Goal: Task Accomplishment & Management: Manage account settings

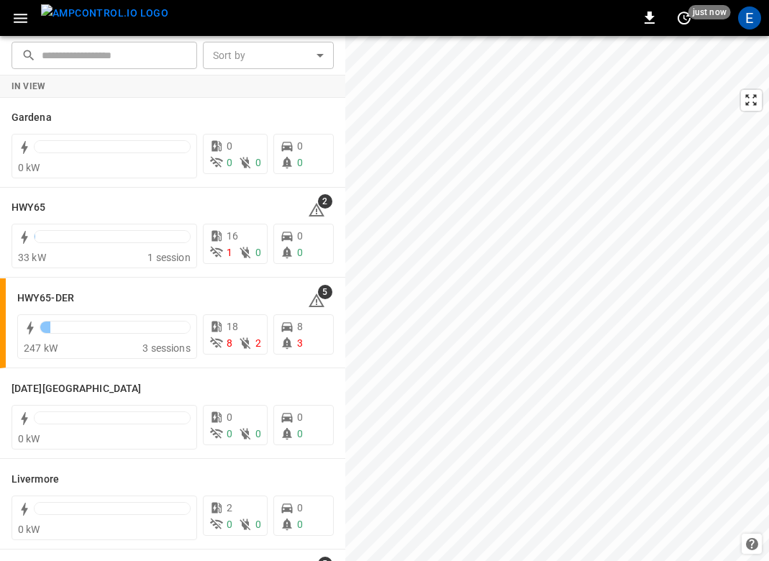
click at [116, 19] on img "menu" at bounding box center [104, 13] width 127 height 18
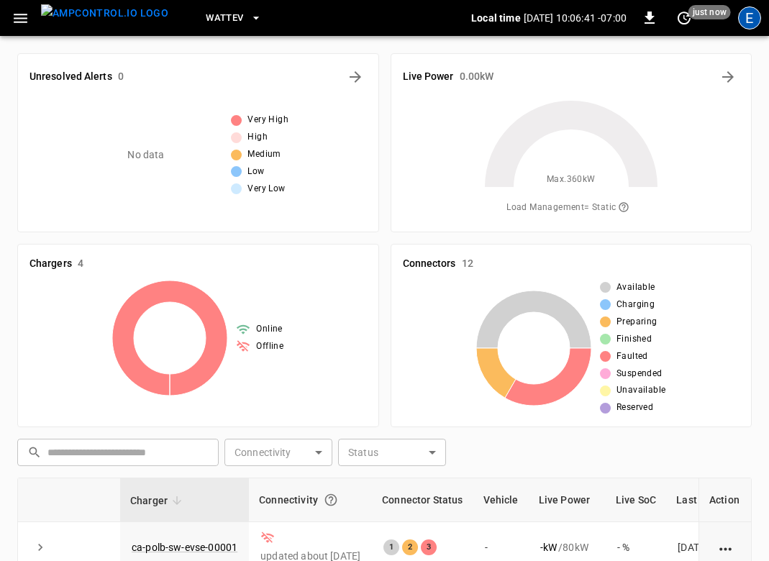
click at [750, 18] on div "E" at bounding box center [749, 17] width 23 height 23
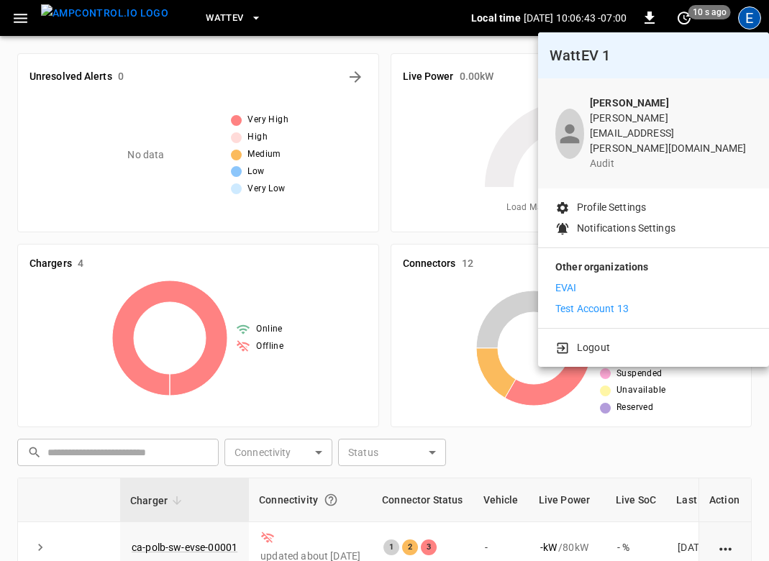
click at [276, 57] on div at bounding box center [384, 280] width 769 height 561
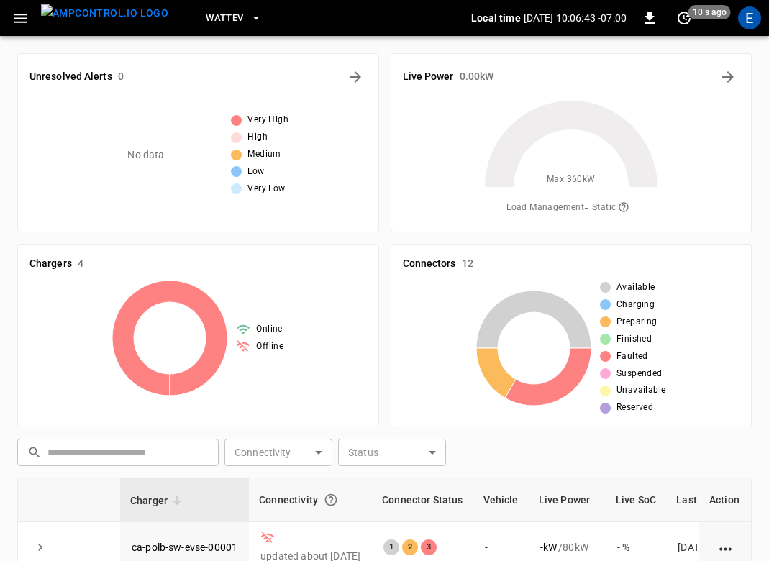
click at [222, 18] on button "WattEV" at bounding box center [234, 18] width 68 height 28
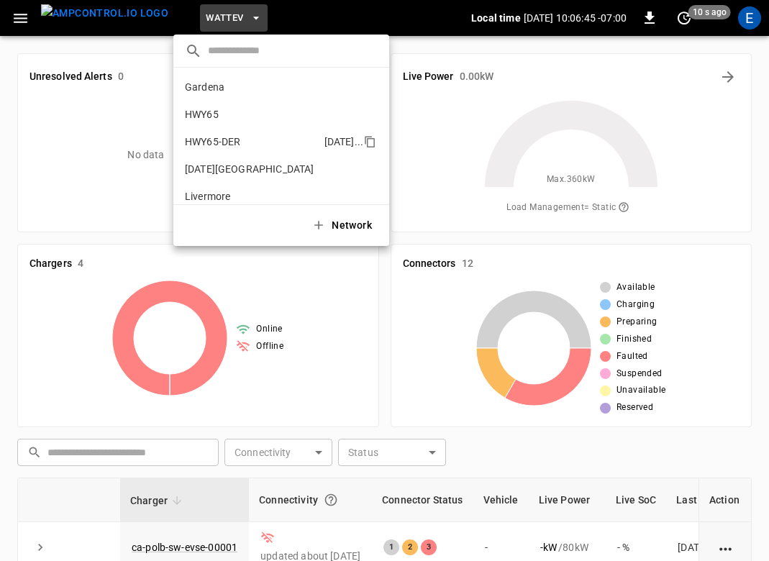
click at [235, 133] on li "HWY65-DER [DATE].." at bounding box center [281, 141] width 216 height 27
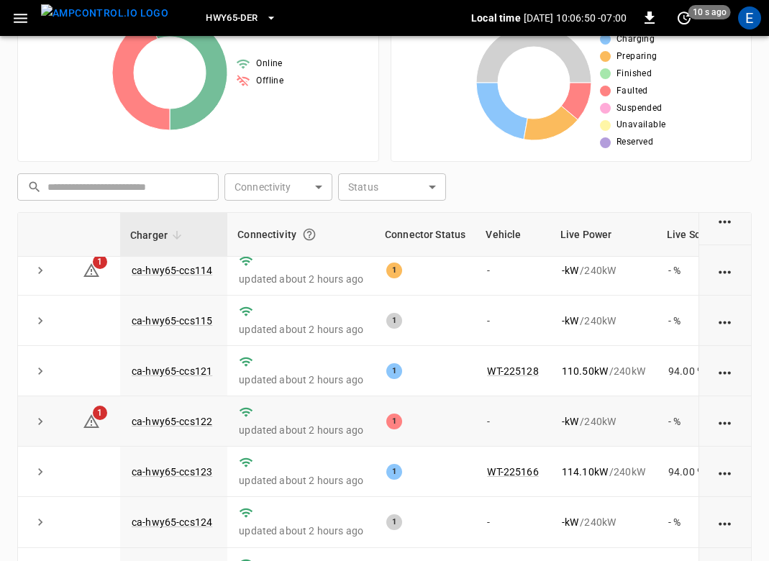
scroll to position [92, 0]
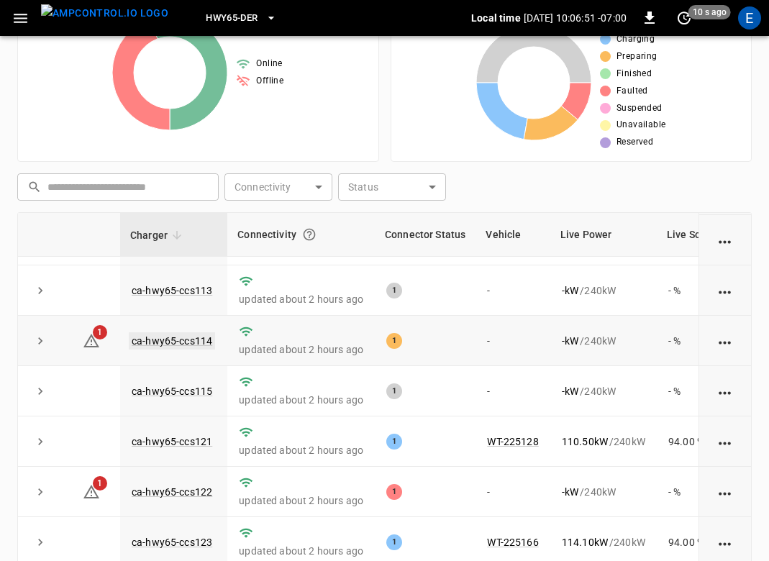
click at [187, 345] on link "ca-hwy65-ccs114" at bounding box center [172, 340] width 86 height 17
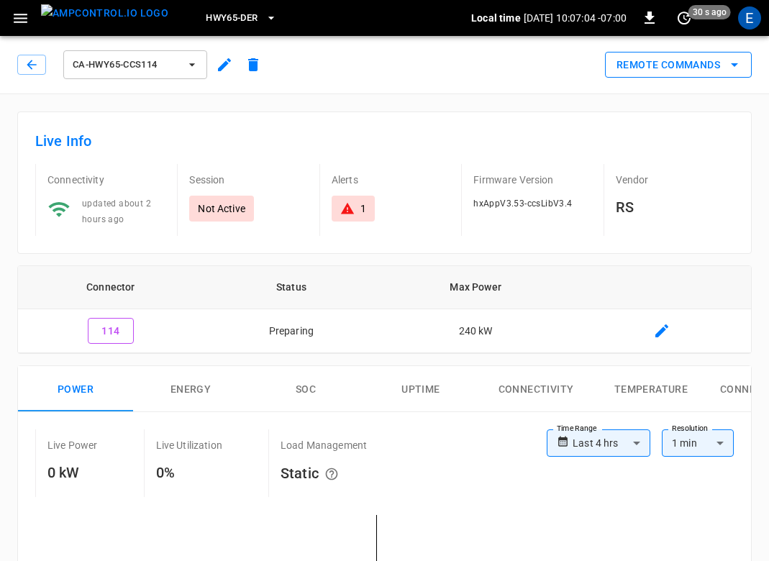
click at [668, 59] on button "Remote Commands" at bounding box center [678, 65] width 147 height 27
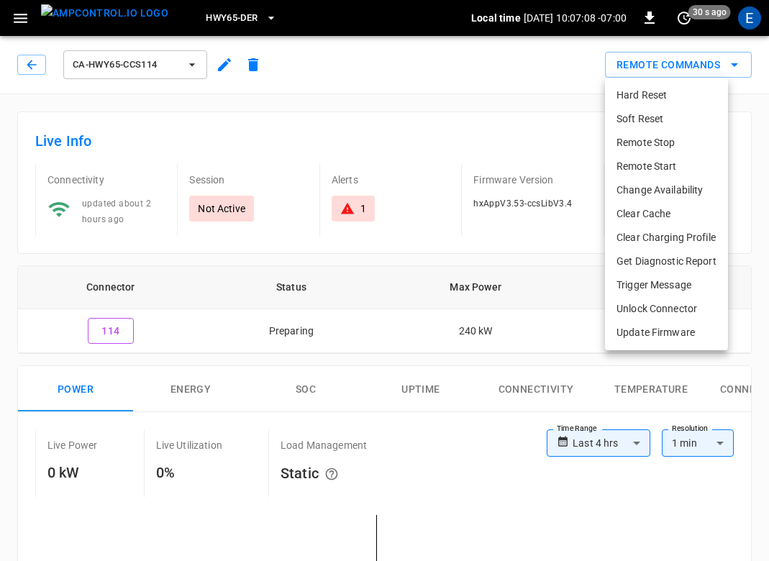
click at [252, 129] on div at bounding box center [384, 280] width 769 height 561
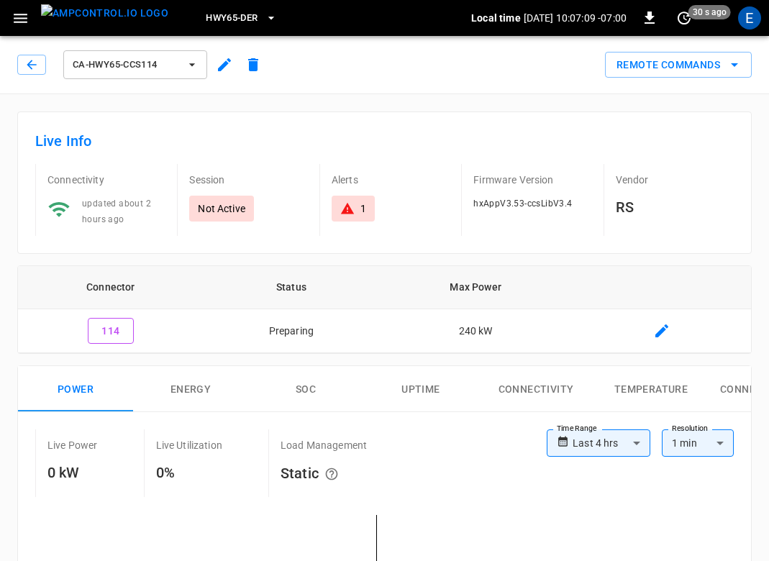
click at [103, 22] on img "menu" at bounding box center [104, 13] width 127 height 18
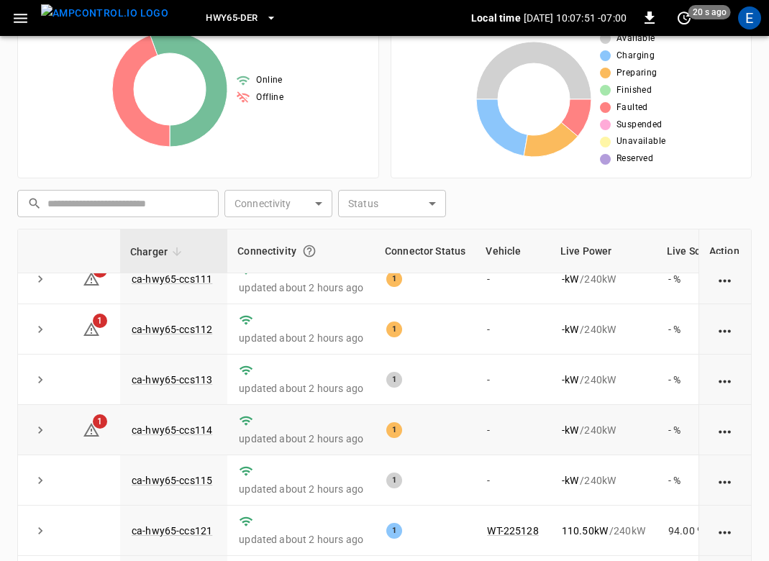
scroll to position [8, 0]
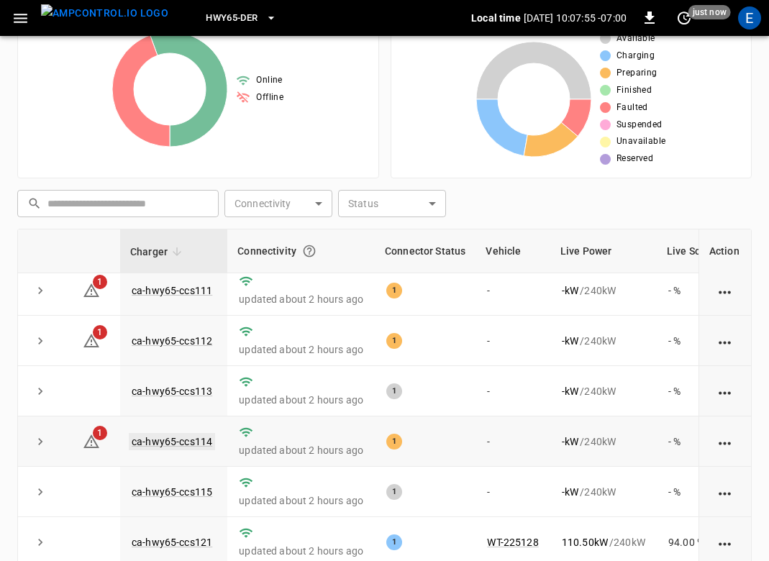
click at [191, 441] on link "ca-hwy65-ccs114" at bounding box center [172, 441] width 86 height 17
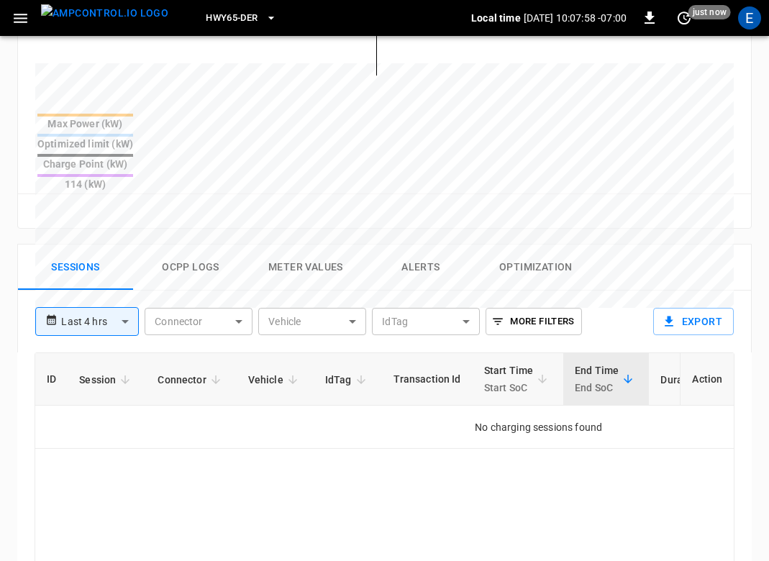
scroll to position [666, 0]
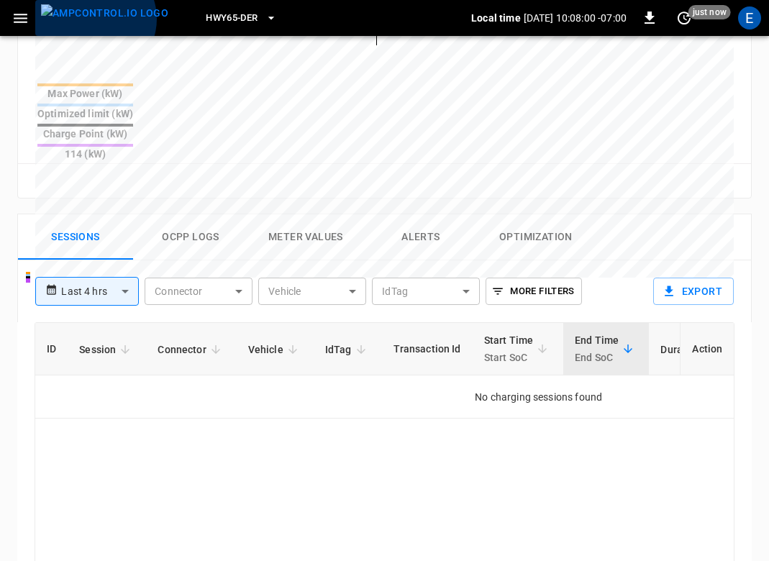
click at [94, 19] on img "menu" at bounding box center [104, 13] width 127 height 18
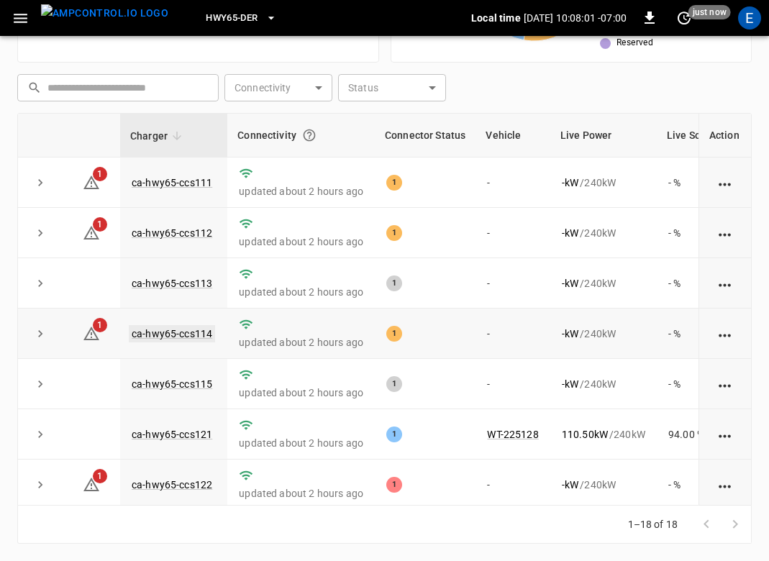
click at [201, 332] on link "ca-hwy65-ccs114" at bounding box center [172, 333] width 86 height 17
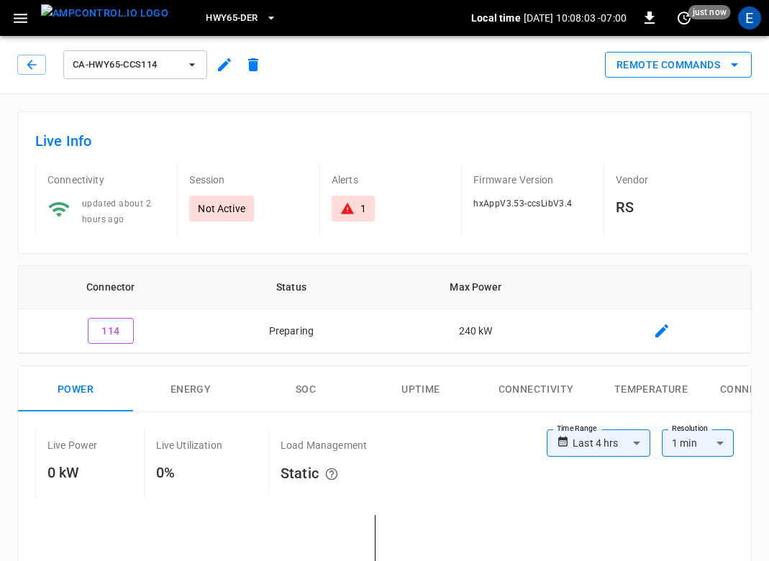
click at [667, 55] on button "Remote Commands" at bounding box center [678, 65] width 147 height 27
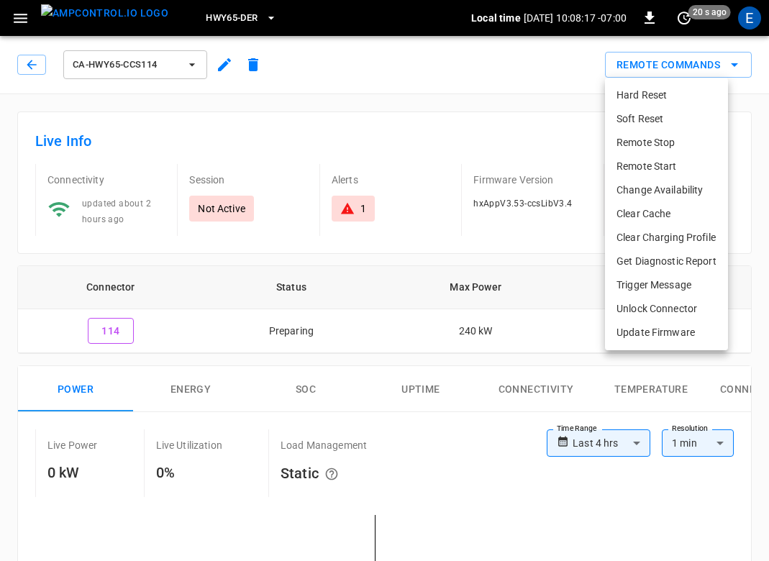
click at [17, 73] on div at bounding box center [384, 280] width 769 height 561
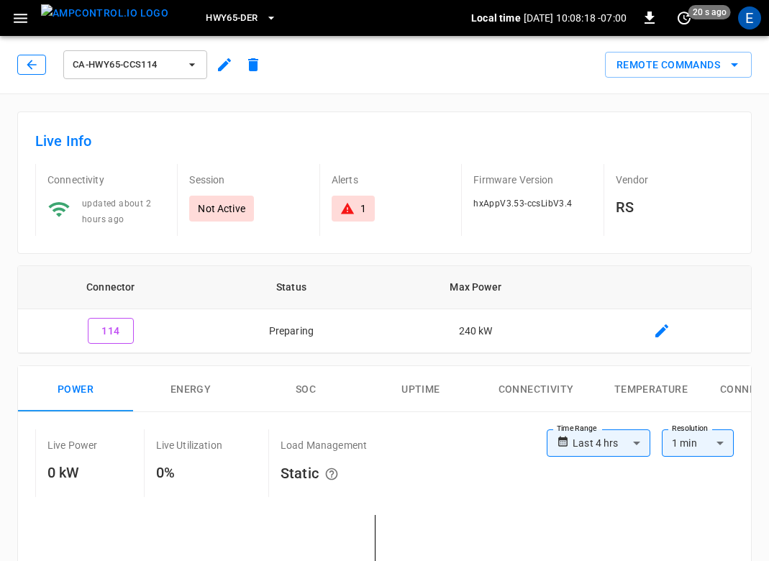
click at [24, 70] on icon "button" at bounding box center [31, 65] width 14 height 14
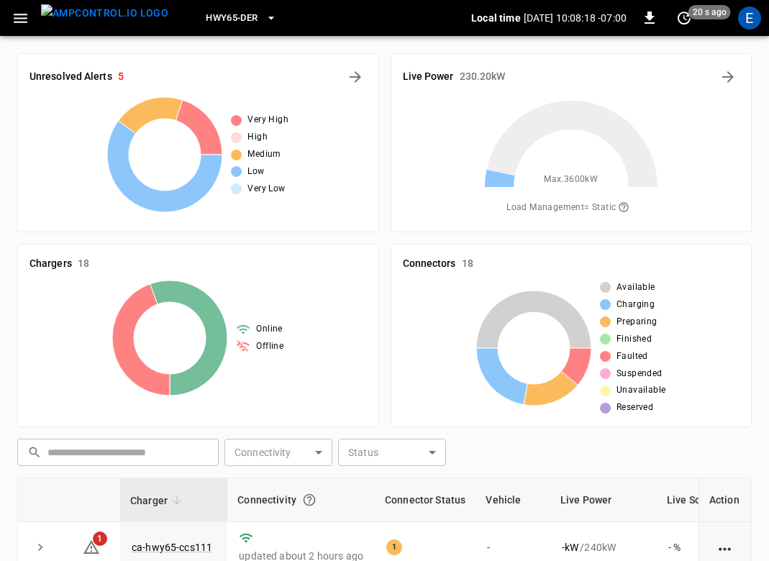
scroll to position [365, 0]
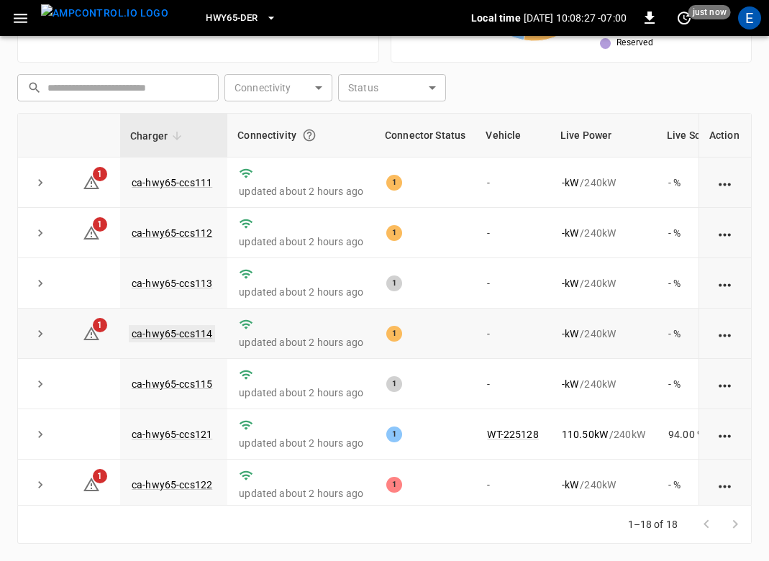
click at [173, 329] on link "ca-hwy65-ccs114" at bounding box center [172, 333] width 86 height 17
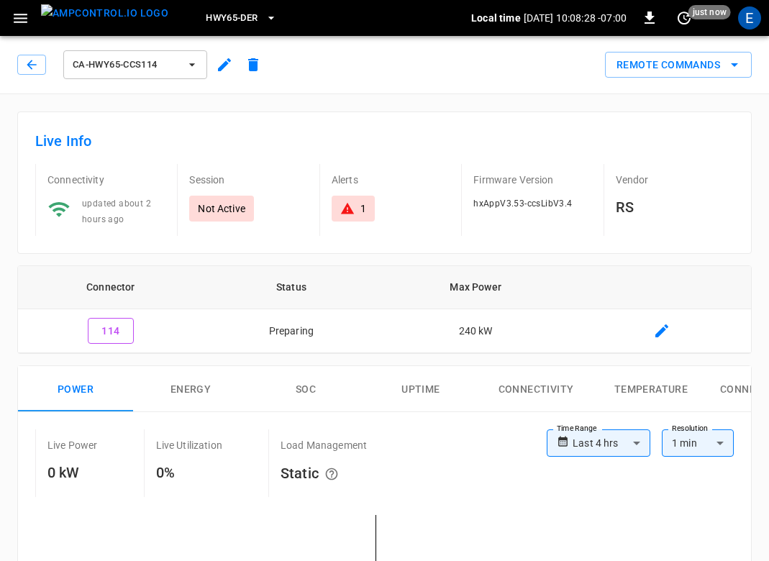
click at [676, 80] on div "ca-hwy65-ccs114 Remote Commands" at bounding box center [381, 61] width 775 height 63
click at [676, 64] on button "Remote Commands" at bounding box center [678, 65] width 147 height 27
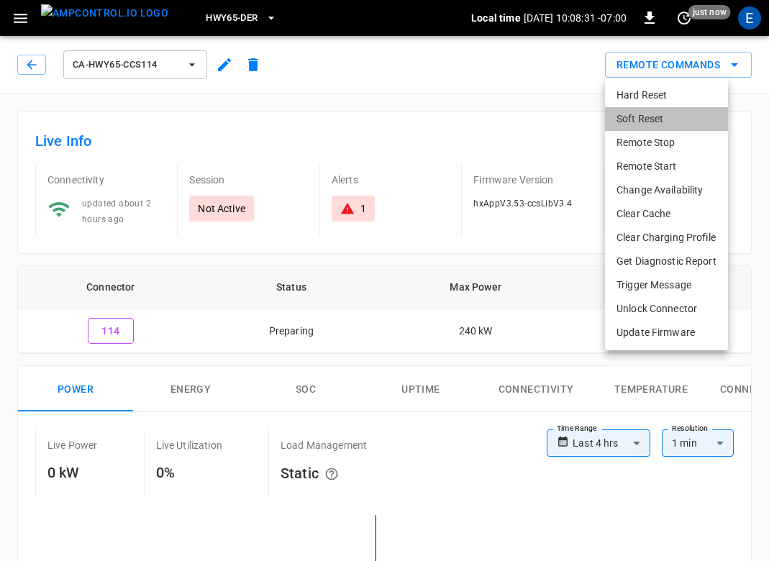
click at [655, 114] on li "Soft Reset" at bounding box center [666, 119] width 123 height 24
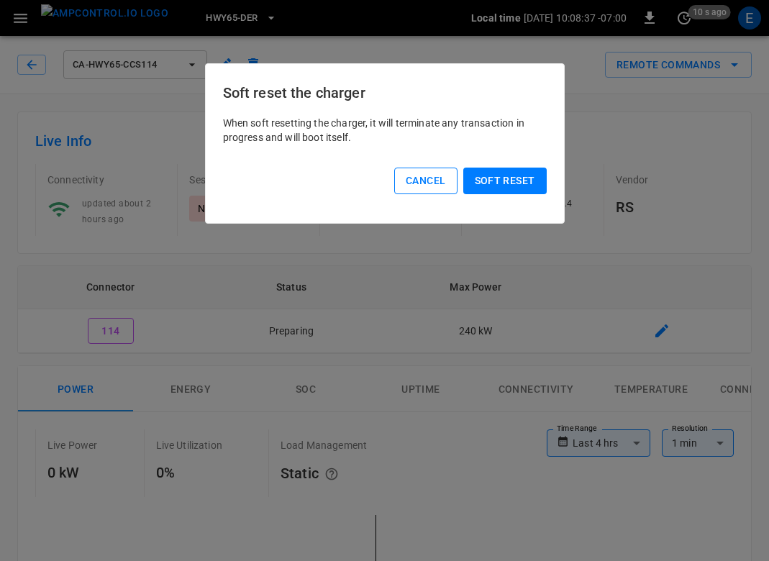
click at [427, 168] on button "Cancel" at bounding box center [425, 181] width 63 height 27
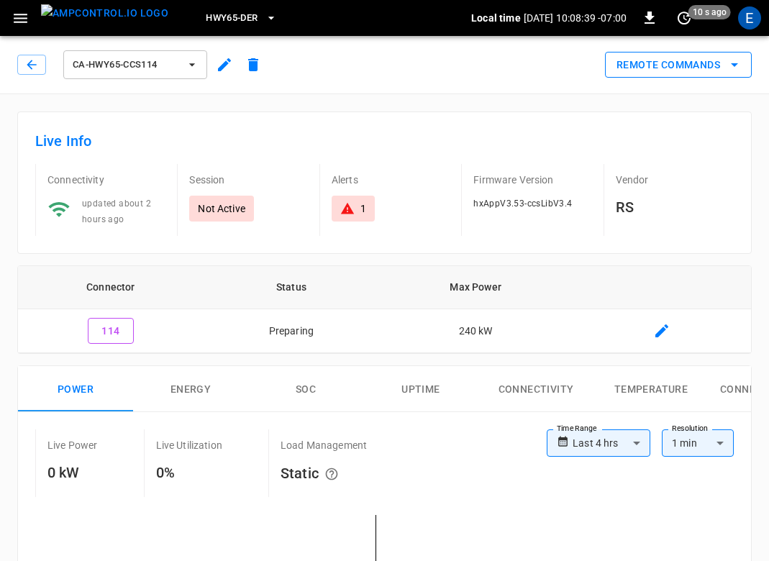
click at [639, 72] on button "Remote Commands" at bounding box center [678, 65] width 147 height 27
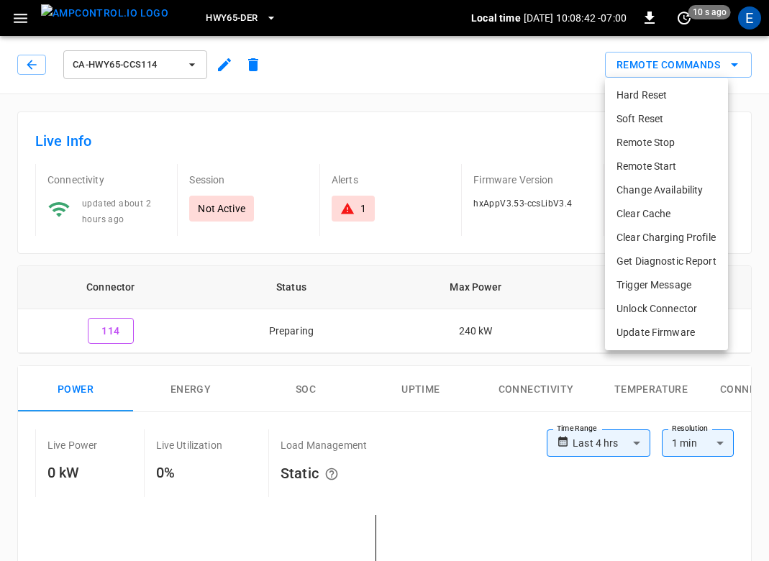
click at [642, 113] on li "Soft Reset" at bounding box center [666, 119] width 123 height 24
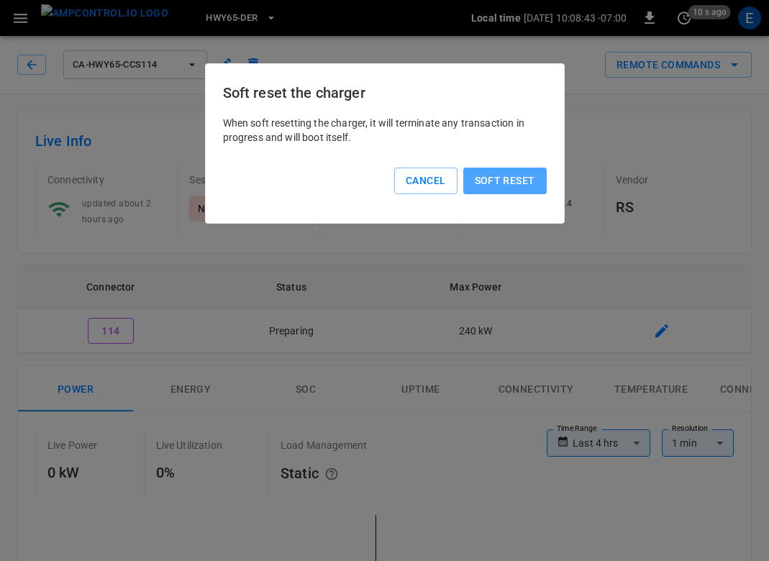
click at [506, 183] on button "Soft reset" at bounding box center [504, 181] width 83 height 27
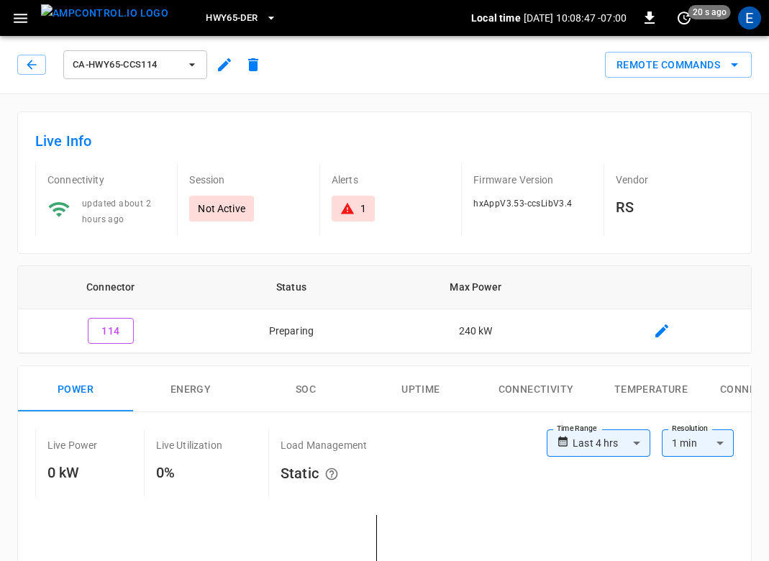
click at [101, 22] on img "menu" at bounding box center [104, 13] width 127 height 18
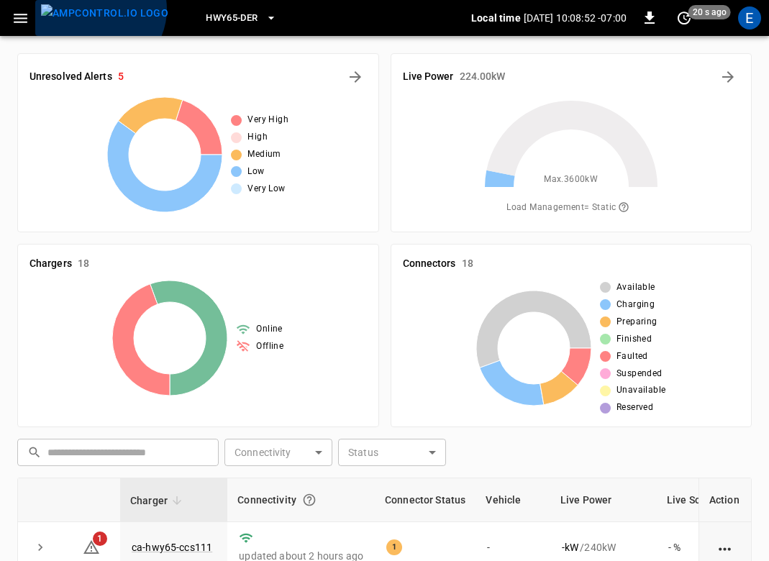
click at [98, 9] on img "menu" at bounding box center [104, 13] width 127 height 18
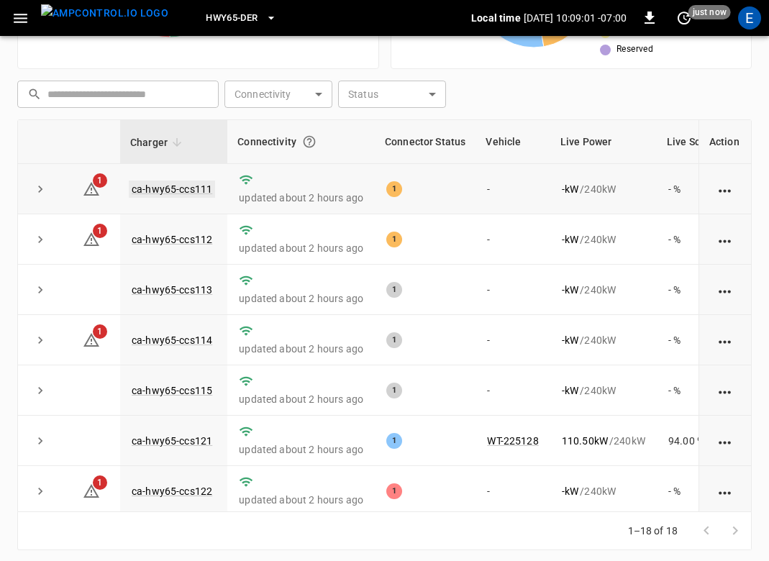
click at [188, 185] on link "ca-hwy65-ccs111" at bounding box center [172, 189] width 86 height 17
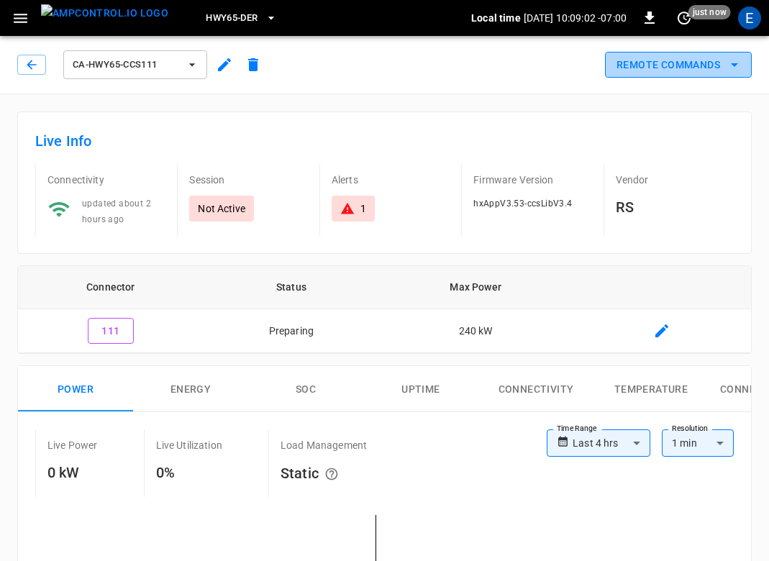
click at [711, 65] on button "Remote Commands" at bounding box center [678, 65] width 147 height 27
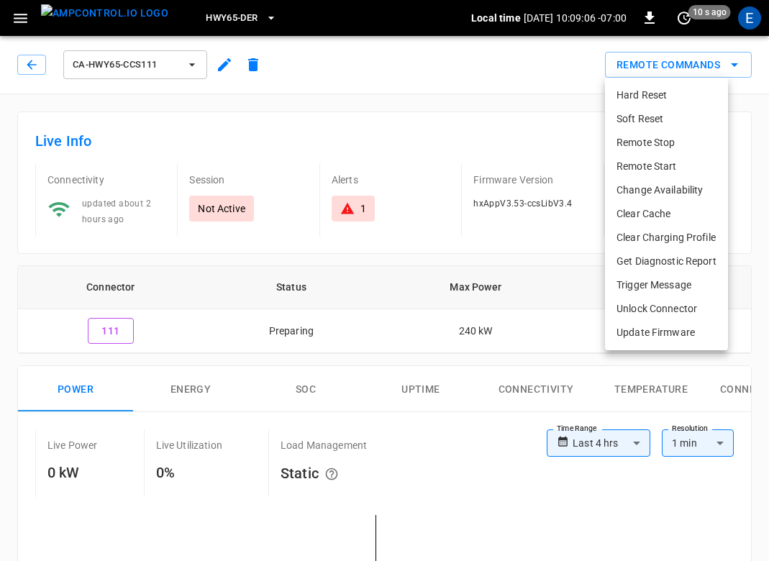
click at [657, 110] on li "Soft Reset" at bounding box center [666, 119] width 123 height 24
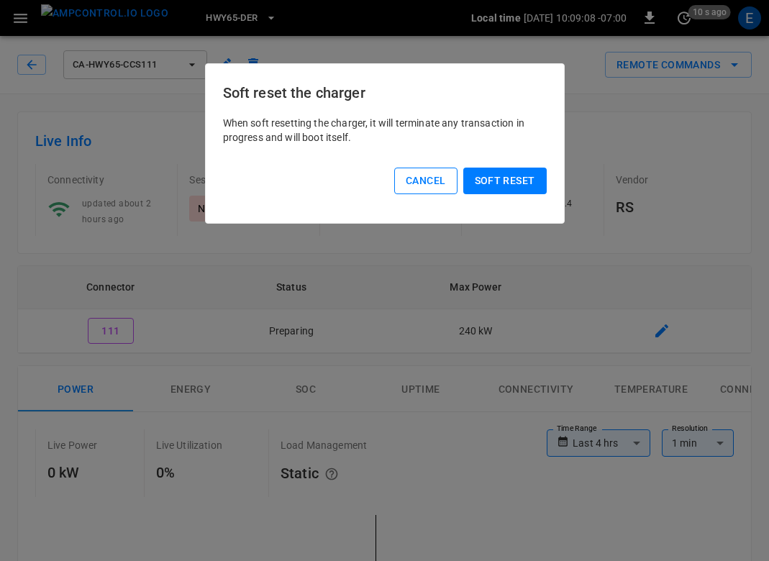
click at [423, 175] on button "Cancel" at bounding box center [425, 181] width 63 height 27
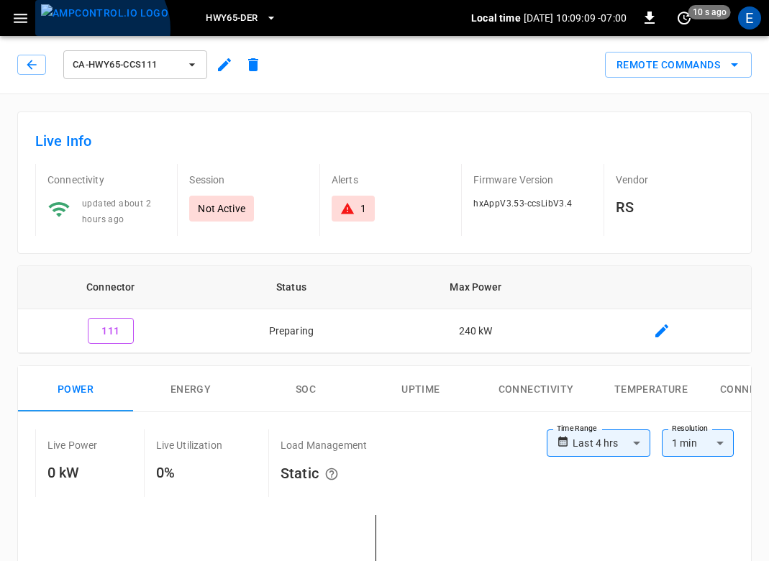
click at [99, 22] on img "menu" at bounding box center [104, 13] width 127 height 18
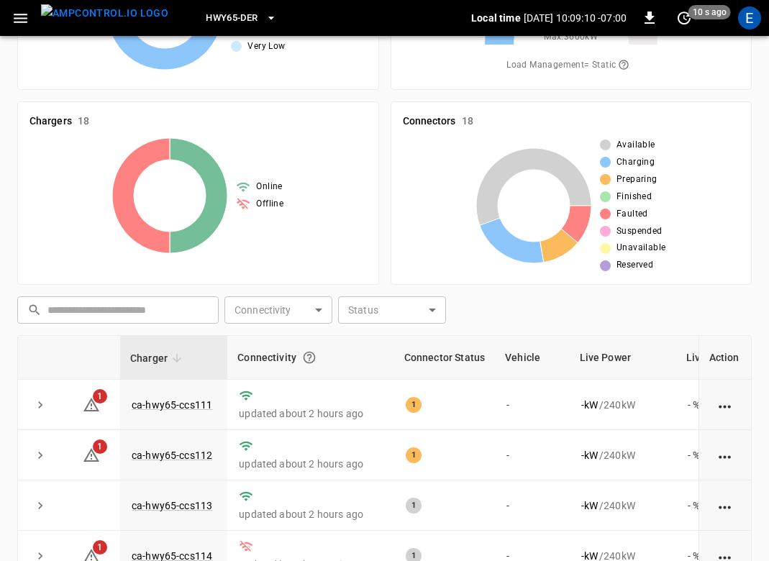
scroll to position [286, 0]
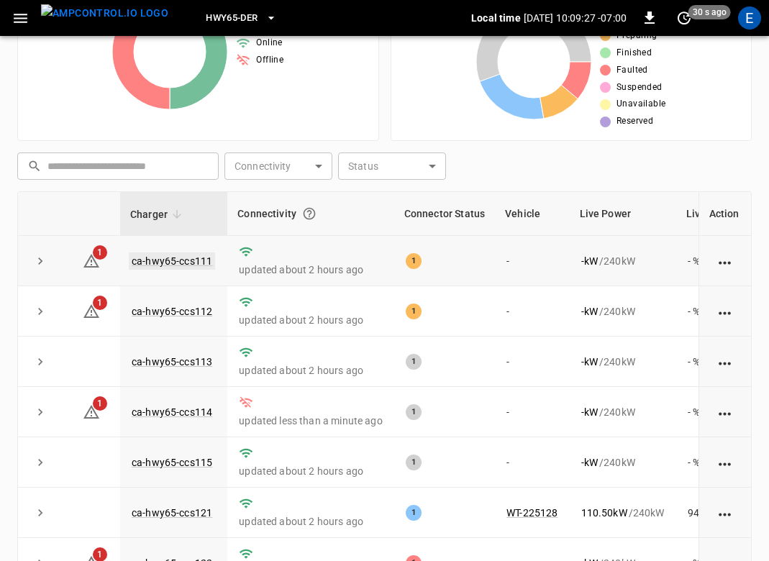
click at [178, 265] on link "ca-hwy65-ccs111" at bounding box center [172, 260] width 86 height 17
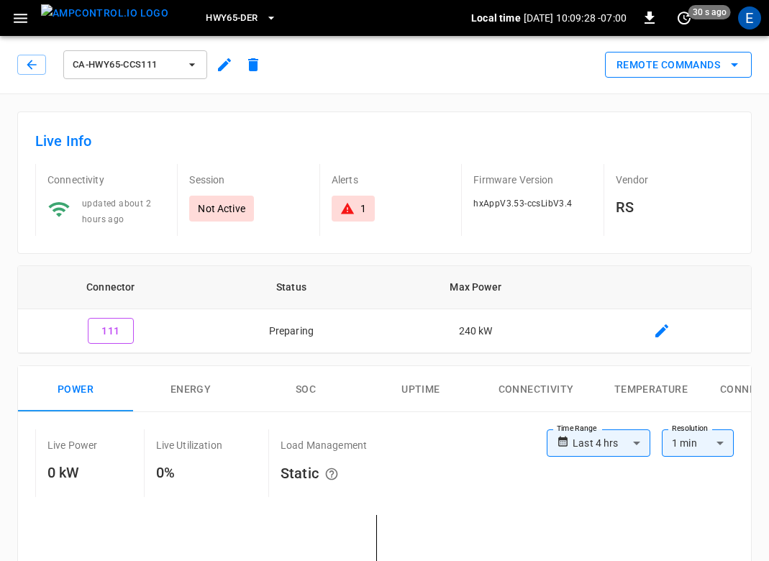
click at [684, 61] on button "Remote Commands" at bounding box center [678, 65] width 147 height 27
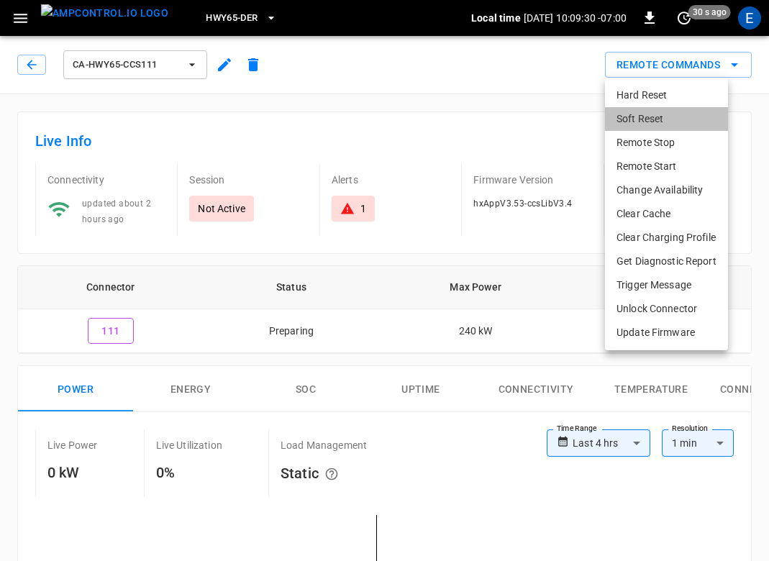
click at [666, 112] on li "Soft Reset" at bounding box center [666, 119] width 123 height 24
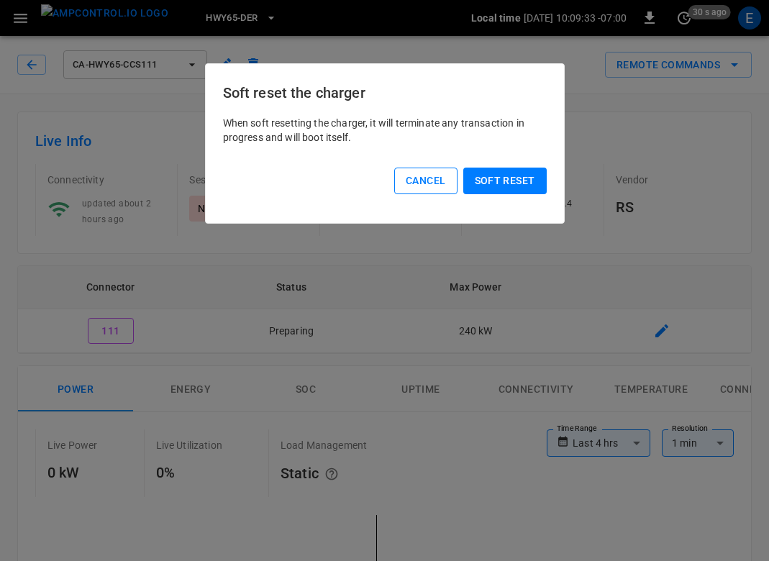
click at [428, 178] on button "Cancel" at bounding box center [425, 181] width 63 height 27
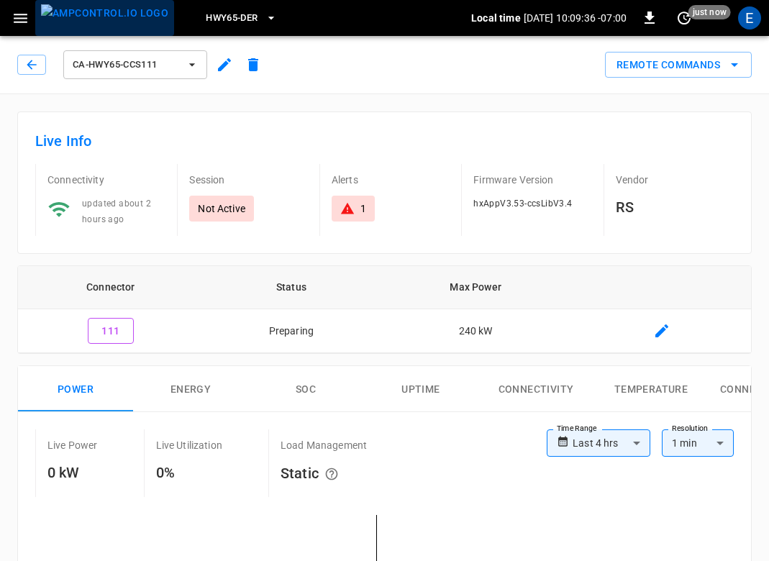
click at [105, 11] on img "menu" at bounding box center [104, 13] width 127 height 18
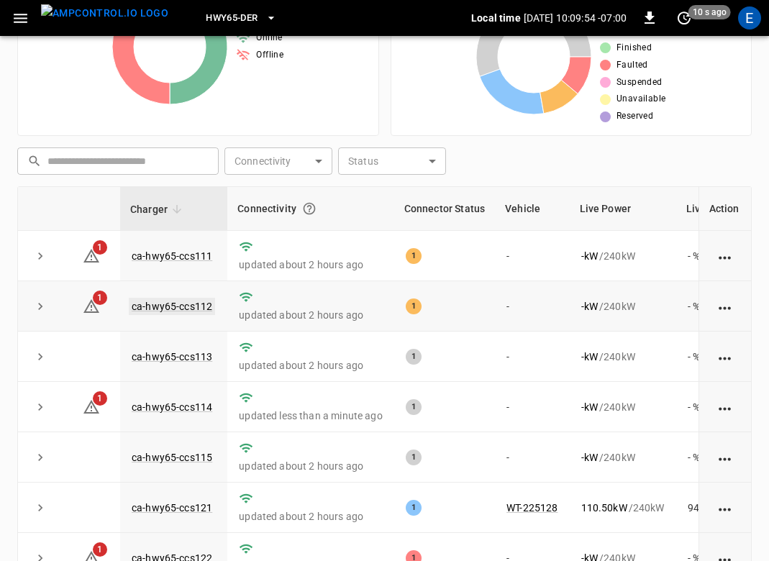
click at [198, 304] on link "ca-hwy65-ccs112" at bounding box center [172, 306] width 86 height 17
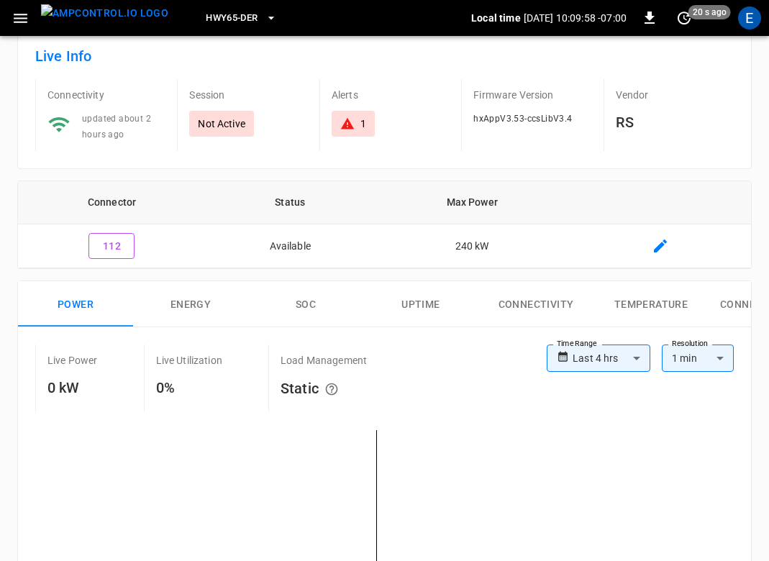
scroll to position [17, 0]
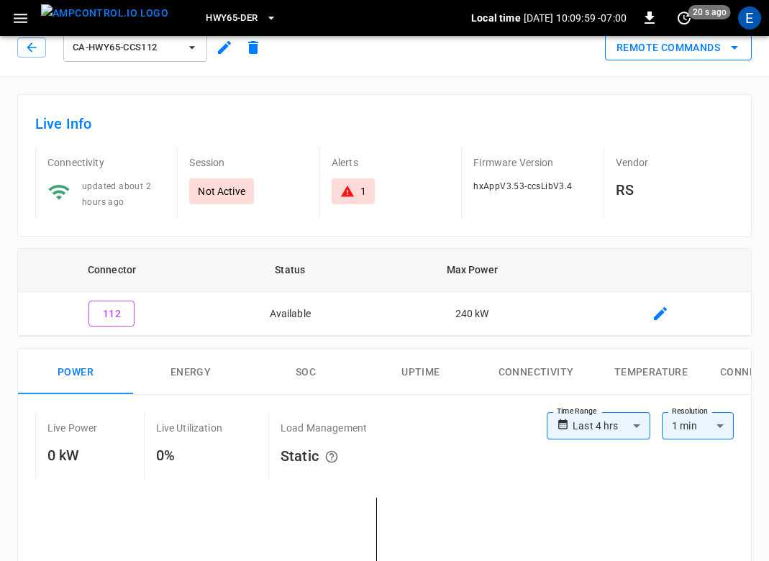
click at [690, 47] on button "Remote Commands" at bounding box center [678, 48] width 147 height 27
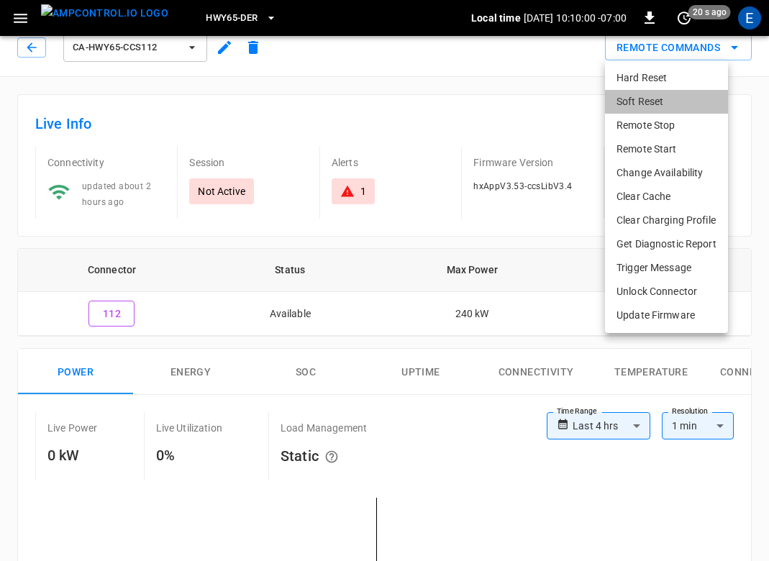
click at [658, 94] on li "Soft Reset" at bounding box center [666, 102] width 123 height 24
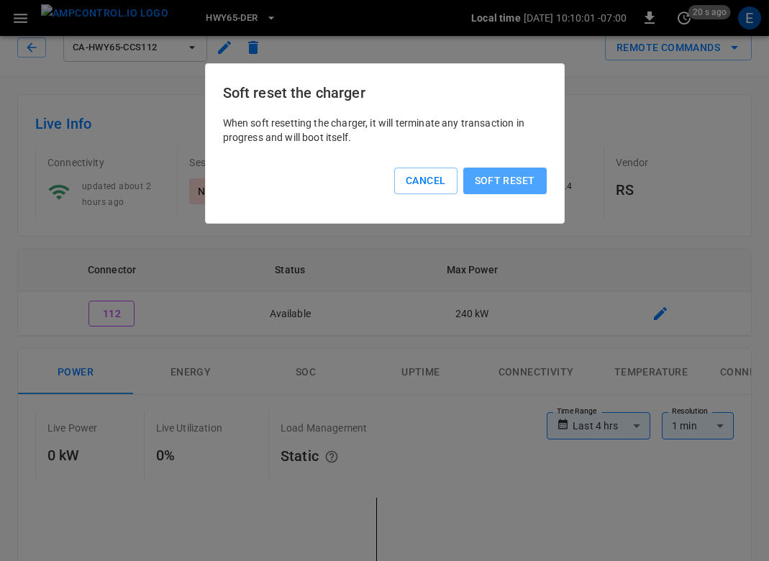
click at [518, 175] on button "Soft reset" at bounding box center [504, 181] width 83 height 27
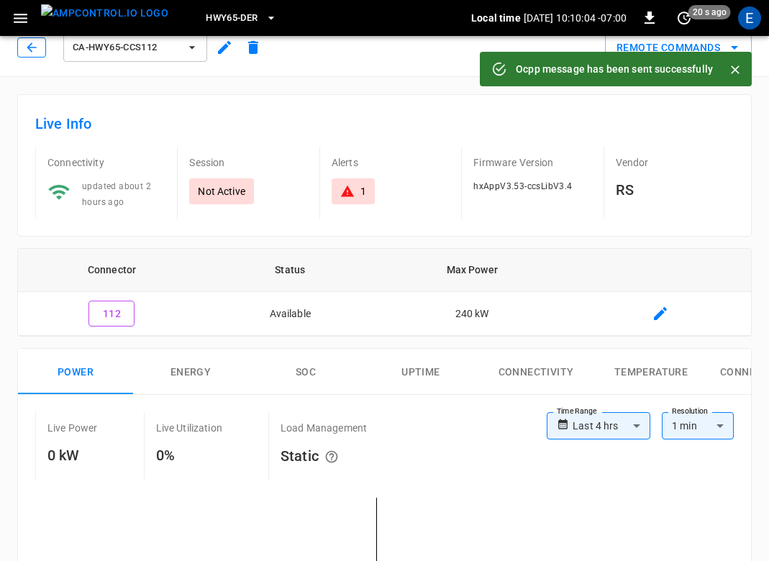
click at [24, 50] on icon "button" at bounding box center [31, 47] width 14 height 14
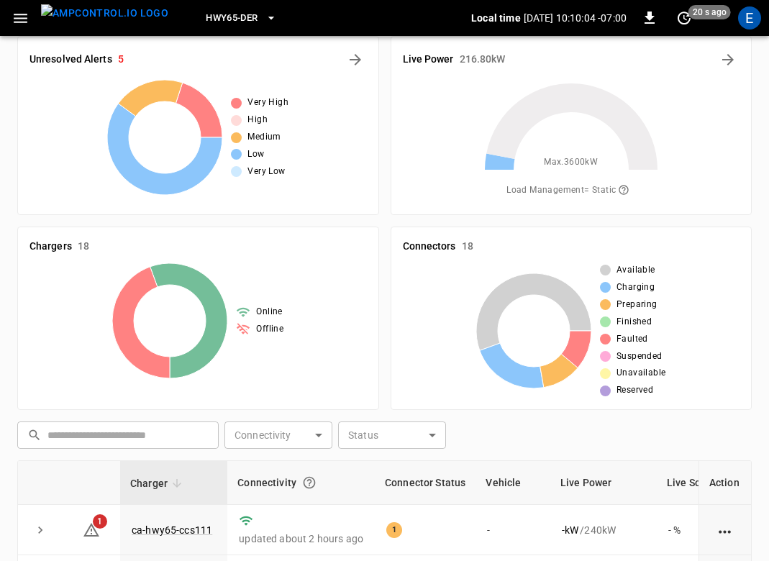
scroll to position [291, 0]
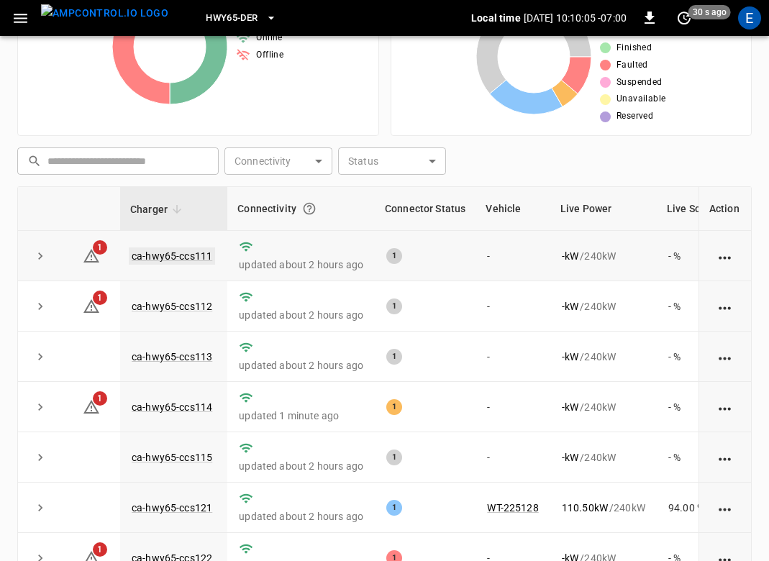
click at [175, 255] on link "ca-hwy65-ccs111" at bounding box center [172, 255] width 86 height 17
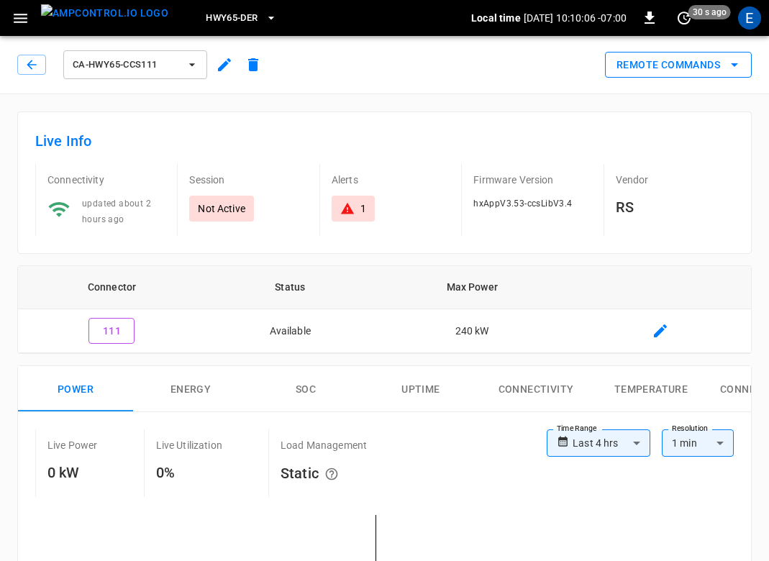
click at [683, 54] on button "Remote Commands" at bounding box center [678, 65] width 147 height 27
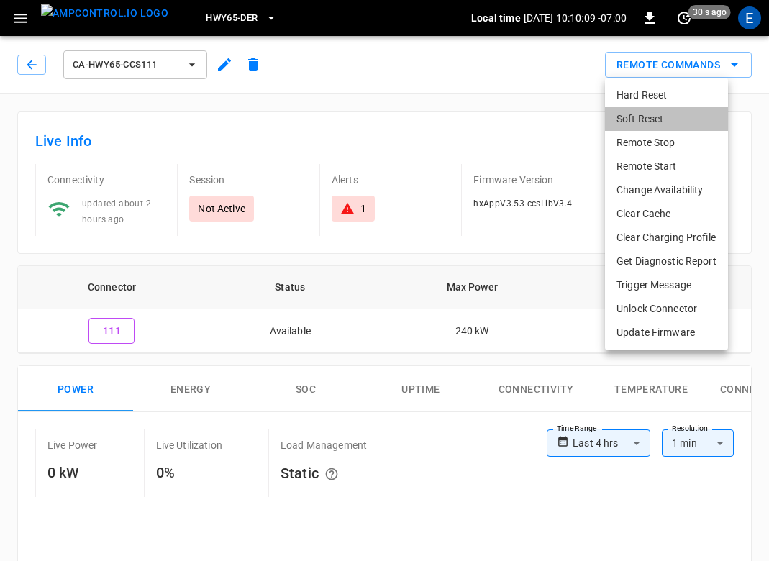
click at [652, 115] on li "Soft Reset" at bounding box center [666, 119] width 123 height 24
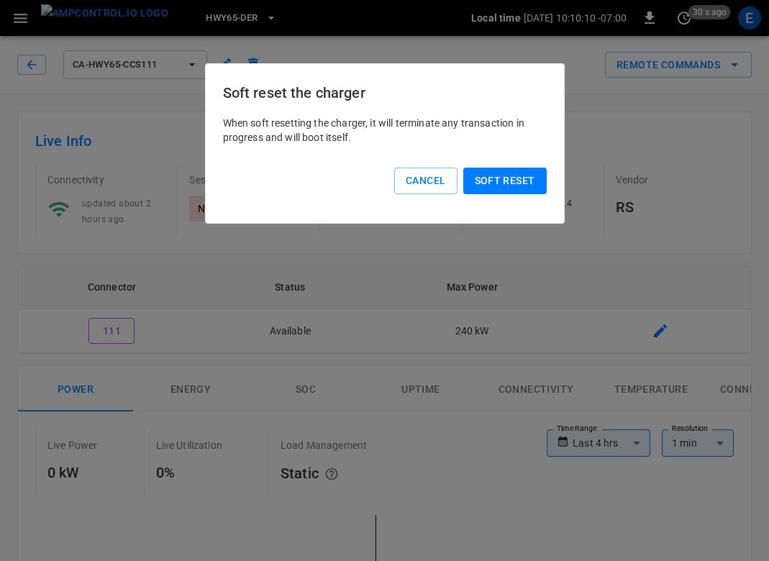
click at [523, 181] on button "Soft reset" at bounding box center [504, 181] width 83 height 27
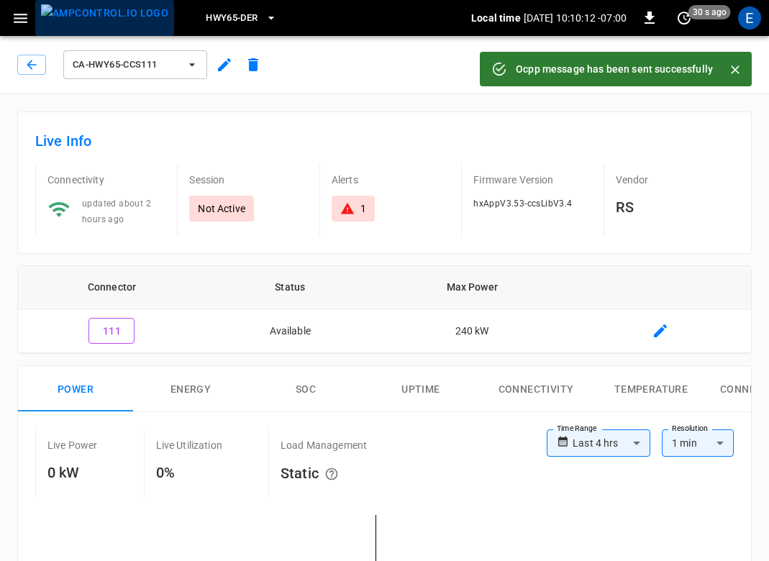
click at [111, 22] on img "menu" at bounding box center [104, 13] width 127 height 18
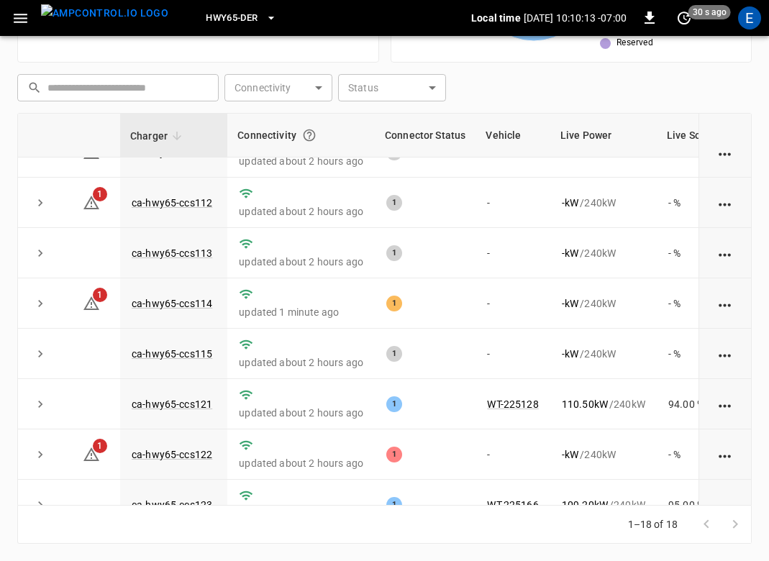
scroll to position [79, 0]
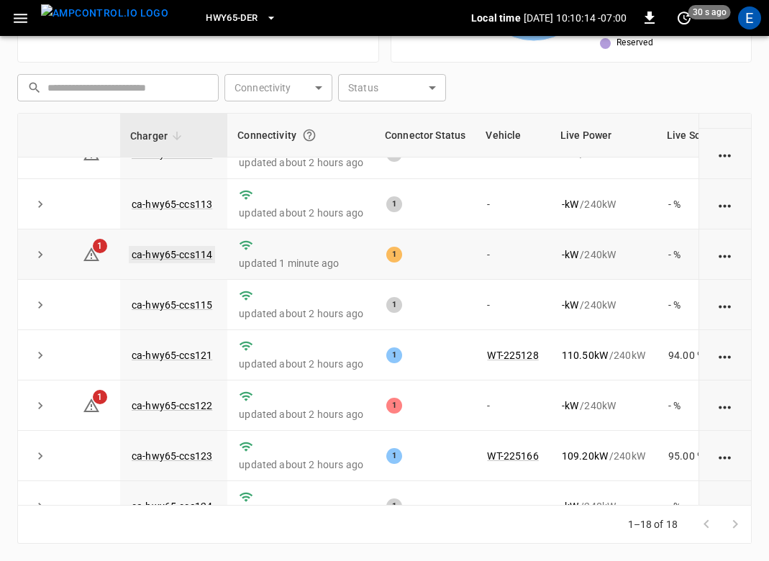
click at [198, 255] on link "ca-hwy65-ccs114" at bounding box center [172, 254] width 86 height 17
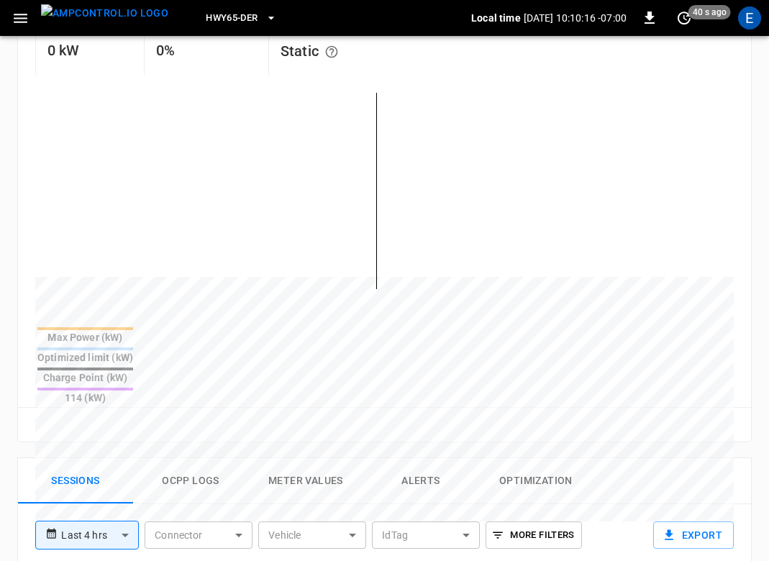
scroll to position [522, 0]
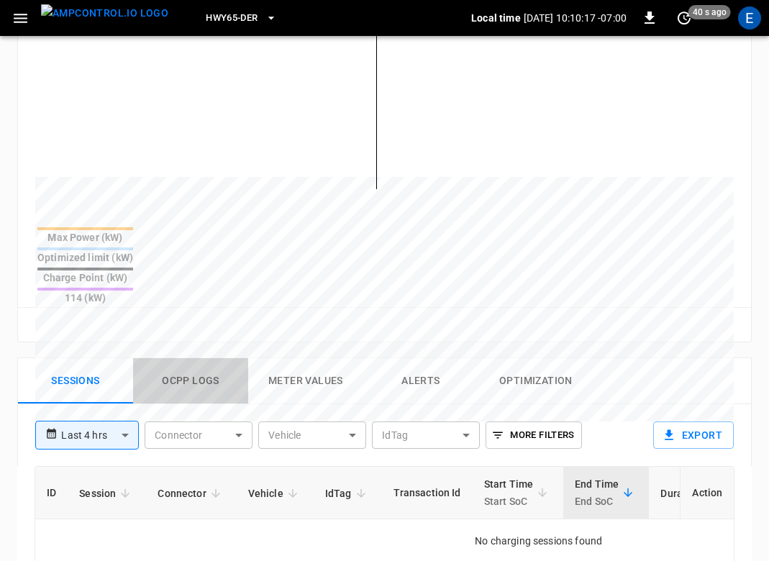
click at [190, 358] on button "Ocpp logs" at bounding box center [190, 381] width 115 height 46
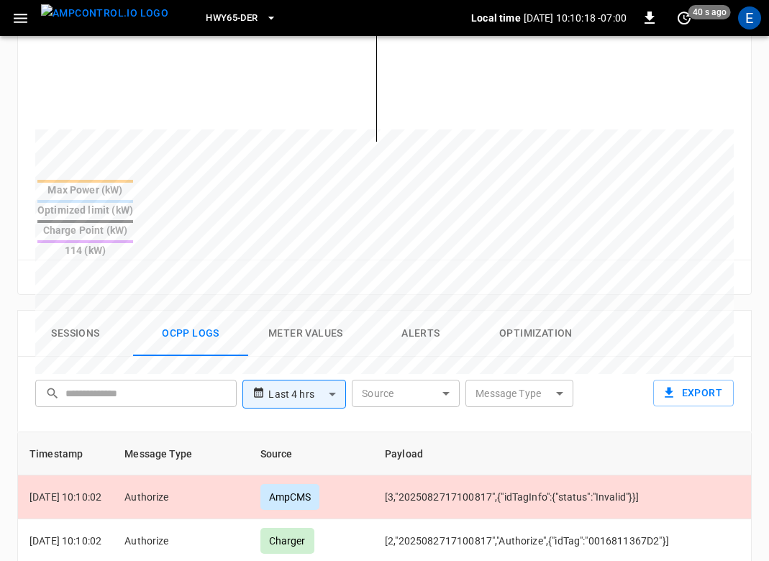
scroll to position [654, 0]
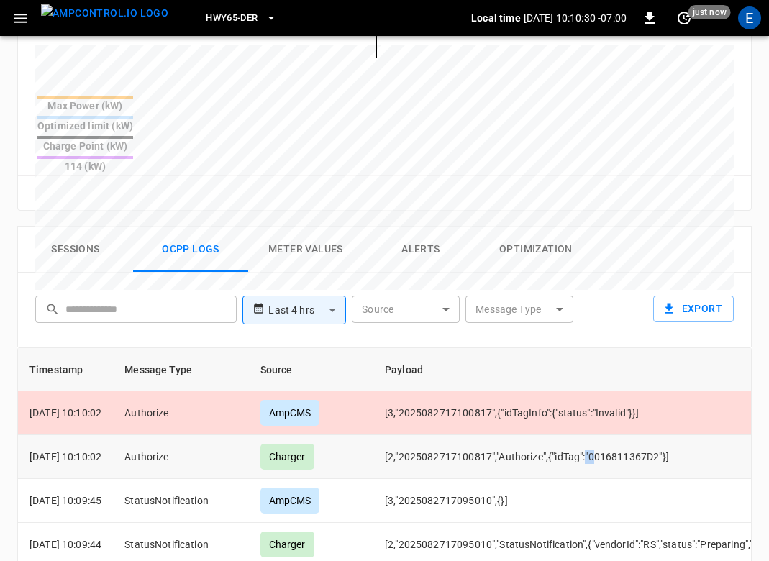
drag, startPoint x: 613, startPoint y: 406, endPoint x: 680, endPoint y: 406, distance: 66.9
copy td "0016811367D2"
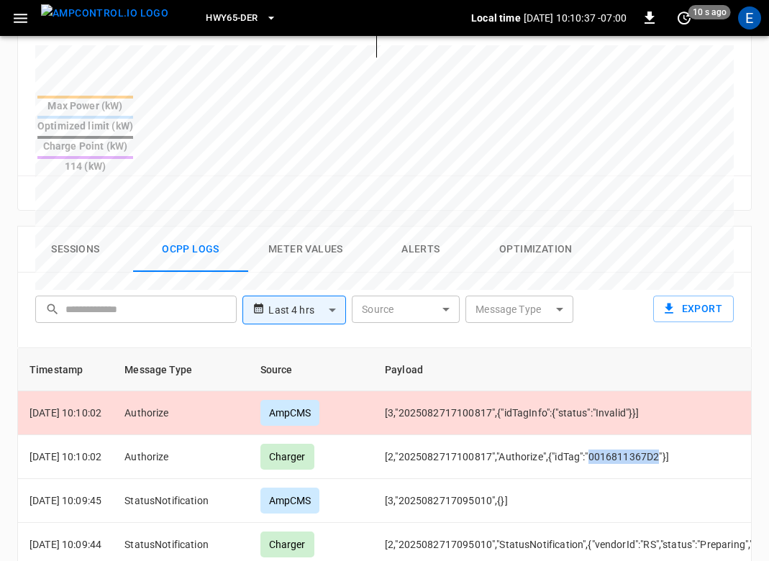
click at [81, 227] on button "Sessions" at bounding box center [75, 250] width 115 height 46
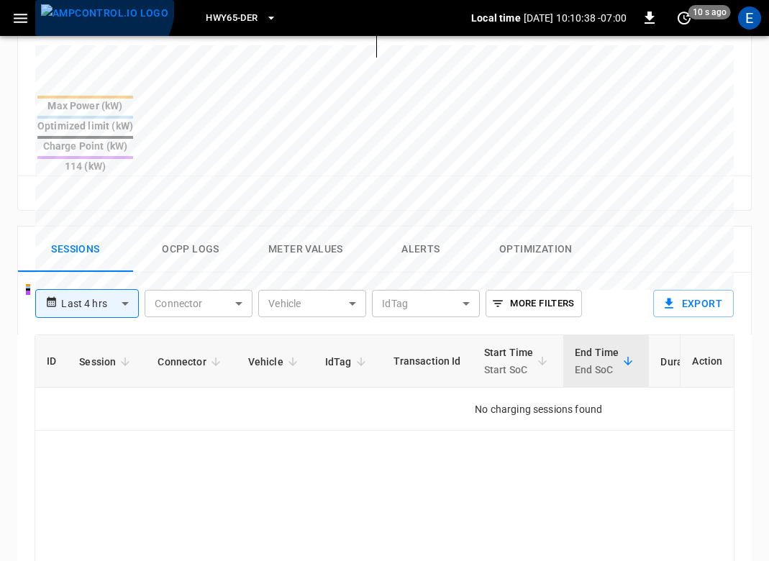
click at [101, 6] on img "menu" at bounding box center [104, 13] width 127 height 18
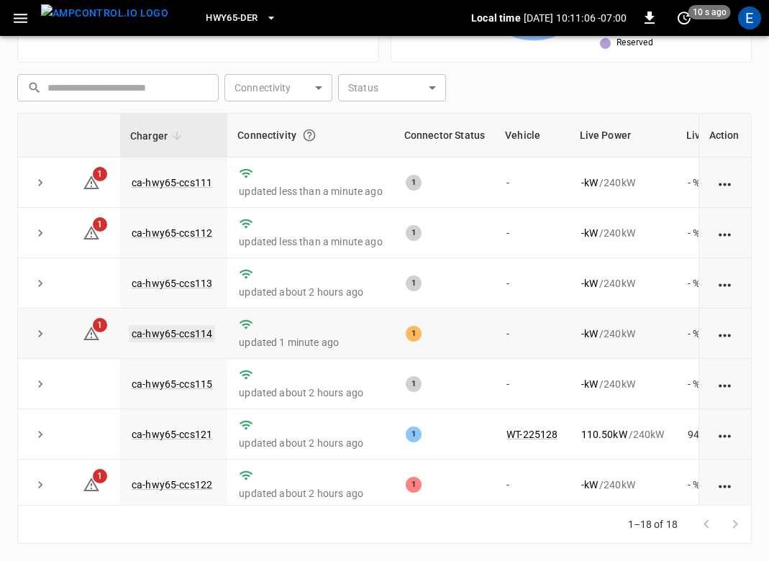
click at [189, 334] on link "ca-hwy65-ccs114" at bounding box center [172, 333] width 86 height 17
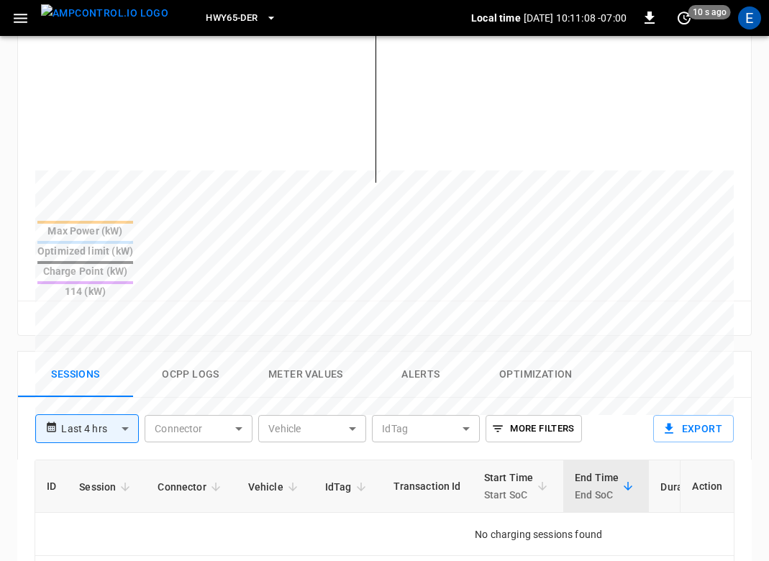
scroll to position [605, 0]
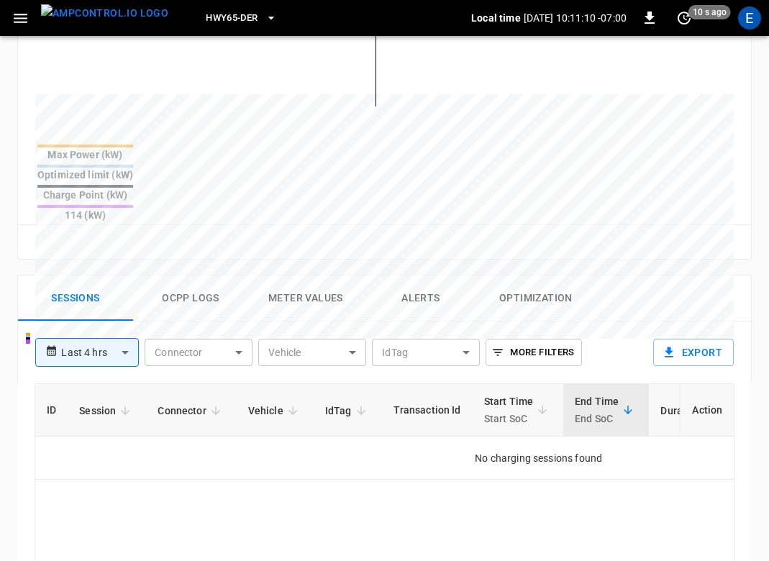
click at [82, 15] on img "menu" at bounding box center [104, 13] width 127 height 18
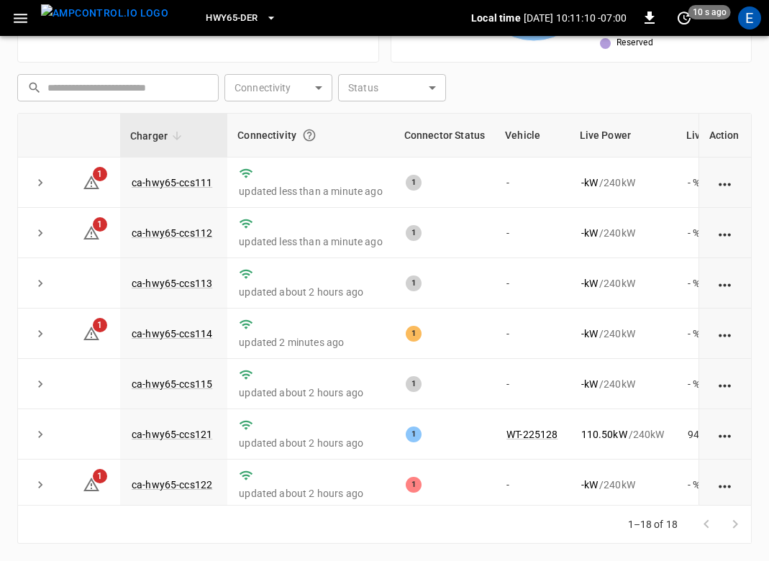
scroll to position [365, 0]
click at [193, 342] on link "ca-hwy65-ccs114" at bounding box center [172, 333] width 86 height 17
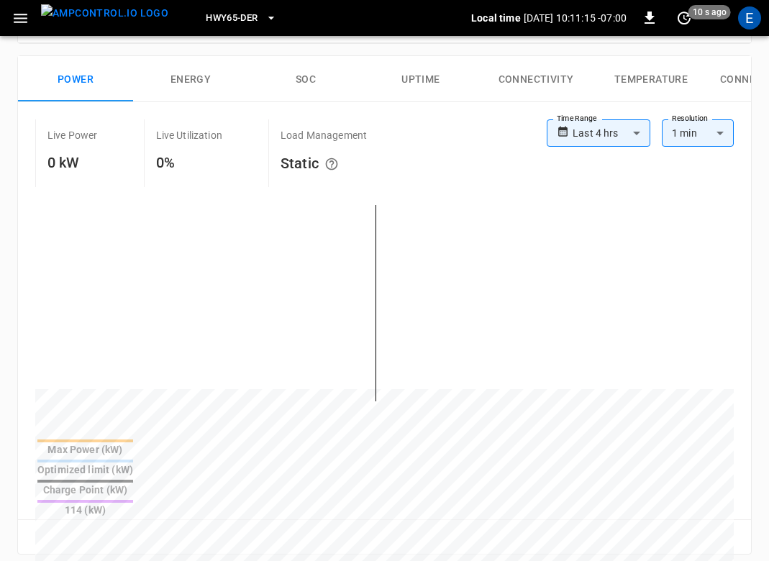
scroll to position [527, 0]
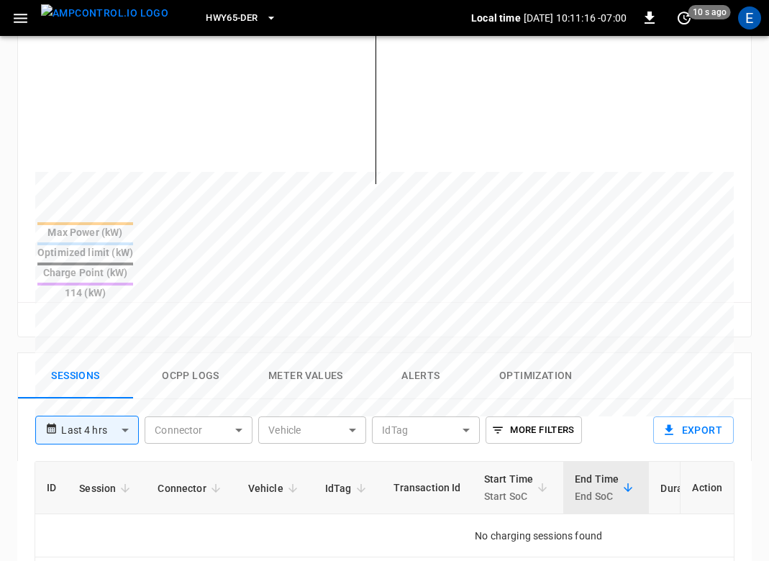
click at [171, 353] on button "Ocpp logs" at bounding box center [190, 376] width 115 height 46
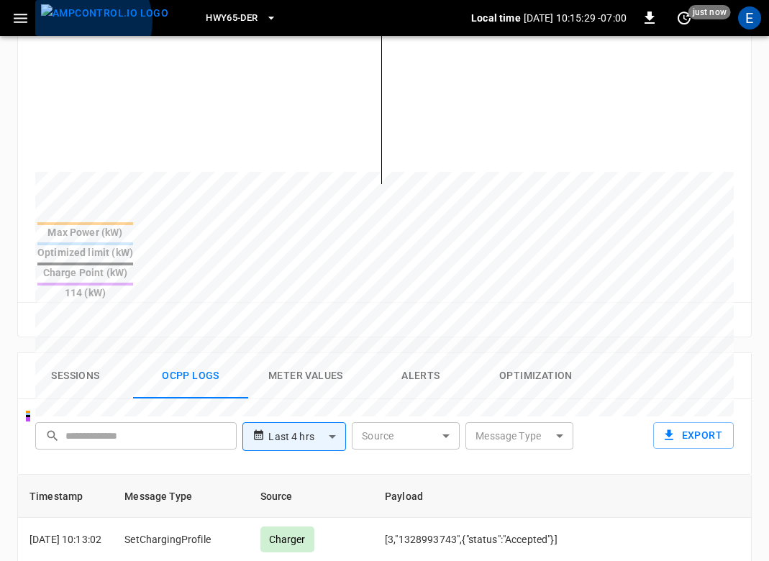
click at [88, 22] on img "menu" at bounding box center [104, 13] width 127 height 18
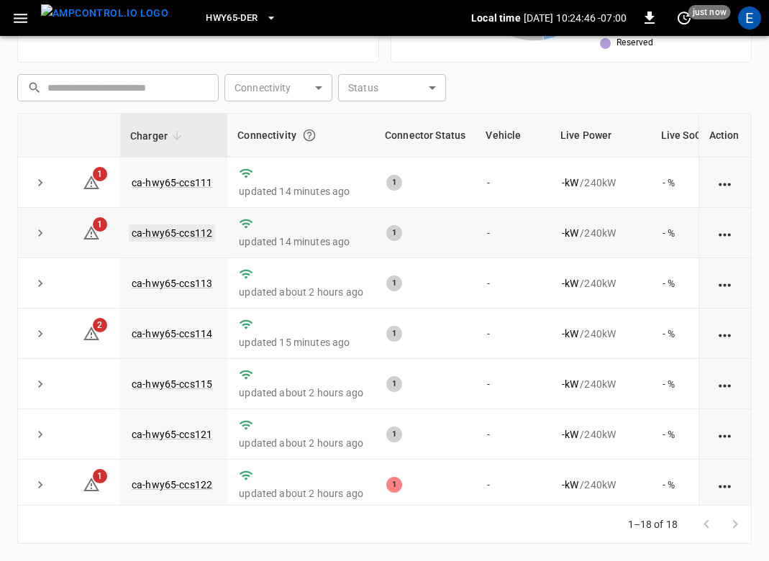
click at [190, 230] on link "ca-hwy65-ccs112" at bounding box center [172, 232] width 86 height 17
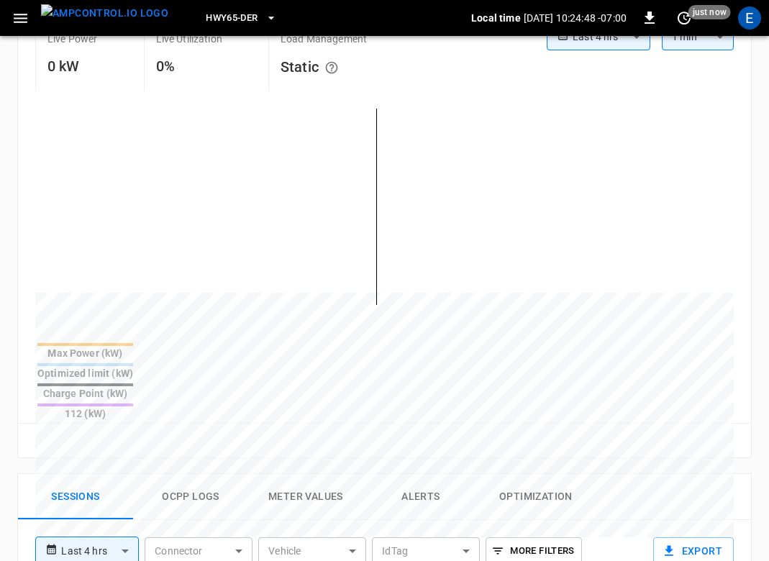
scroll to position [601, 0]
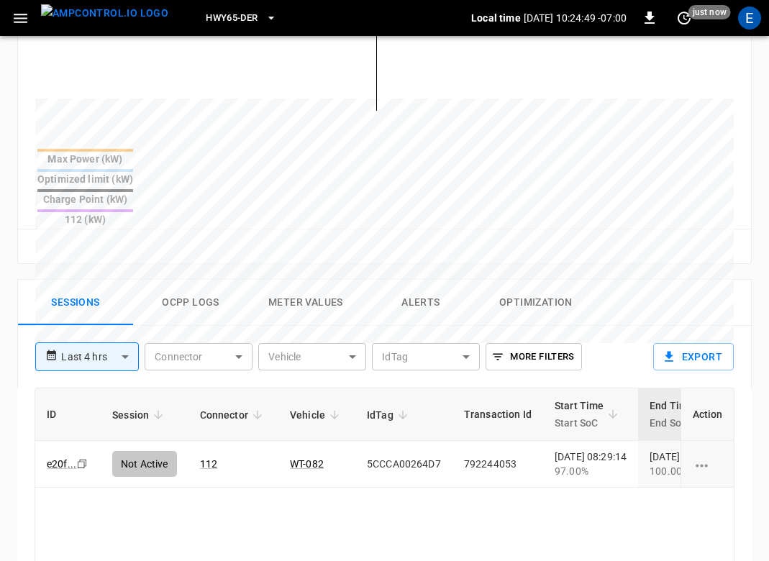
click at [216, 280] on button "Ocpp logs" at bounding box center [190, 303] width 115 height 46
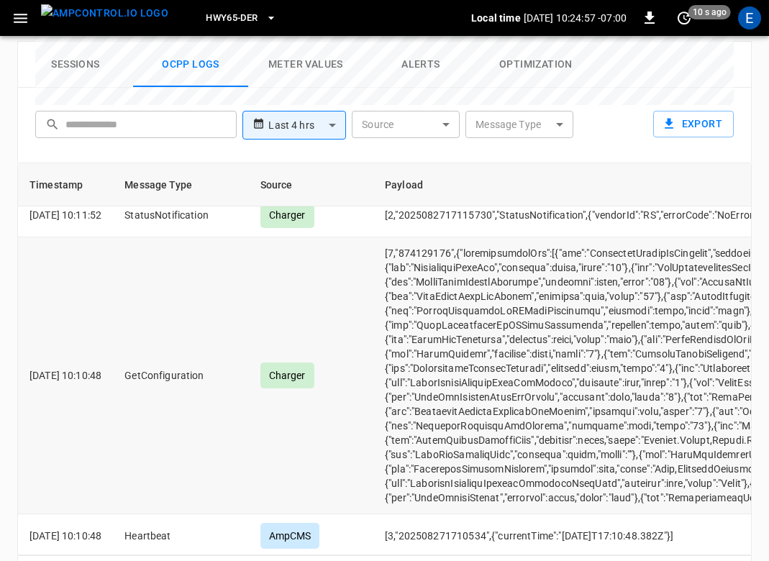
scroll to position [982, 0]
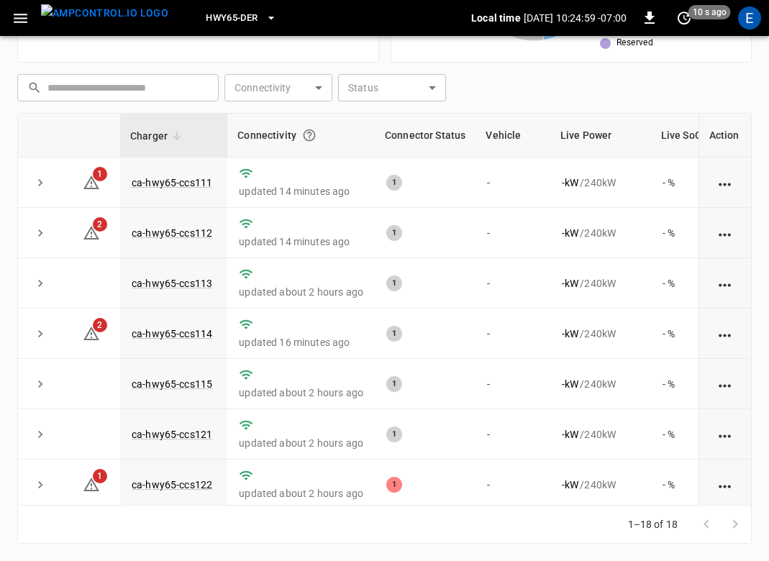
scroll to position [0, 129]
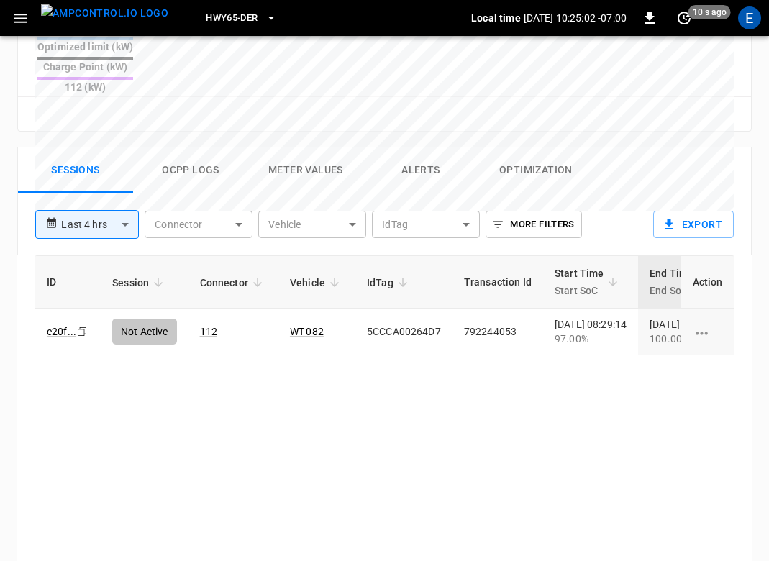
scroll to position [758, 0]
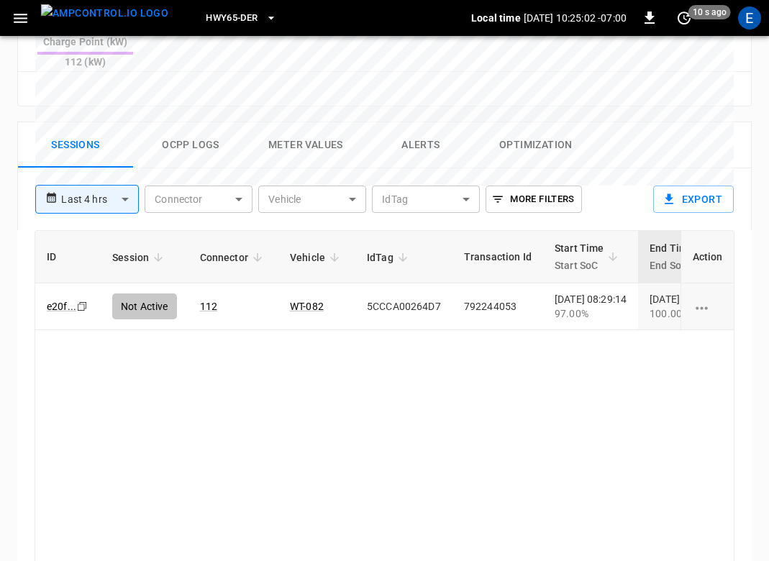
click at [102, 21] on img "menu" at bounding box center [104, 13] width 127 height 18
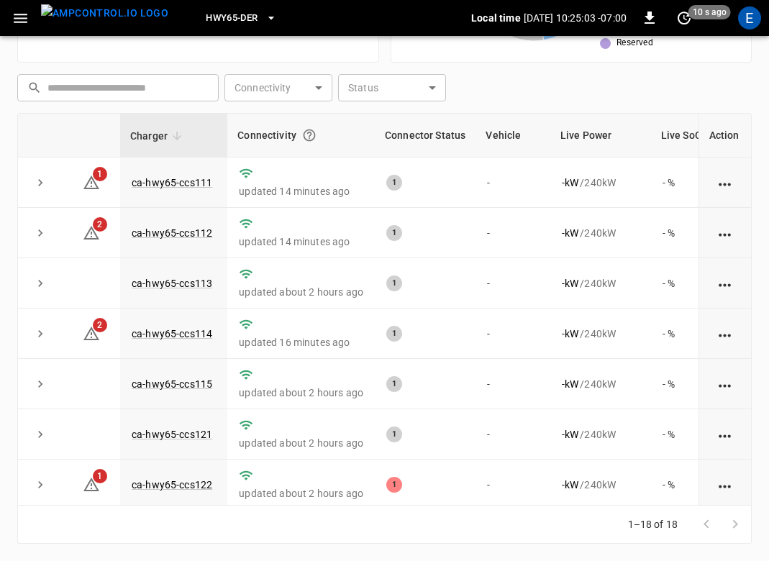
scroll to position [365, 0]
click at [184, 183] on link "ca-hwy65-ccs111" at bounding box center [172, 182] width 86 height 17
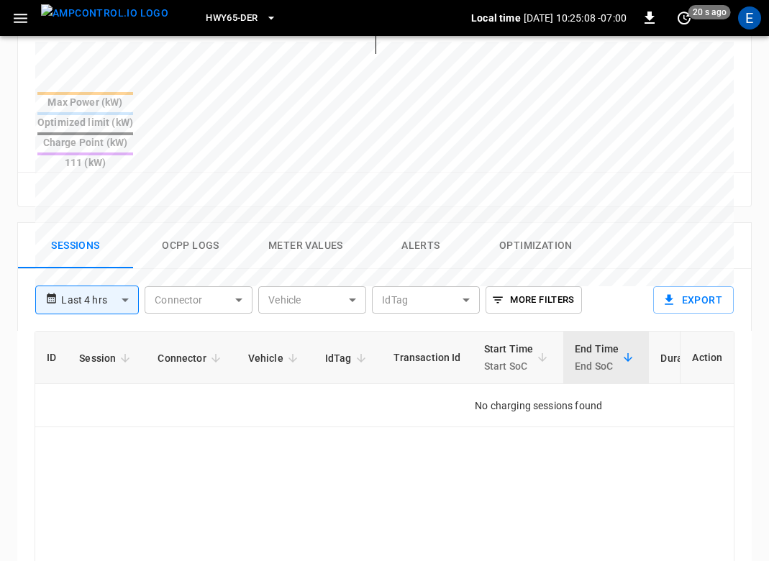
scroll to position [675, 0]
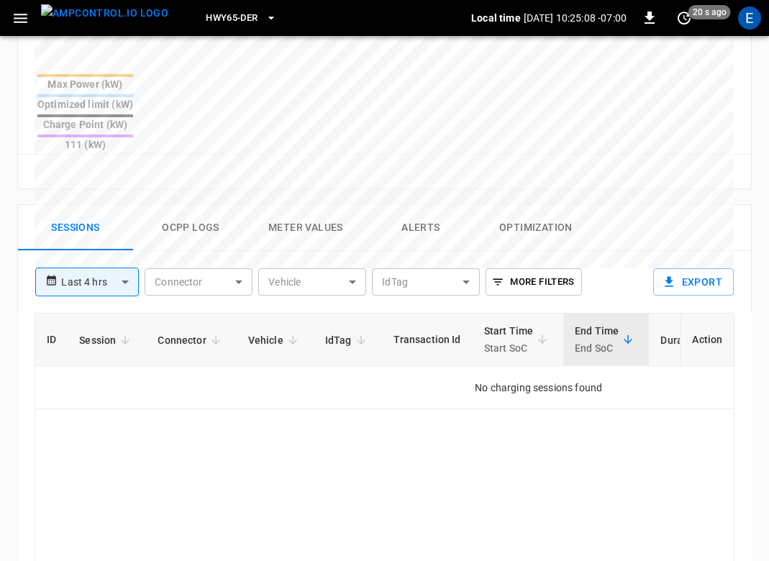
click at [214, 205] on button "Ocpp logs" at bounding box center [190, 228] width 115 height 46
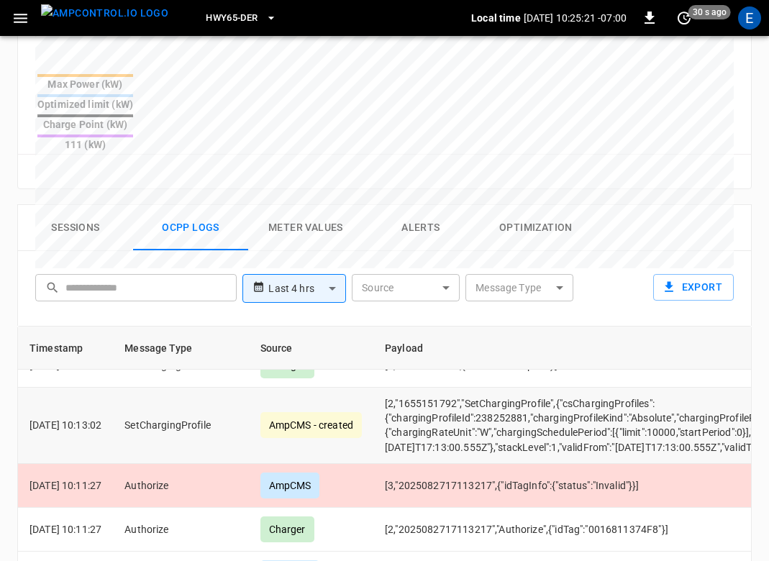
scroll to position [533, 0]
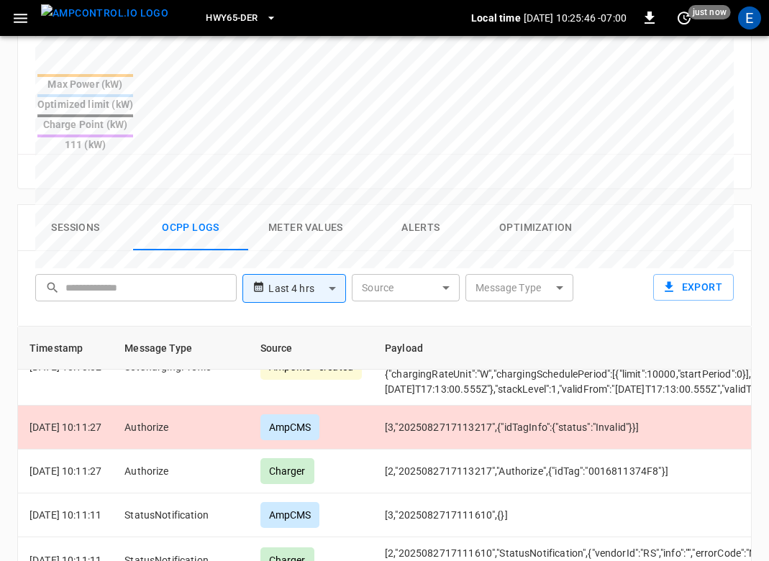
click at [206, 19] on span "HWY65-DER" at bounding box center [232, 18] width 52 height 17
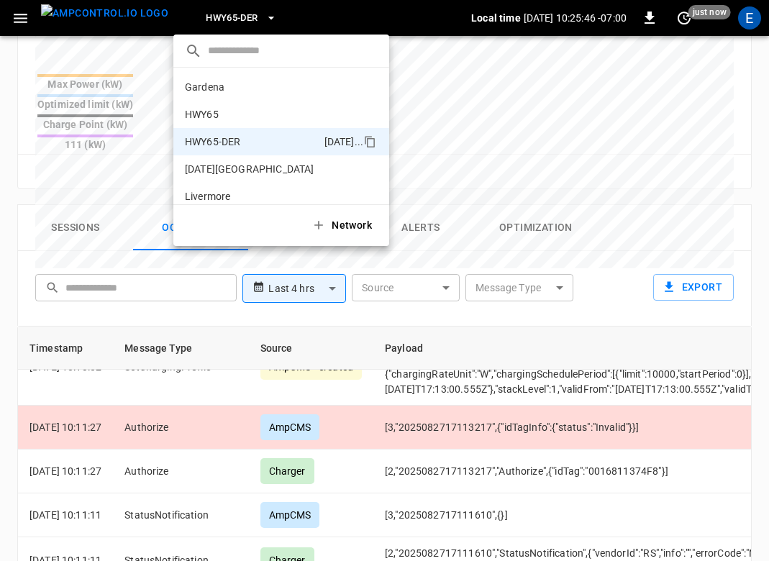
scroll to position [621, 0]
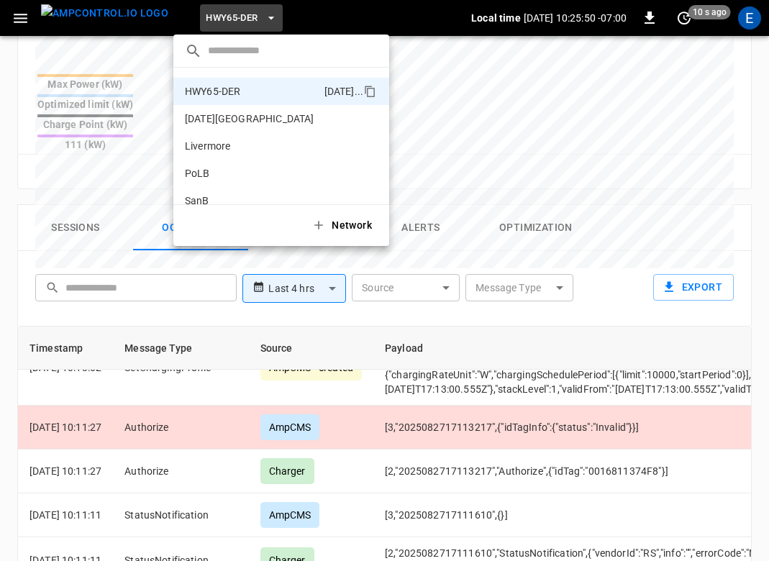
click at [105, 129] on div at bounding box center [384, 280] width 769 height 561
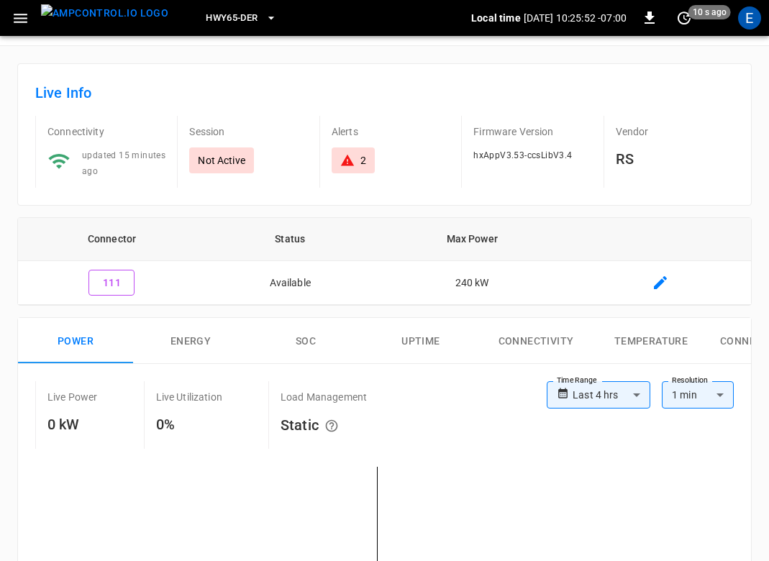
scroll to position [0, 0]
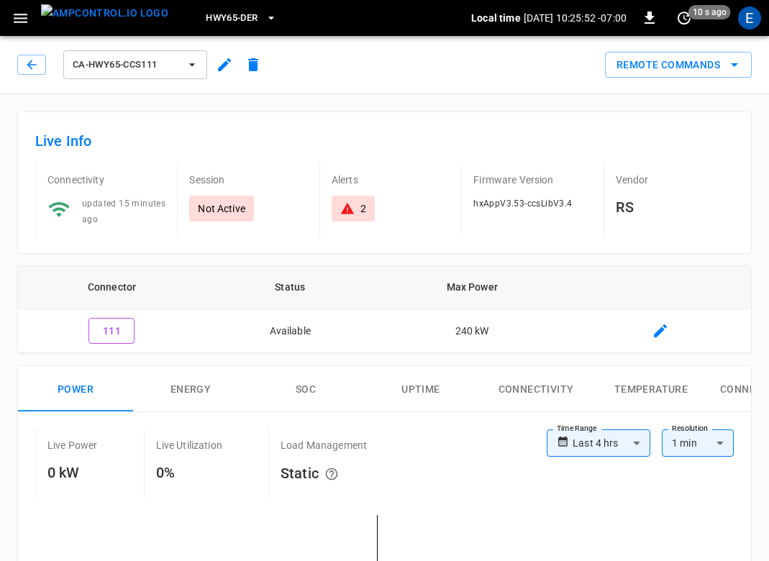
click at [127, 69] on span "ca-hwy65-ccs111" at bounding box center [126, 65] width 106 height 17
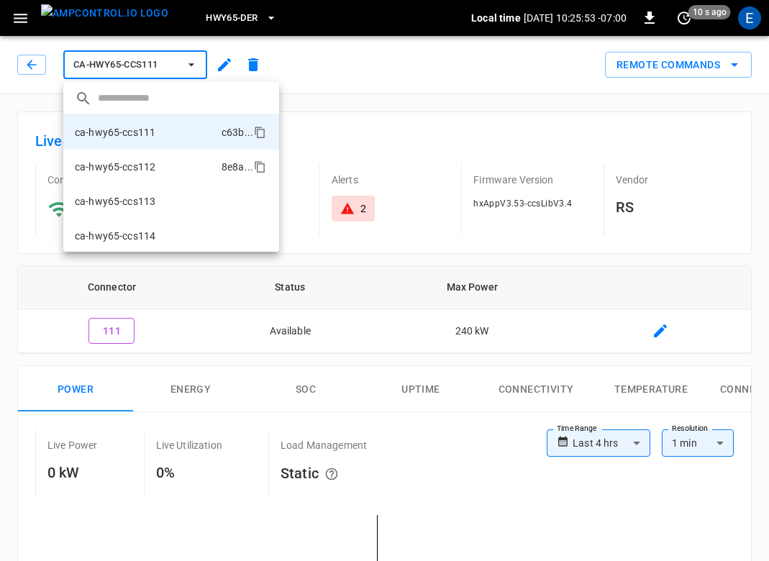
click at [155, 156] on li "ca-hwy65-ccs112 8e8a ..." at bounding box center [171, 167] width 216 height 35
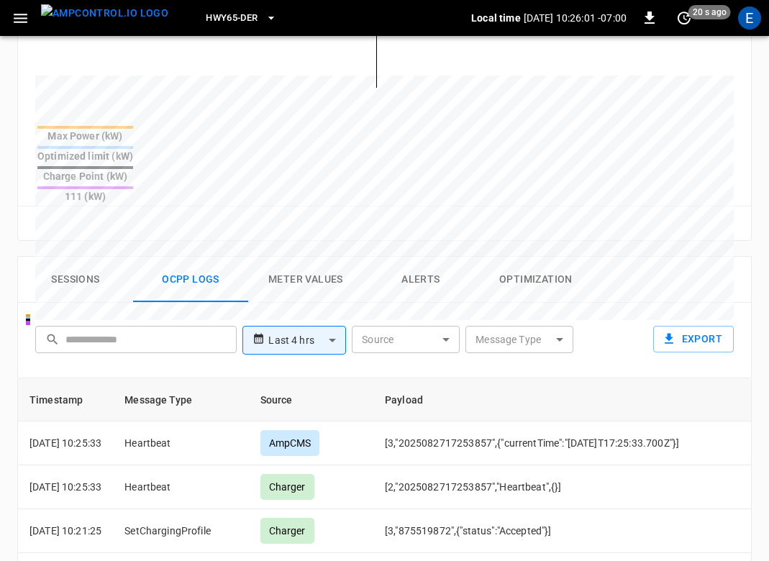
click at [206, 23] on span "HWY65-DER" at bounding box center [232, 18] width 52 height 17
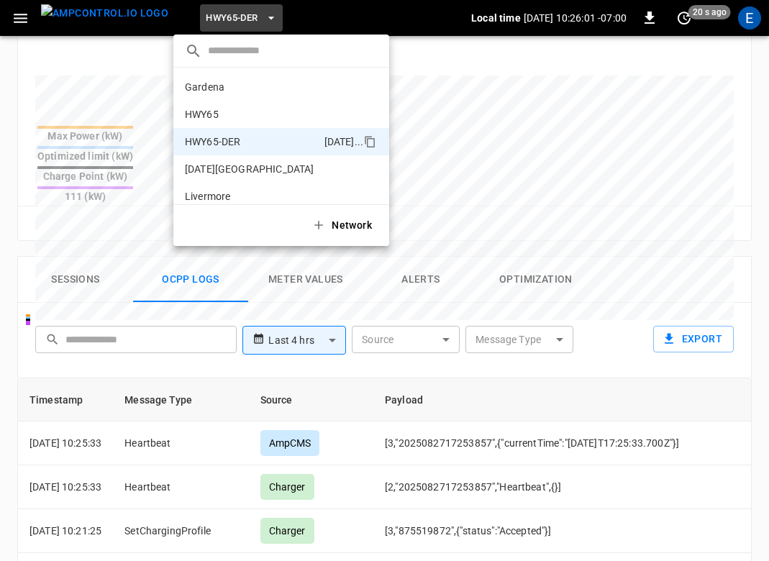
scroll to position [50, 0]
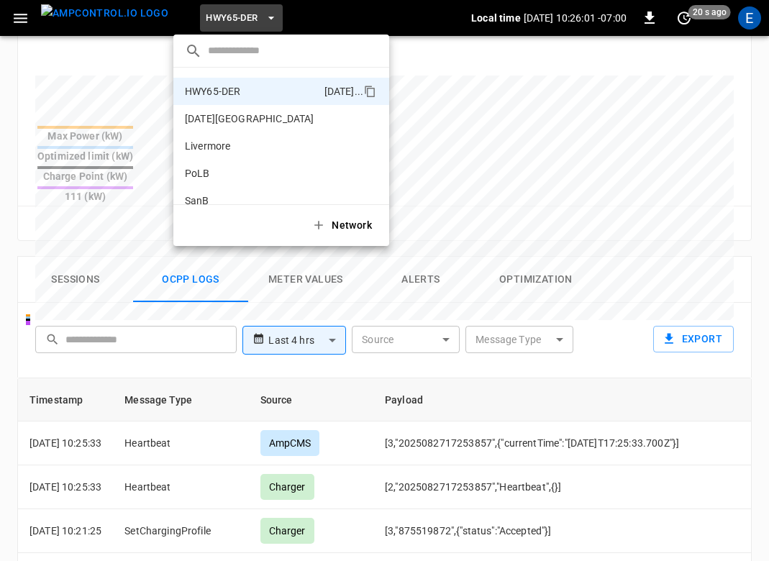
click at [88, 17] on div at bounding box center [384, 280] width 769 height 561
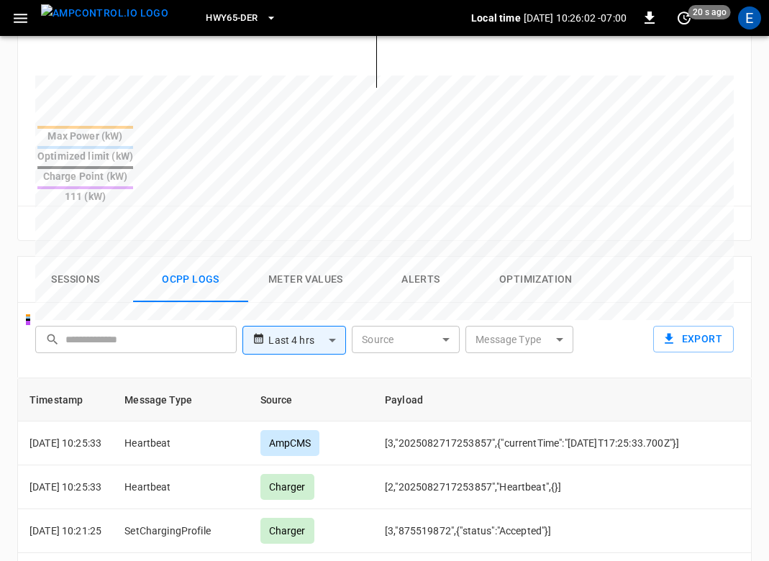
click at [88, 17] on img "menu" at bounding box center [104, 13] width 127 height 18
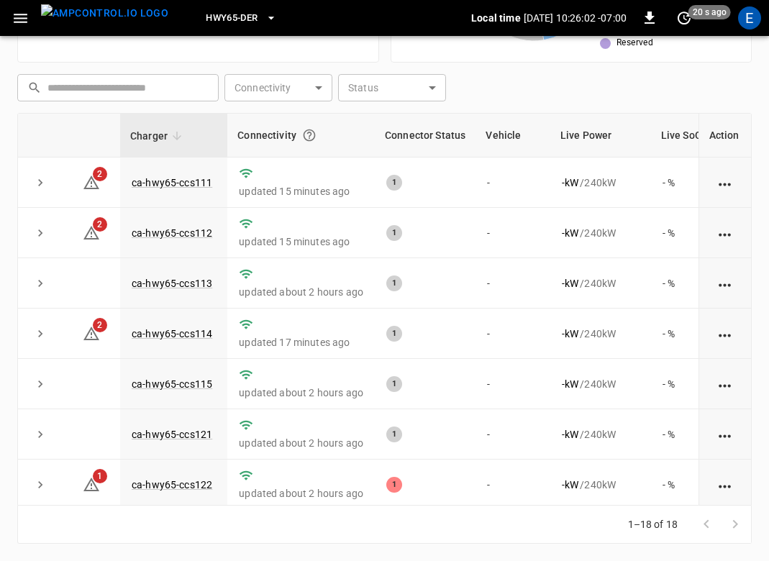
scroll to position [365, 0]
click at [193, 327] on link "ca-hwy65-ccs114" at bounding box center [172, 333] width 86 height 17
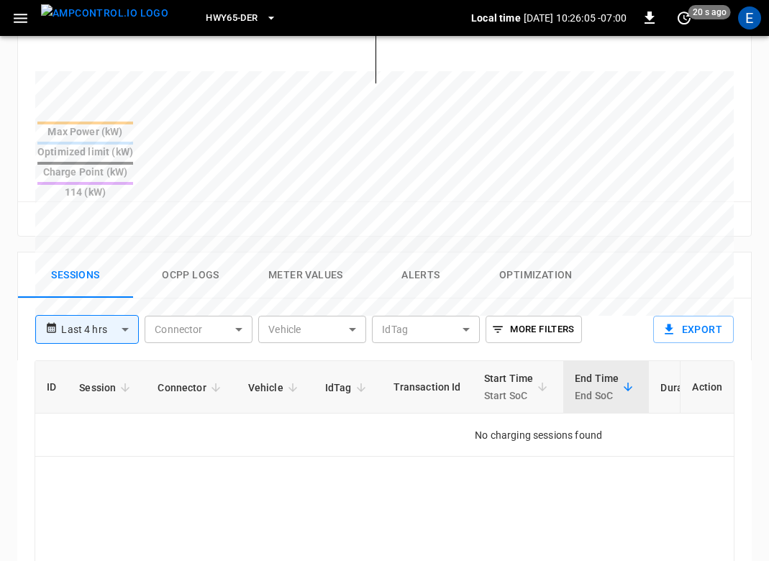
scroll to position [637, 0]
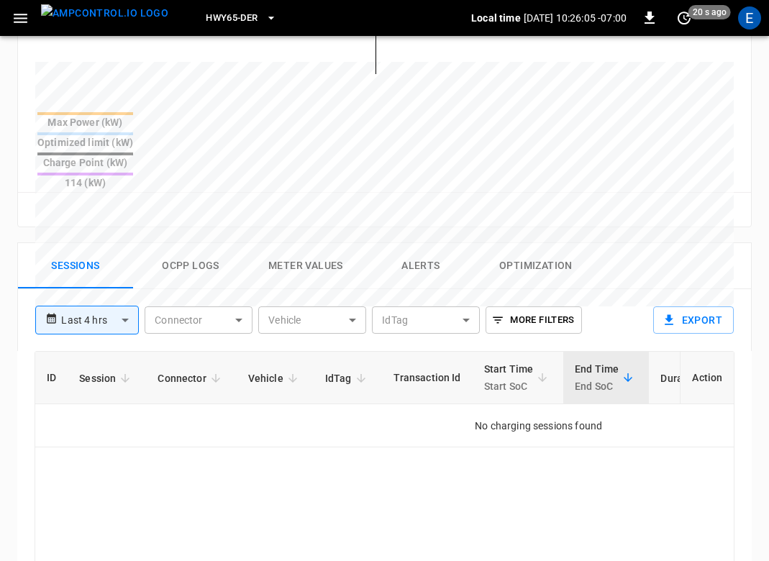
click at [199, 243] on button "Ocpp logs" at bounding box center [190, 266] width 115 height 46
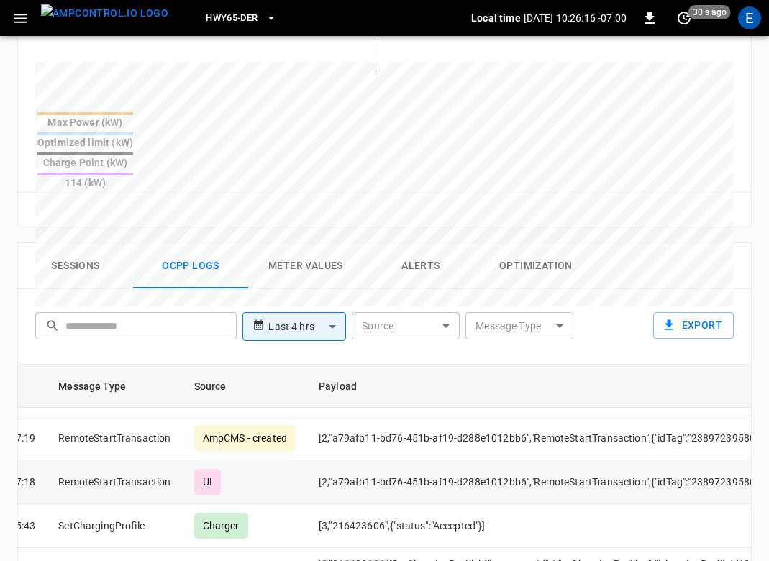
scroll to position [526, 0]
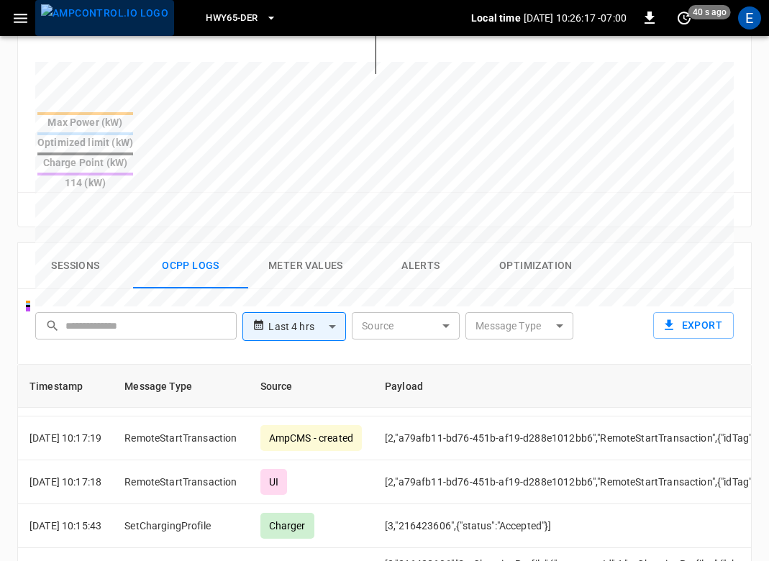
click at [109, 6] on img "menu" at bounding box center [104, 13] width 127 height 18
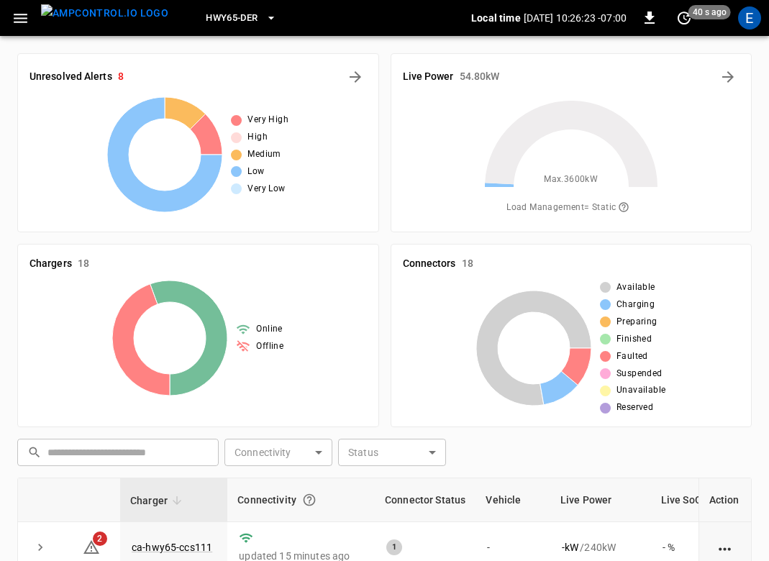
click at [208, 21] on span "HWY65-DER" at bounding box center [232, 18] width 52 height 17
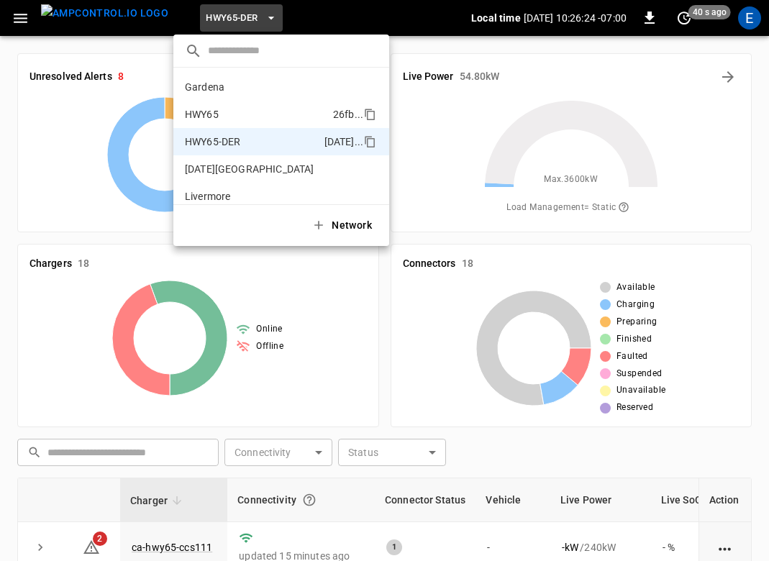
click at [231, 120] on li "HWY65 26fb ..." at bounding box center [281, 114] width 216 height 27
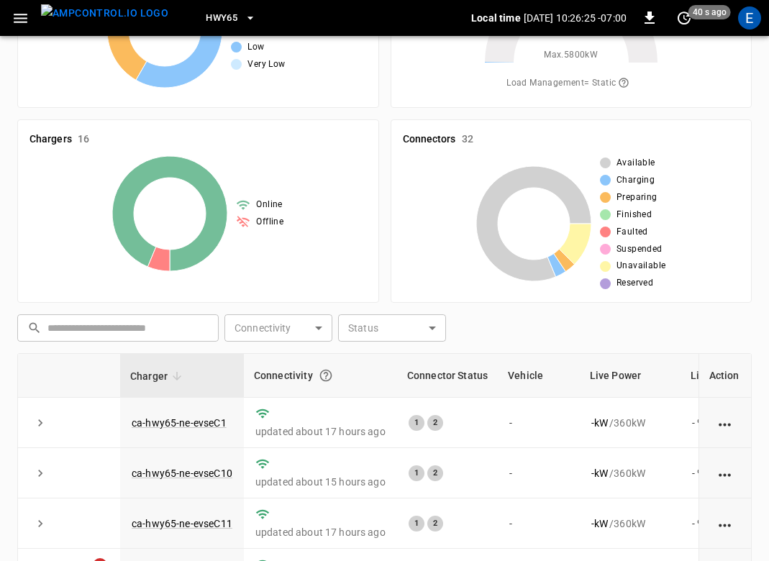
scroll to position [365, 0]
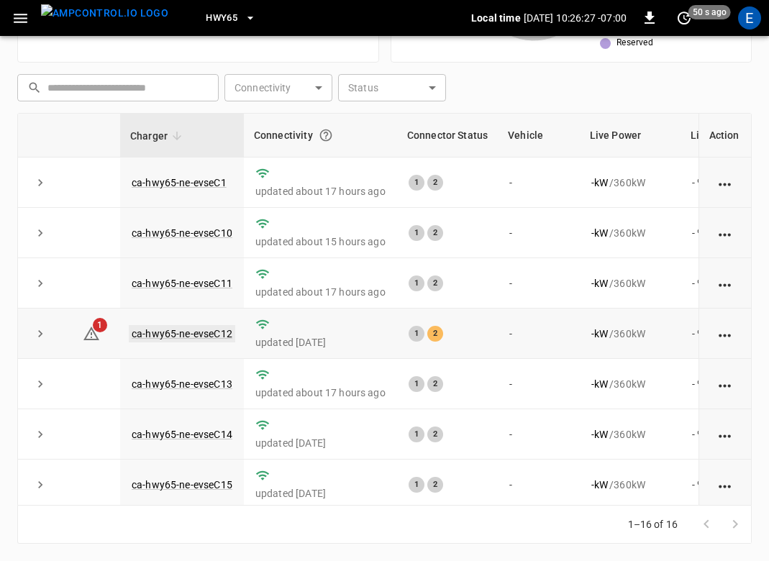
click at [201, 339] on link "ca-hwy65-ne-evseC12" at bounding box center [182, 333] width 106 height 17
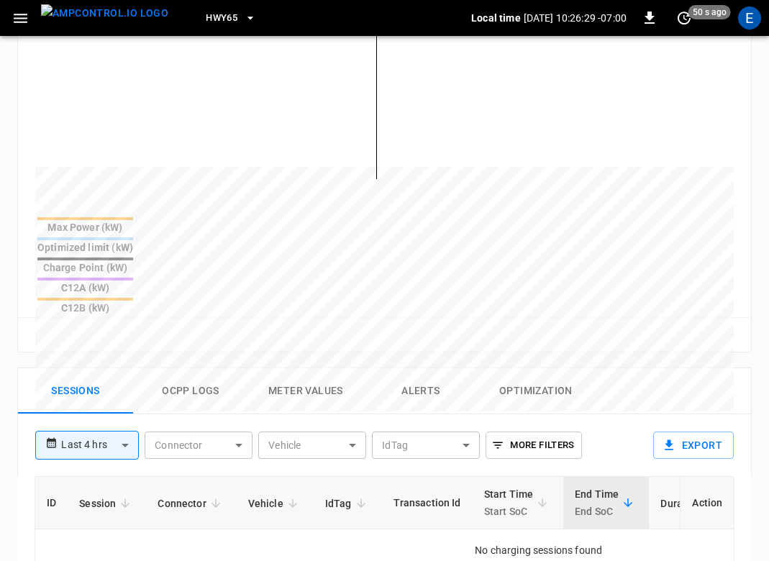
scroll to position [589, 0]
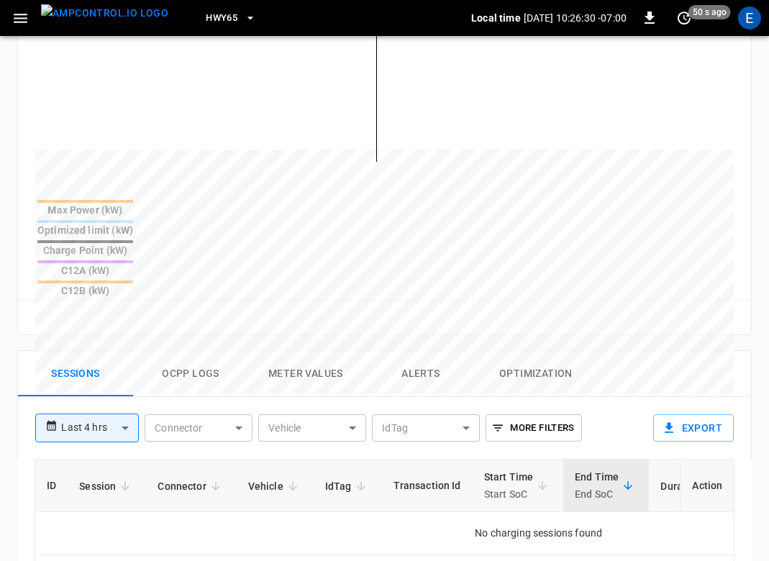
click at [186, 351] on button "Ocpp logs" at bounding box center [190, 374] width 115 height 46
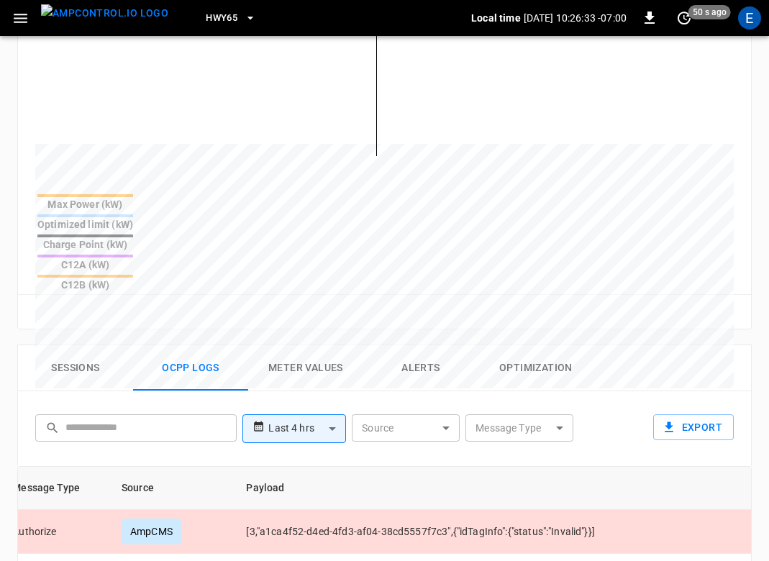
scroll to position [582, 0]
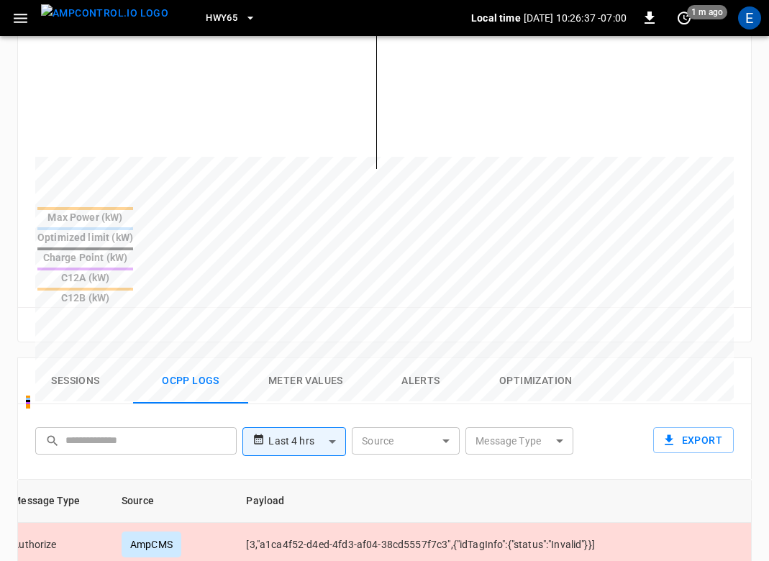
click at [206, 22] on span "HWY65" at bounding box center [222, 18] width 32 height 17
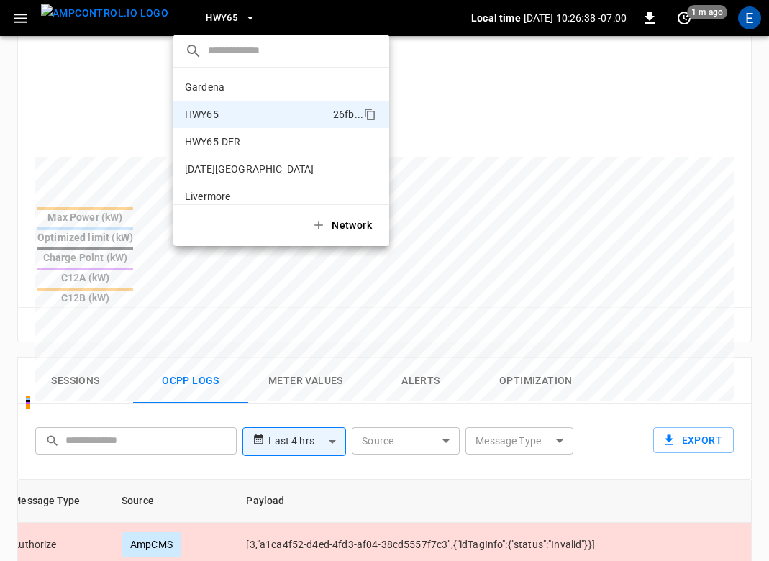
scroll to position [23, 0]
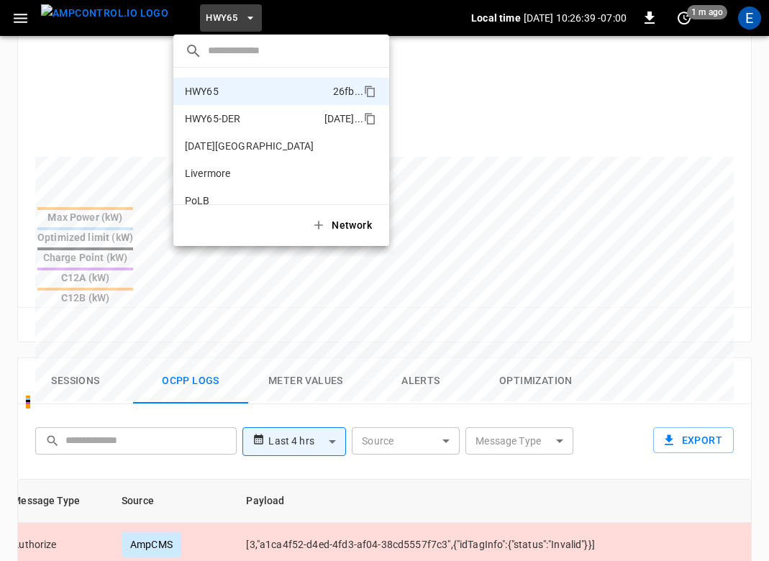
click at [232, 120] on p "HWY65-DER" at bounding box center [212, 118] width 55 height 14
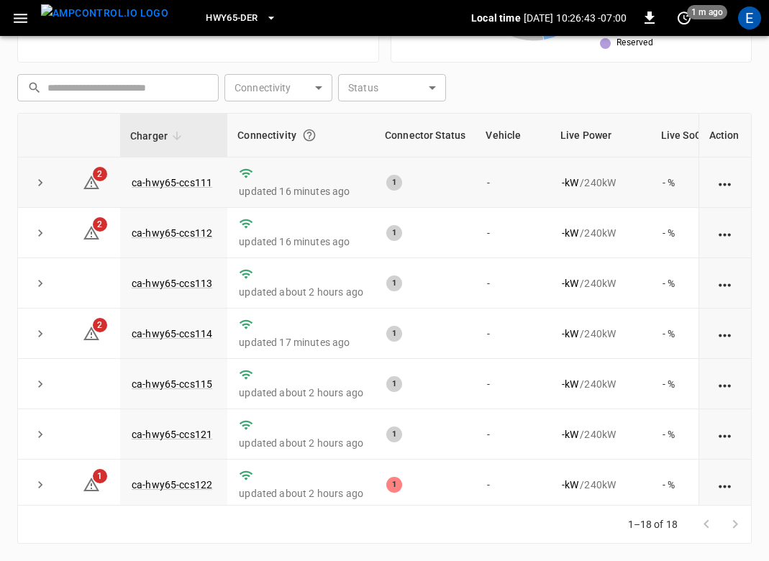
click at [189, 188] on td "ca-hwy65-ccs111" at bounding box center [173, 183] width 107 height 50
click at [206, 24] on span "HWY65-DER" at bounding box center [232, 18] width 52 height 17
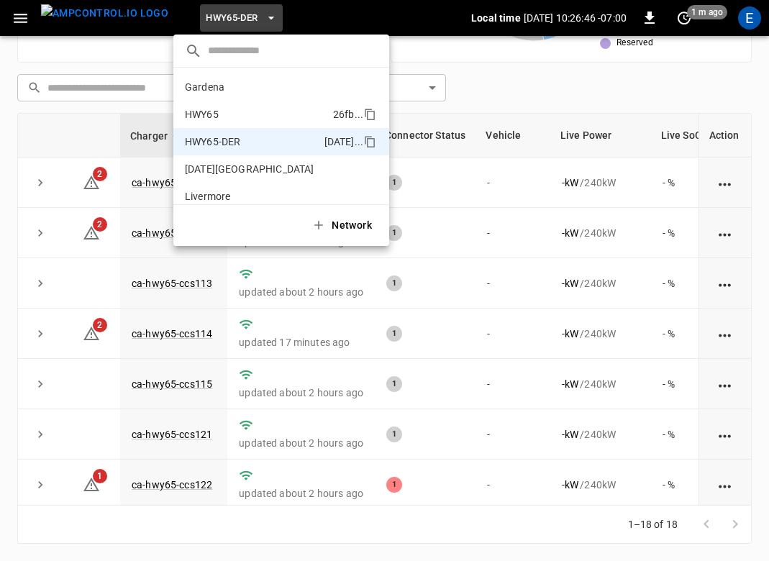
click at [222, 112] on li "HWY65 26fb ..." at bounding box center [281, 114] width 216 height 27
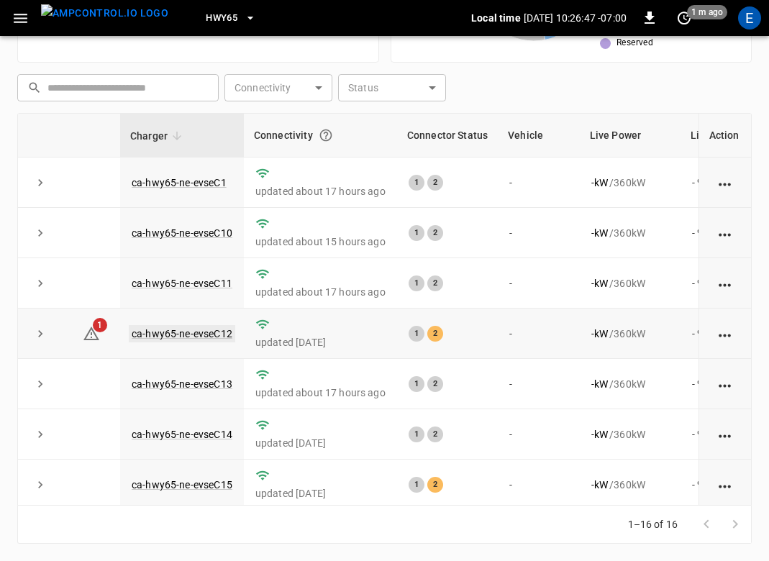
click at [204, 340] on link "ca-hwy65-ne-evseC12" at bounding box center [182, 333] width 106 height 17
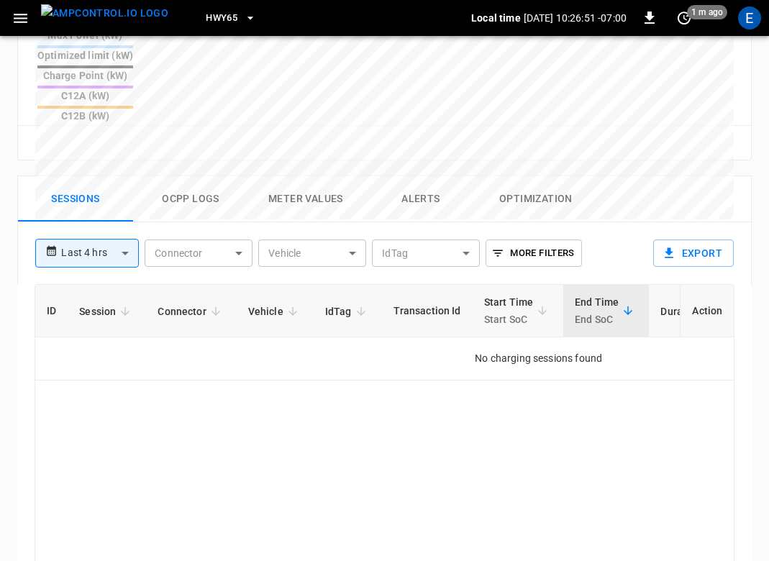
click at [181, 176] on button "Ocpp logs" at bounding box center [190, 199] width 115 height 46
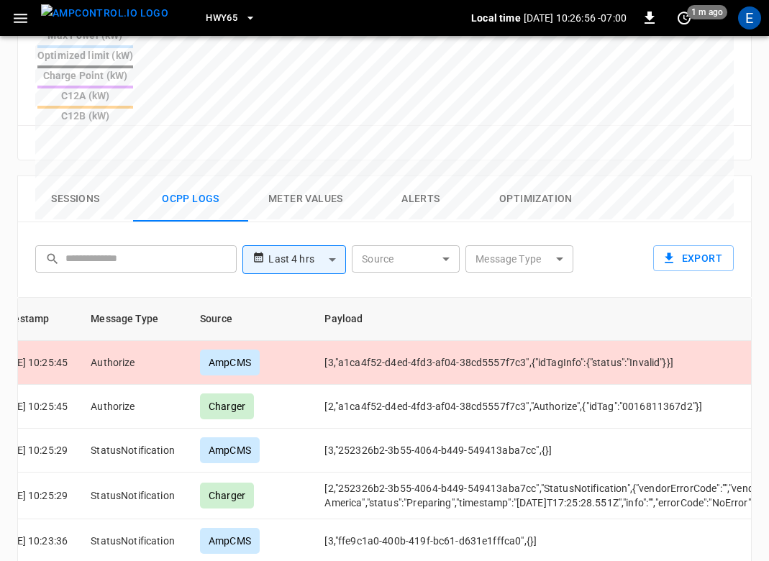
click at [243, 24] on icon "button" at bounding box center [250, 18] width 14 height 14
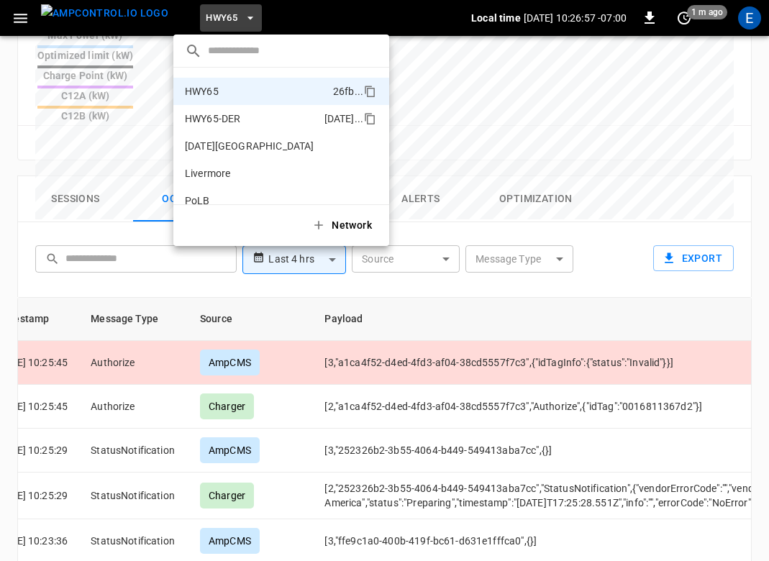
click at [240, 118] on p "HWY65-DER" at bounding box center [212, 118] width 55 height 14
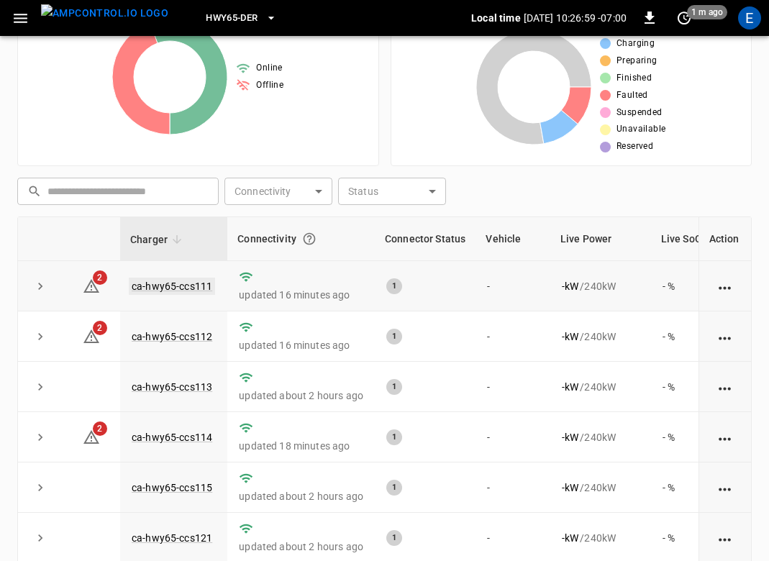
click at [203, 290] on link "ca-hwy65-ccs111" at bounding box center [172, 286] width 86 height 17
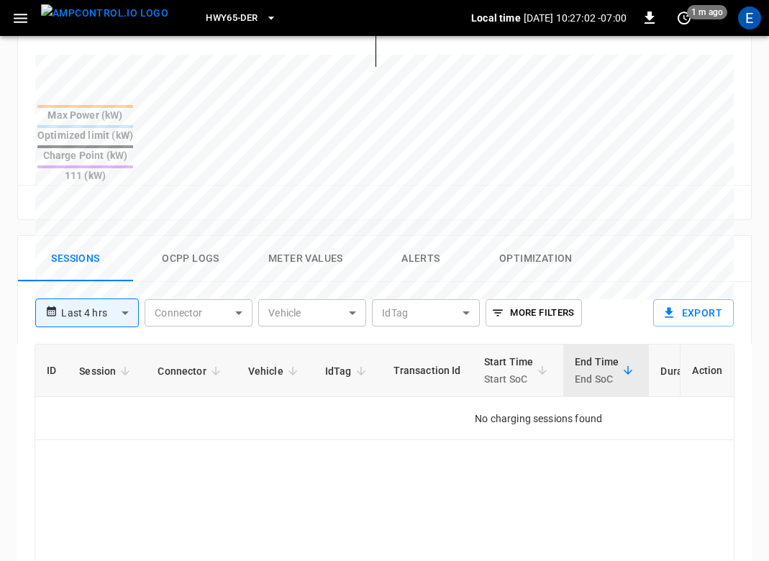
click at [219, 236] on button "Ocpp logs" at bounding box center [190, 259] width 115 height 46
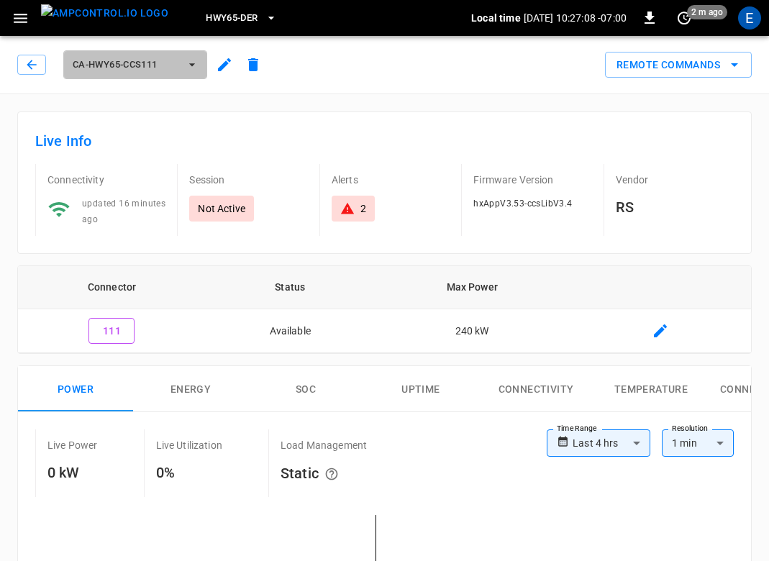
click at [155, 73] on button "ca-hwy65-ccs111" at bounding box center [135, 64] width 144 height 29
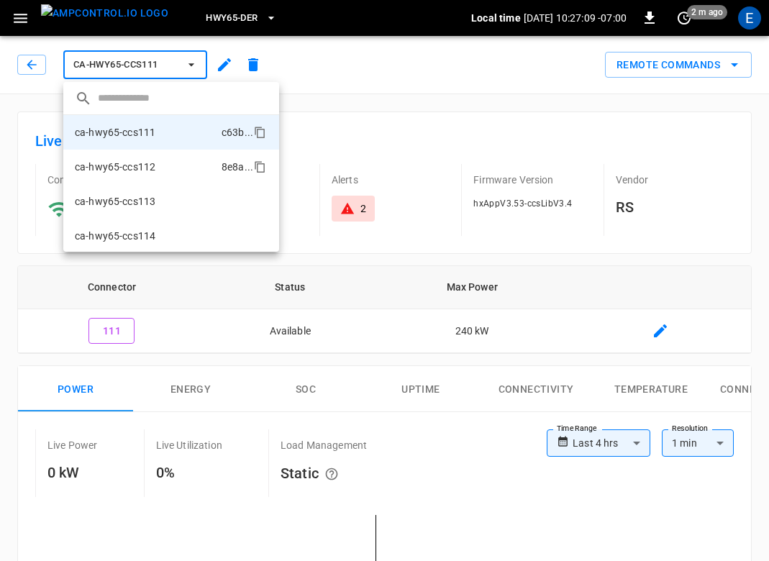
click at [160, 170] on li "ca-hwy65-ccs112 8e8a ..." at bounding box center [171, 167] width 216 height 35
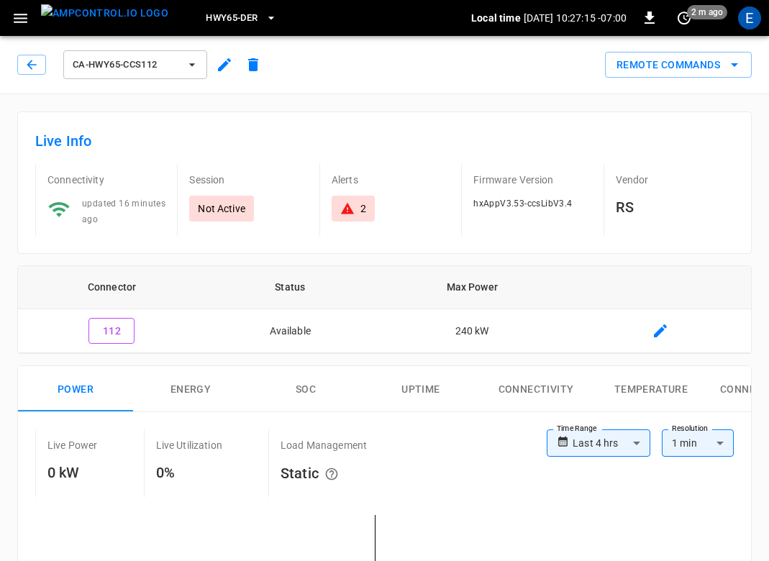
click at [158, 80] on div "ca-hwy65-ccs112" at bounding box center [135, 64] width 150 height 35
click at [158, 76] on button "ca-hwy65-ccs112" at bounding box center [135, 64] width 144 height 29
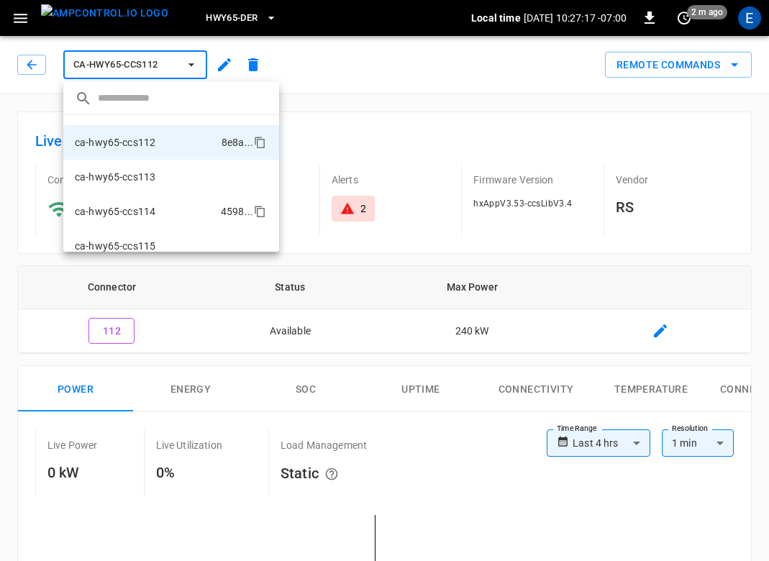
click at [168, 204] on li "ca-hwy65-ccs114 4598 ..." at bounding box center [171, 211] width 216 height 35
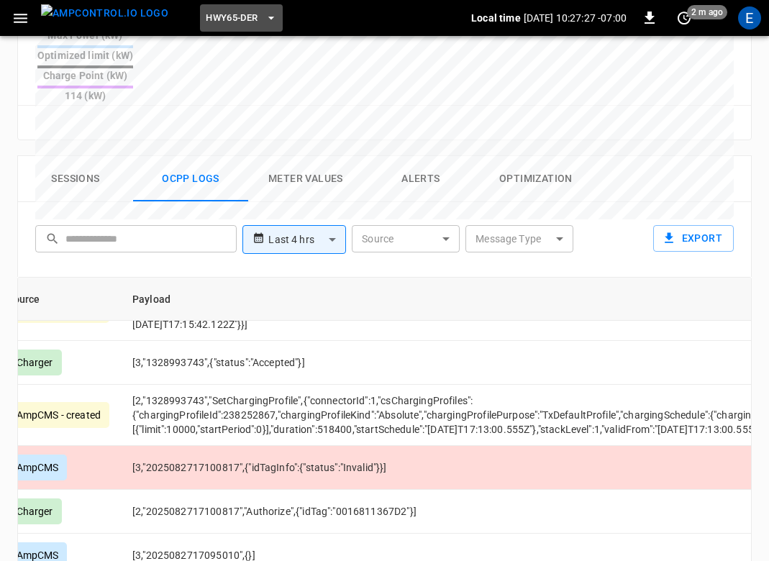
click at [200, 24] on button "HWY65-DER" at bounding box center [241, 18] width 82 height 28
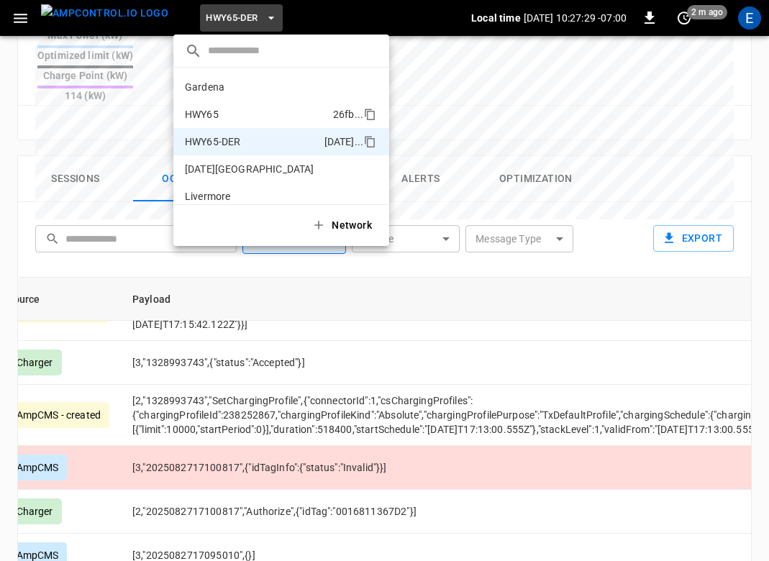
click at [230, 112] on li "HWY65 26fb ..." at bounding box center [281, 114] width 216 height 27
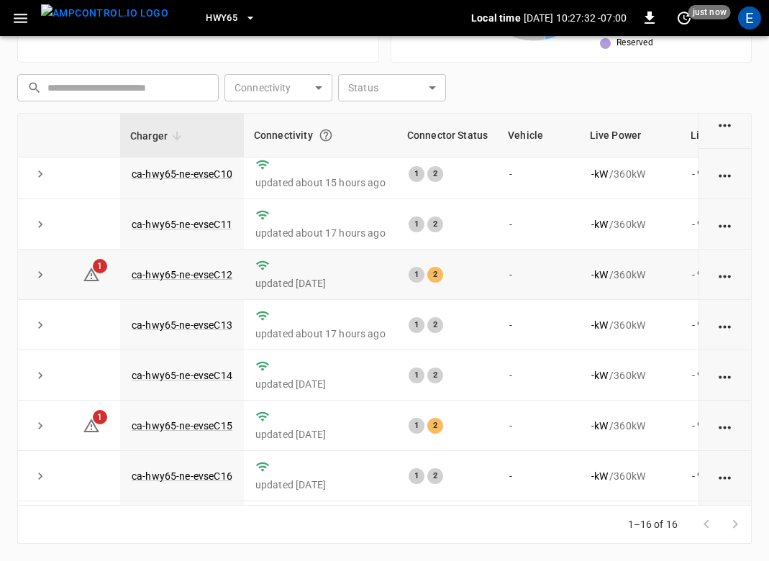
scroll to position [56, 0]
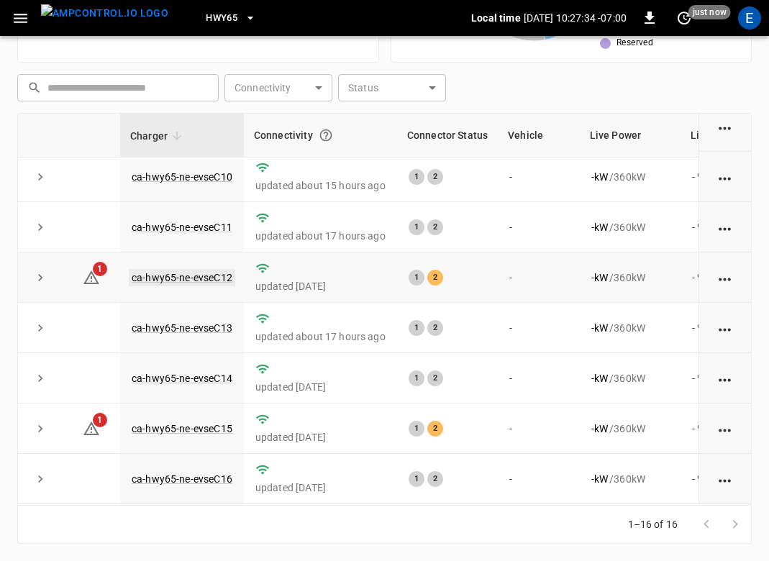
click at [199, 273] on link "ca-hwy65-ne-evseC12" at bounding box center [182, 277] width 106 height 17
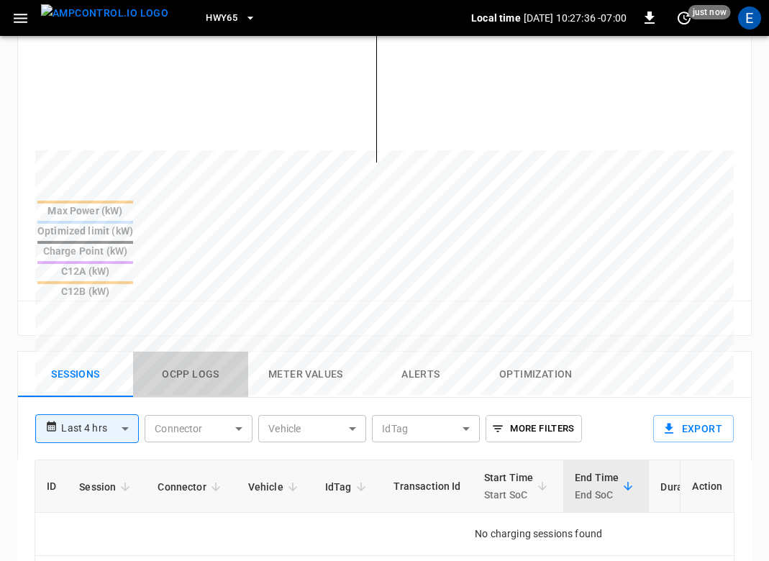
click at [193, 352] on button "Ocpp logs" at bounding box center [190, 375] width 115 height 46
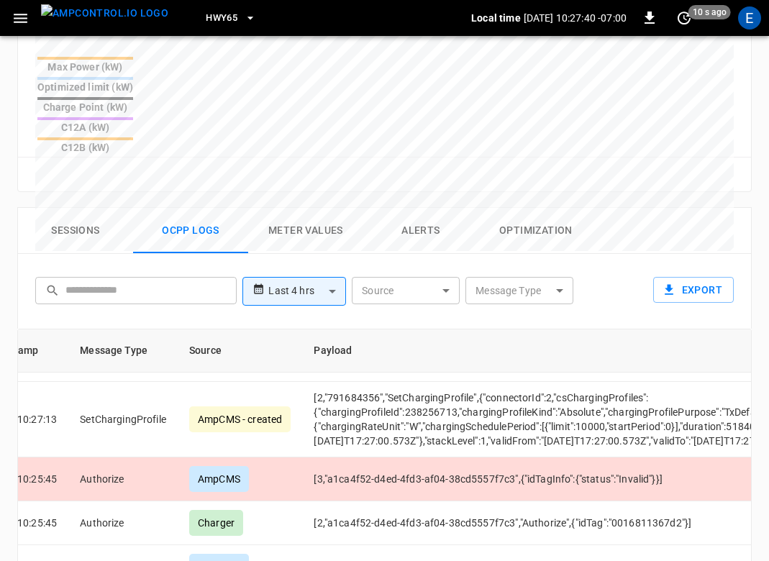
click at [107, 14] on img "menu" at bounding box center [104, 13] width 127 height 18
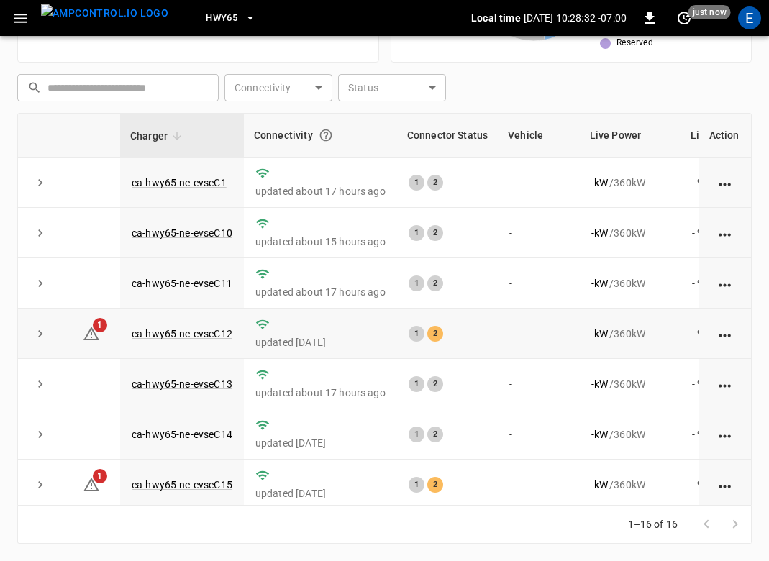
click at [520, 346] on td "-" at bounding box center [539, 334] width 82 height 50
click at [211, 334] on link "ca-hwy65-ne-evseC12" at bounding box center [182, 333] width 106 height 17
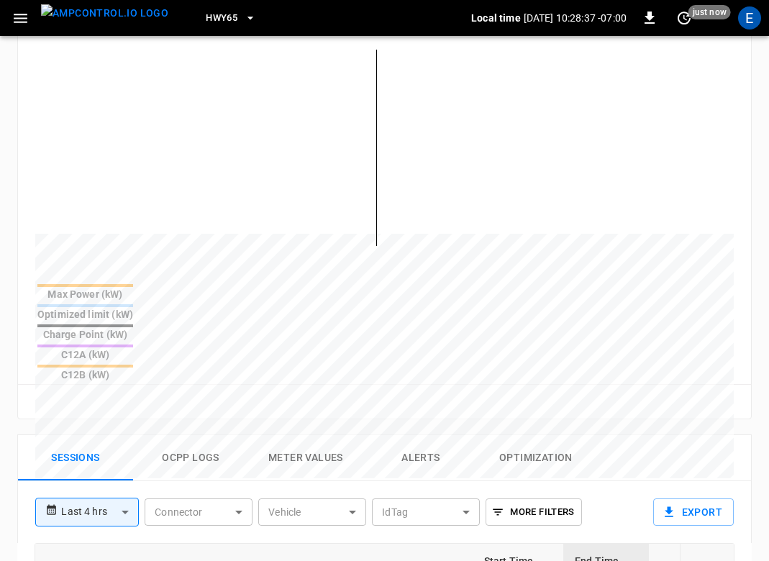
scroll to position [812, 0]
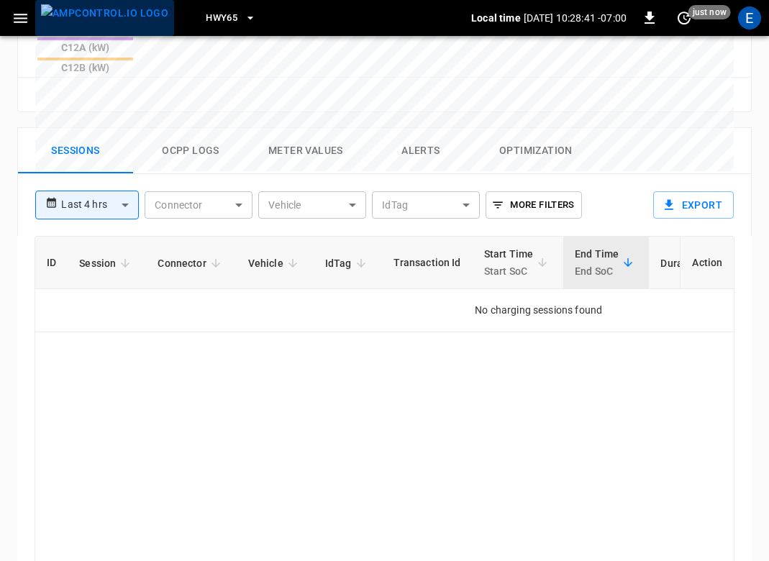
click at [108, 5] on img "menu" at bounding box center [104, 13] width 127 height 18
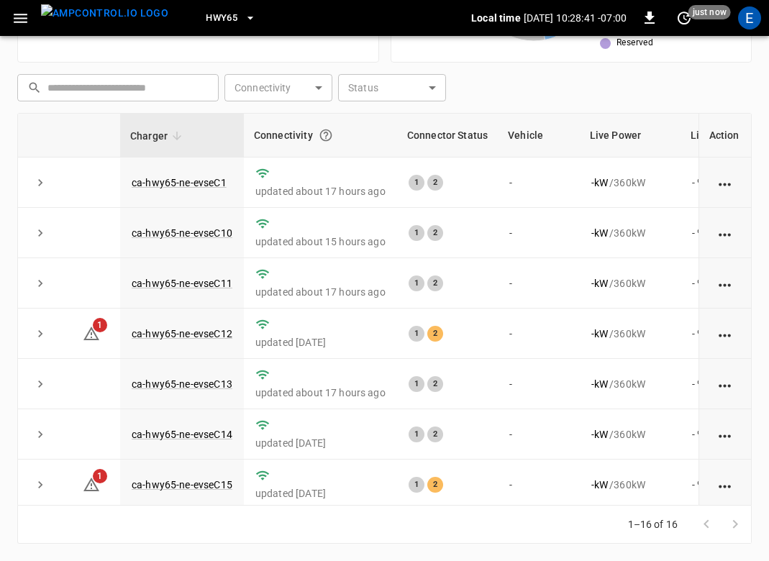
scroll to position [365, 0]
click at [204, 329] on link "ca-hwy65-ne-evseC12" at bounding box center [182, 333] width 106 height 17
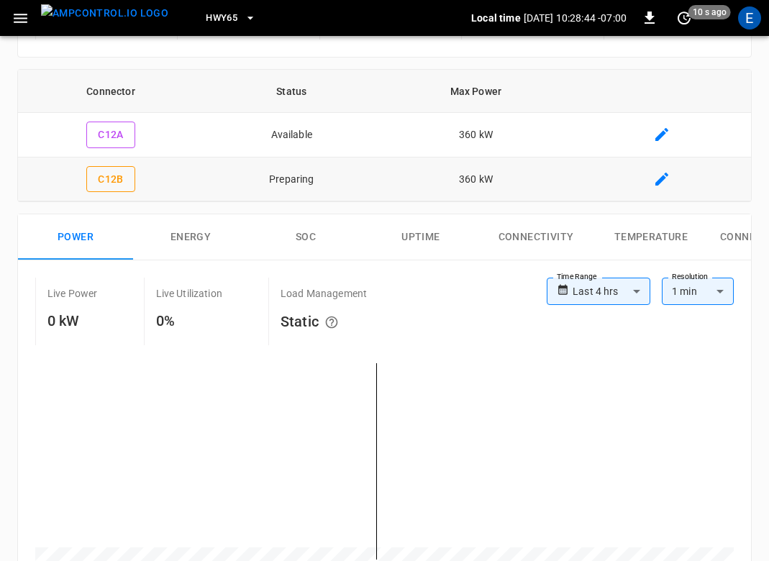
scroll to position [541, 0]
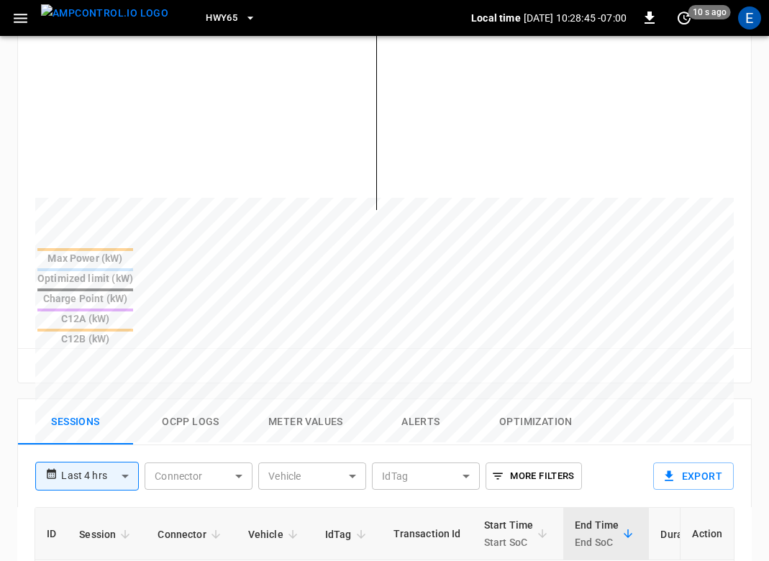
click at [215, 399] on button "Ocpp logs" at bounding box center [190, 422] width 115 height 46
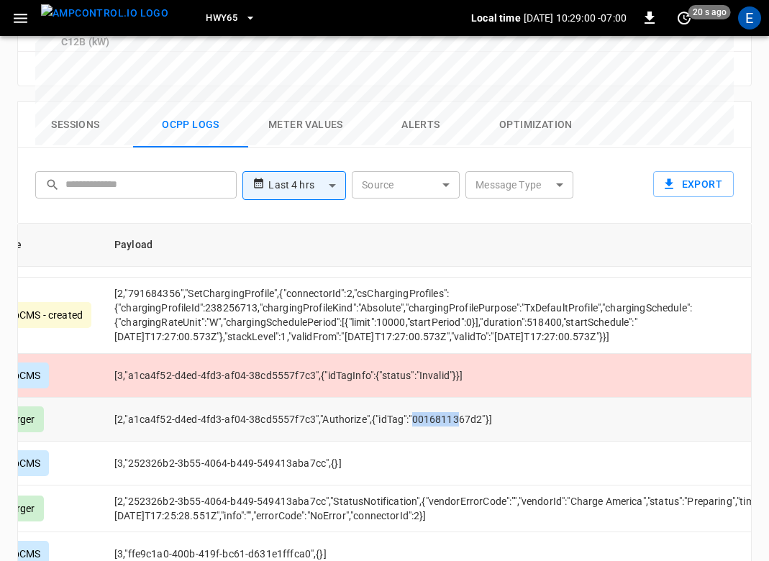
scroll to position [895, 270]
drag, startPoint x: 432, startPoint y: 362, endPoint x: 501, endPoint y: 365, distance: 69.1
click at [501, 398] on td "[2,"a1ca4f52-d4ed-4fd3-af04-38cd5557f7c3","Authorize",{"idTag":"0016811367d2"}]" at bounding box center [456, 420] width 707 height 44
copy td "0016811367d2"
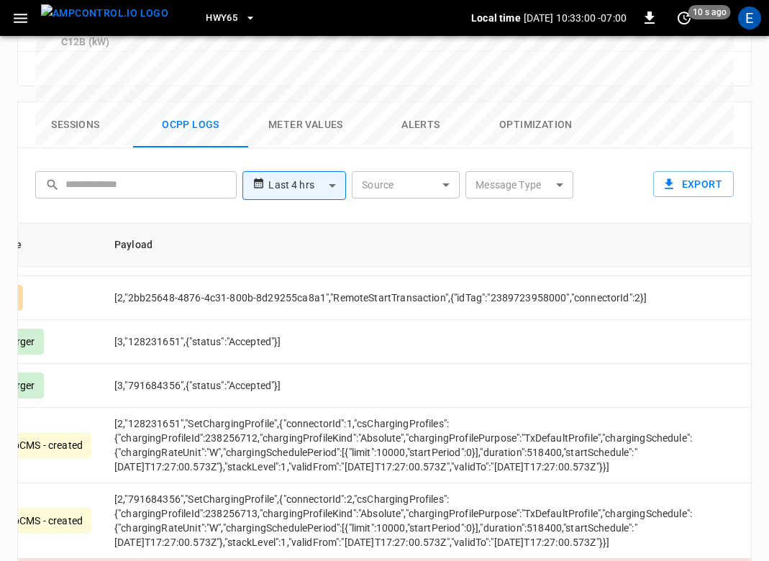
scroll to position [2891, 270]
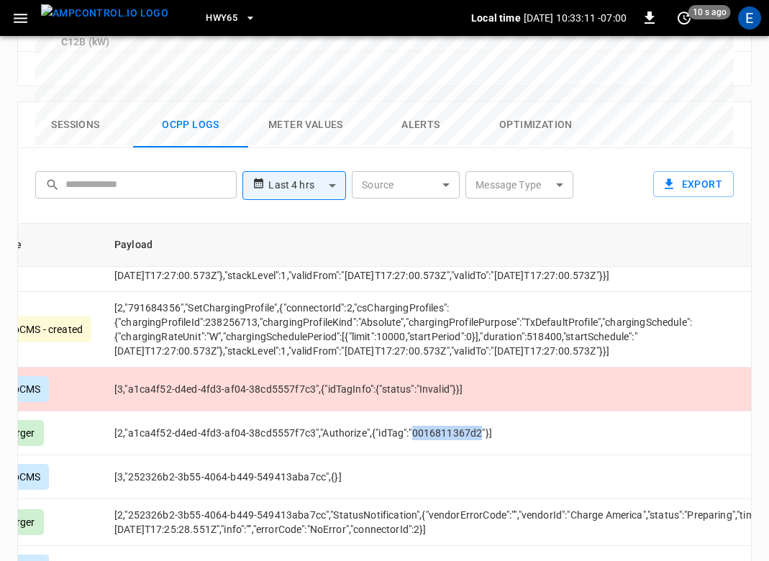
click at [103, 102] on button "Sessions" at bounding box center [75, 125] width 115 height 46
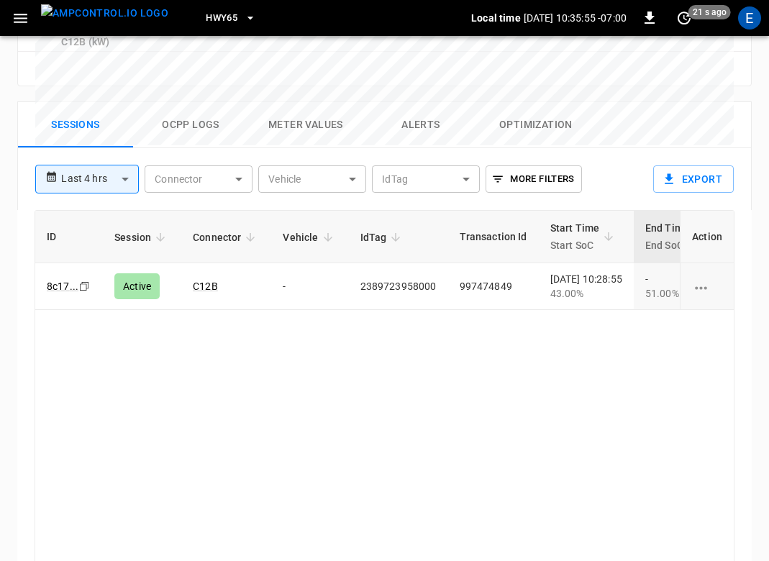
click at [201, 102] on button "Ocpp logs" at bounding box center [190, 125] width 115 height 46
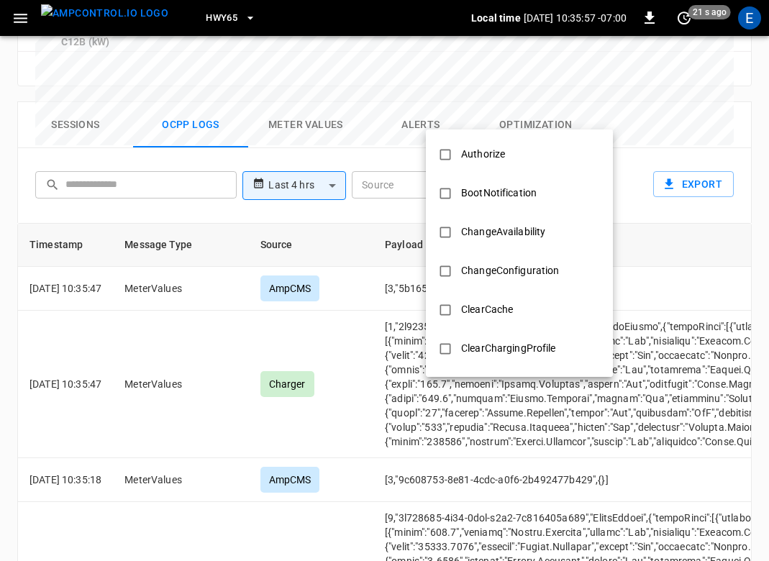
click at [478, 155] on div "Authorize" at bounding box center [482, 154] width 61 height 27
type input "*********"
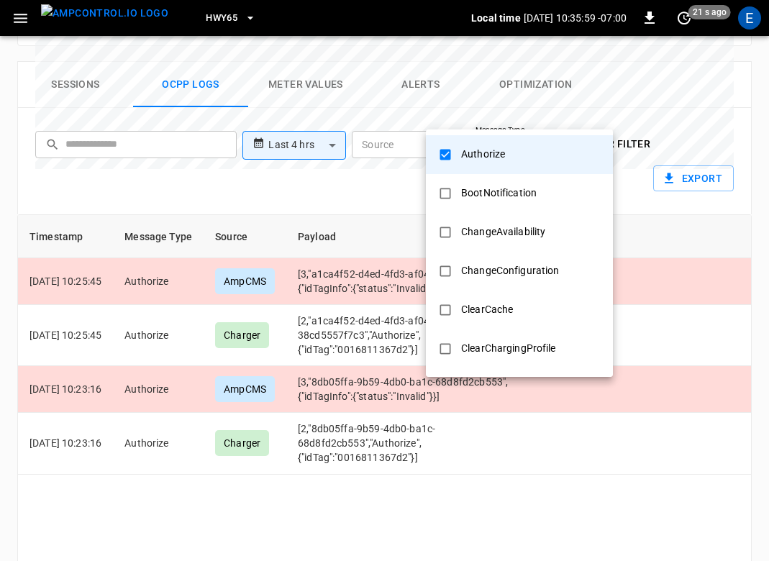
click at [350, 322] on div at bounding box center [384, 280] width 769 height 561
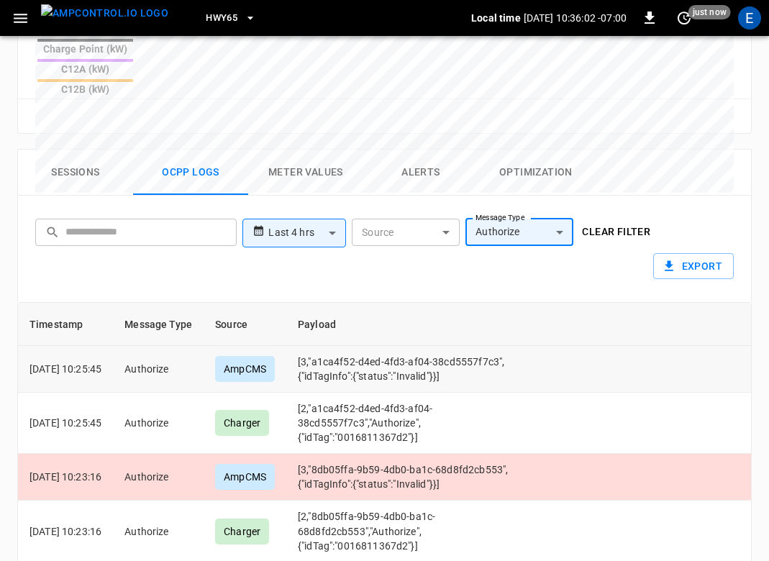
scroll to position [789, 0]
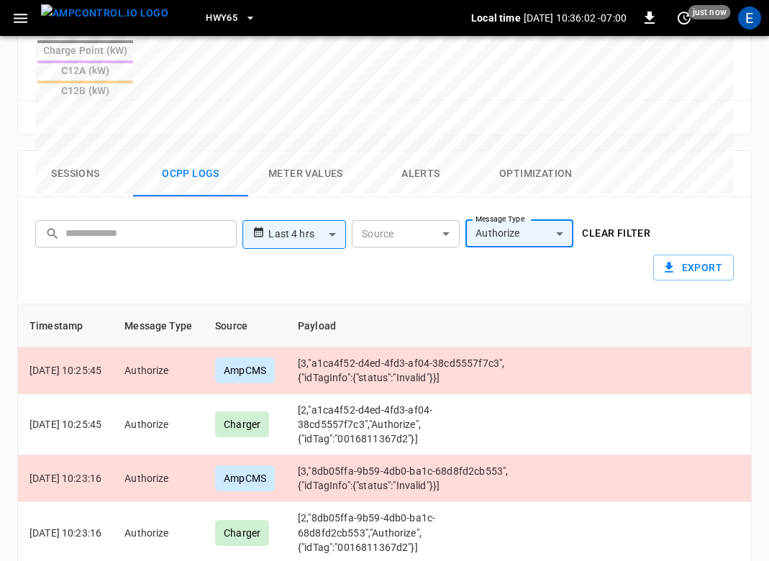
click at [73, 151] on button "Sessions" at bounding box center [75, 174] width 115 height 46
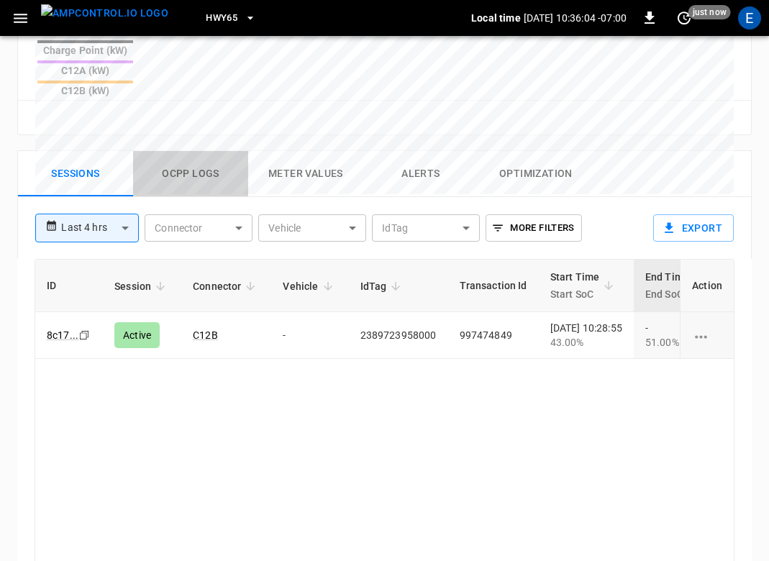
click at [201, 151] on button "Ocpp logs" at bounding box center [190, 174] width 115 height 46
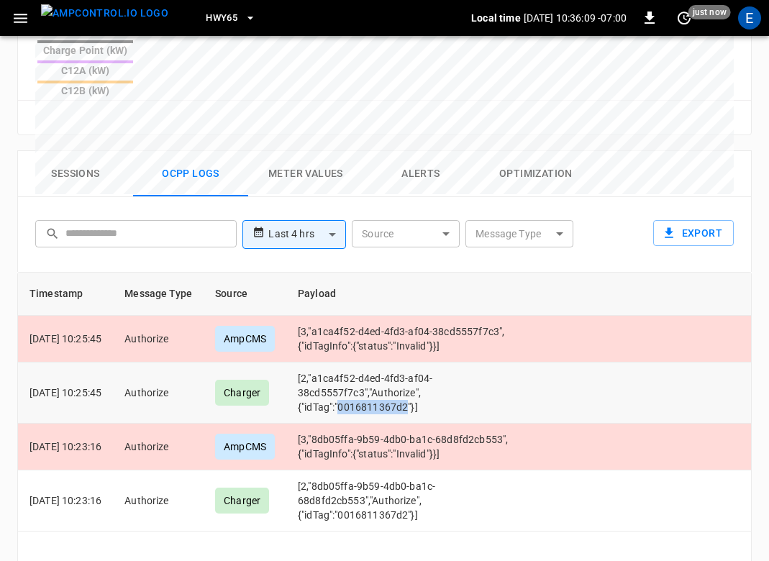
drag, startPoint x: 362, startPoint y: 350, endPoint x: 427, endPoint y: 352, distance: 65.5
click at [427, 362] on td "[2,"a1ca4f52-d4ed-4fd3-af04-38cd5557f7c3","Authorize",{"idTag":"0016811367d2"}]" at bounding box center [408, 392] width 245 height 61
copy td "0016811367d2"
click at [87, 151] on button "Sessions" at bounding box center [75, 174] width 115 height 46
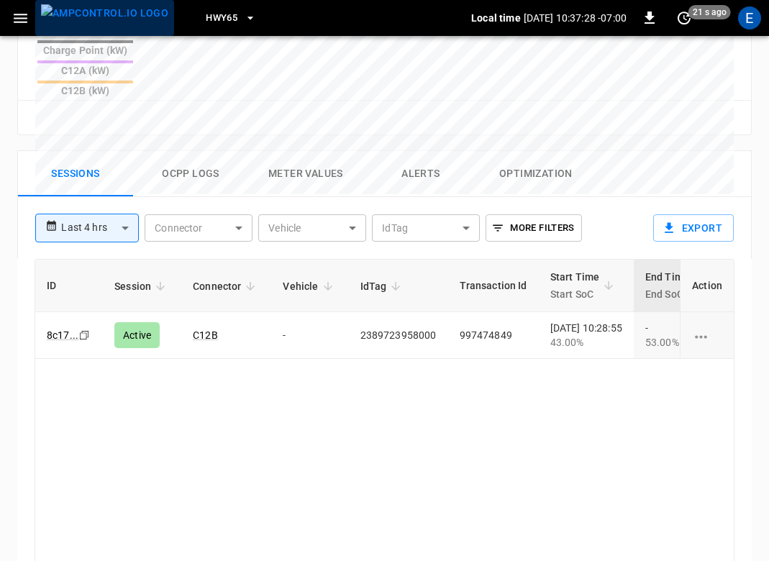
click at [108, 22] on img "menu" at bounding box center [104, 13] width 127 height 18
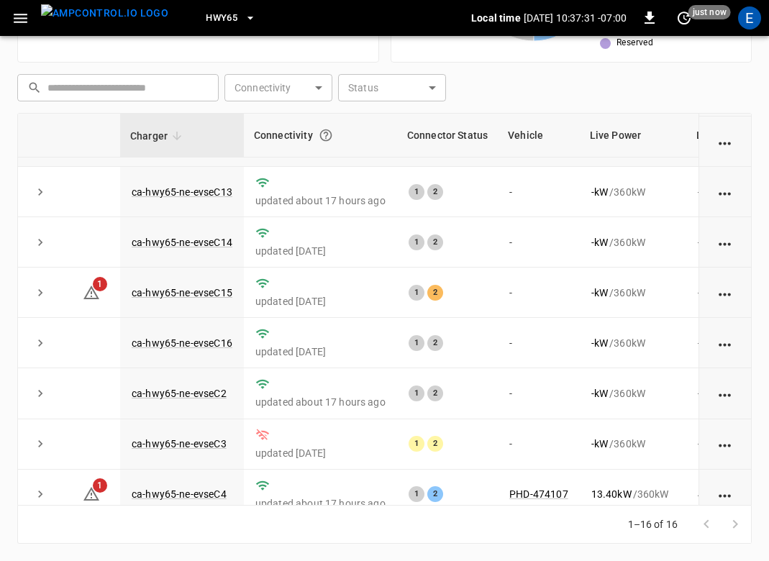
scroll to position [58, 0]
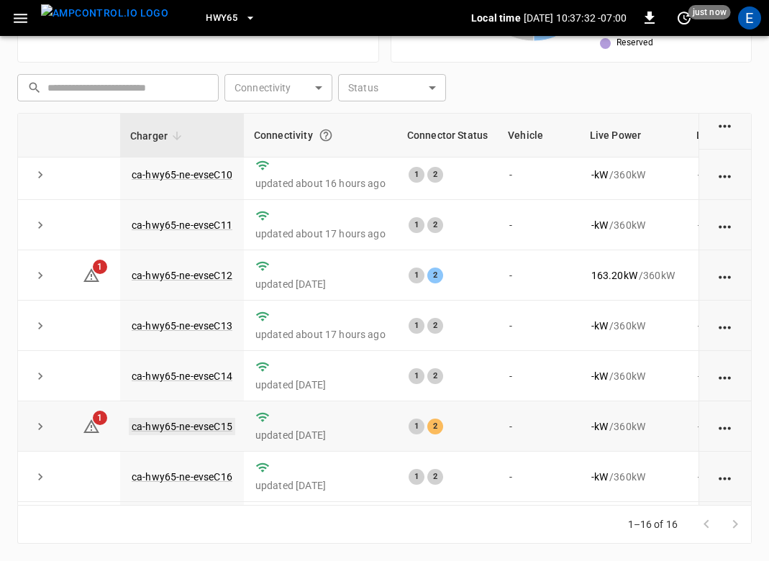
click at [210, 431] on link "ca-hwy65-ne-evseC15" at bounding box center [182, 426] width 106 height 17
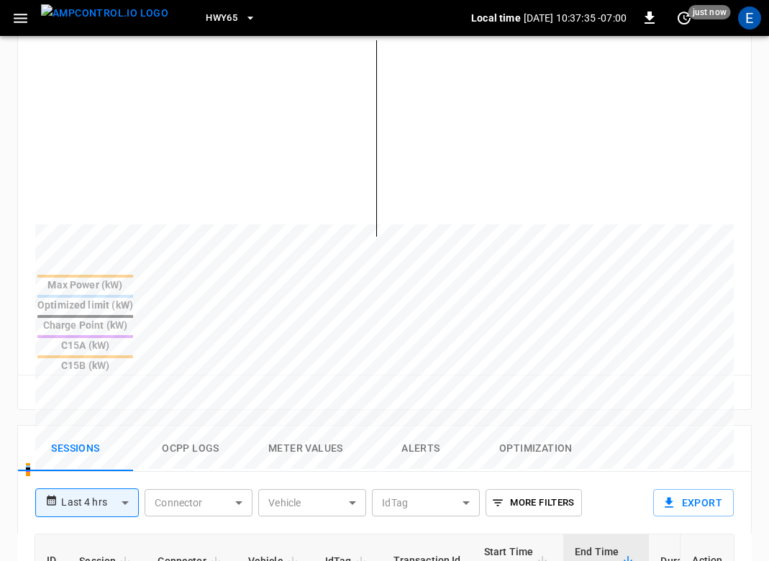
scroll to position [596, 0]
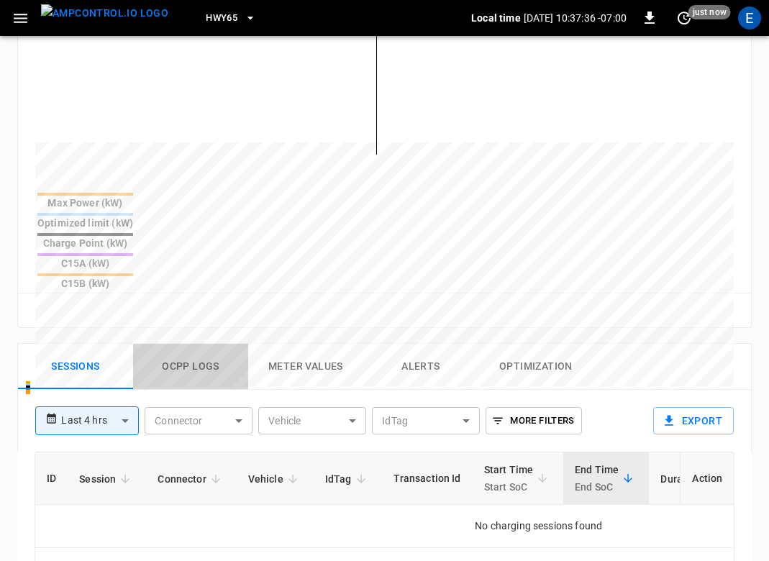
click at [186, 344] on button "Ocpp logs" at bounding box center [190, 367] width 115 height 46
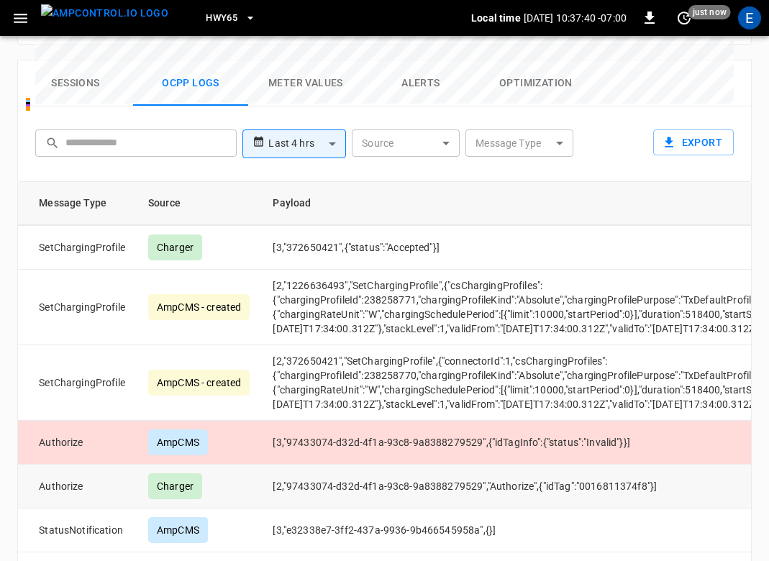
scroll to position [43, 122]
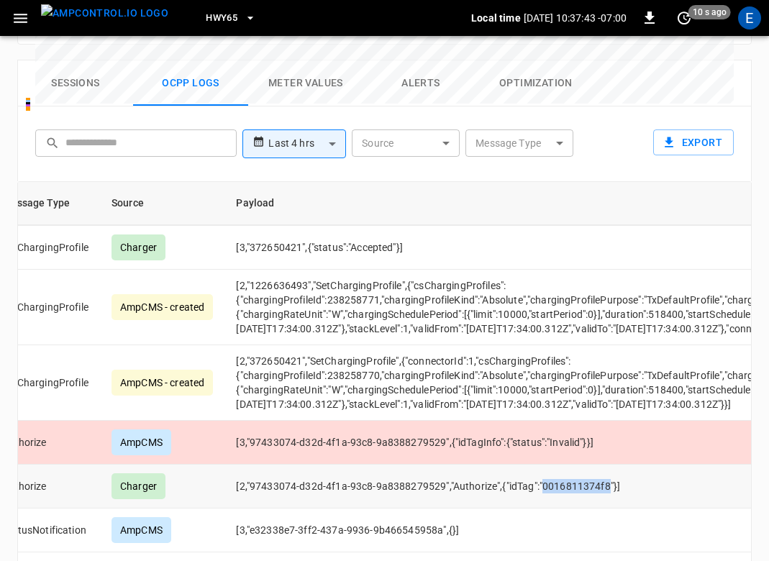
drag, startPoint x: 562, startPoint y: 432, endPoint x: 627, endPoint y: 435, distance: 64.8
click at [628, 465] on td "[2,"97433074-d32d-4f1a-93c8-9a8388279529","Authorize",{"idTag":"0016811374f8"}]" at bounding box center [524, 487] width 601 height 44
copy td "0016811374f8"
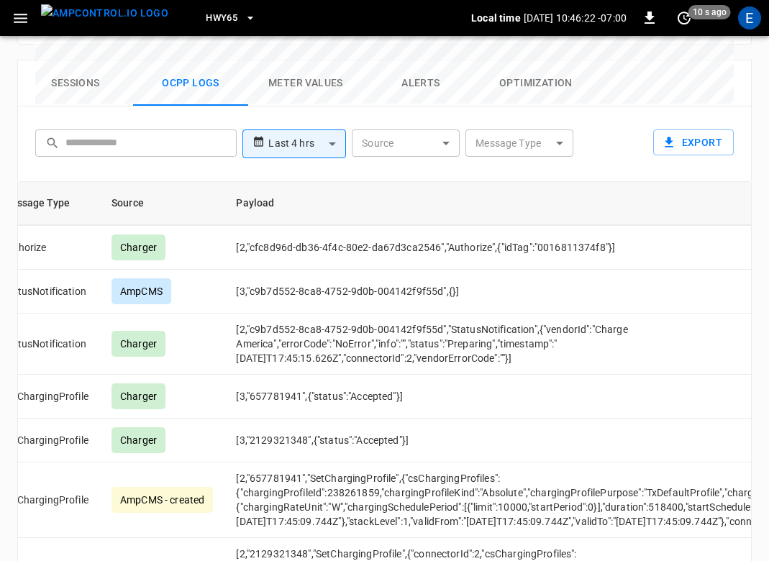
scroll to position [2217, 122]
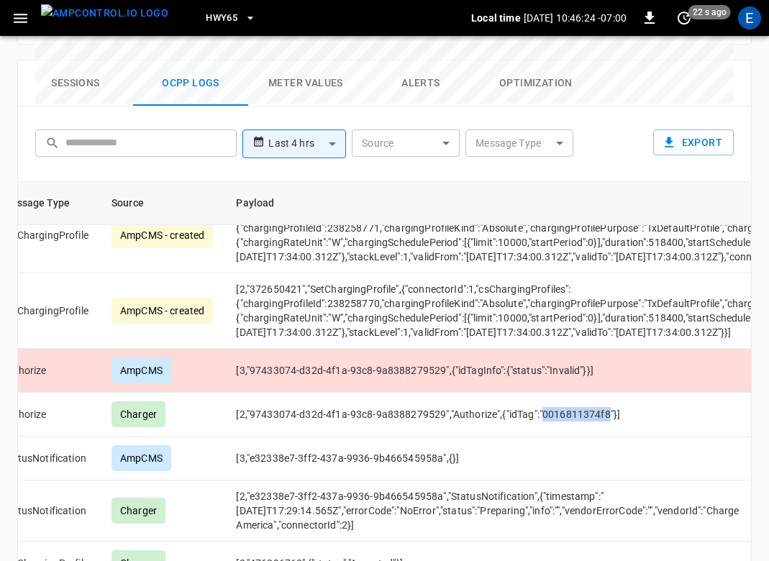
click at [111, 22] on img "menu" at bounding box center [104, 13] width 127 height 18
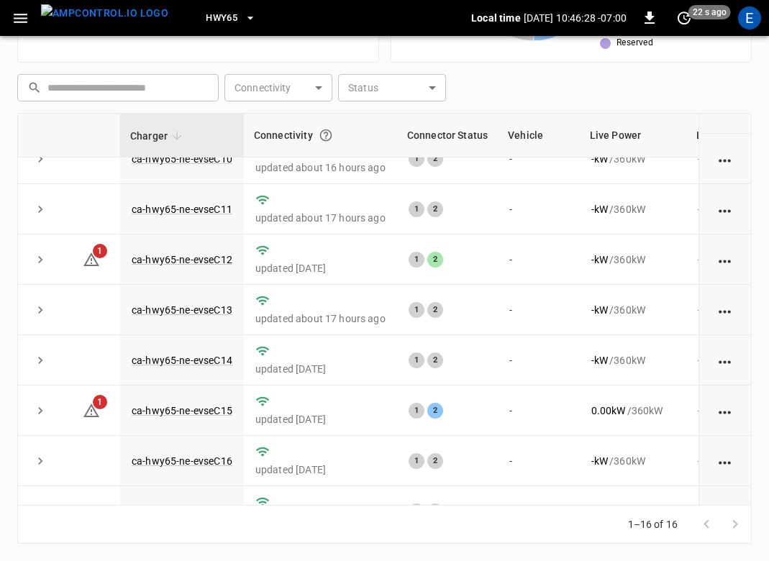
scroll to position [153, 0]
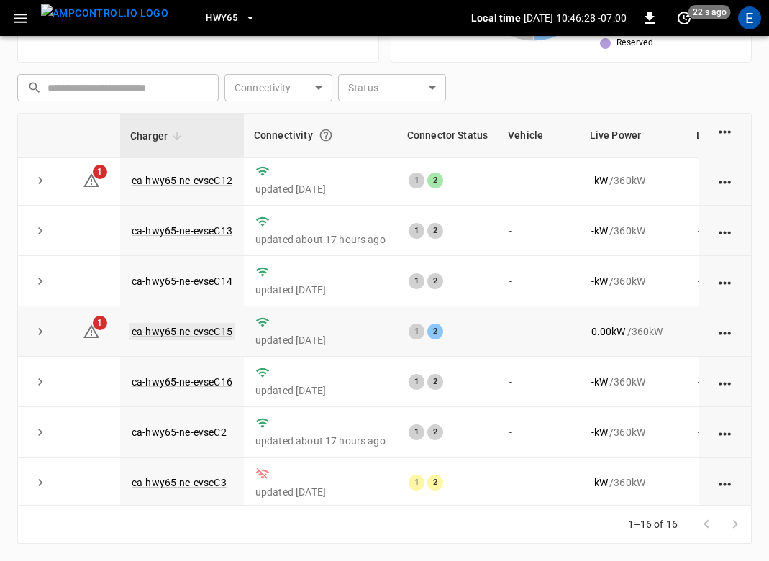
click at [214, 331] on link "ca-hwy65-ne-evseC15" at bounding box center [182, 331] width 106 height 17
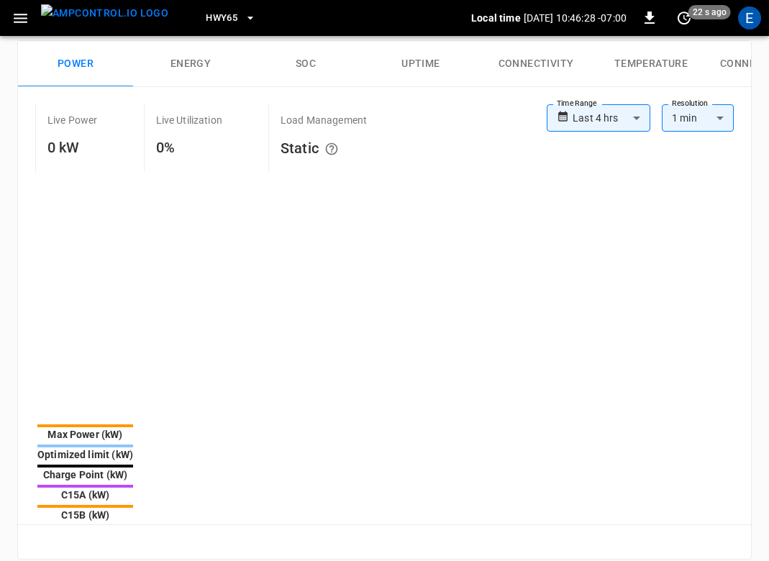
type input "**********"
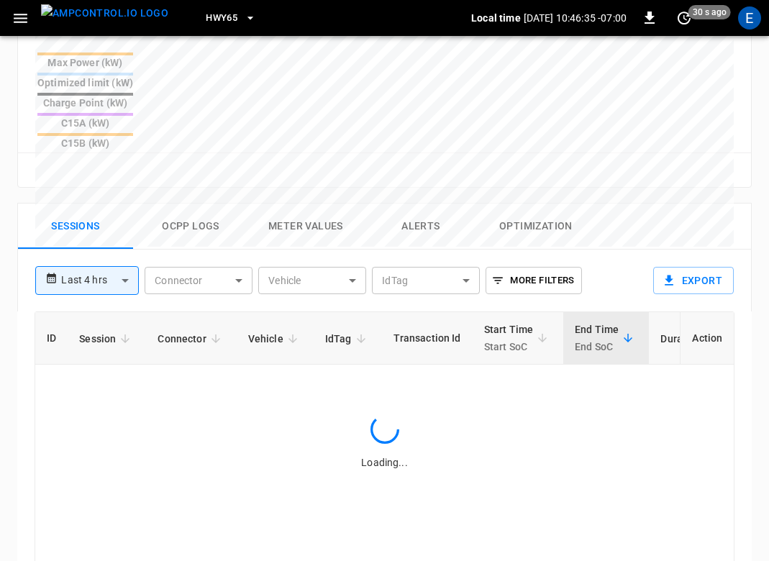
scroll to position [867, 0]
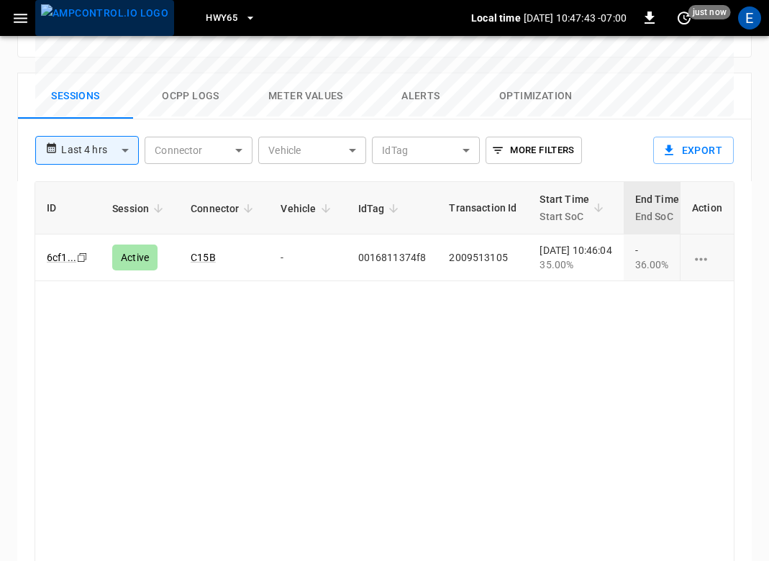
click at [109, 12] on img "menu" at bounding box center [104, 13] width 127 height 18
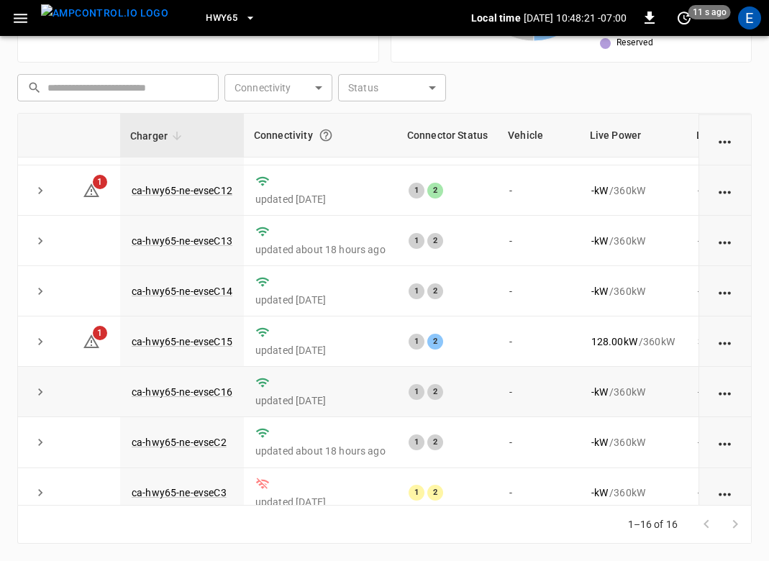
scroll to position [151, 0]
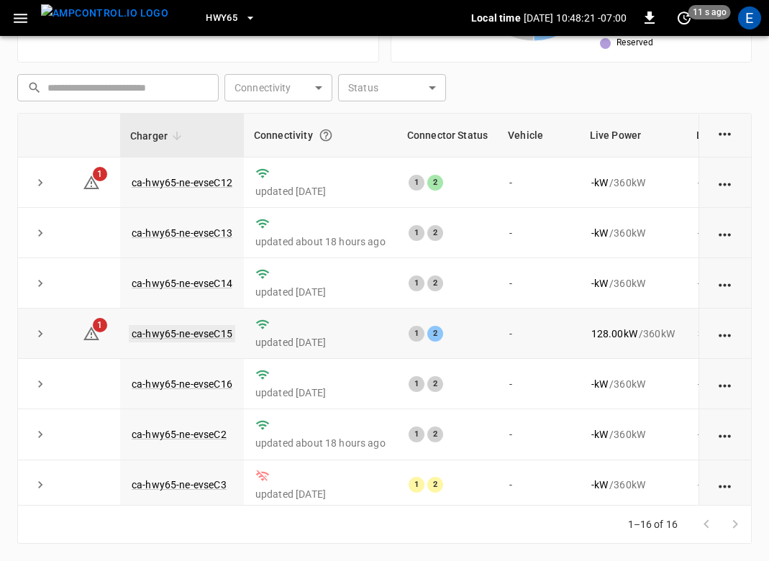
click at [214, 332] on link "ca-hwy65-ne-evseC15" at bounding box center [182, 333] width 106 height 17
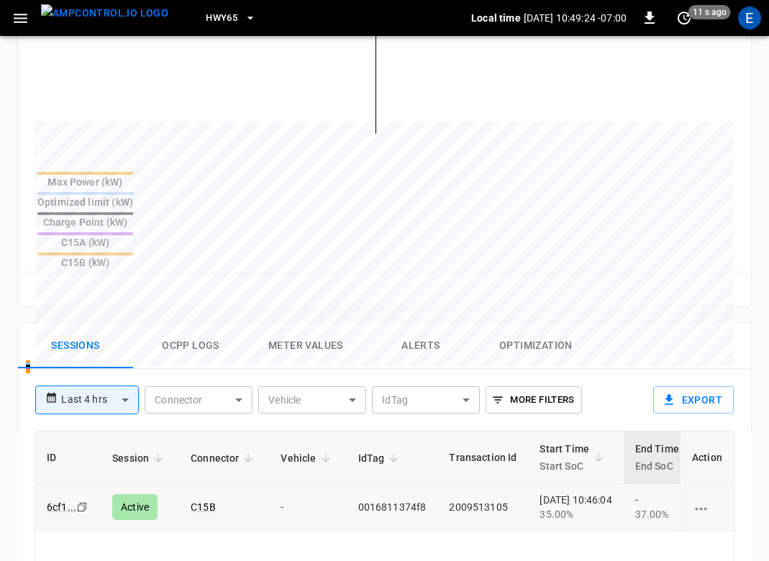
scroll to position [622, 0]
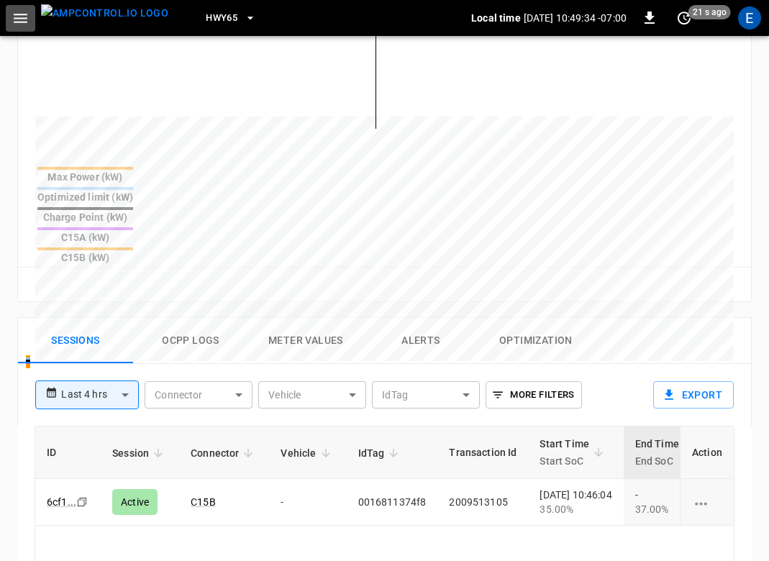
click at [8, 8] on button "button" at bounding box center [20, 18] width 29 height 27
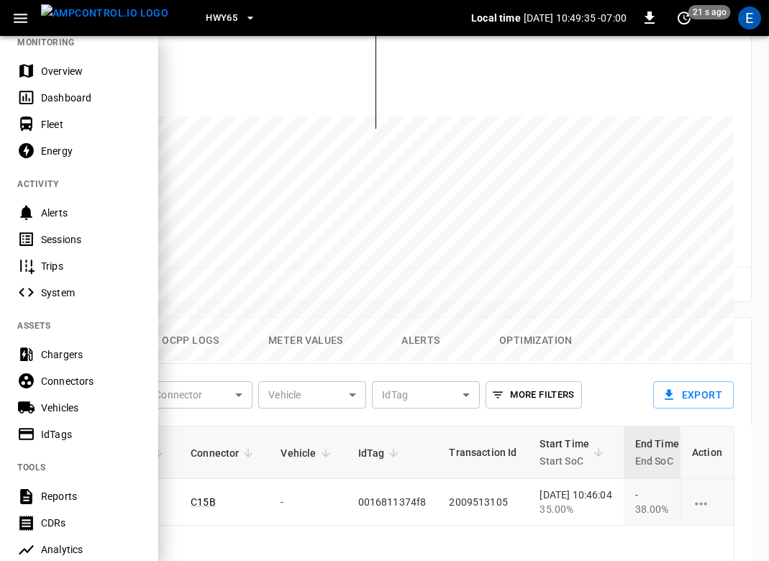
scroll to position [24, 0]
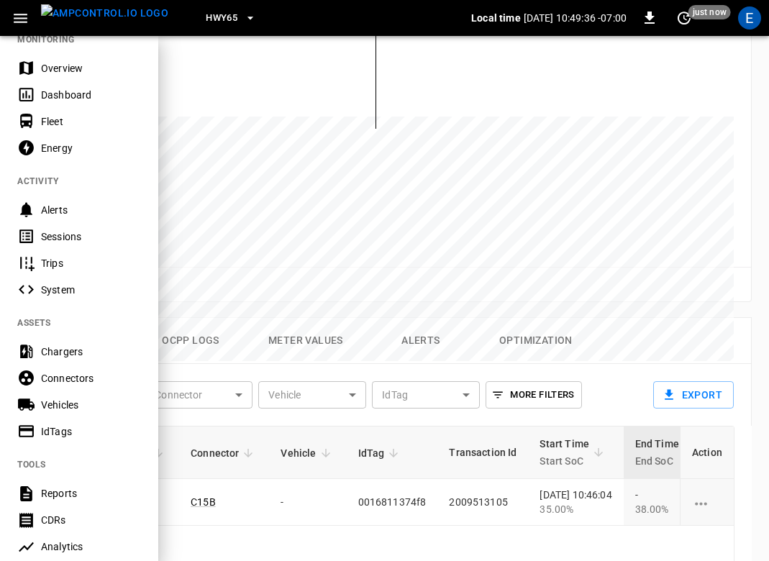
click at [77, 401] on div "Vehicles" at bounding box center [91, 405] width 100 height 14
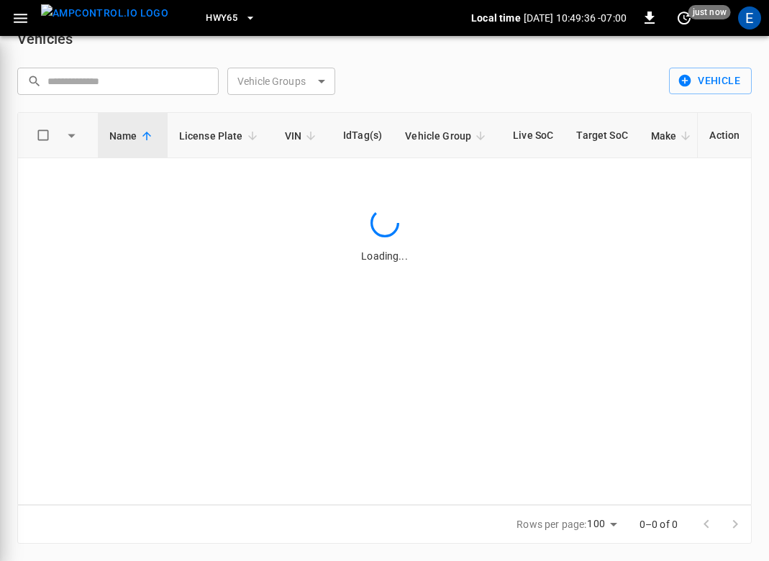
scroll to position [26, 0]
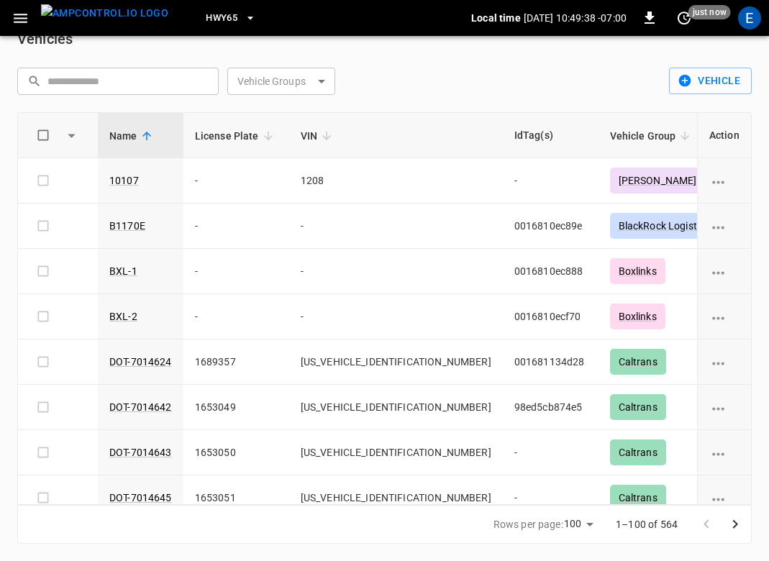
click at [294, 86] on body "HWY65 Local time 2025-08-27 10:49:38 -07:00 0 just now E Vehicles ​ ​ Vehicle G…" at bounding box center [384, 267] width 769 height 587
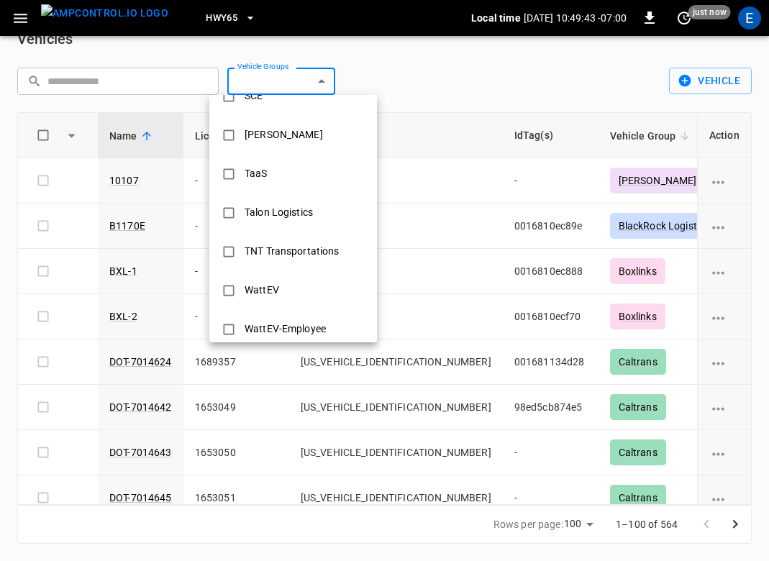
scroll to position [774, 0]
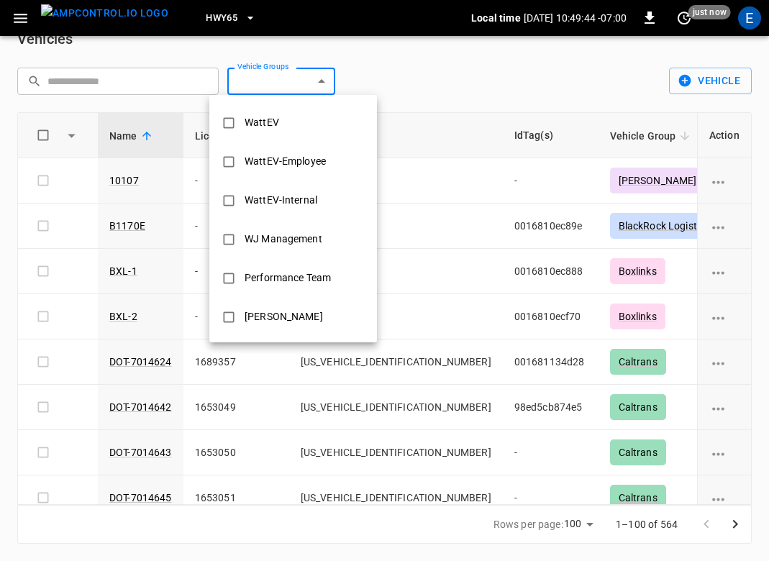
click at [270, 308] on div "Kern" at bounding box center [284, 317] width 96 height 27
type input "****"
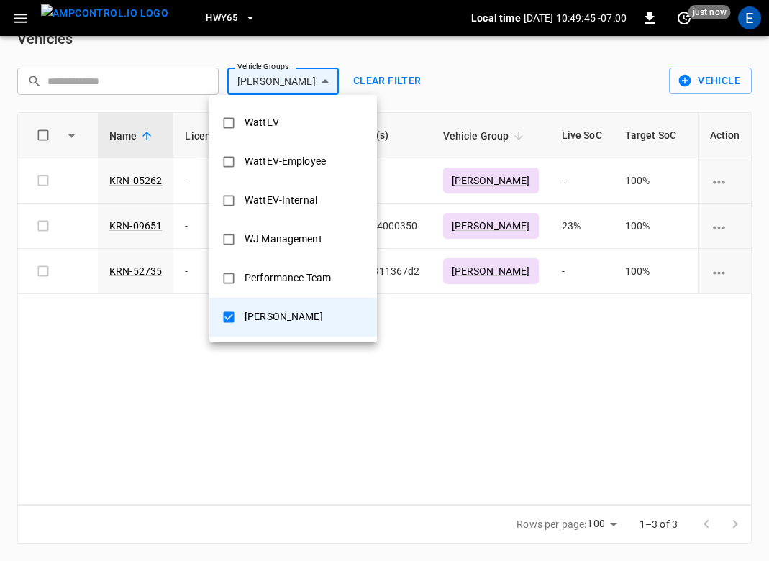
click at [523, 396] on div at bounding box center [384, 280] width 769 height 561
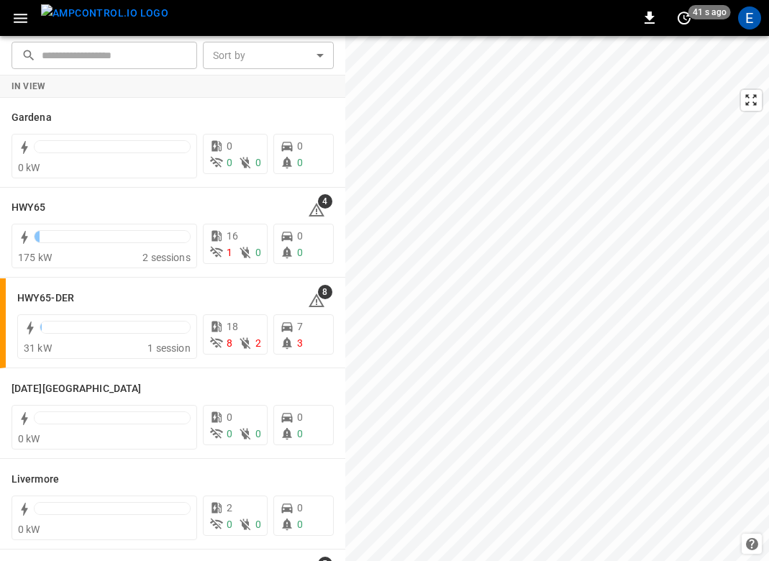
click at [81, 9] on img "menu" at bounding box center [104, 13] width 127 height 18
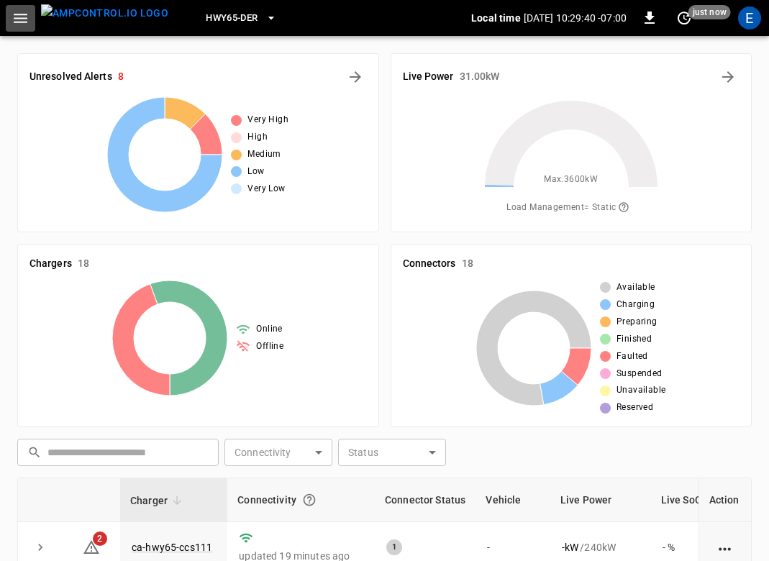
click at [20, 22] on icon "button" at bounding box center [21, 18] width 18 height 18
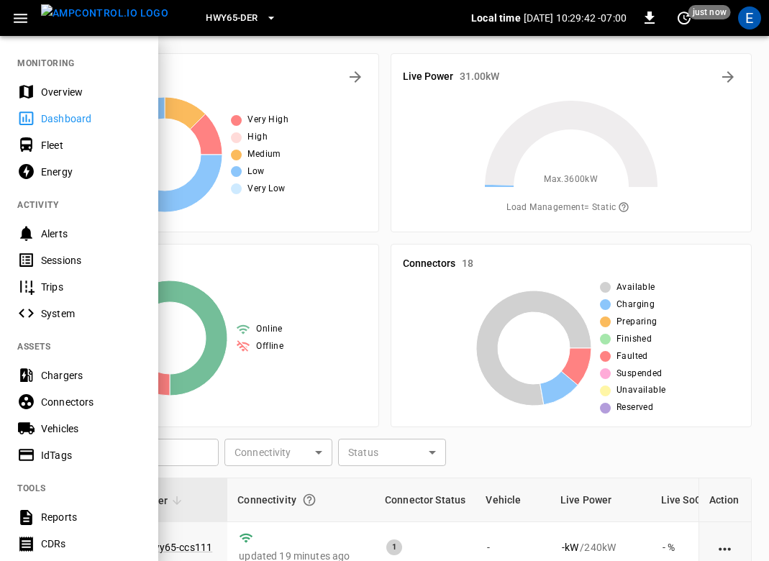
click at [70, 433] on div "Vehicles" at bounding box center [91, 428] width 100 height 14
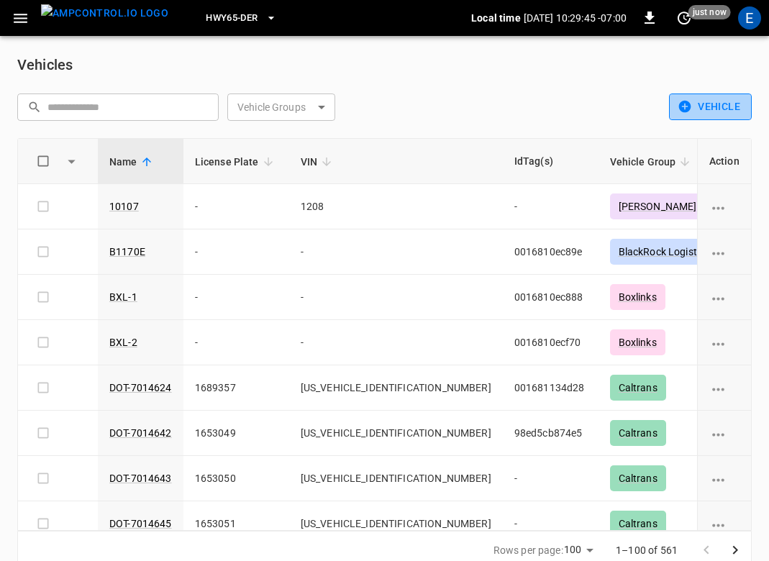
click at [700, 111] on button "Vehicle" at bounding box center [710, 107] width 83 height 27
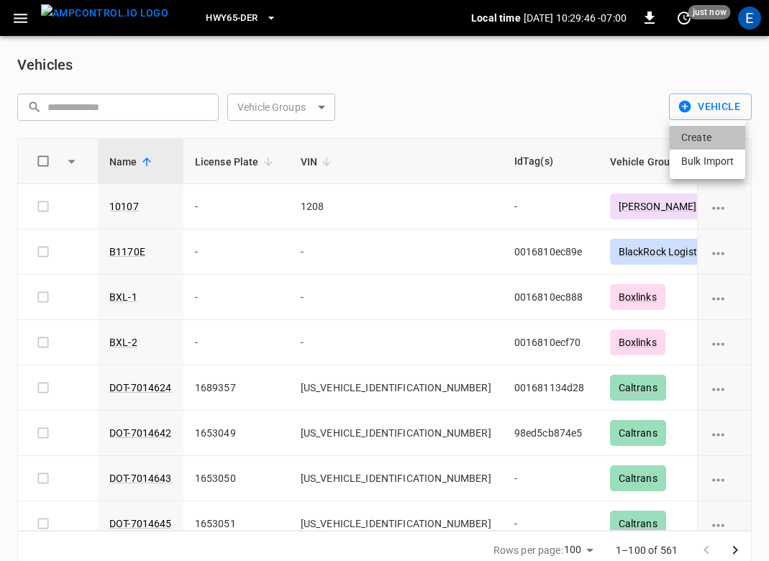
click at [698, 134] on li "Create" at bounding box center [708, 138] width 76 height 24
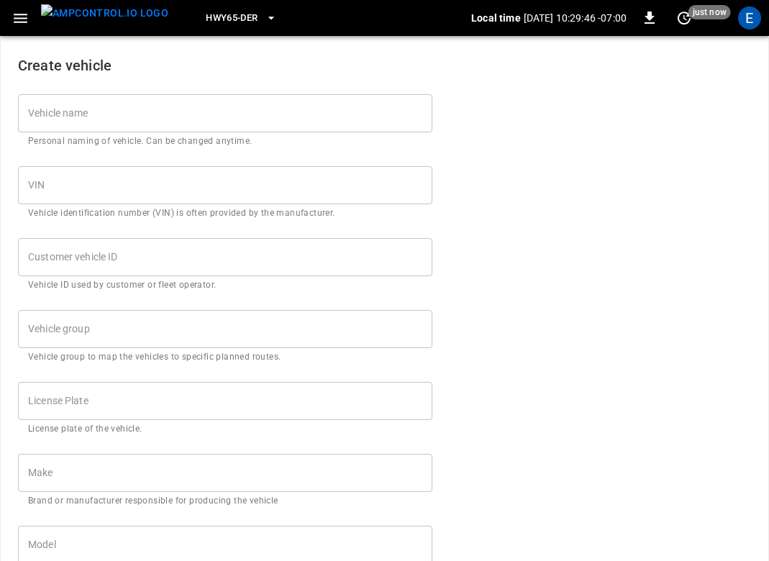
click at [249, 111] on input "Vehicle name" at bounding box center [225, 113] width 414 height 38
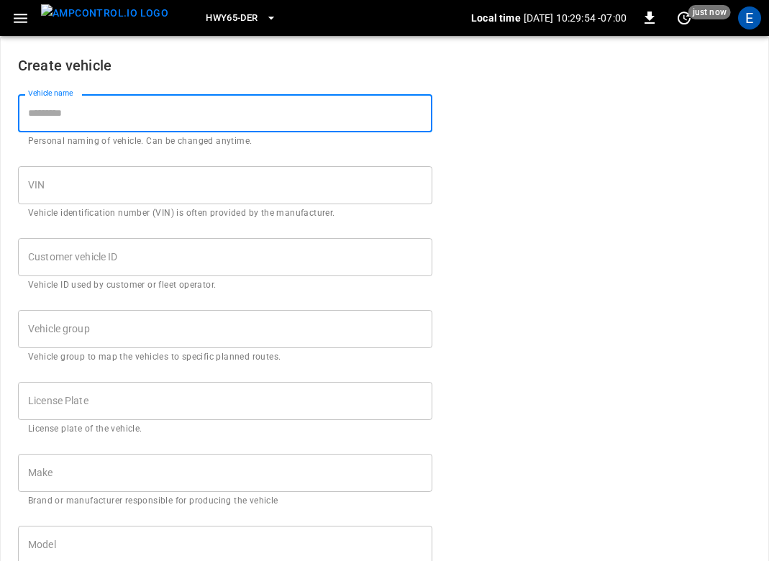
paste input "****"
click at [145, 125] on input "****" at bounding box center [225, 113] width 414 height 38
paste input "*****"
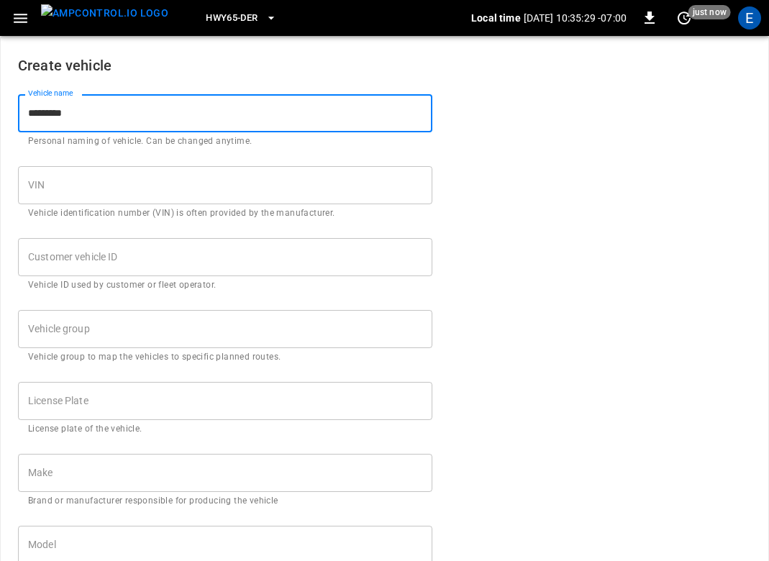
type input "*********"
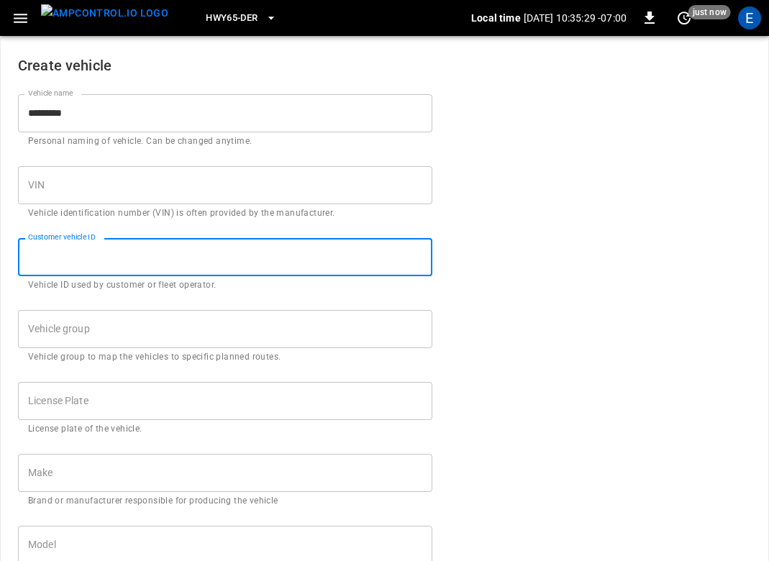
click at [119, 253] on input "Customer vehicle ID" at bounding box center [225, 257] width 414 height 38
paste input "*********"
type input "*********"
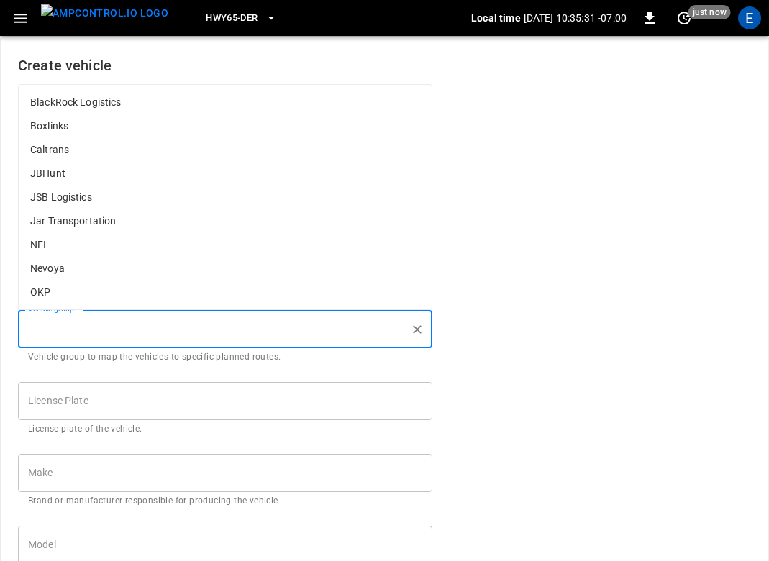
click at [176, 331] on input "Vehicle group" at bounding box center [214, 328] width 380 height 25
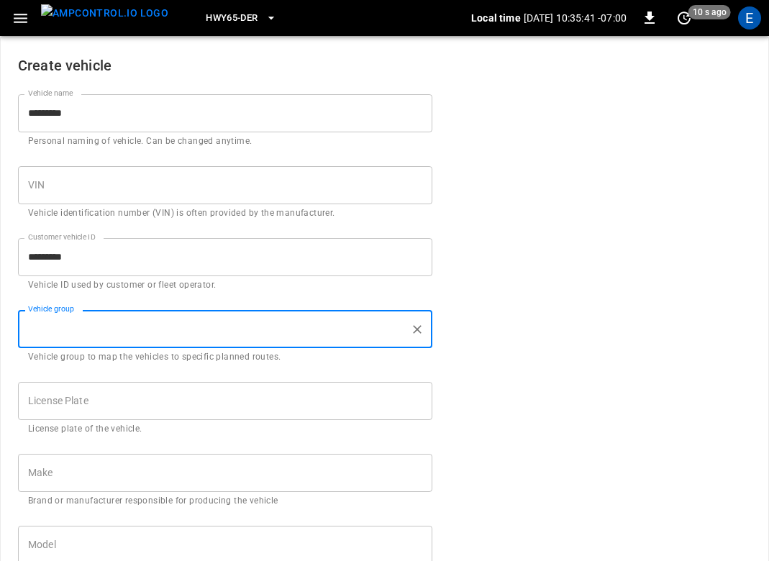
paste input "****"
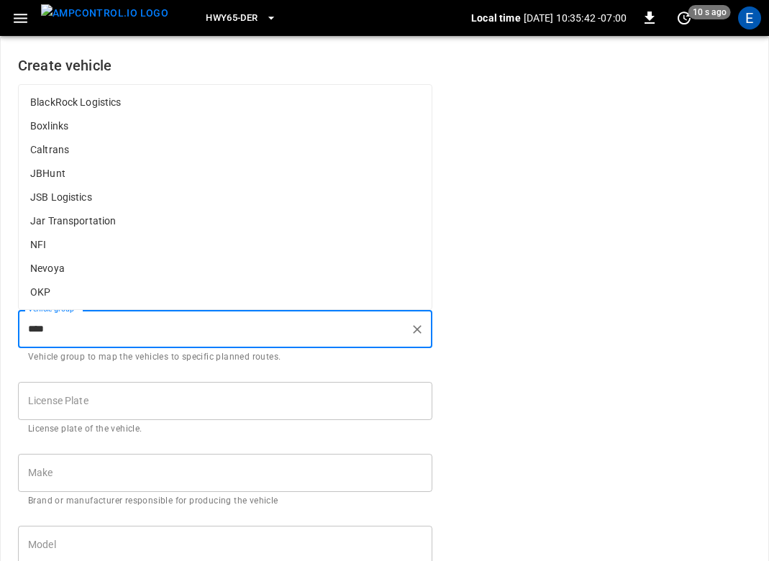
type input "****"
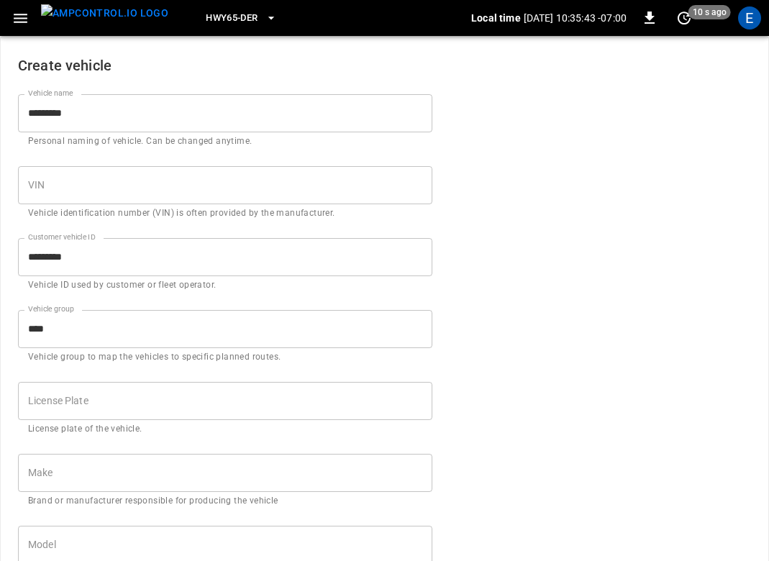
click at [583, 386] on form "Create vehicle Vehicle name ********* Vehicle name Personal naming of vehicle. …" at bounding box center [384, 544] width 733 height 1015
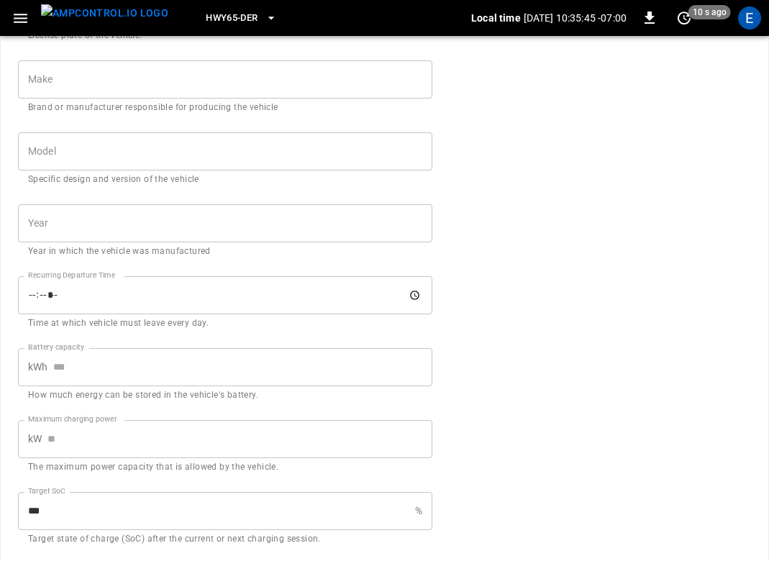
scroll to position [509, 0]
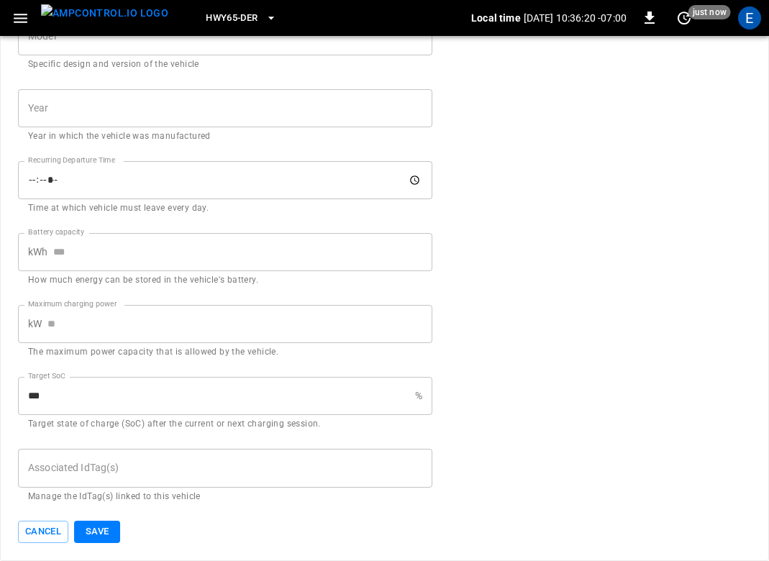
click at [165, 485] on div "Associated IdTag(s)" at bounding box center [225, 468] width 414 height 38
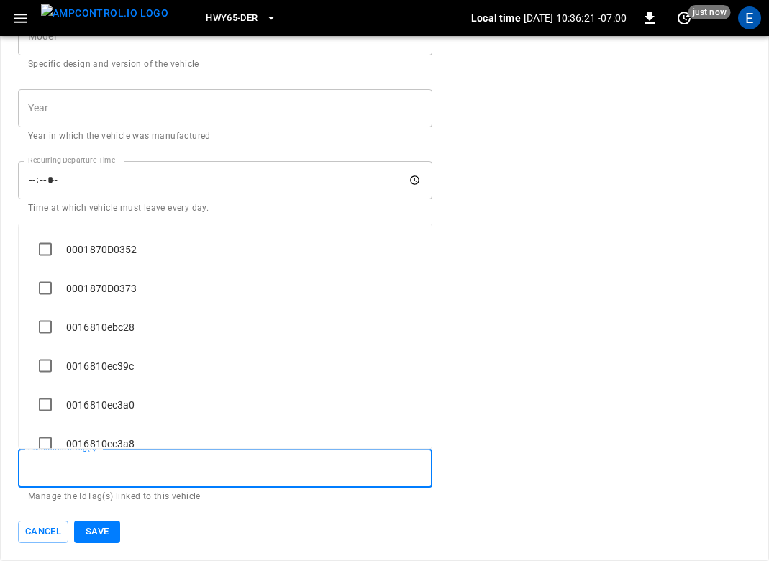
paste input "**********"
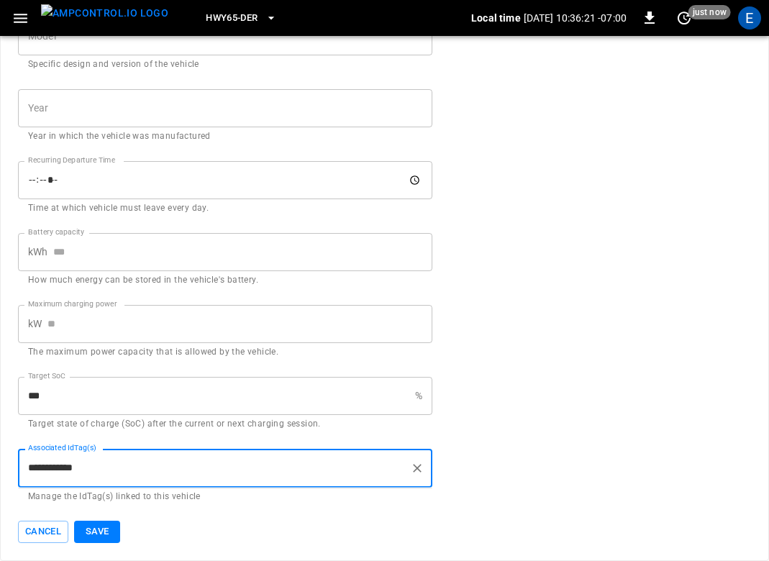
type input "**********"
click at [99, 525] on button "Save" at bounding box center [97, 532] width 46 height 22
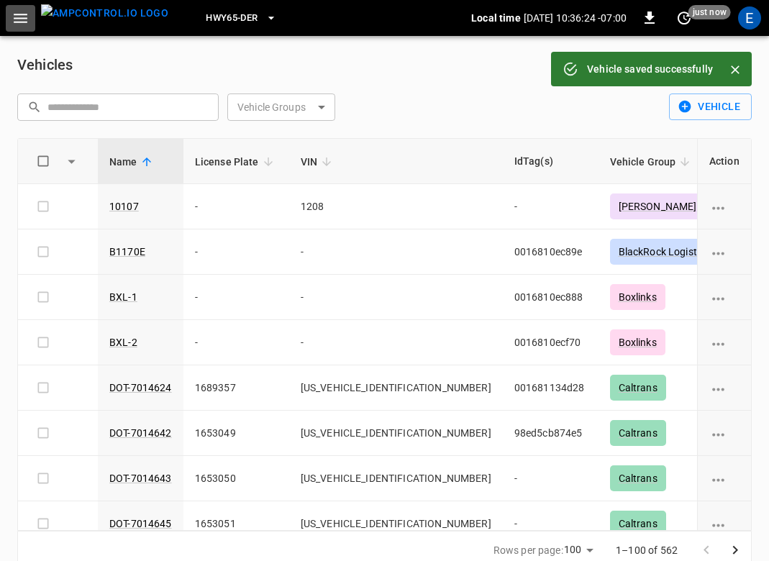
click at [17, 12] on icon "button" at bounding box center [21, 18] width 18 height 18
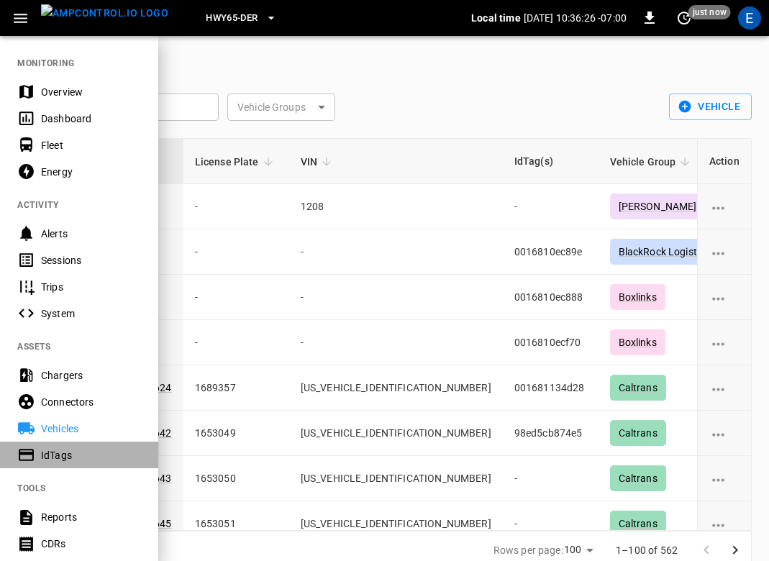
click at [63, 448] on div "IdTags" at bounding box center [91, 455] width 100 height 14
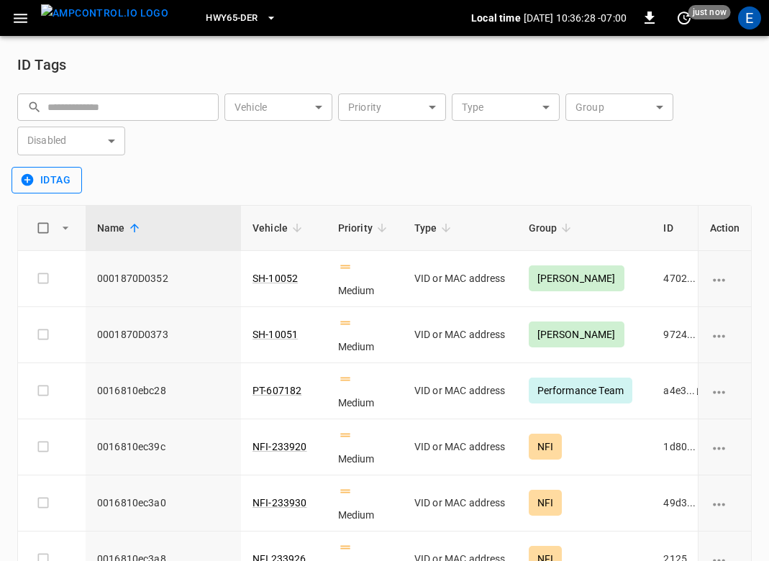
click at [62, 183] on button "idTag" at bounding box center [47, 180] width 70 height 27
click at [60, 204] on li "Create" at bounding box center [50, 211] width 76 height 24
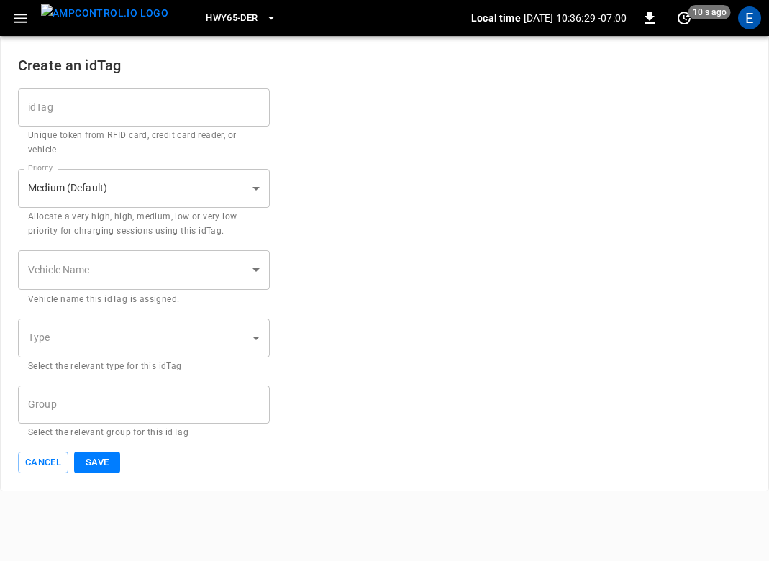
click at [99, 125] on input "idTag" at bounding box center [144, 107] width 252 height 38
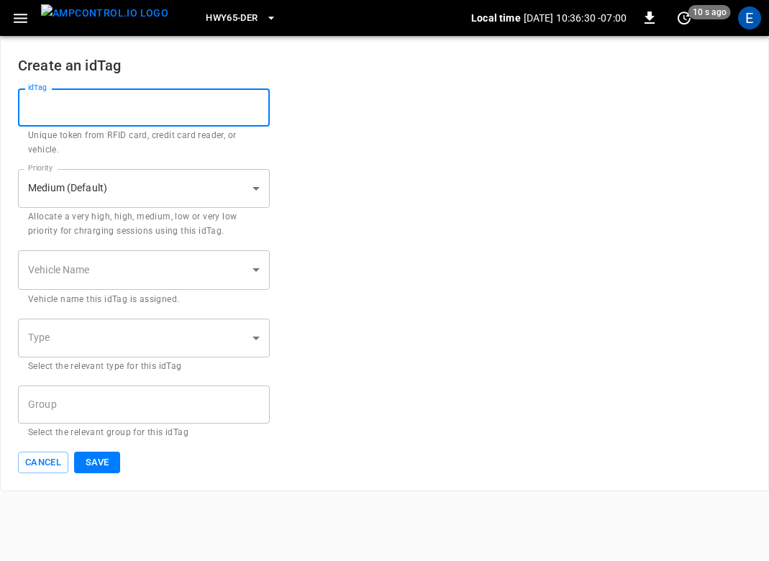
paste input "**********"
type input "**********"
click at [147, 265] on body "**********" at bounding box center [384, 245] width 769 height 491
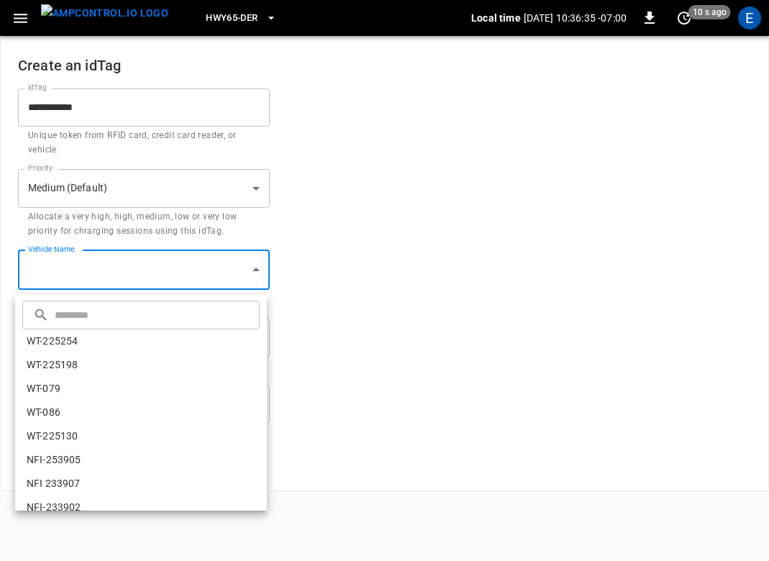
click at [167, 315] on input "text" at bounding box center [155, 315] width 201 height 38
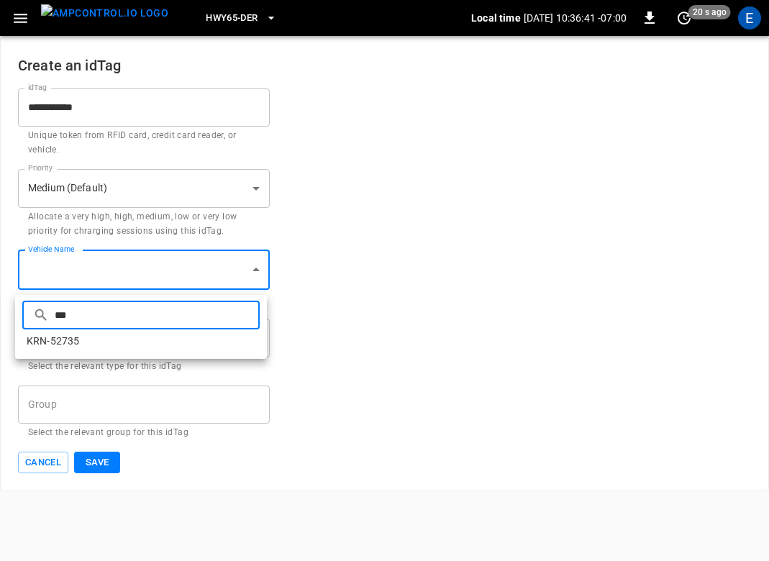
type input "***"
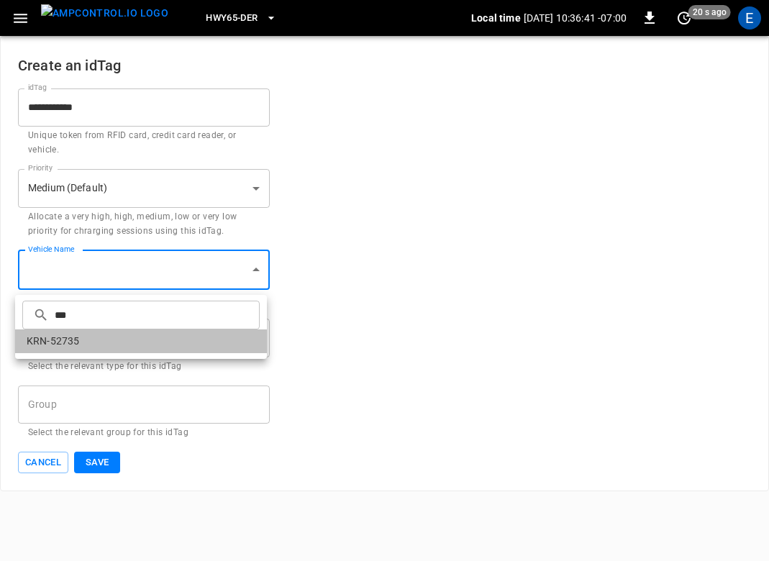
click at [209, 333] on li "KRN-52735" at bounding box center [141, 341] width 252 height 24
type input "**********"
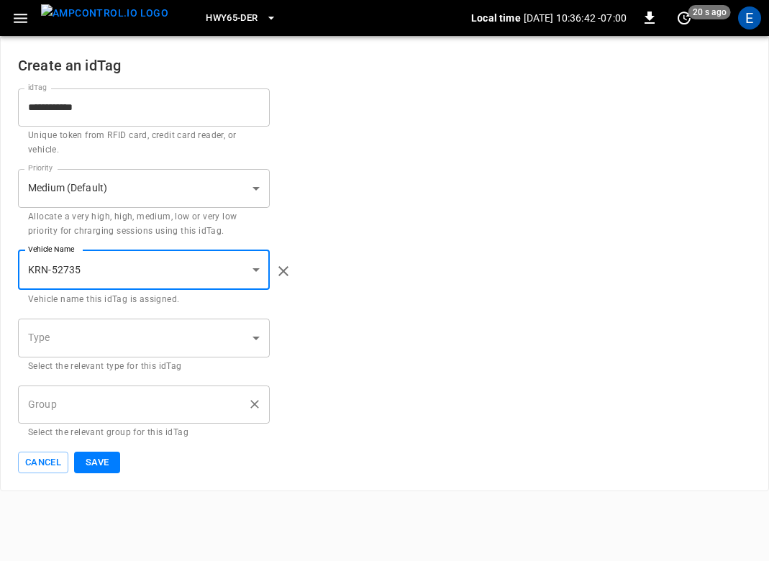
click at [113, 389] on div "Group" at bounding box center [144, 405] width 252 height 38
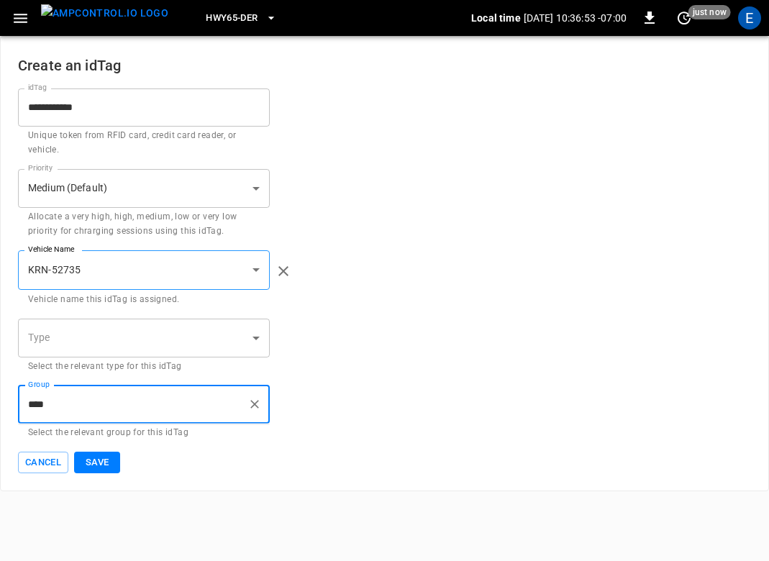
click at [30, 404] on input "****" at bounding box center [132, 404] width 217 height 25
type input "****"
click at [105, 467] on button "Save" at bounding box center [97, 463] width 46 height 22
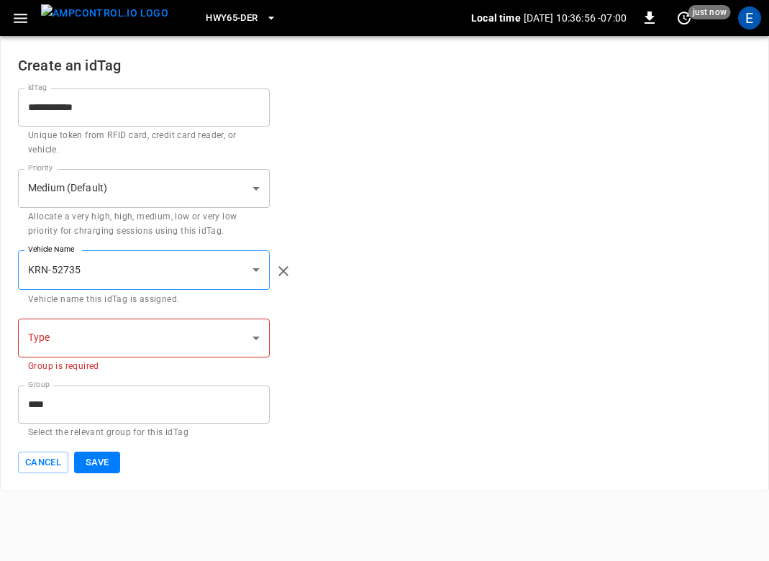
click at [124, 332] on body "**********" at bounding box center [384, 245] width 769 height 491
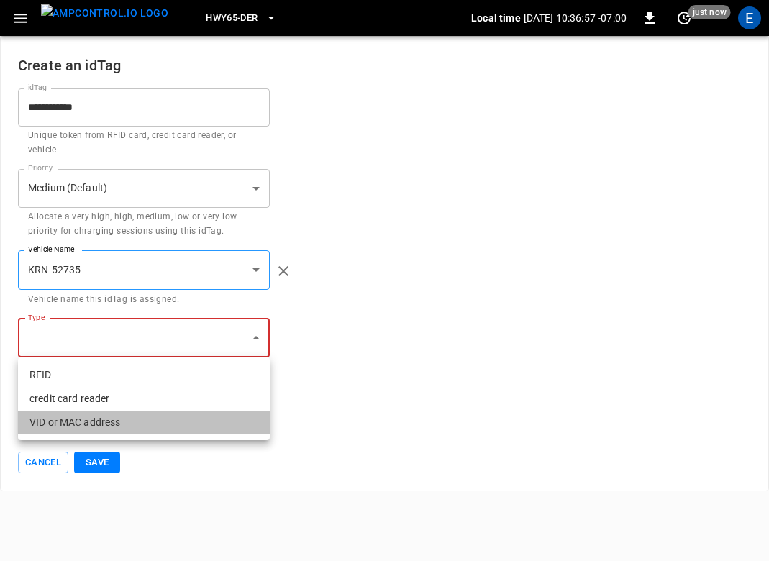
click at [101, 432] on li "VID or MAC address" at bounding box center [144, 423] width 252 height 24
type input "**********"
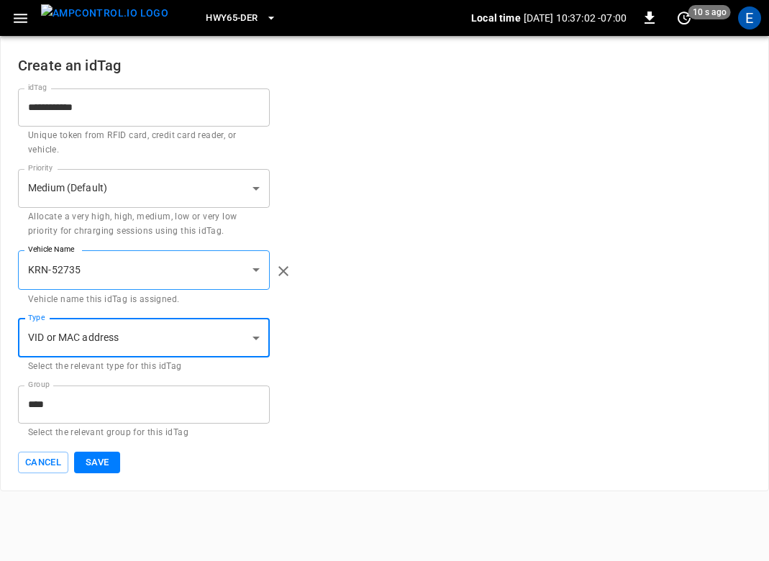
click at [109, 462] on button "Save" at bounding box center [97, 463] width 46 height 22
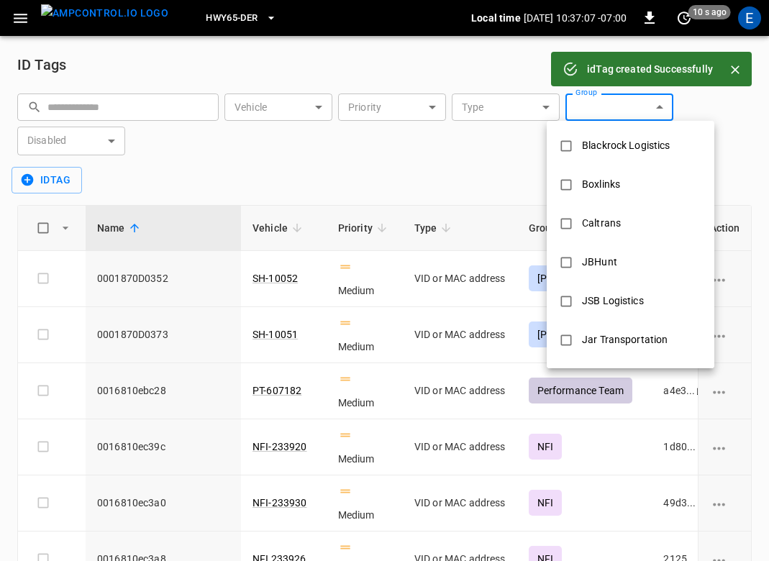
click at [601, 103] on body "idTag created Successfully HWY65-DER Local time 2025-08-27 10:37:07 -07:00 0 10…" at bounding box center [384, 327] width 769 height 654
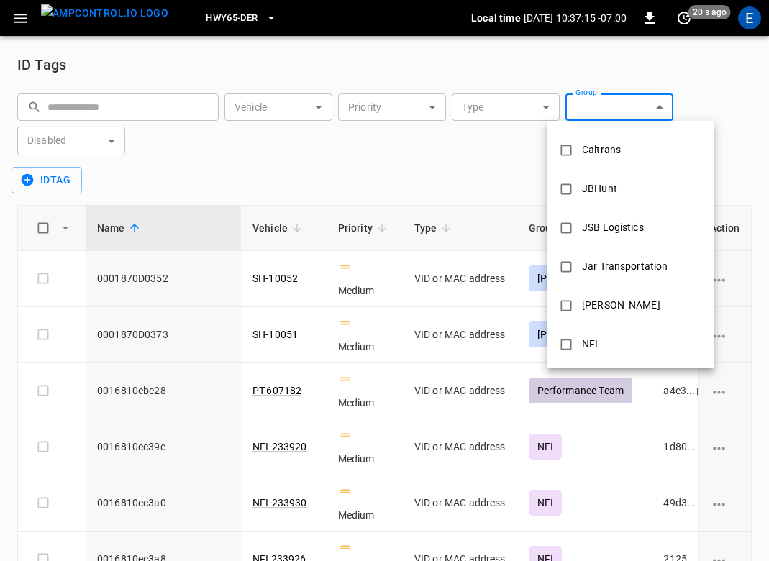
scroll to position [127, 0]
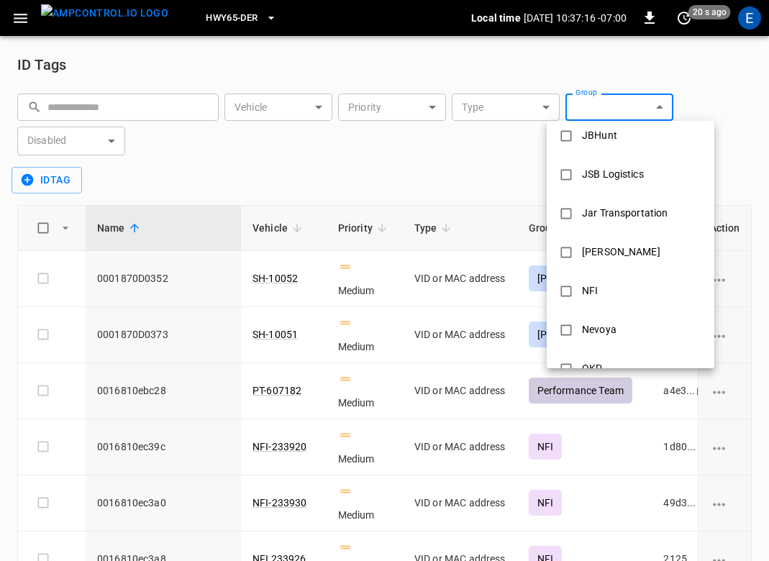
click at [583, 249] on div "Kern" at bounding box center [621, 252] width 96 height 27
type input "****"
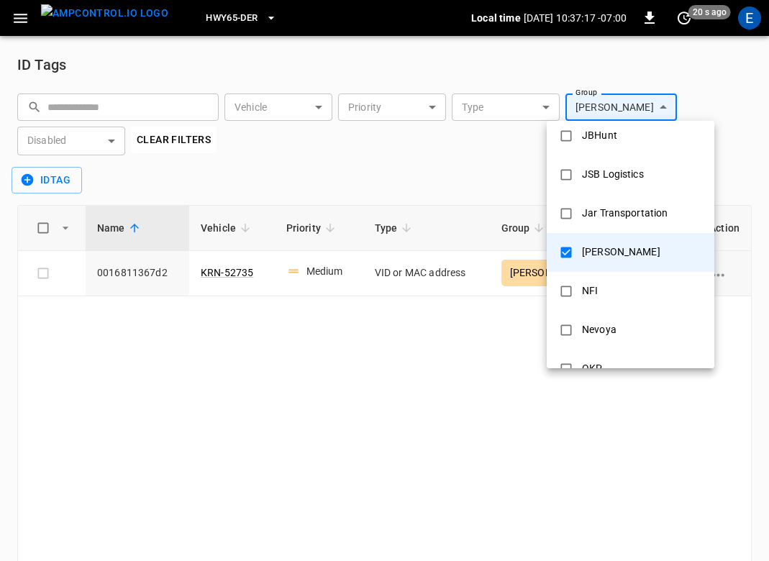
click at [316, 326] on div at bounding box center [384, 280] width 769 height 561
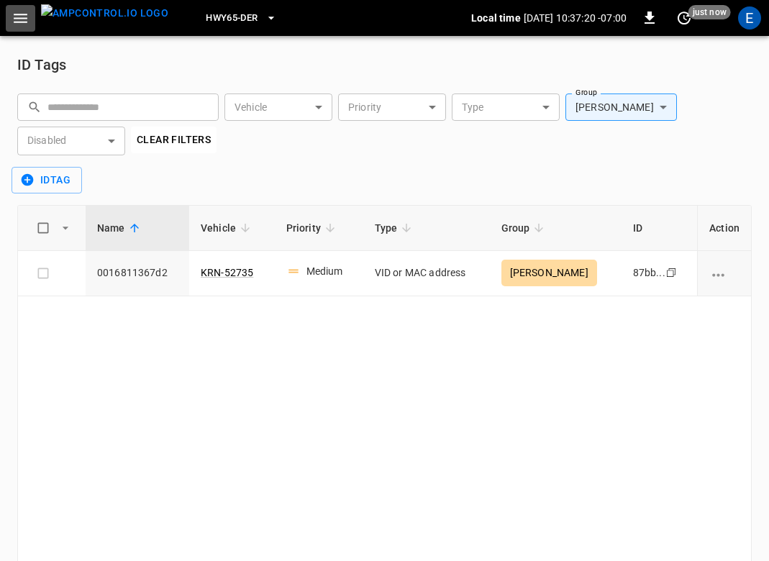
click at [27, 22] on icon "button" at bounding box center [21, 18] width 18 height 18
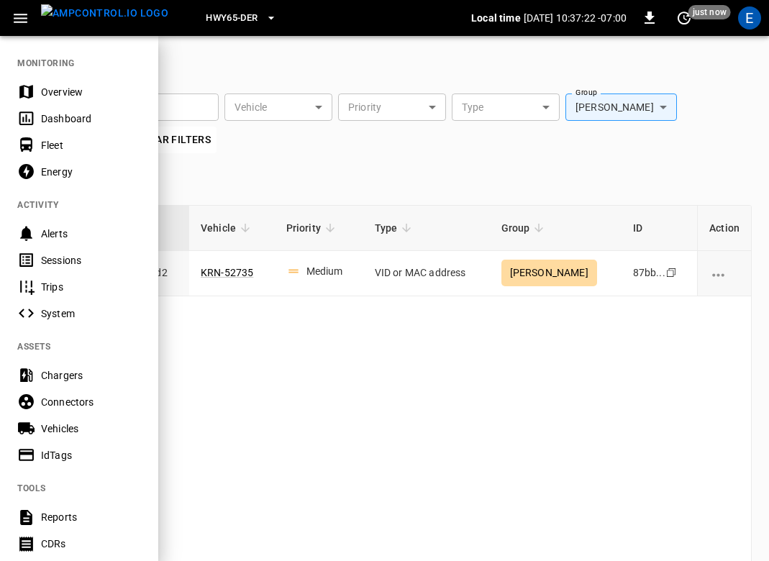
click at [84, 424] on div "Vehicles" at bounding box center [91, 428] width 100 height 14
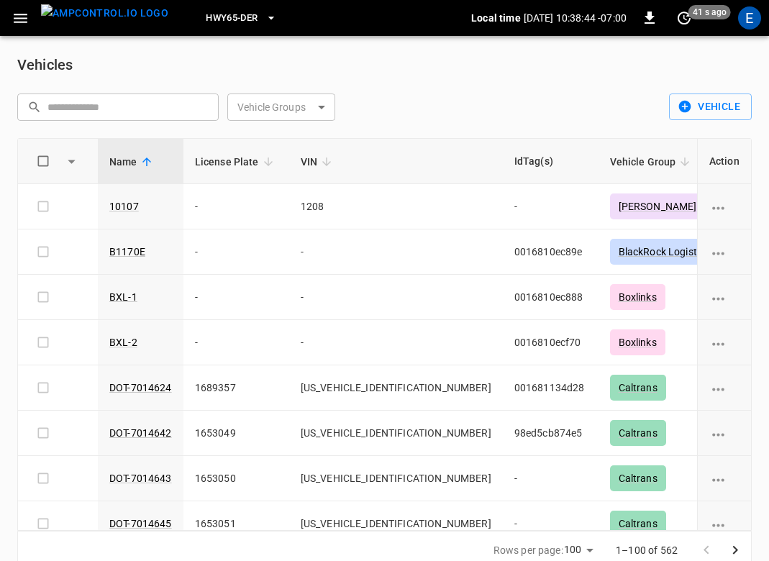
click at [18, 23] on icon "button" at bounding box center [21, 18] width 18 height 18
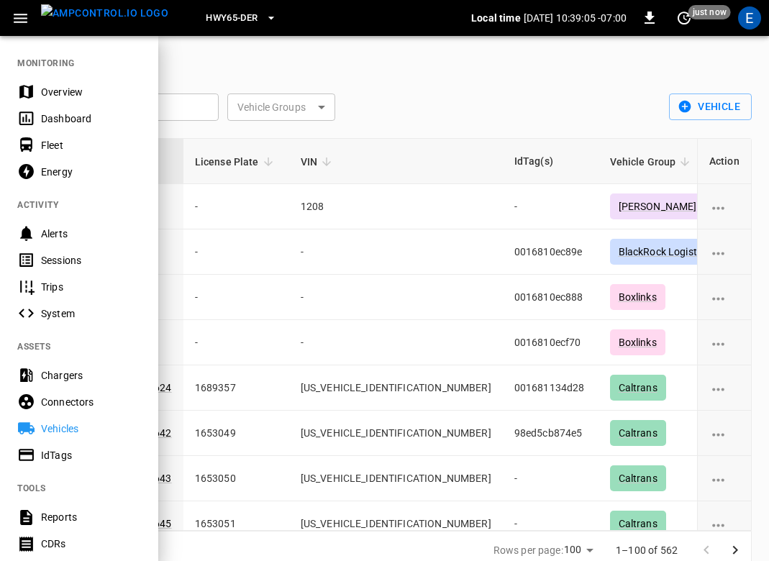
click at [547, 82] on div at bounding box center [384, 280] width 769 height 561
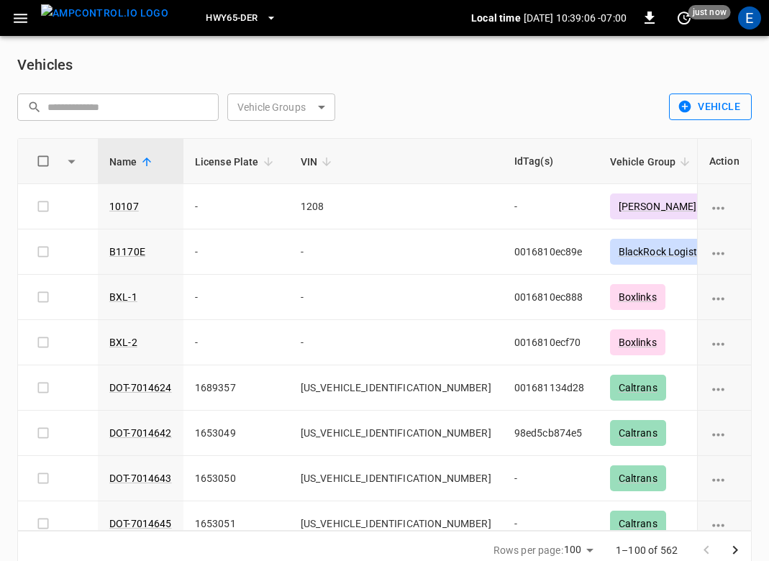
click at [701, 101] on button "Vehicle" at bounding box center [710, 107] width 83 height 27
click at [713, 128] on li "Create" at bounding box center [708, 138] width 76 height 24
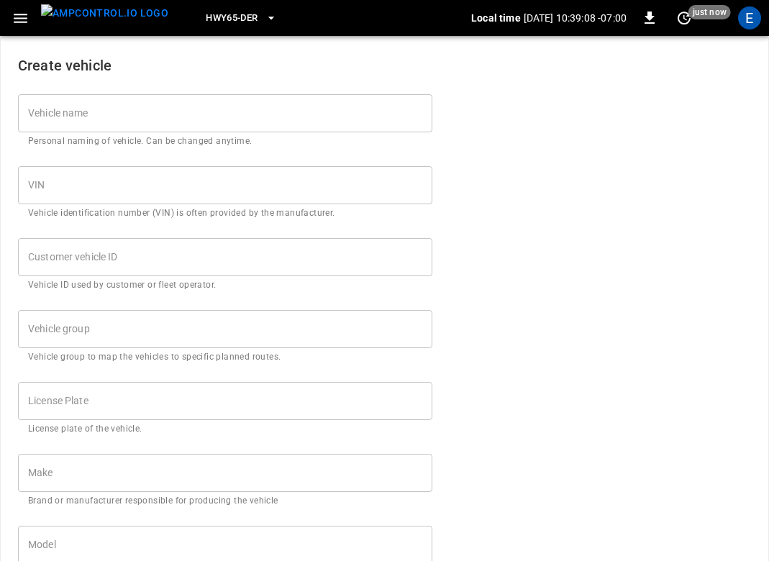
click at [186, 114] on input "Vehicle name" at bounding box center [225, 113] width 414 height 38
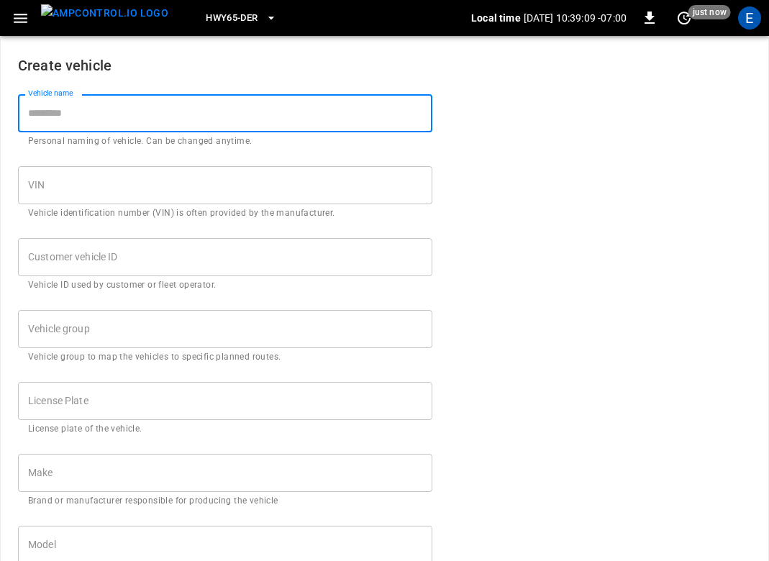
paste input "*********"
type input "*********"
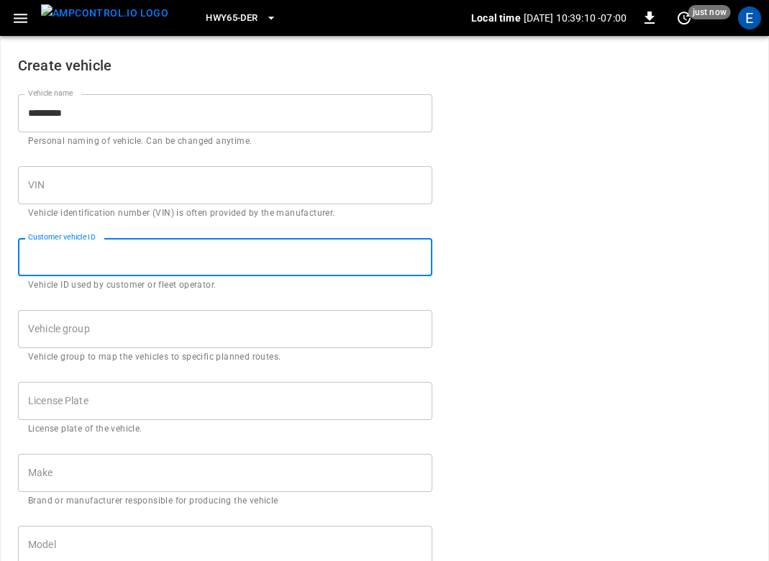
click at [129, 263] on input "Customer vehicle ID" at bounding box center [225, 257] width 414 height 38
paste input "*********"
type input "*********"
click at [150, 339] on input "Vehicle group" at bounding box center [214, 328] width 380 height 25
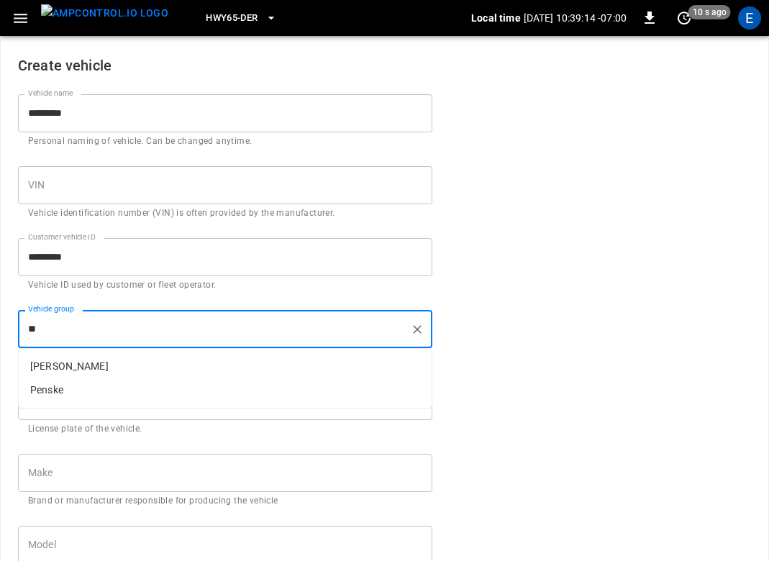
click at [128, 359] on p "Kern" at bounding box center [225, 367] width 413 height 24
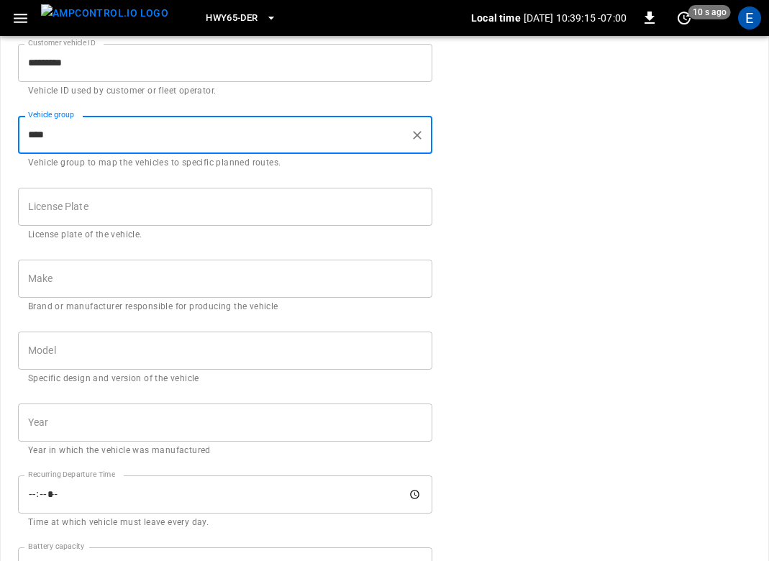
scroll to position [509, 0]
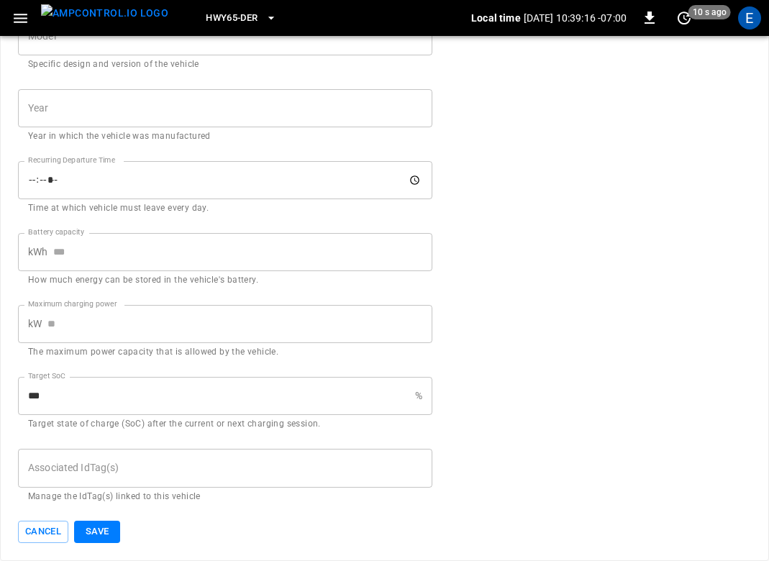
type input "****"
click at [122, 468] on input "Associated IdTag(s)" at bounding box center [224, 467] width 401 height 25
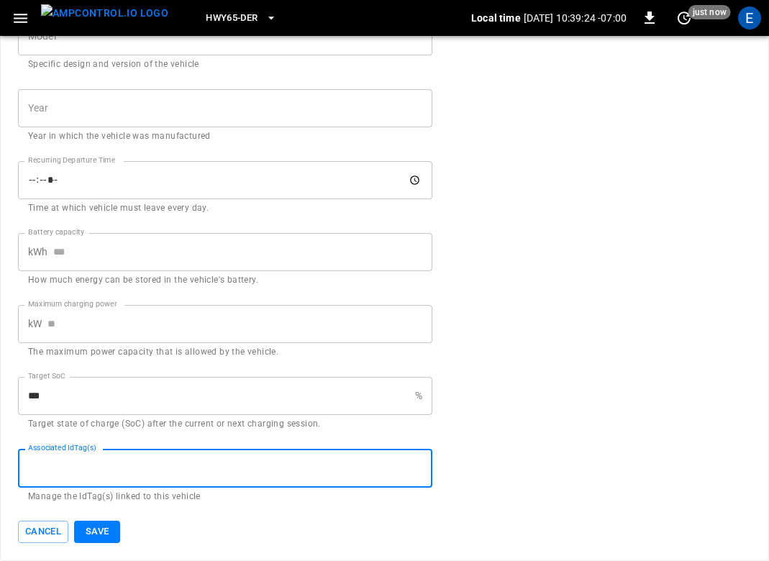
paste input "**********"
type input "**********"
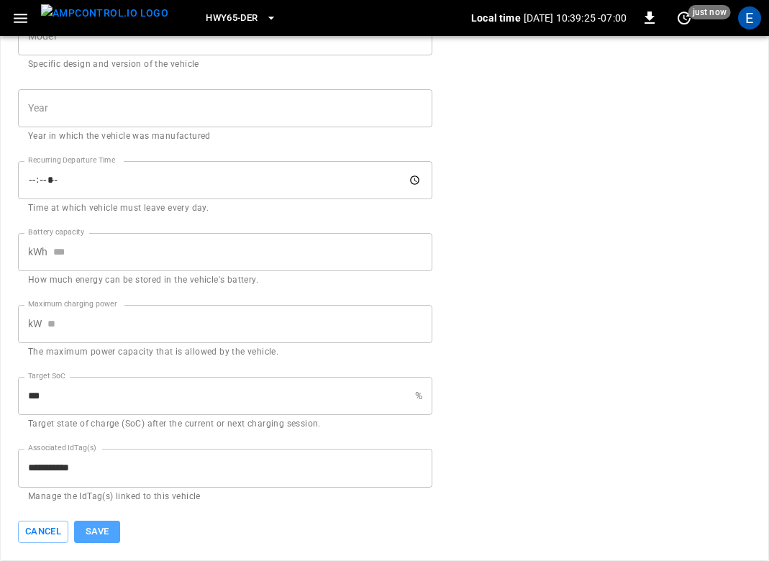
click at [111, 536] on button "Save" at bounding box center [97, 532] width 46 height 22
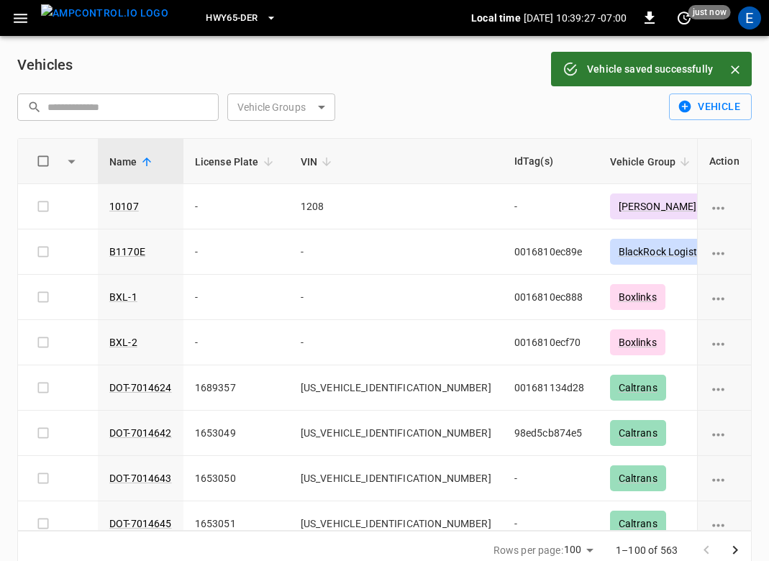
click at [32, 20] on button "button" at bounding box center [20, 18] width 29 height 27
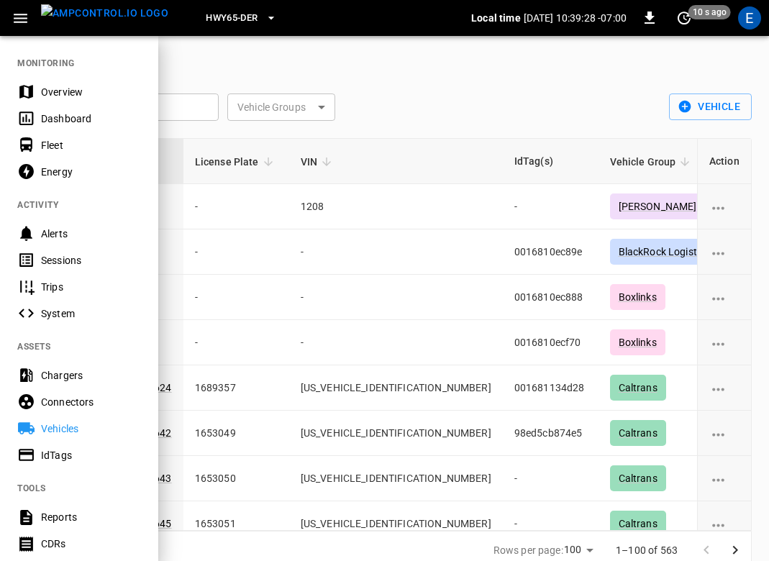
click at [81, 453] on div "IdTags" at bounding box center [91, 455] width 100 height 14
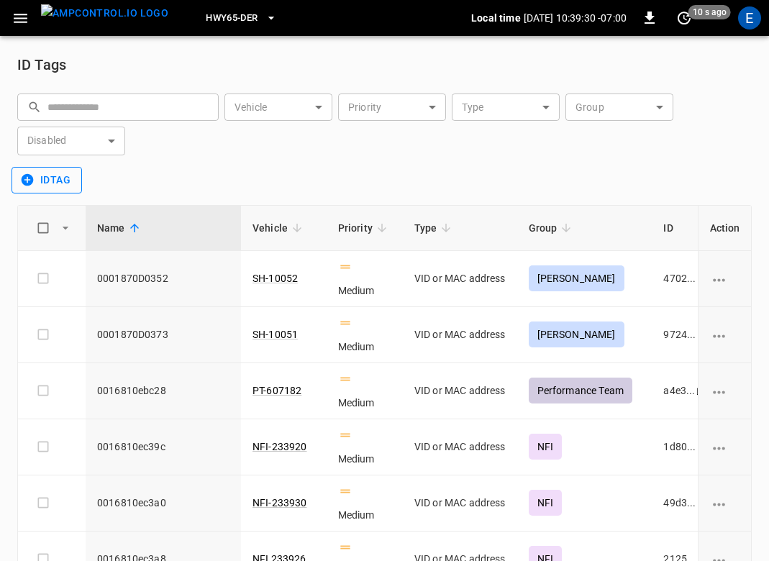
click at [54, 188] on button "idTag" at bounding box center [47, 180] width 70 height 27
click at [51, 205] on li "Create" at bounding box center [50, 211] width 76 height 24
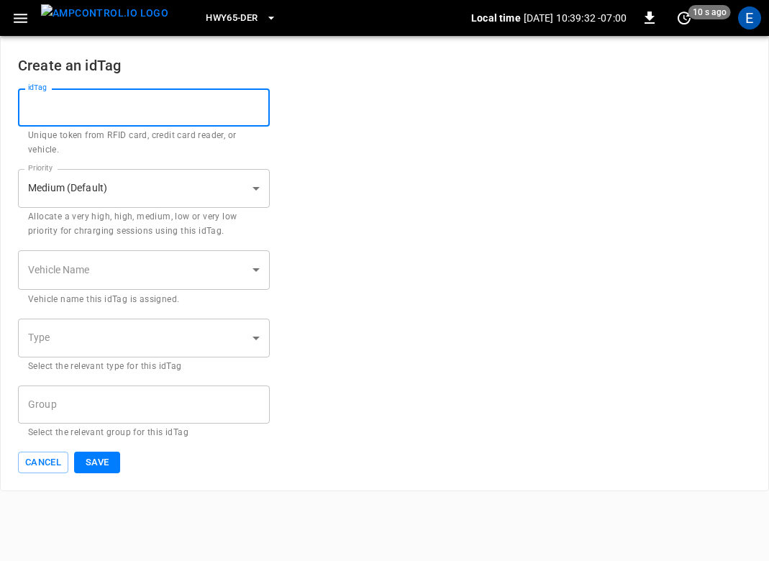
click at [102, 90] on input "idTag" at bounding box center [144, 107] width 252 height 38
paste input "**********"
type input "**********"
click at [114, 277] on body "**********" at bounding box center [384, 245] width 769 height 491
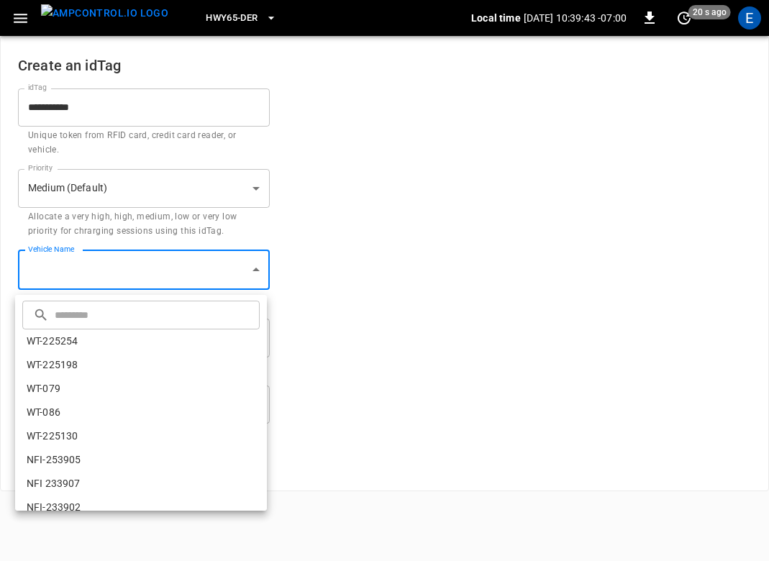
click at [74, 297] on input "text" at bounding box center [155, 315] width 201 height 38
paste input "*********"
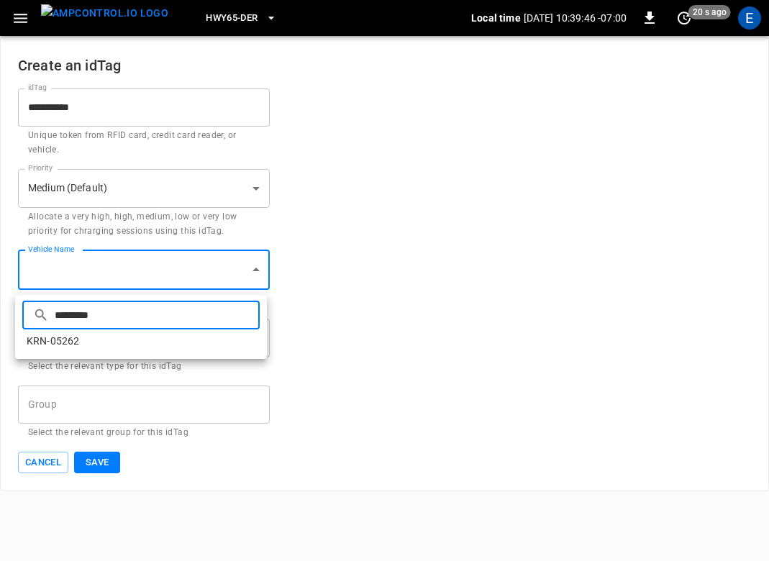
type input "*********"
click at [63, 337] on li "KRN-05262" at bounding box center [141, 341] width 252 height 24
type input "**********"
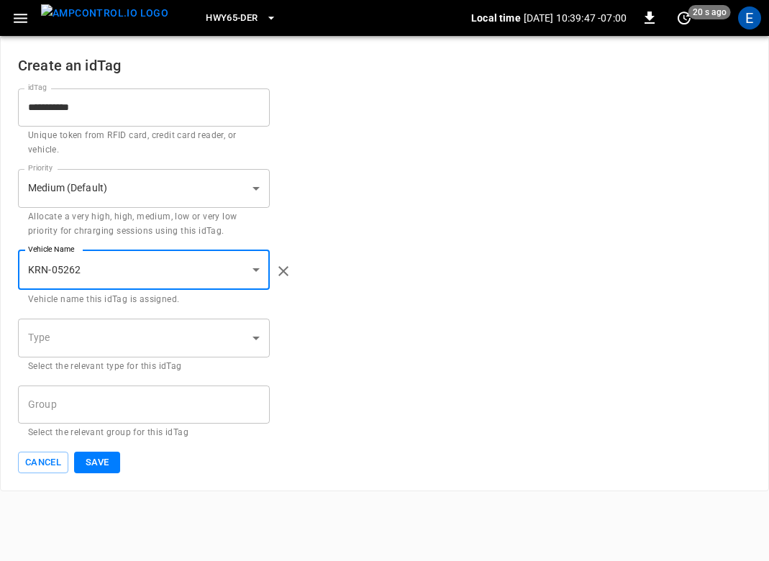
click at [97, 341] on body "**********" at bounding box center [384, 245] width 769 height 491
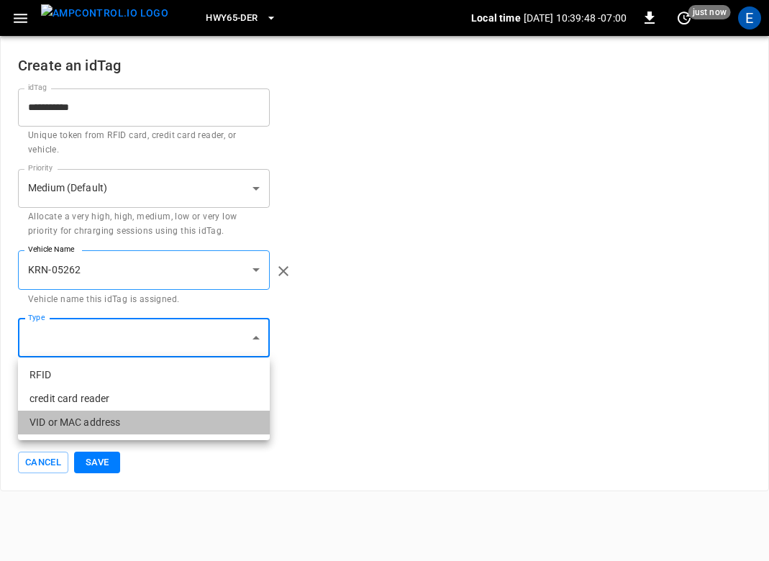
click at [91, 419] on li "VID or MAC address" at bounding box center [144, 423] width 252 height 24
type input "**********"
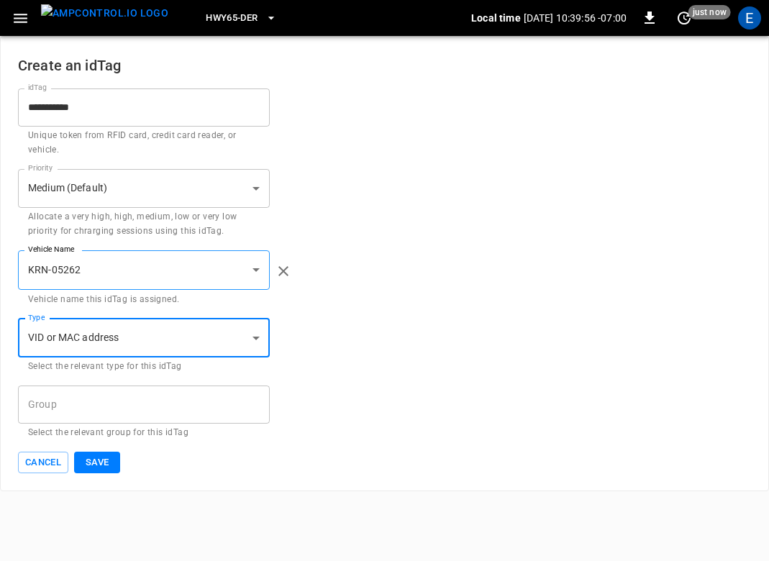
click at [46, 108] on input "**********" at bounding box center [144, 107] width 252 height 38
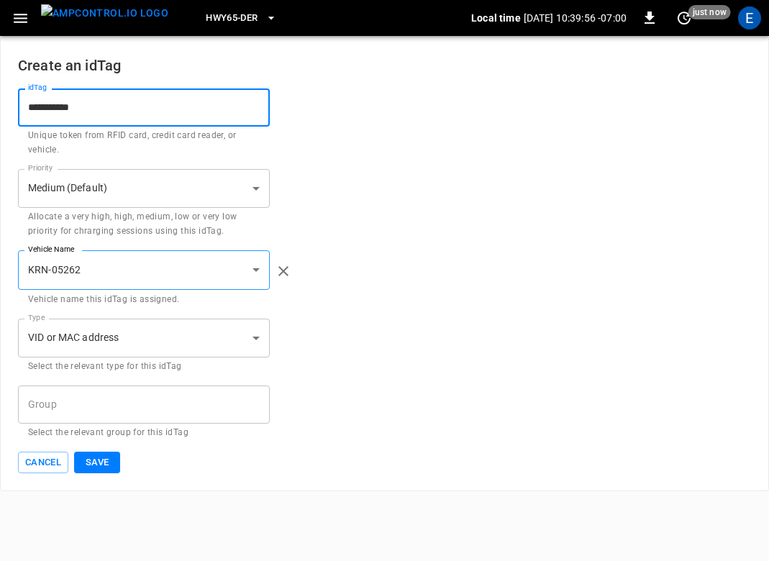
click at [46, 108] on input "**********" at bounding box center [144, 107] width 252 height 38
paste input "*"
type input "**********"
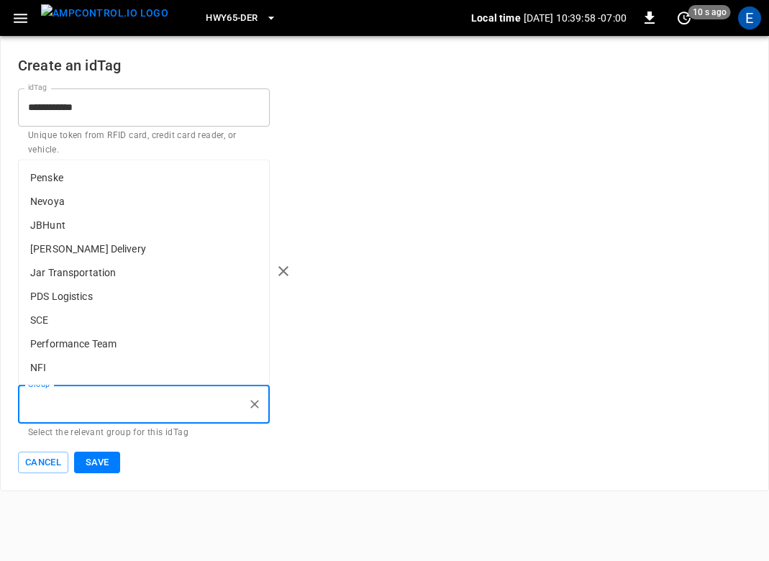
click at [73, 414] on input "Group" at bounding box center [132, 404] width 217 height 25
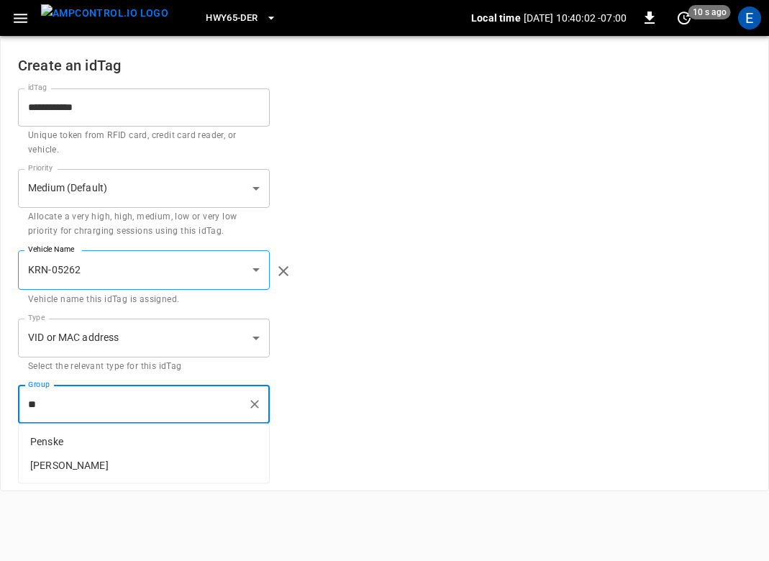
click at [76, 461] on p "Kern" at bounding box center [144, 466] width 250 height 24
type input "****"
click at [96, 460] on button "Save" at bounding box center [97, 463] width 46 height 22
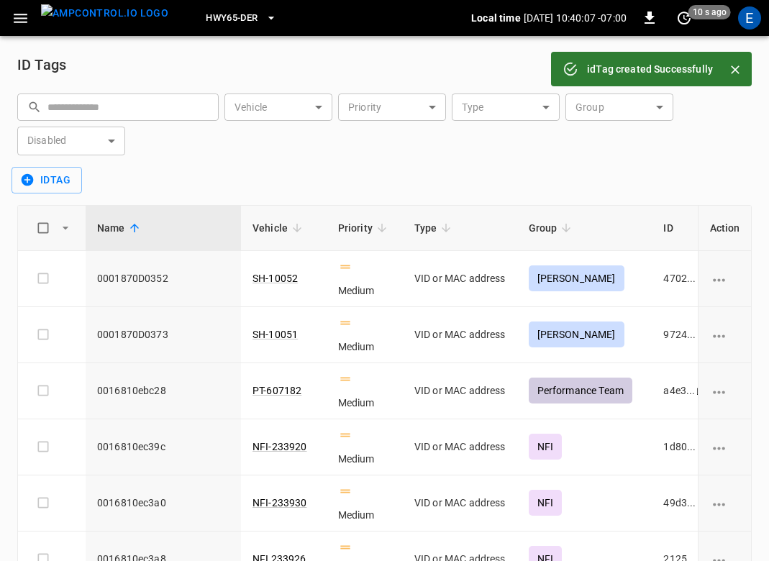
click at [102, 22] on img "menu" at bounding box center [104, 13] width 127 height 18
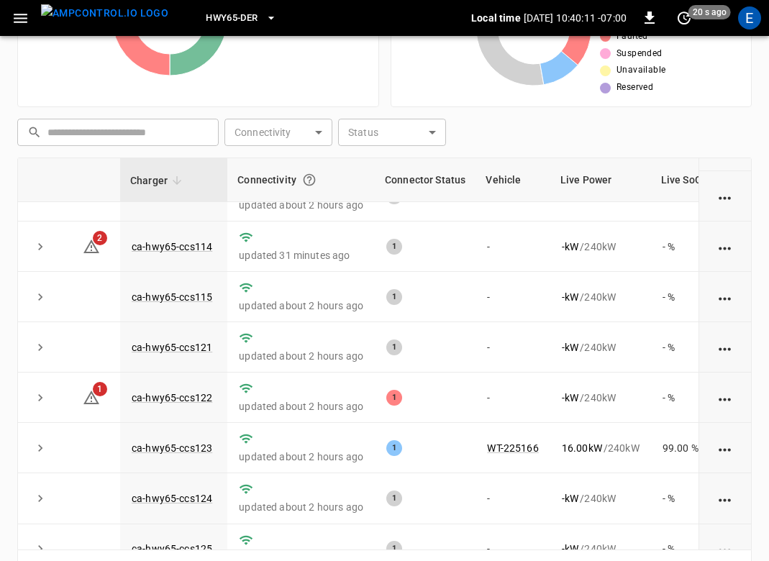
scroll to position [286, 0]
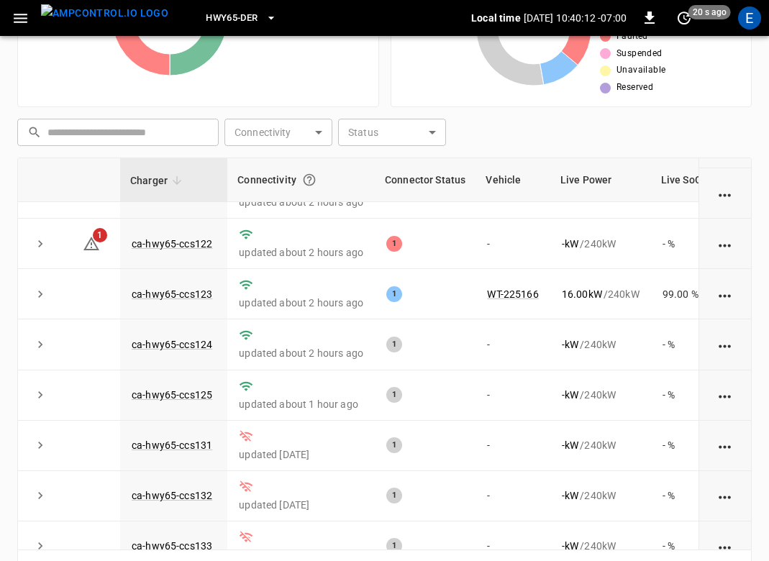
click at [226, 17] on span "HWY65-DER" at bounding box center [232, 18] width 52 height 17
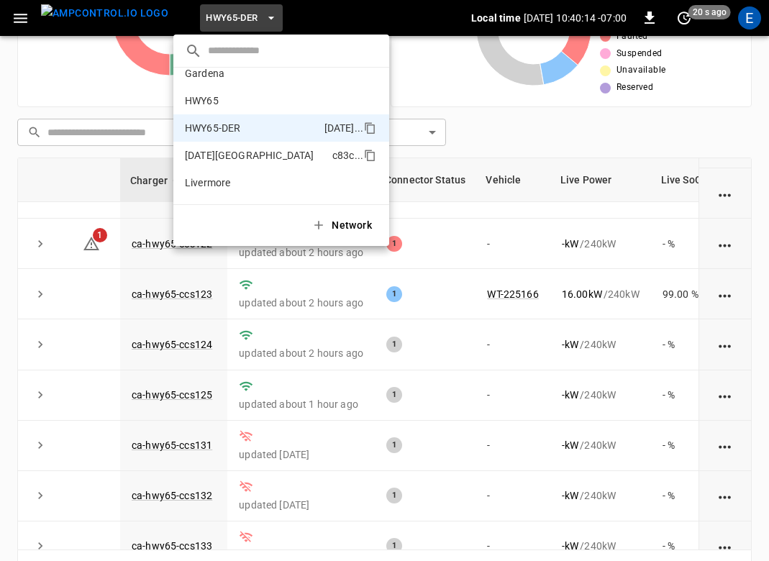
scroll to position [7, 0]
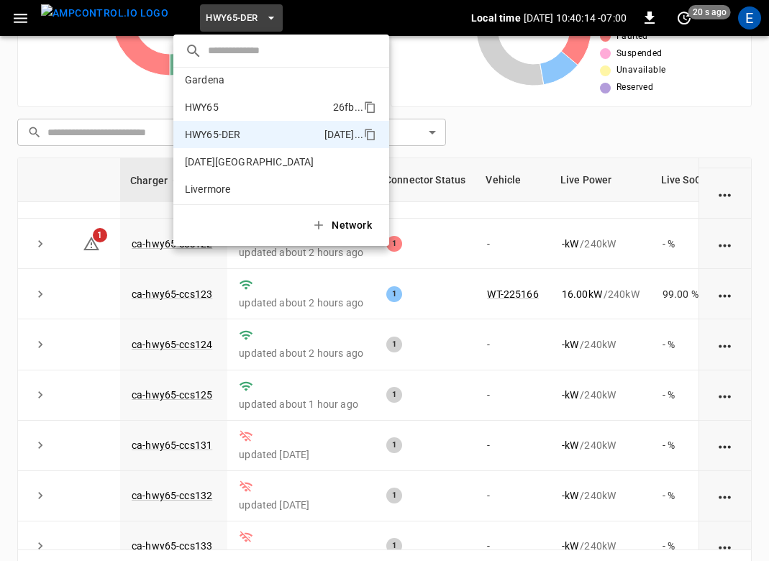
click at [238, 105] on li "HWY65 26fb ..." at bounding box center [281, 107] width 216 height 27
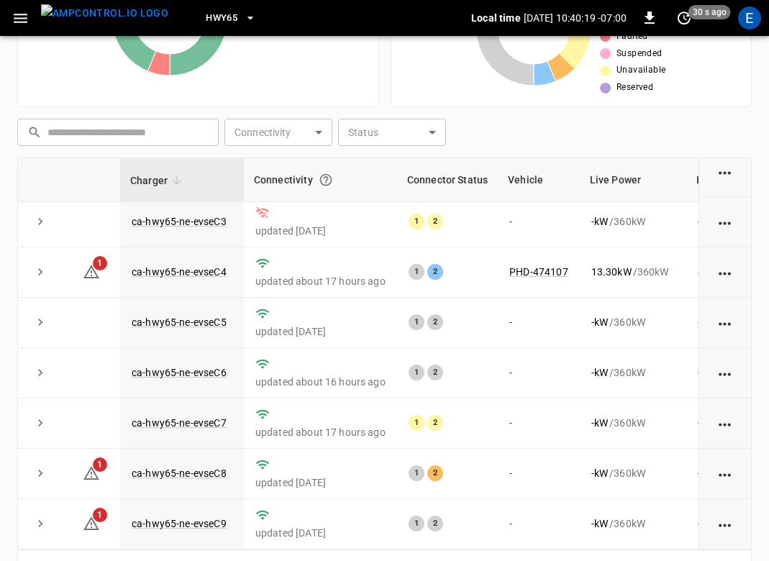
scroll to position [365, 0]
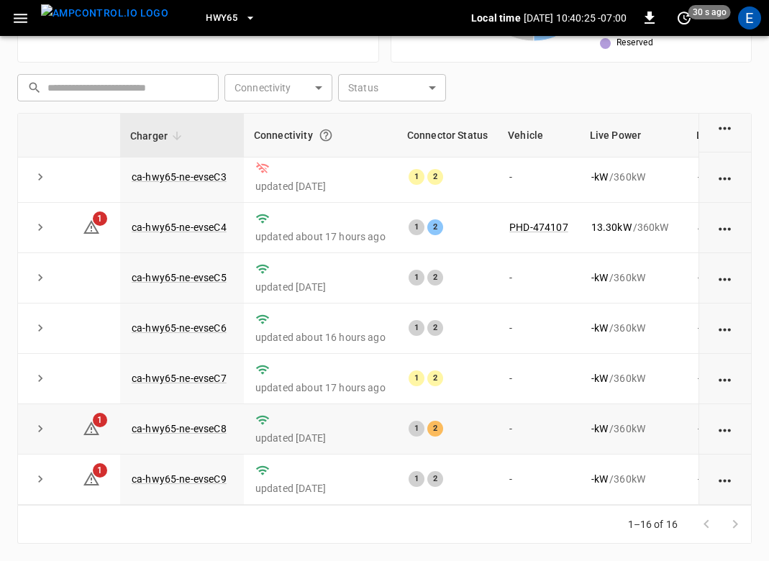
click at [233, 424] on td "ca-hwy65-ne-evseC8" at bounding box center [182, 429] width 124 height 50
click at [191, 424] on link "ca-hwy65-ne-evseC8" at bounding box center [179, 428] width 101 height 17
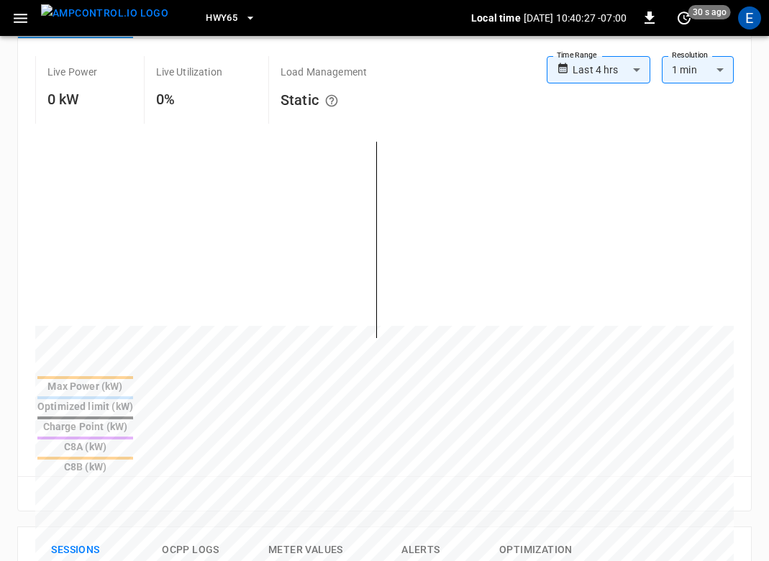
scroll to position [772, 0]
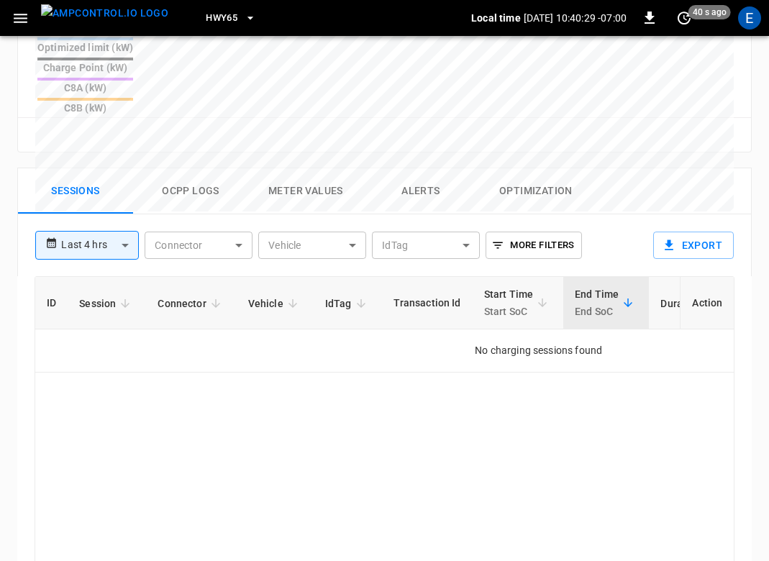
click at [188, 168] on button "Ocpp logs" at bounding box center [190, 191] width 115 height 46
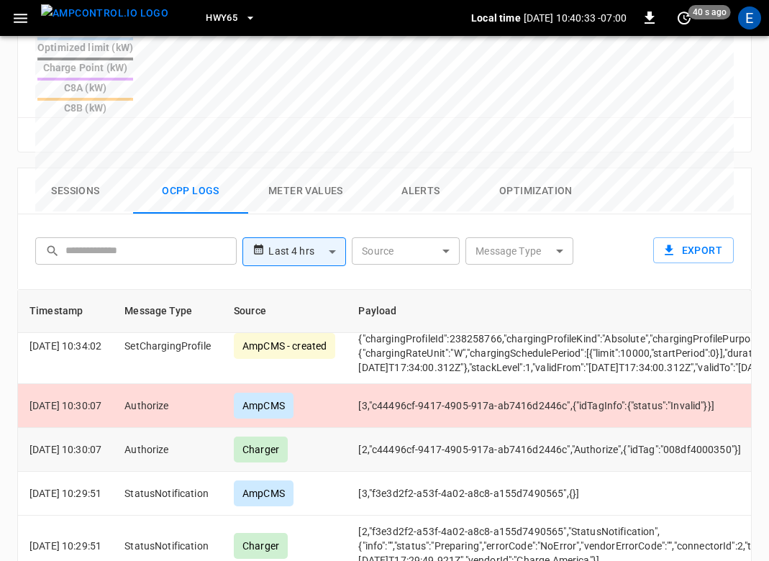
scroll to position [665, 111]
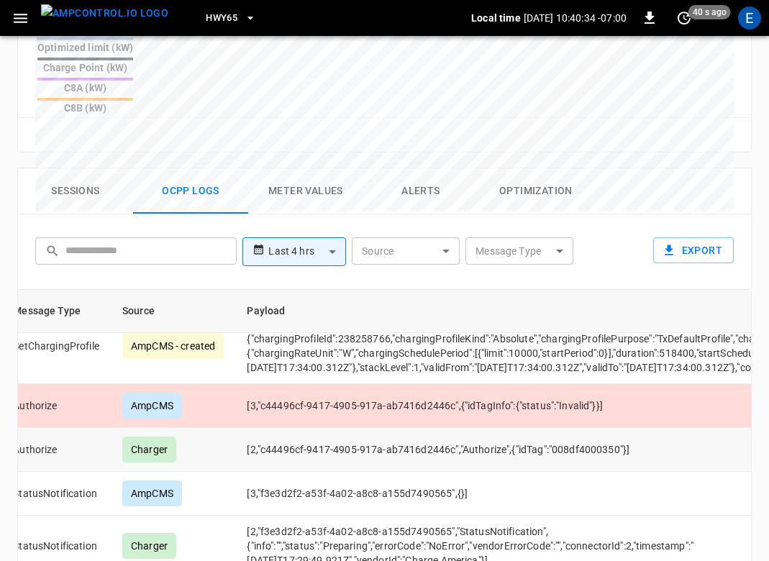
click at [642, 439] on td "[2,"c44496cf-9417-4905-917a-ab7416d2446c","Authorize",{"idTag":"008df4000350"}]" at bounding box center [535, 450] width 601 height 44
drag, startPoint x: 639, startPoint y: 438, endPoint x: 576, endPoint y: 439, distance: 62.6
click at [576, 438] on td "[2,"c44496cf-9417-4905-917a-ab7416d2446c","Authorize",{"idTag":"008df4000350"}]" at bounding box center [535, 450] width 601 height 44
copy td "008df4000350"
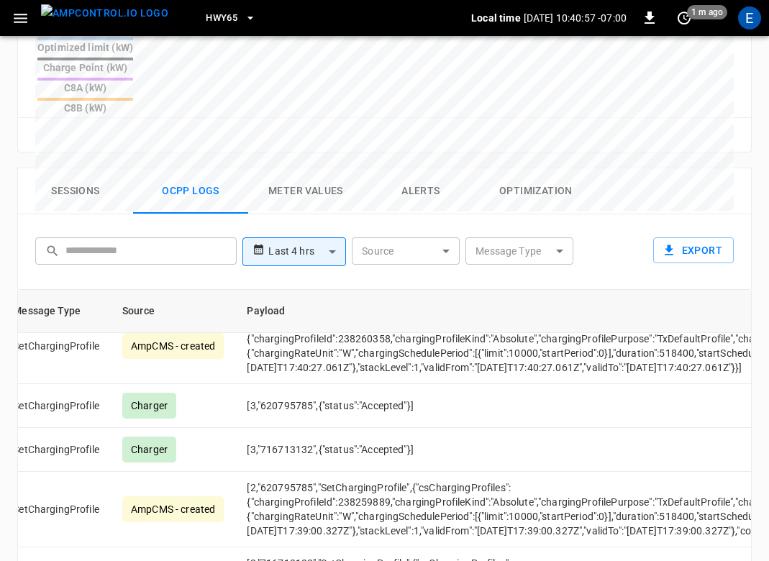
scroll to position [1172, 111]
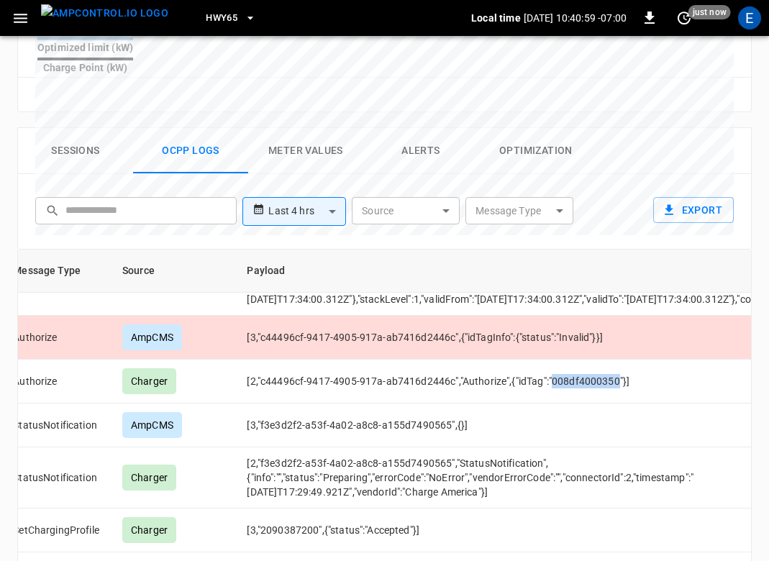
click at [109, 16] on img "menu" at bounding box center [104, 13] width 127 height 18
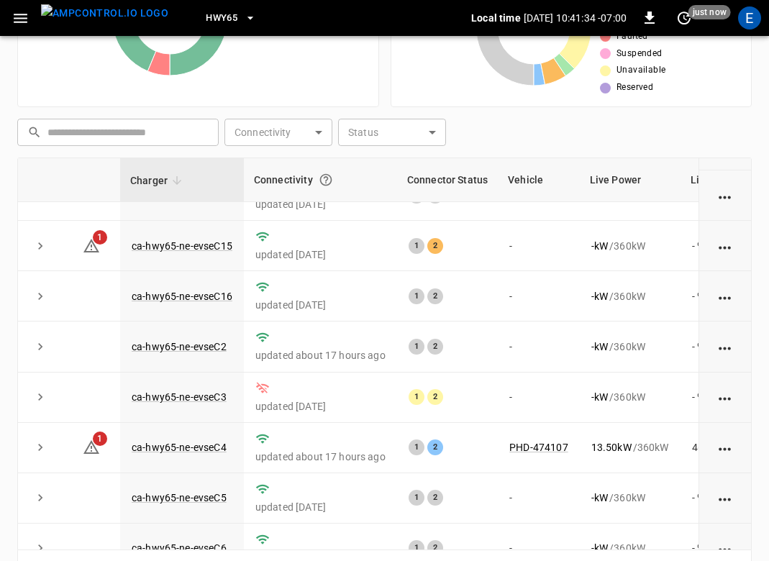
scroll to position [281, 0]
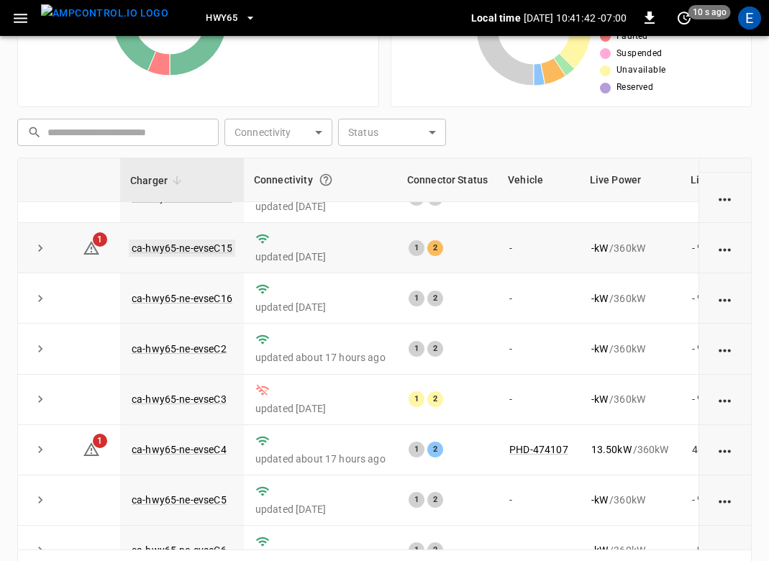
click at [215, 250] on link "ca-hwy65-ne-evseC15" at bounding box center [182, 248] width 106 height 17
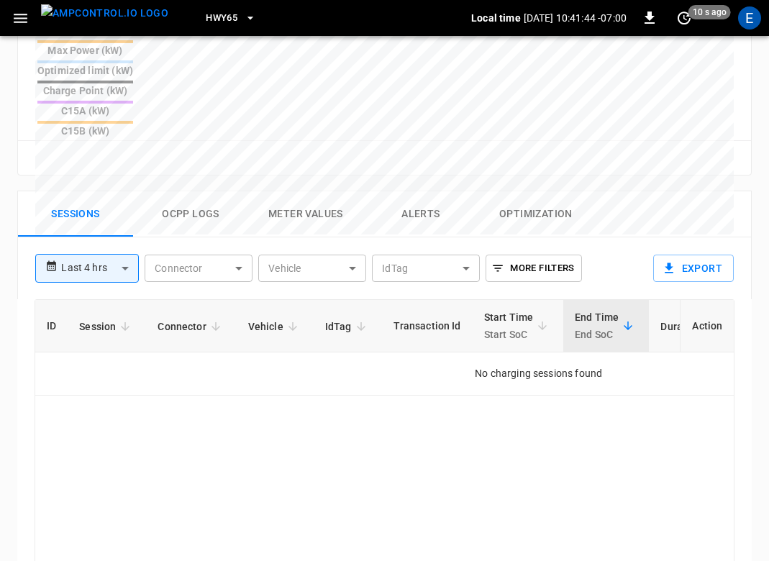
scroll to position [777, 0]
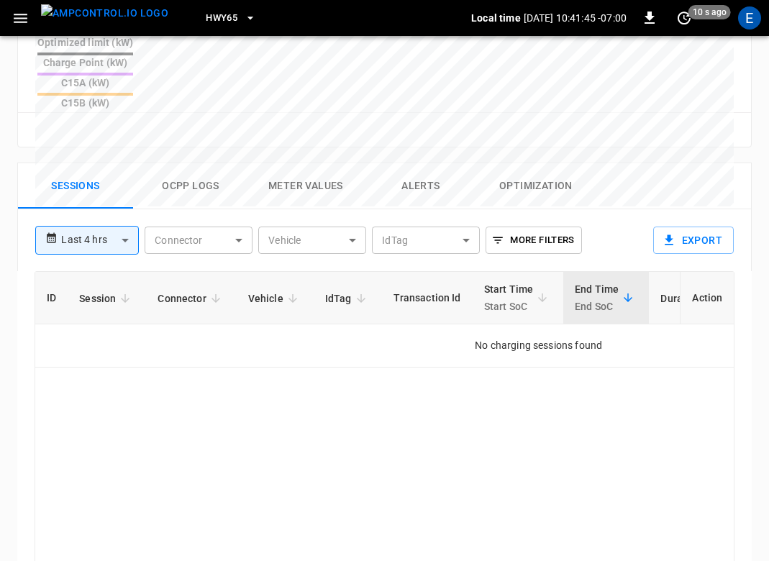
click at [193, 163] on button "Ocpp logs" at bounding box center [190, 186] width 115 height 46
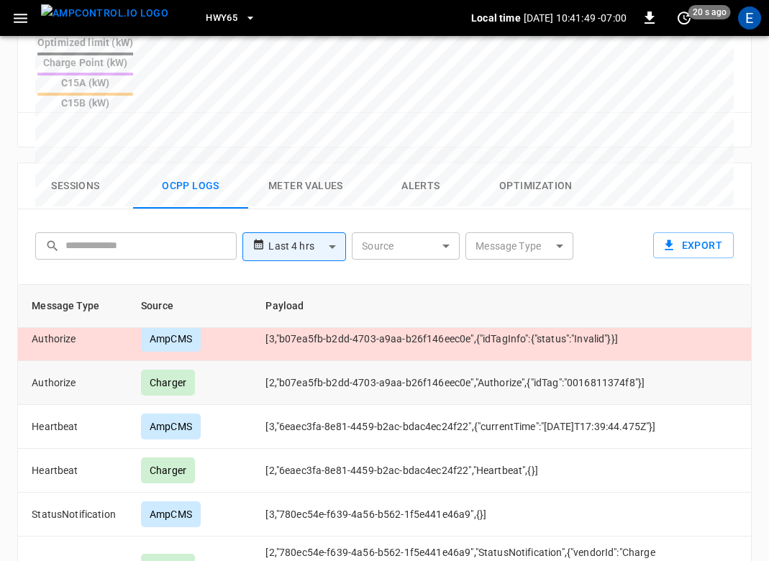
scroll to position [727, 126]
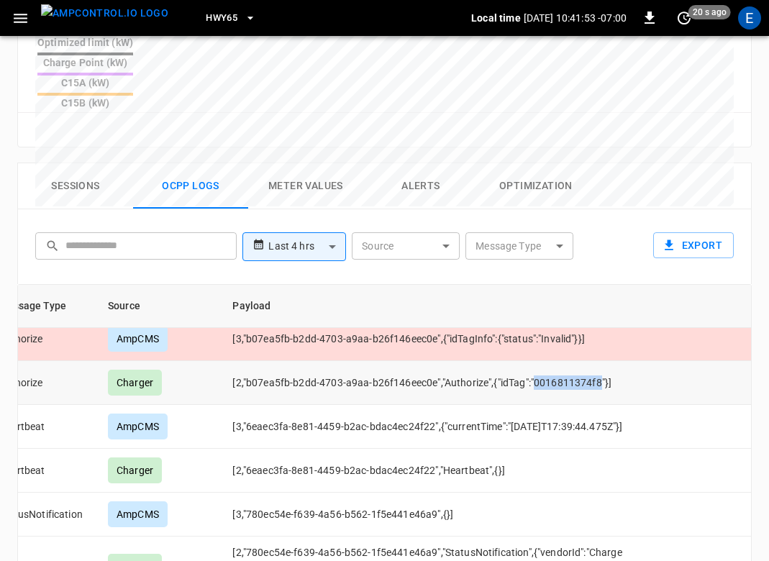
drag, startPoint x: 556, startPoint y: 343, endPoint x: 619, endPoint y: 342, distance: 63.3
click at [619, 361] on td "[2,"b07ea5fb-b2dd-4703-a9aa-b26f146eec0e","Authorize",{"idTag":"0016811374f8"}]" at bounding box center [521, 383] width 601 height 44
copy td "0016811374f8"
click at [86, 22] on img "menu" at bounding box center [104, 13] width 127 height 18
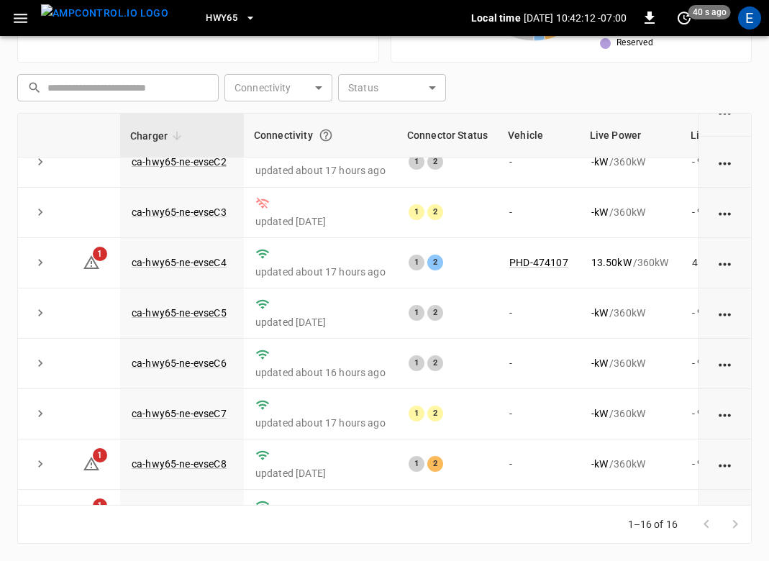
scroll to position [464, 0]
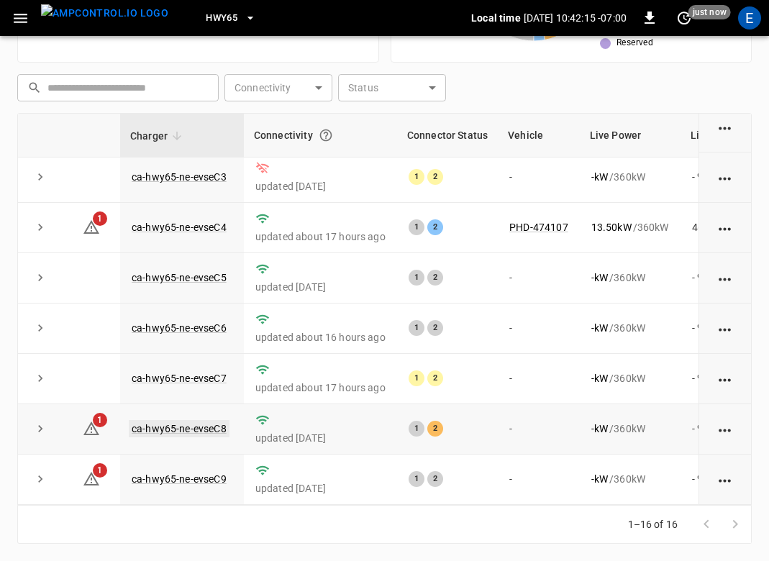
click at [202, 427] on link "ca-hwy65-ne-evseC8" at bounding box center [179, 428] width 101 height 17
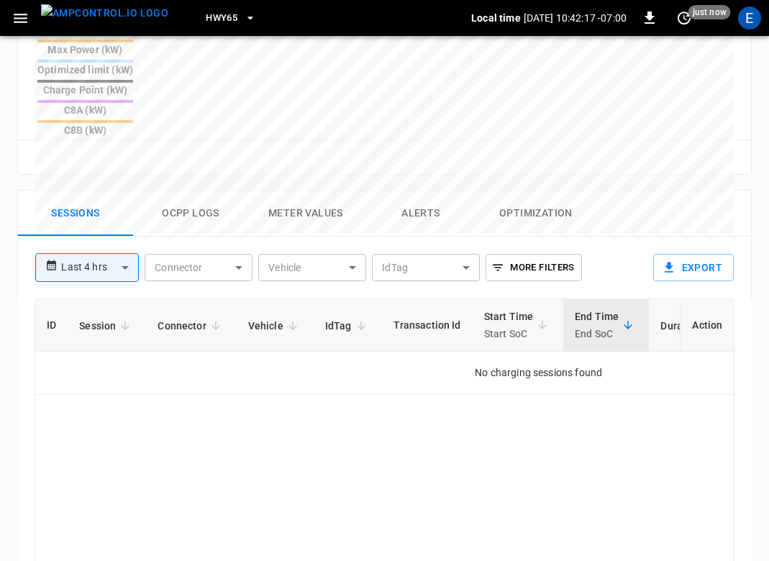
scroll to position [795, 0]
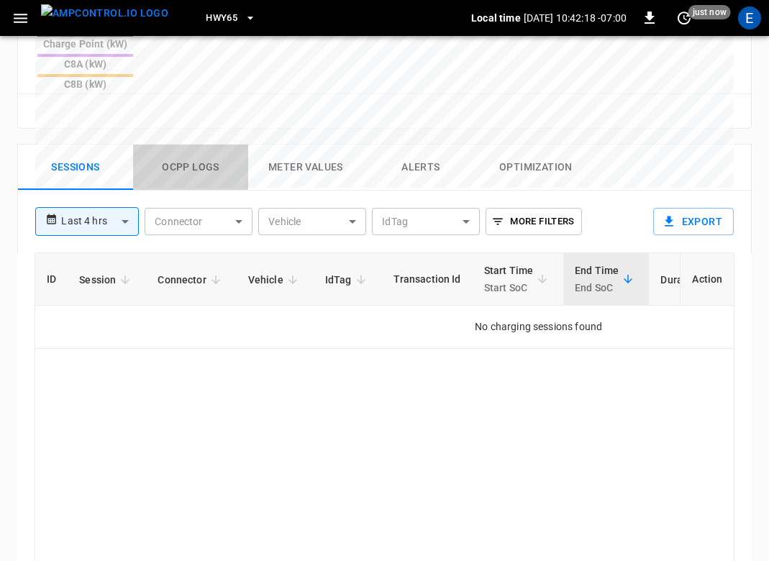
click at [191, 145] on button "Ocpp logs" at bounding box center [190, 168] width 115 height 46
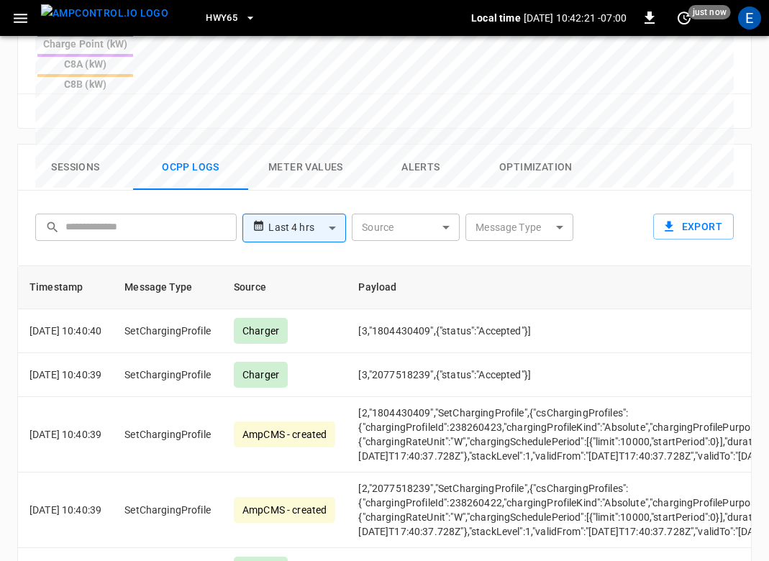
click at [98, 22] on img "menu" at bounding box center [104, 13] width 127 height 18
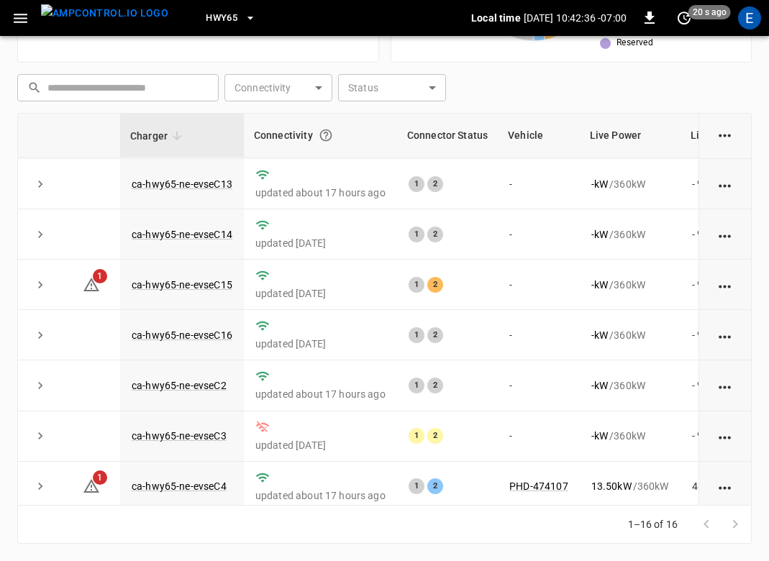
scroll to position [274, 0]
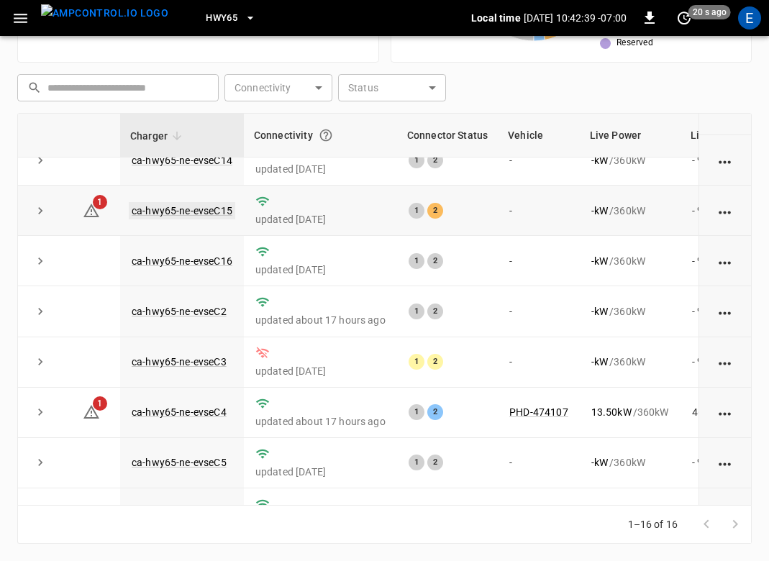
click at [197, 208] on link "ca-hwy65-ne-evseC15" at bounding box center [182, 210] width 106 height 17
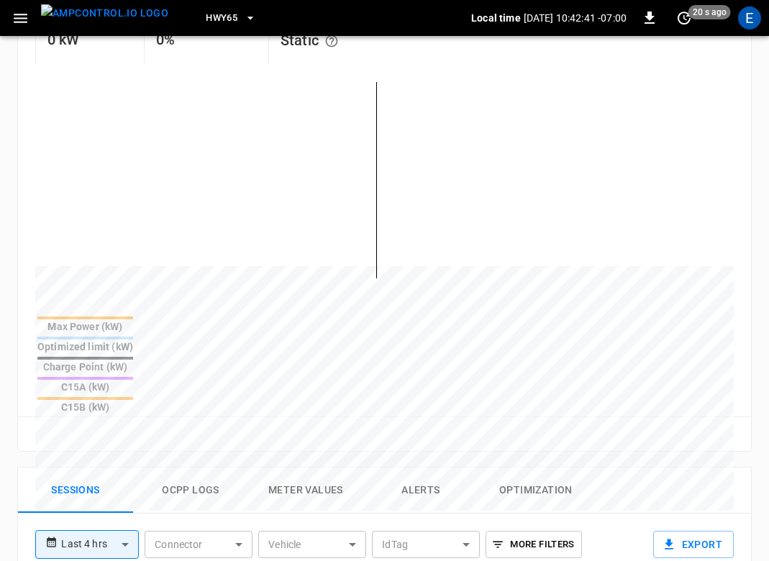
scroll to position [603, 0]
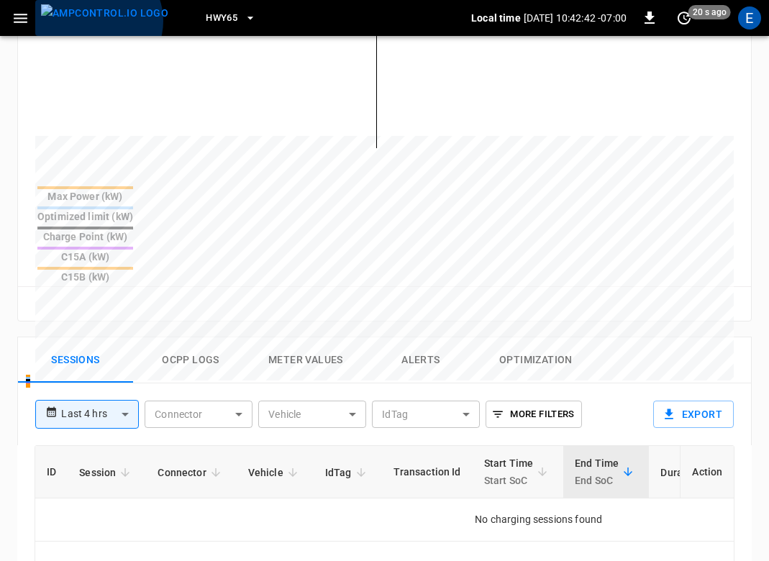
click at [97, 21] on img "menu" at bounding box center [104, 13] width 127 height 18
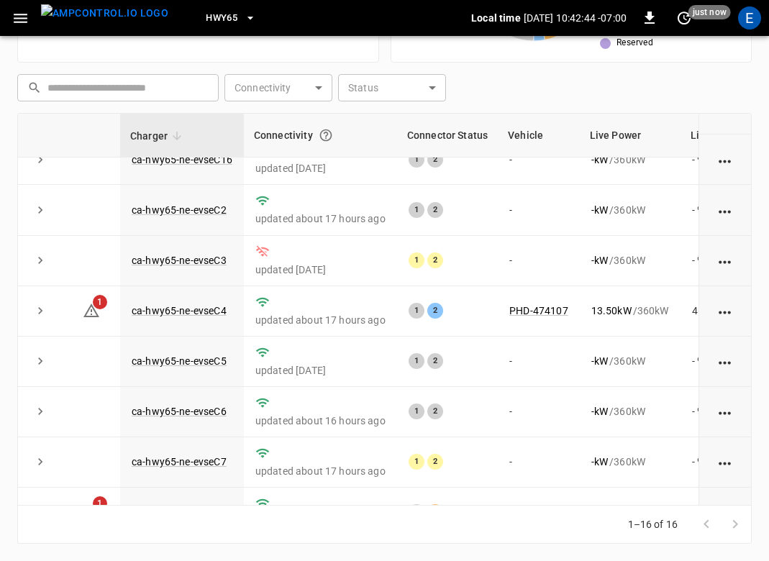
scroll to position [381, 0]
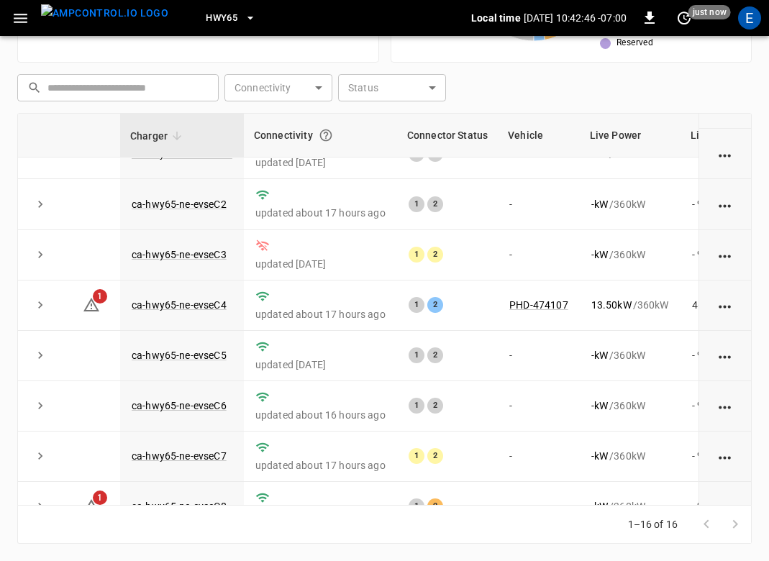
click at [27, 13] on icon "button" at bounding box center [21, 18] width 18 height 18
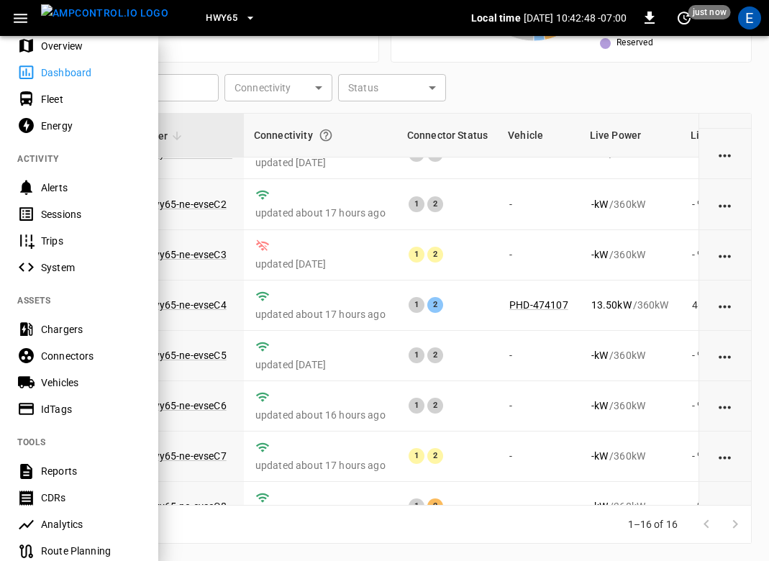
scroll to position [50, 0]
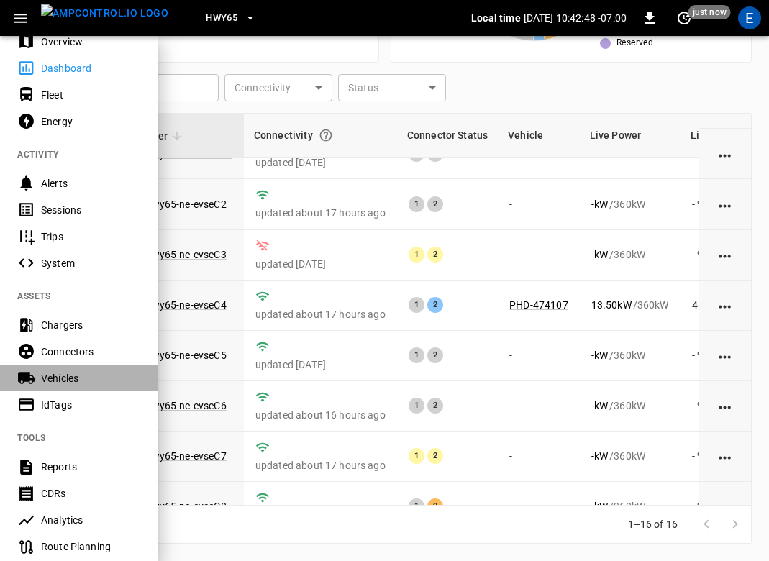
click at [73, 380] on div "Vehicles" at bounding box center [91, 378] width 100 height 14
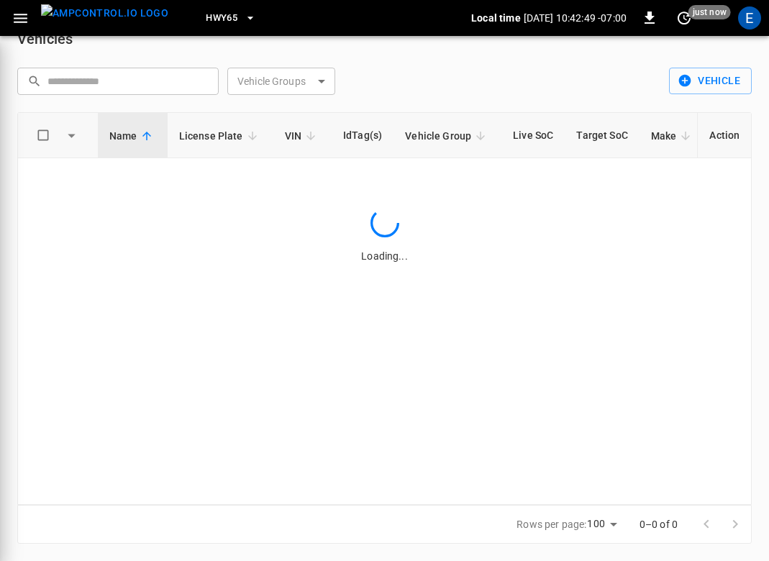
scroll to position [26, 0]
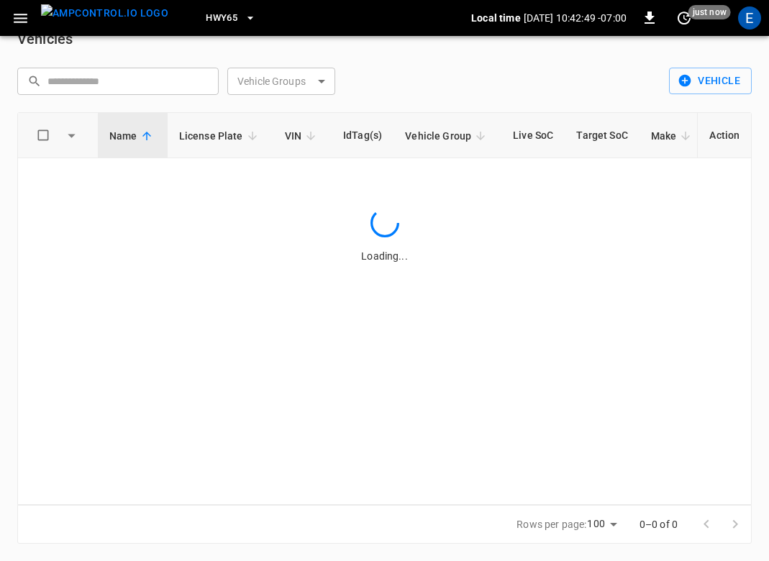
click at [263, 85] on body "HWY65 Local time 2025-08-27 10:42:49 -07:00 0 just now E Vehicles ​ ​ Vehicle G…" at bounding box center [384, 267] width 769 height 587
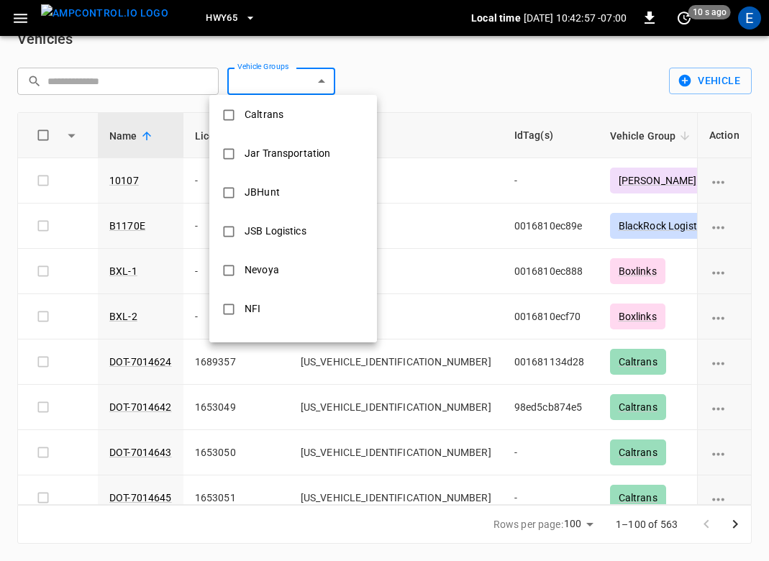
scroll to position [0, 0]
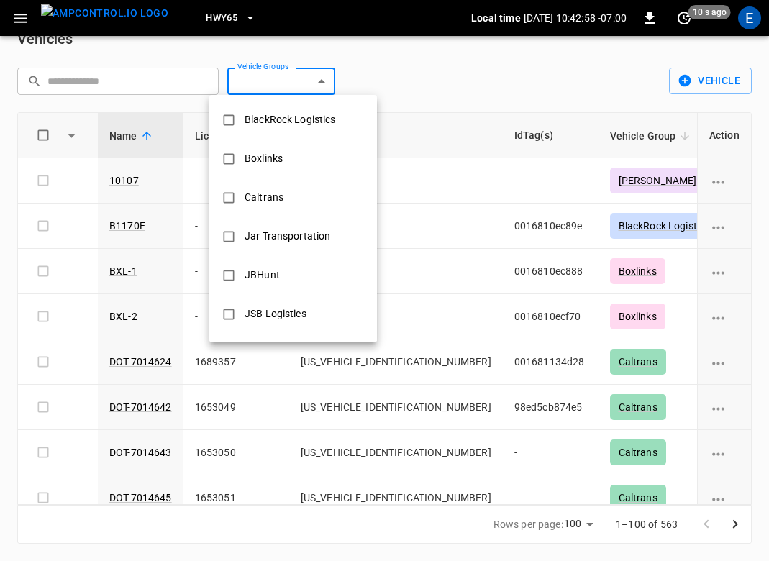
click at [501, 282] on div at bounding box center [384, 280] width 769 height 561
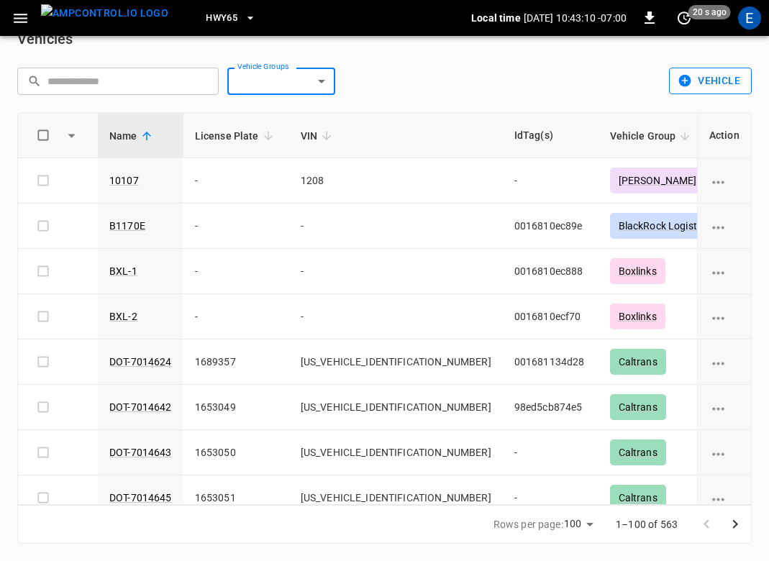
click at [737, 78] on button "Vehicle" at bounding box center [710, 81] width 83 height 27
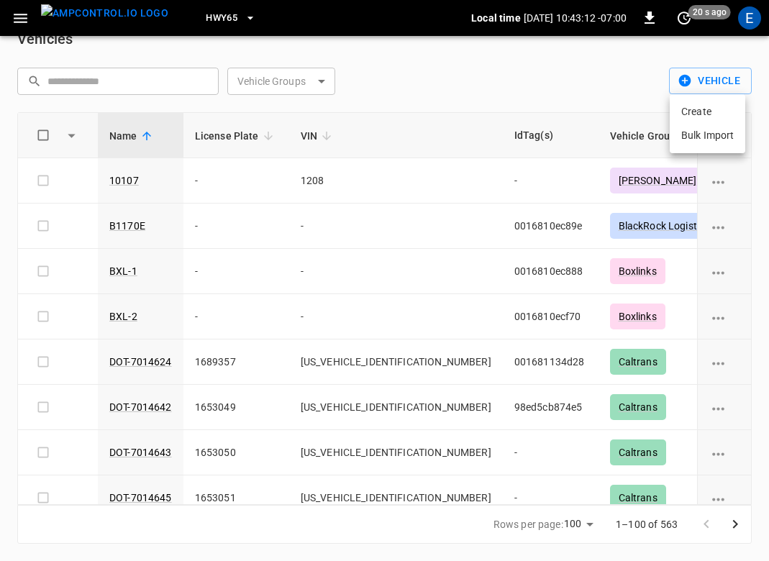
click at [693, 106] on li "Create" at bounding box center [708, 112] width 76 height 24
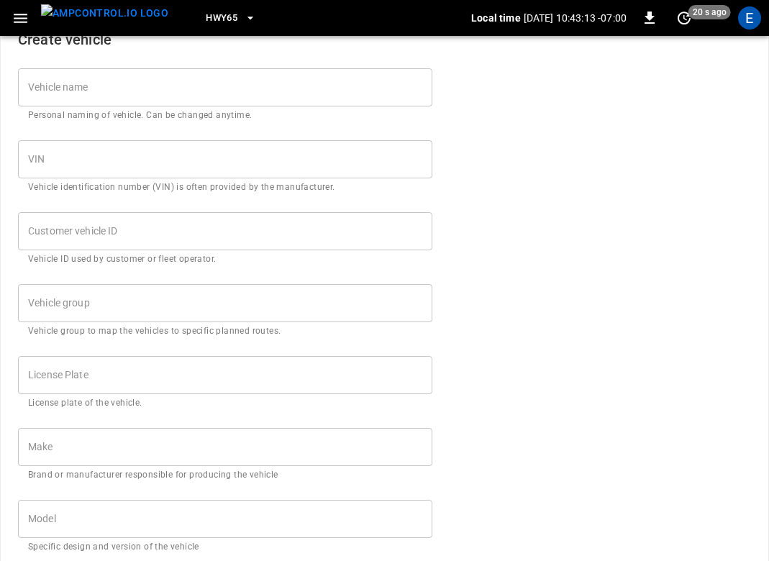
click at [216, 100] on input "Vehicle name" at bounding box center [225, 87] width 414 height 38
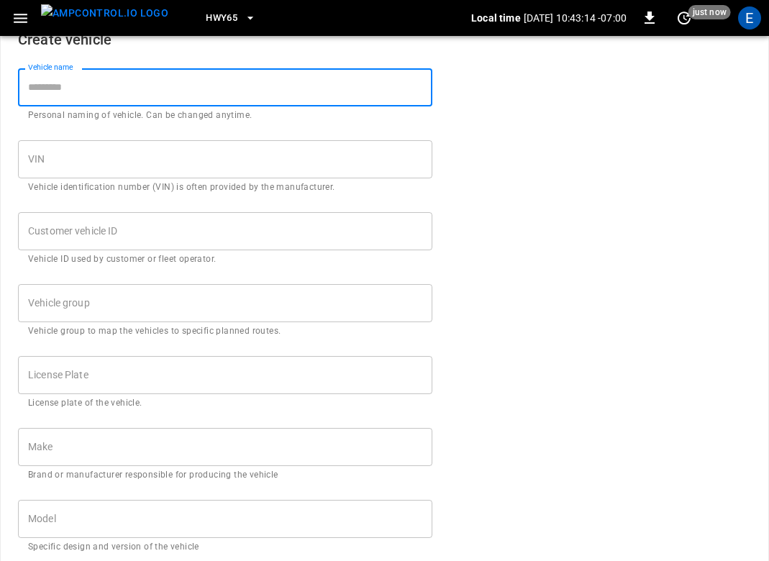
paste input "*********"
type input "*********"
click at [143, 229] on input "Customer vehicle ID" at bounding box center [225, 231] width 414 height 38
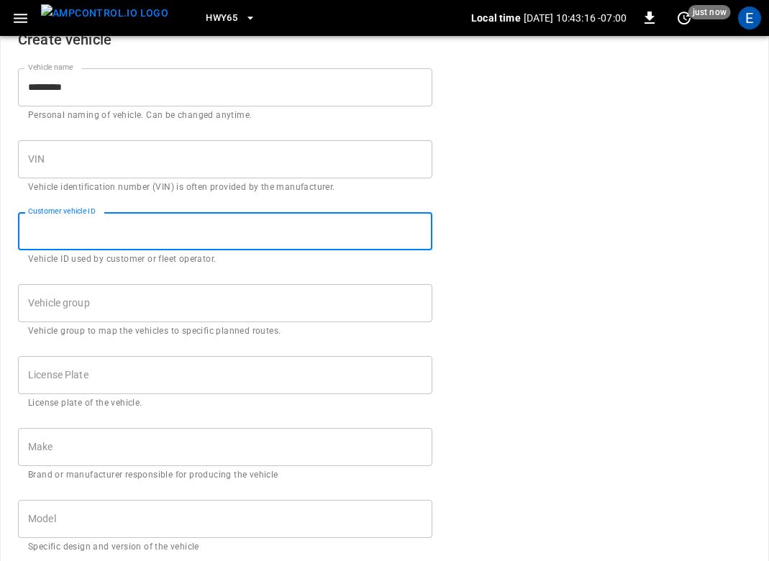
paste input "*********"
type input "*********"
click at [129, 304] on input "Vehicle group" at bounding box center [214, 303] width 380 height 25
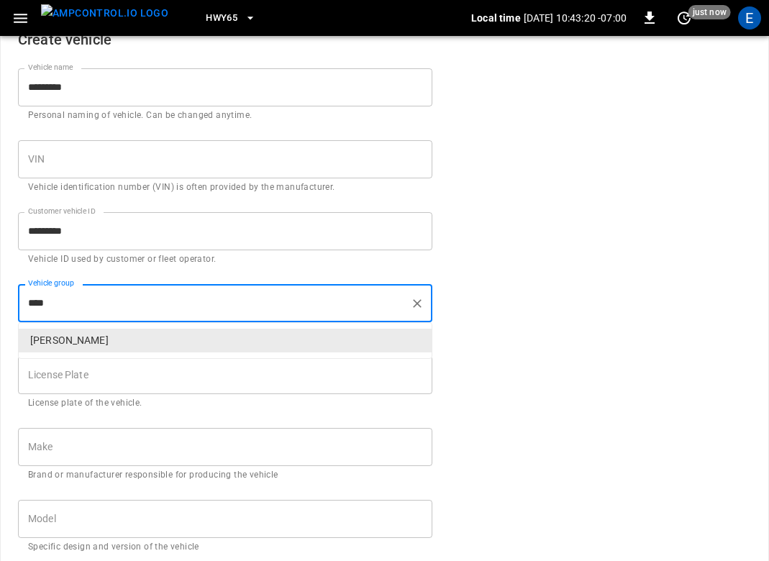
click at [104, 337] on p "Kern" at bounding box center [225, 341] width 413 height 24
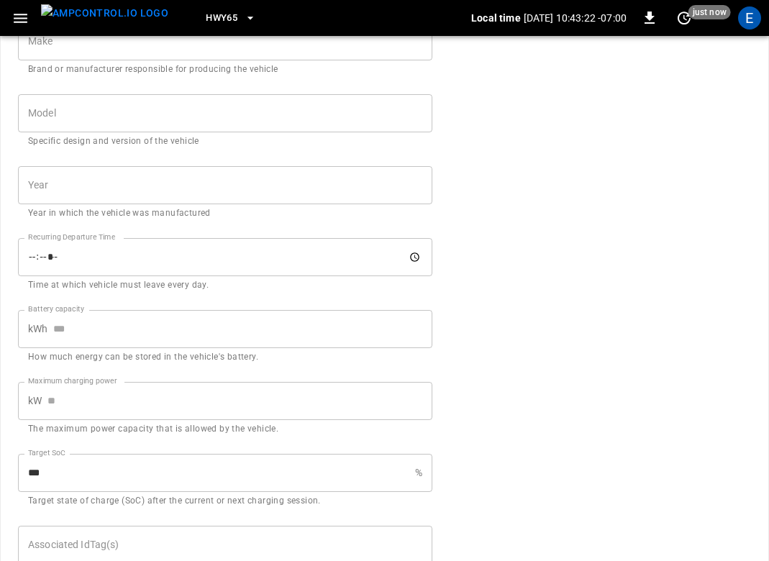
scroll to position [509, 0]
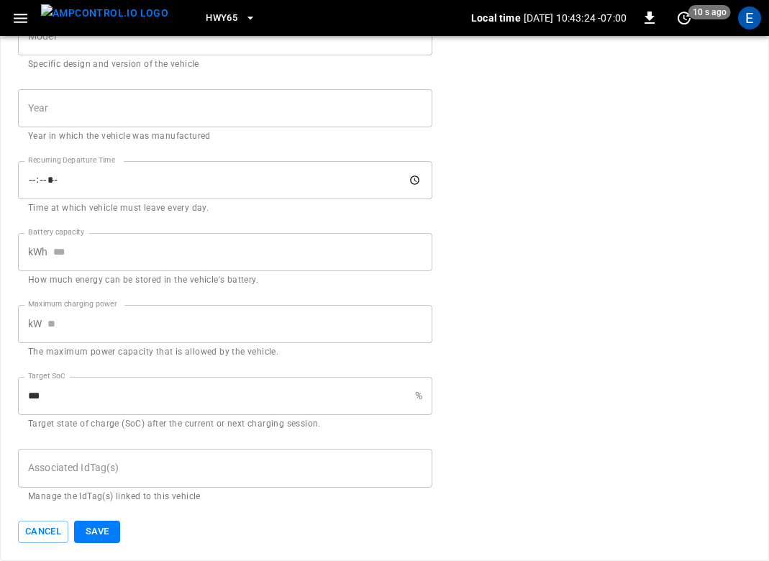
type input "****"
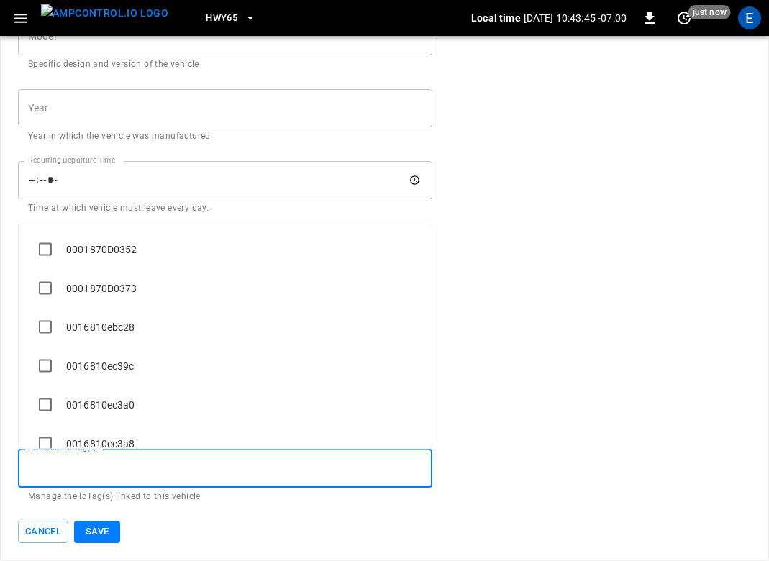
click at [165, 476] on input "Associated IdTag(s)" at bounding box center [224, 467] width 401 height 25
paste input "**********"
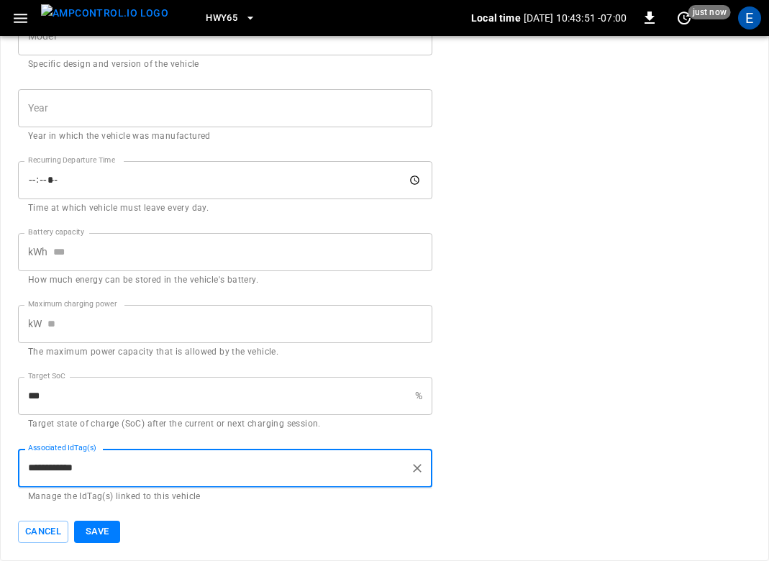
type input "**********"
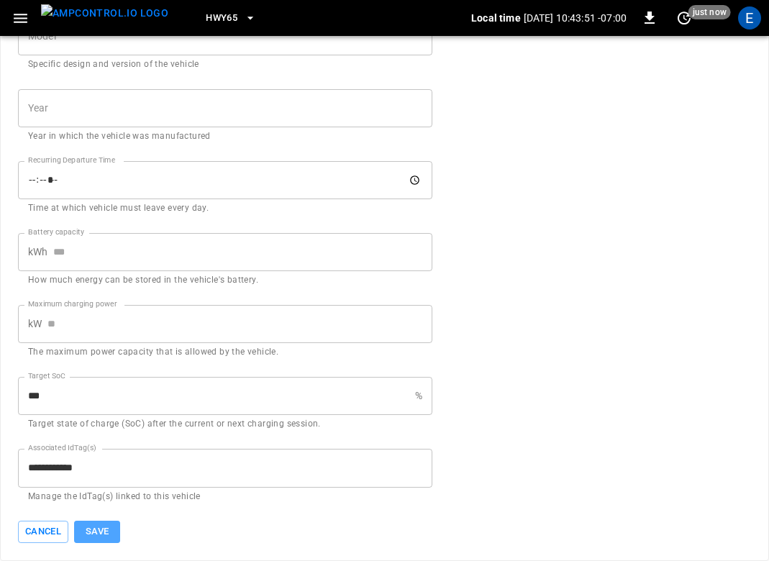
click at [113, 524] on button "Save" at bounding box center [97, 532] width 46 height 22
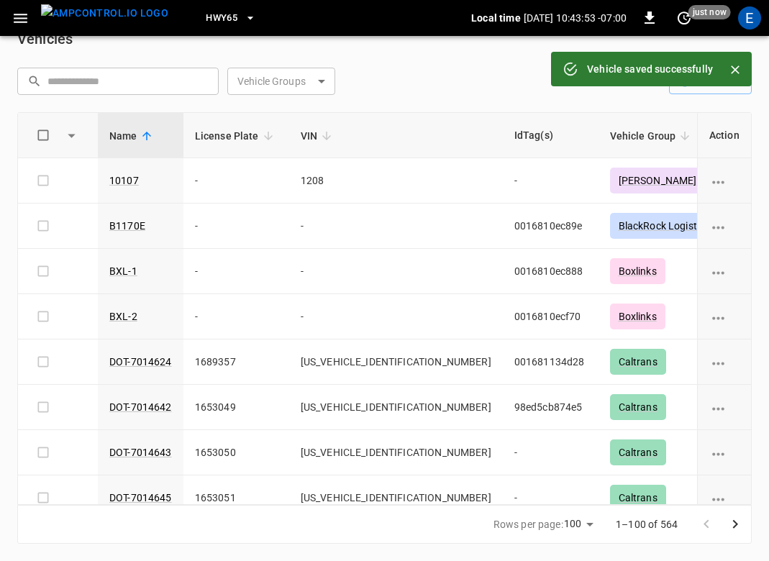
scroll to position [26, 0]
click at [12, 18] on icon "button" at bounding box center [21, 18] width 18 height 18
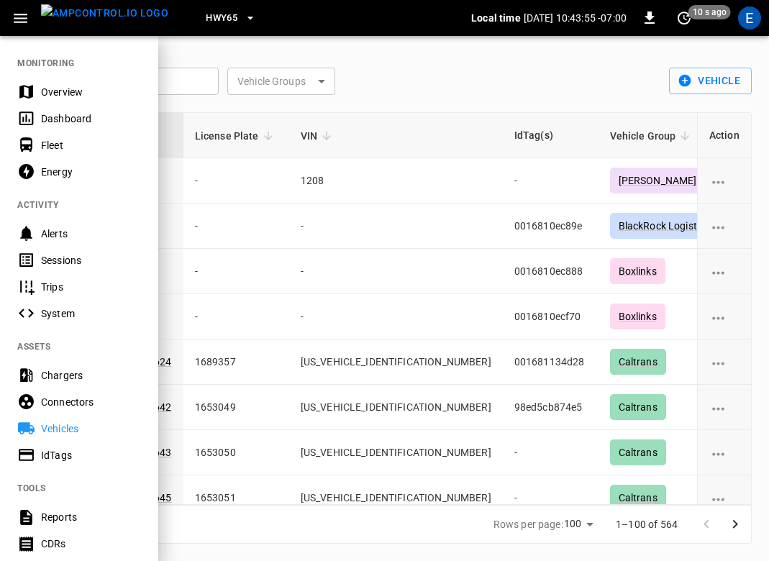
click at [65, 462] on div "IdTags" at bounding box center [79, 455] width 158 height 27
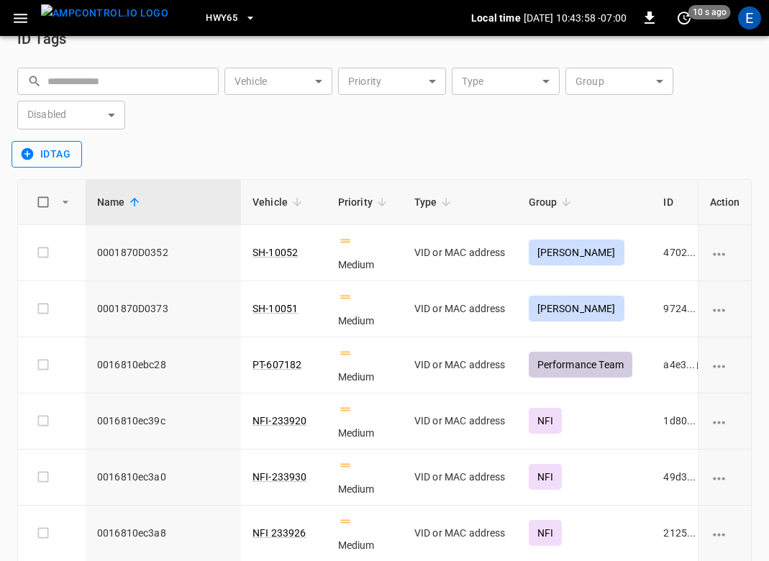
click at [47, 155] on button "idTag" at bounding box center [47, 154] width 70 height 27
click at [59, 174] on li "Create" at bounding box center [50, 185] width 76 height 24
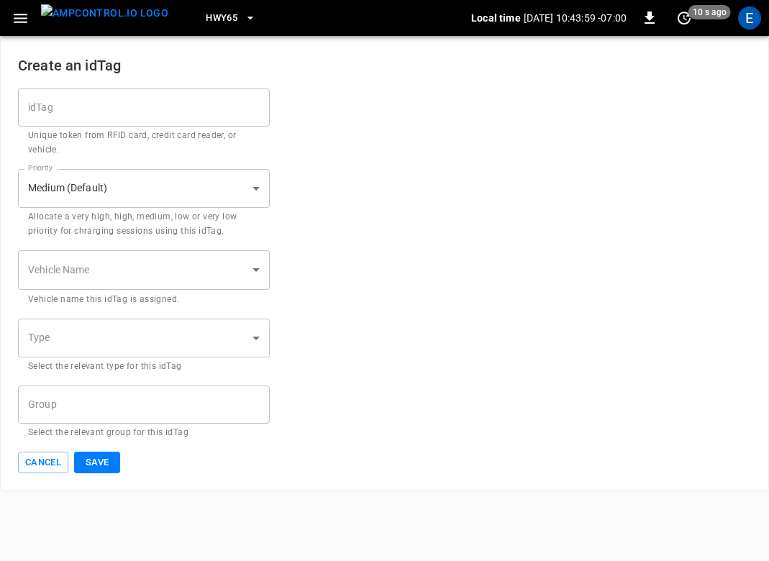
click at [109, 106] on input "idTag" at bounding box center [144, 107] width 252 height 38
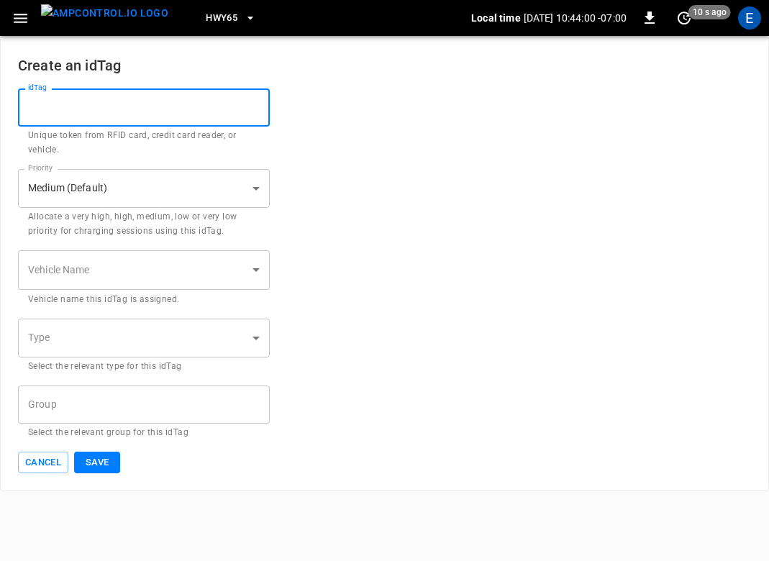
paste input "**********"
type input "**********"
click at [140, 264] on body "**********" at bounding box center [384, 245] width 769 height 491
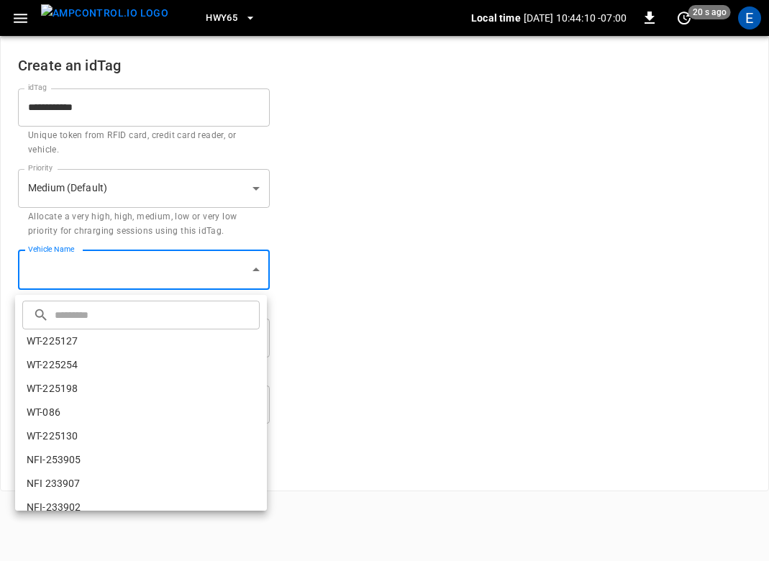
click at [102, 313] on input "text" at bounding box center [155, 315] width 201 height 38
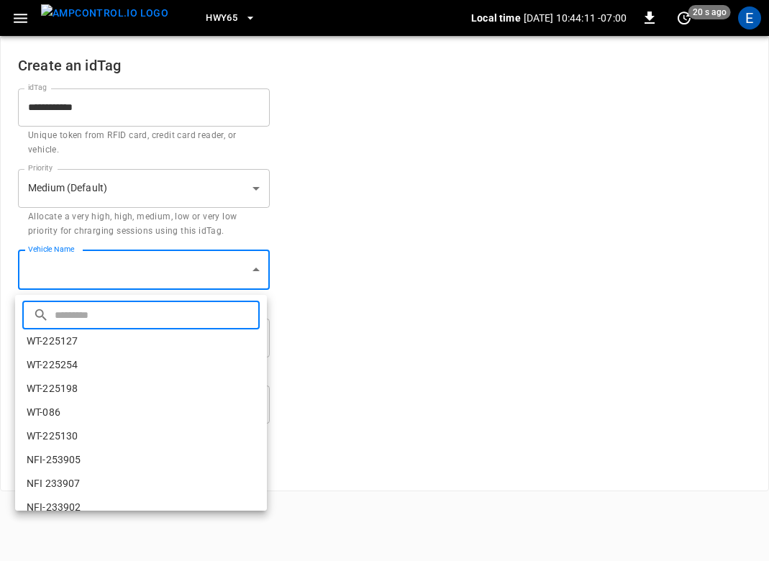
paste input "*********"
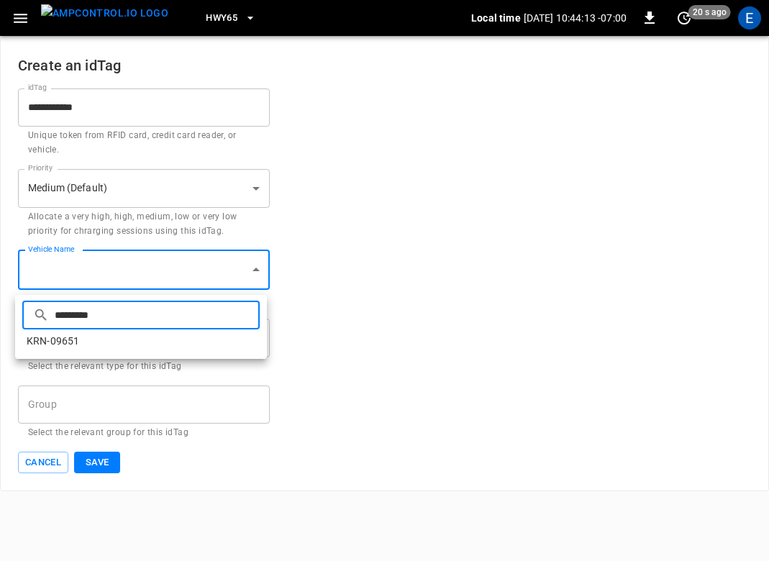
type input "*********"
click at [114, 340] on li "KRN-09651" at bounding box center [141, 341] width 252 height 24
type input "**********"
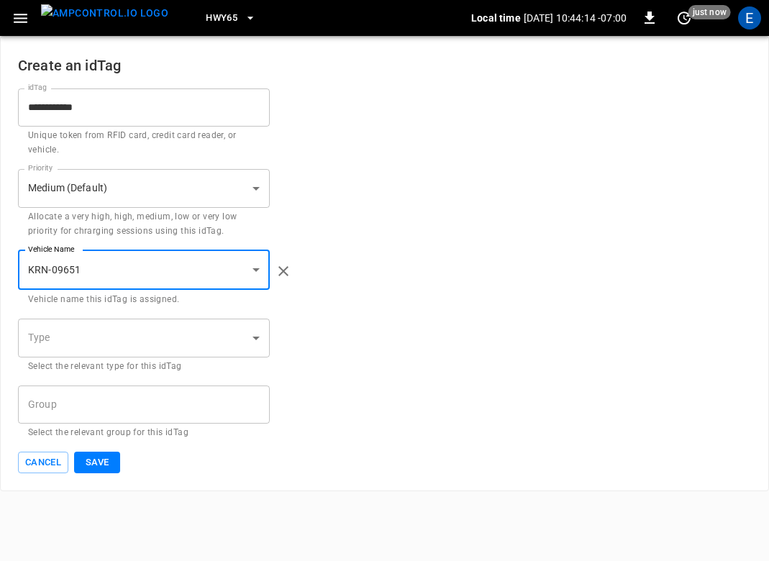
click at [124, 338] on body "**********" at bounding box center [384, 245] width 769 height 491
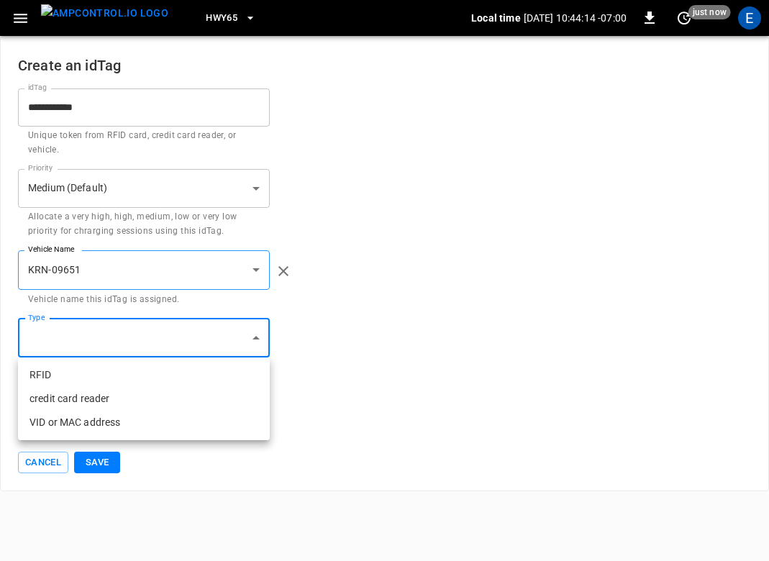
click at [114, 415] on li "VID or MAC address" at bounding box center [144, 423] width 252 height 24
type input "**********"
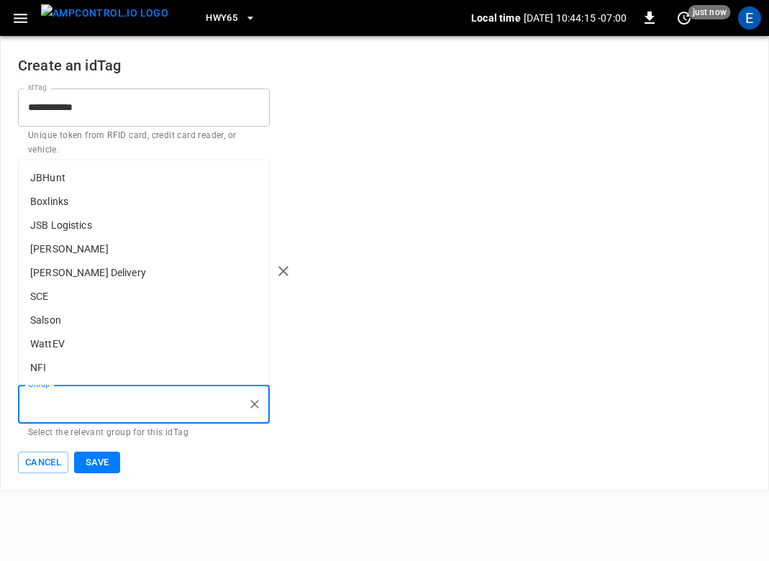
click at [114, 415] on input "Group" at bounding box center [132, 404] width 217 height 25
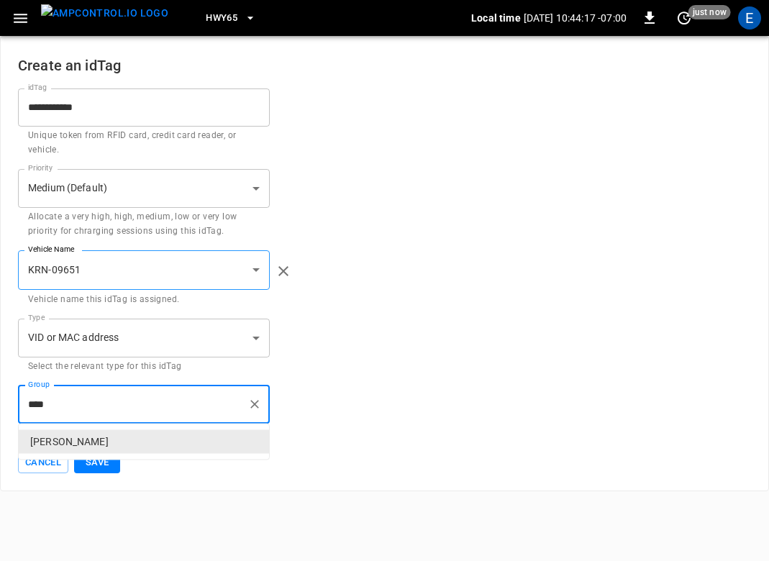
click at [99, 444] on p "Kern" at bounding box center [144, 442] width 250 height 24
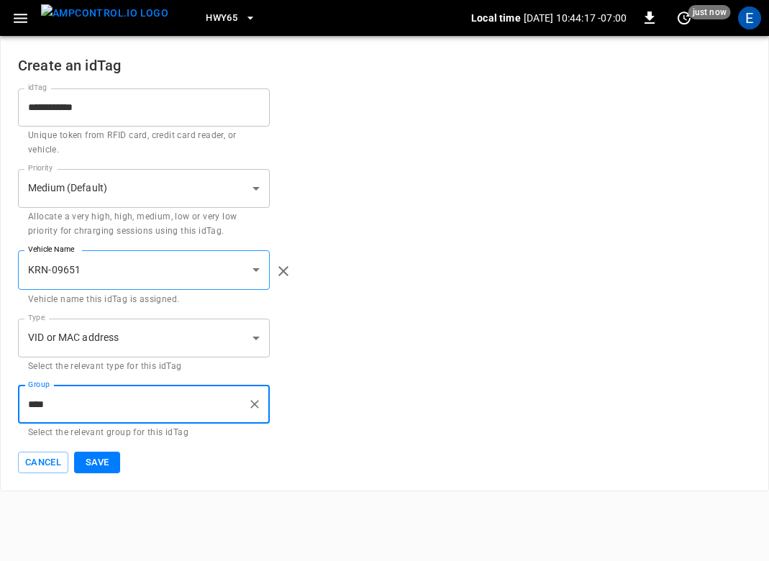
type input "****"
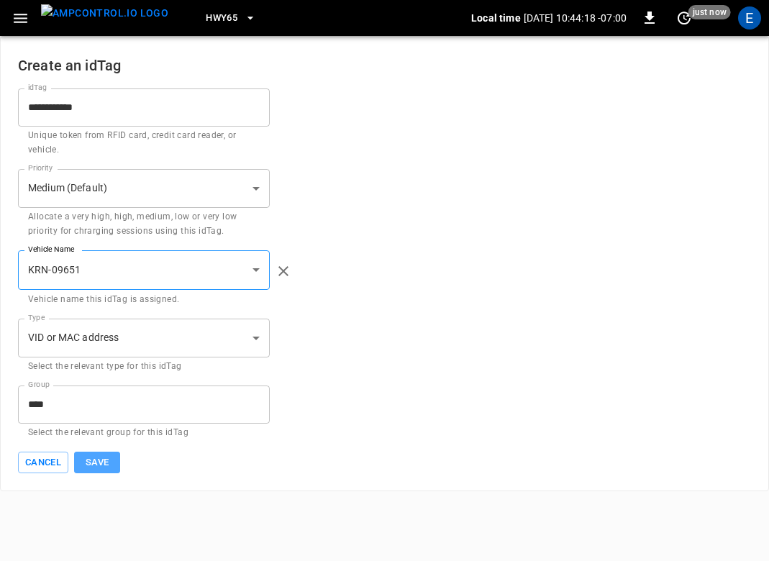
click at [100, 455] on button "Save" at bounding box center [97, 463] width 46 height 22
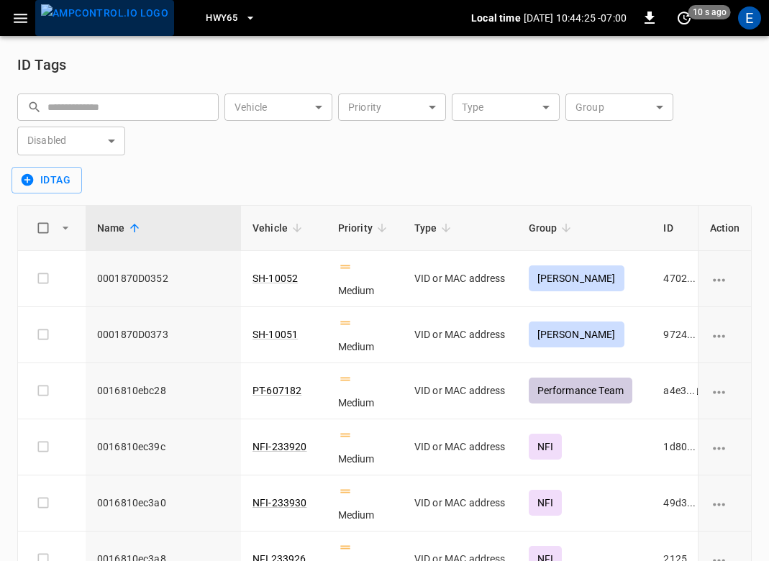
click at [112, 22] on img "menu" at bounding box center [104, 13] width 127 height 18
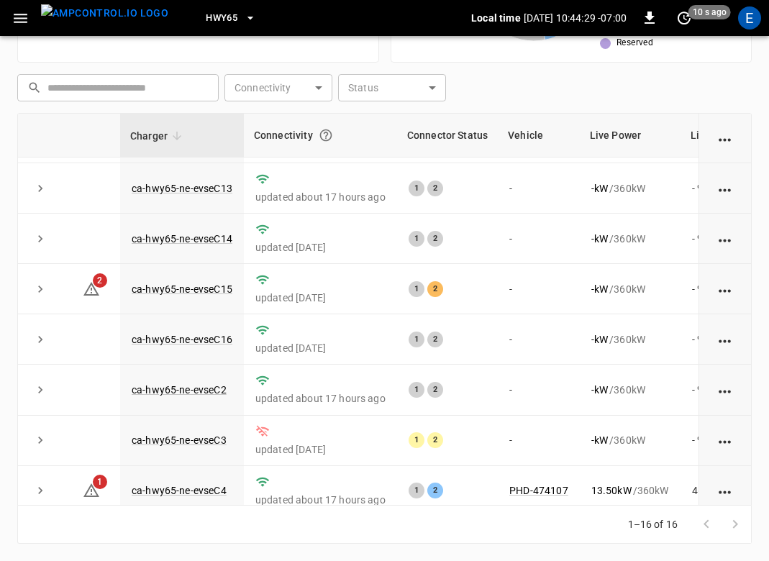
scroll to position [169, 0]
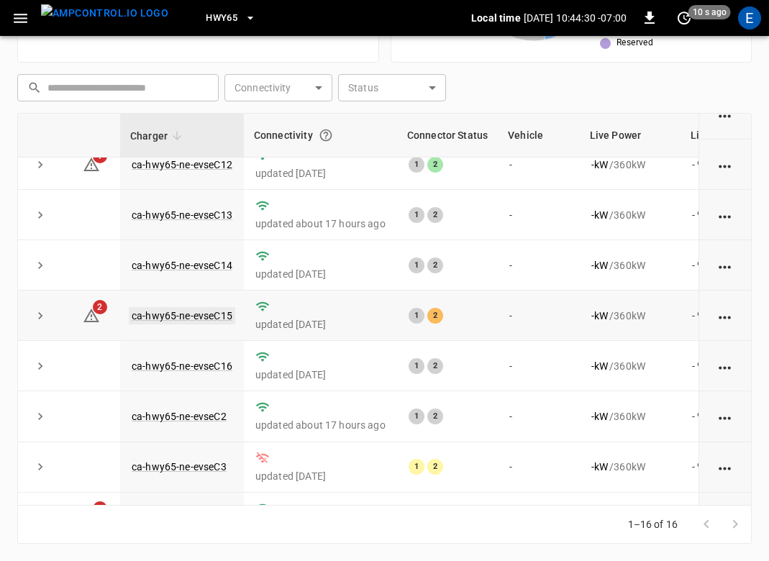
click at [206, 322] on link "ca-hwy65-ne-evseC15" at bounding box center [182, 315] width 106 height 17
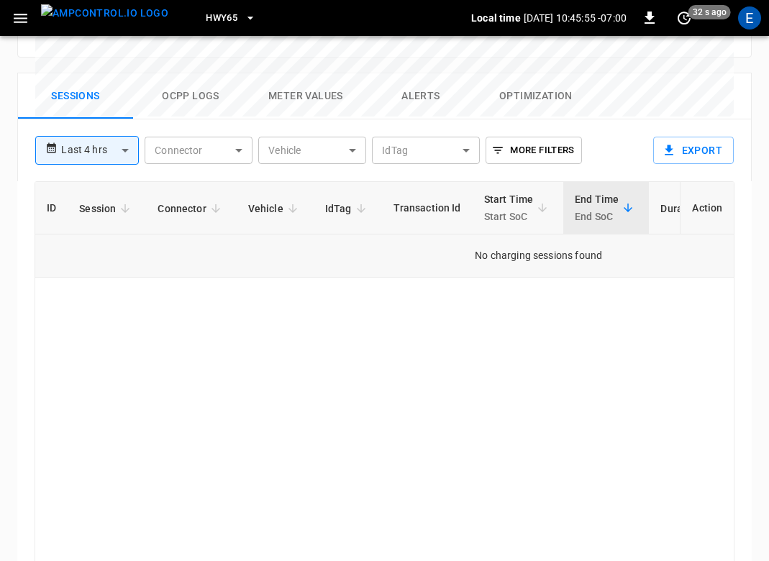
scroll to position [856, 0]
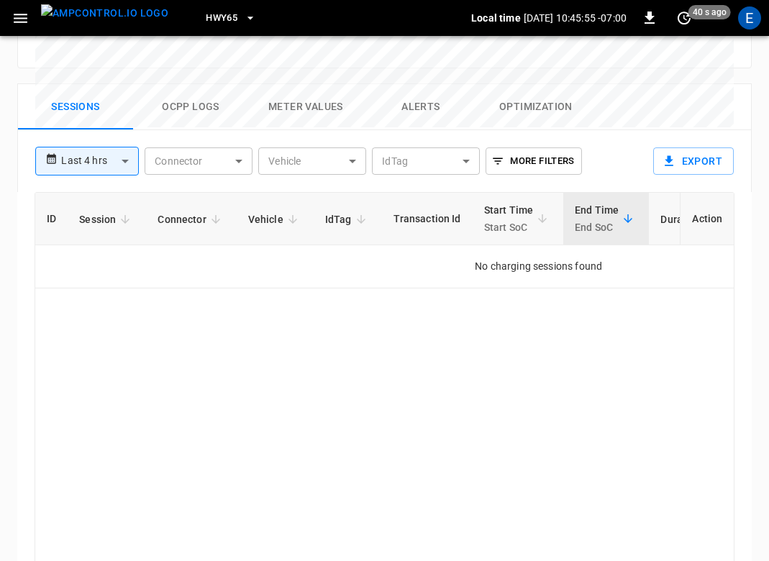
click at [127, 22] on img "menu" at bounding box center [104, 13] width 127 height 18
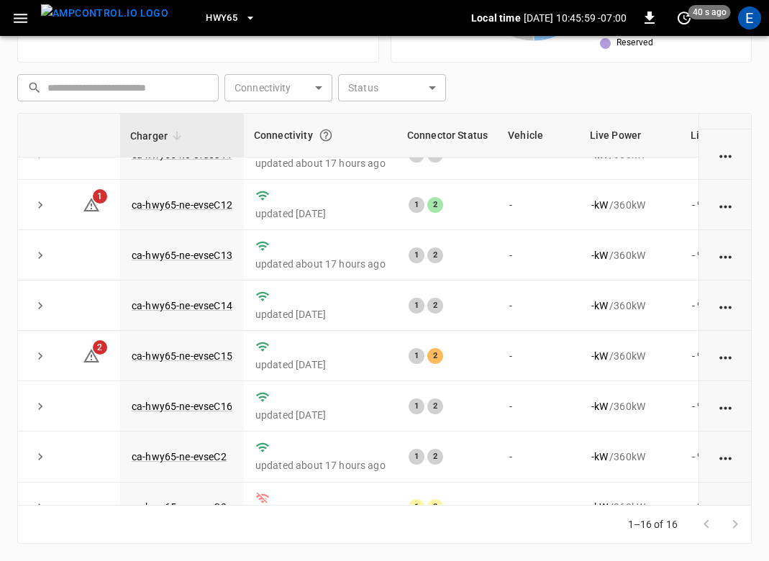
scroll to position [288, 0]
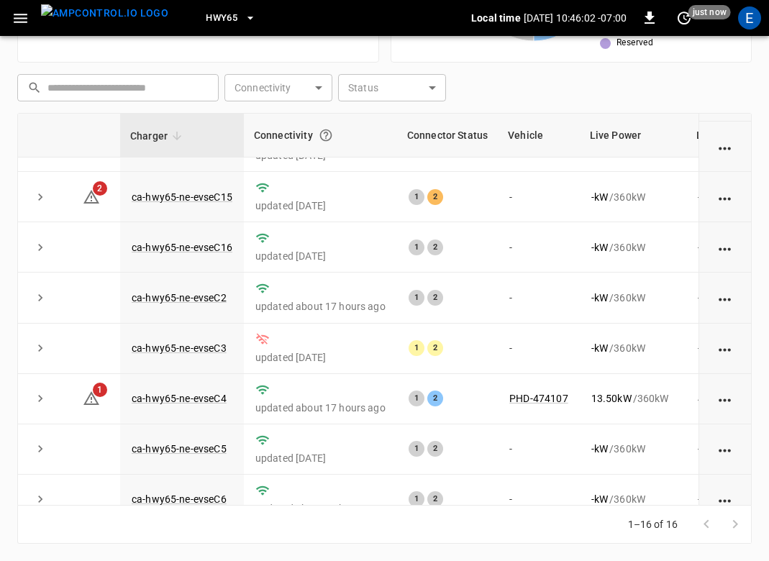
click at [24, 17] on icon "button" at bounding box center [21, 18] width 14 height 9
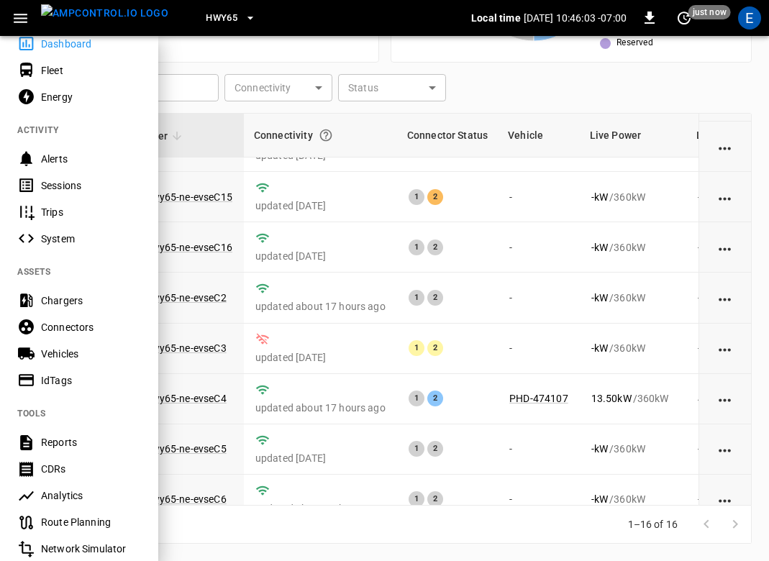
scroll to position [82, 0]
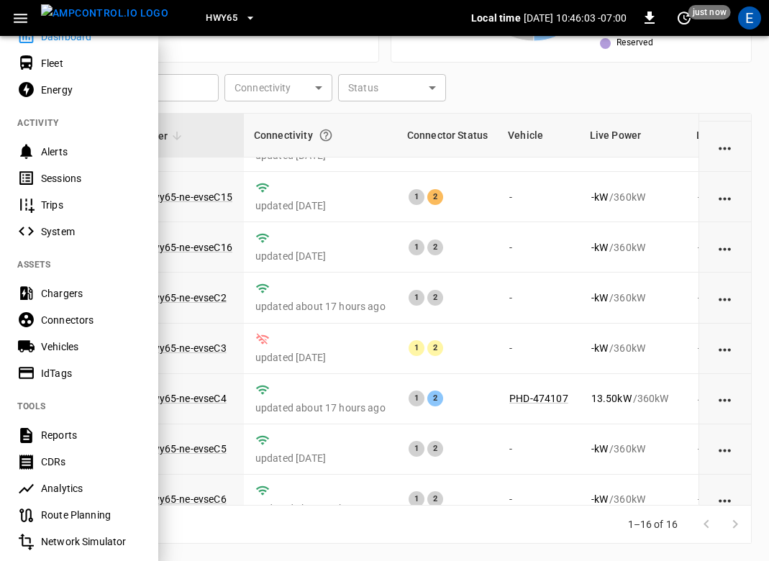
click at [81, 373] on div "IdTags" at bounding box center [91, 373] width 100 height 14
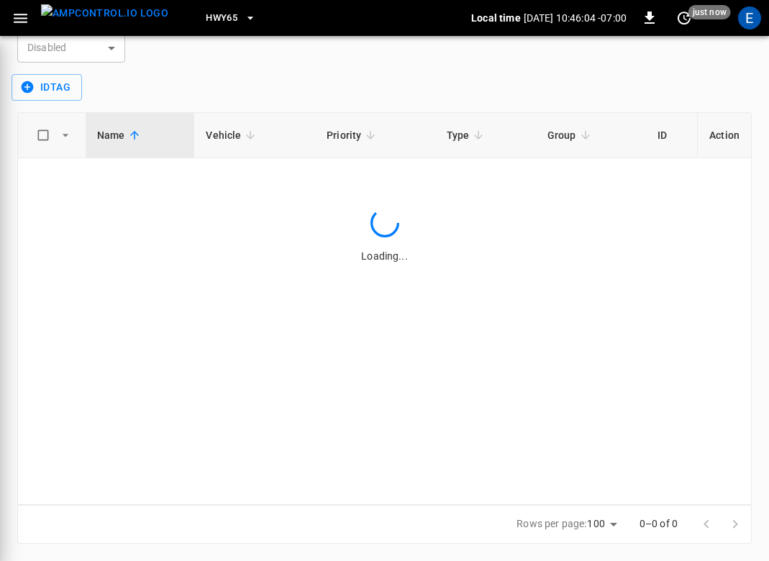
scroll to position [92, 0]
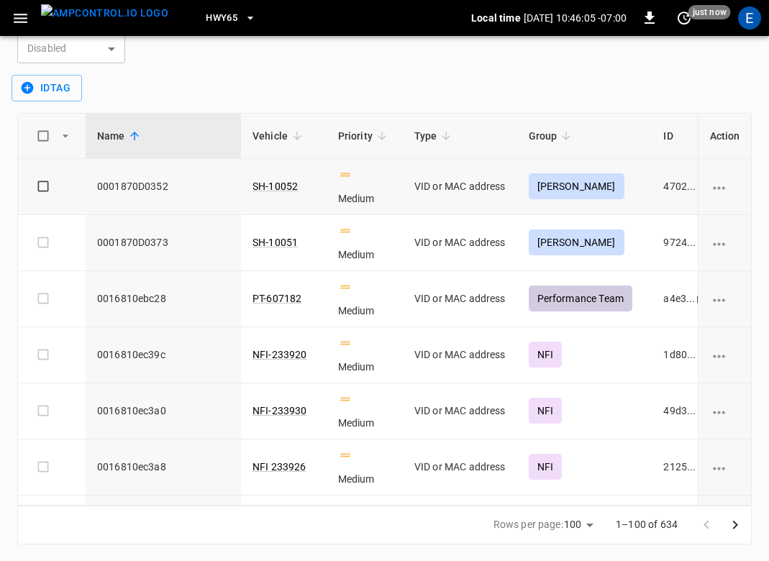
click at [64, 176] on td "idTags-table" at bounding box center [52, 187] width 68 height 56
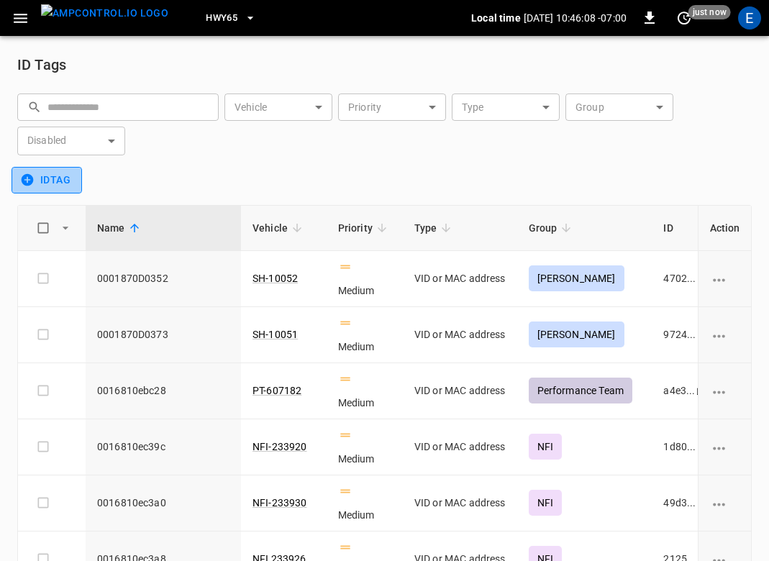
click at [64, 176] on button "idTag" at bounding box center [47, 180] width 70 height 27
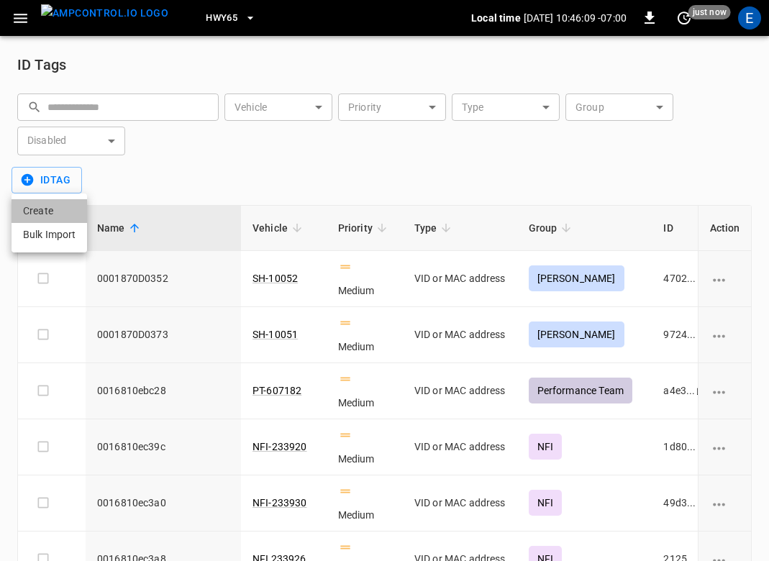
click at [58, 209] on li "Create" at bounding box center [50, 211] width 76 height 24
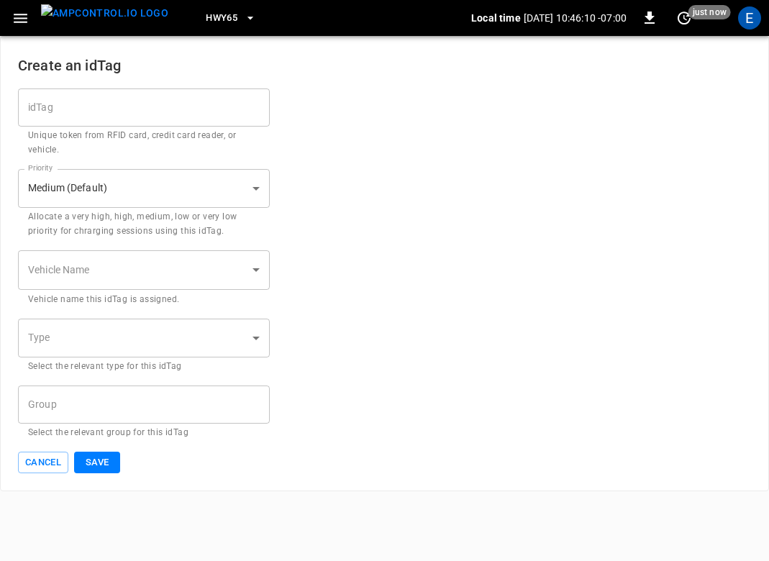
click at [84, 114] on input "idTag" at bounding box center [144, 107] width 252 height 38
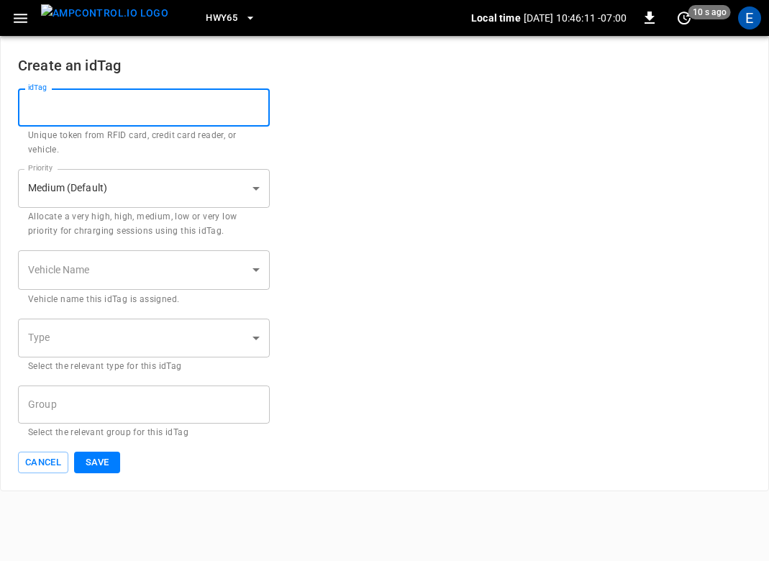
paste input "**********"
type input "**********"
click at [181, 274] on body "**********" at bounding box center [384, 245] width 769 height 491
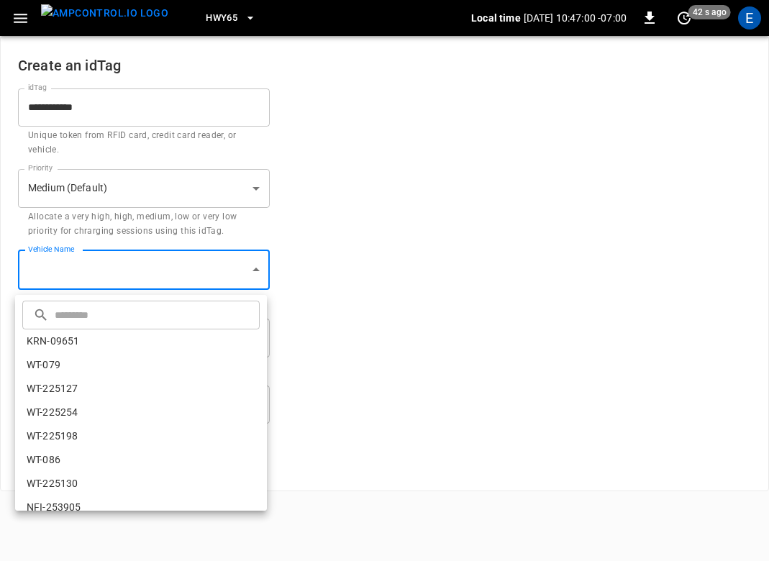
click at [143, 303] on input "text" at bounding box center [155, 315] width 201 height 38
paste input "*********"
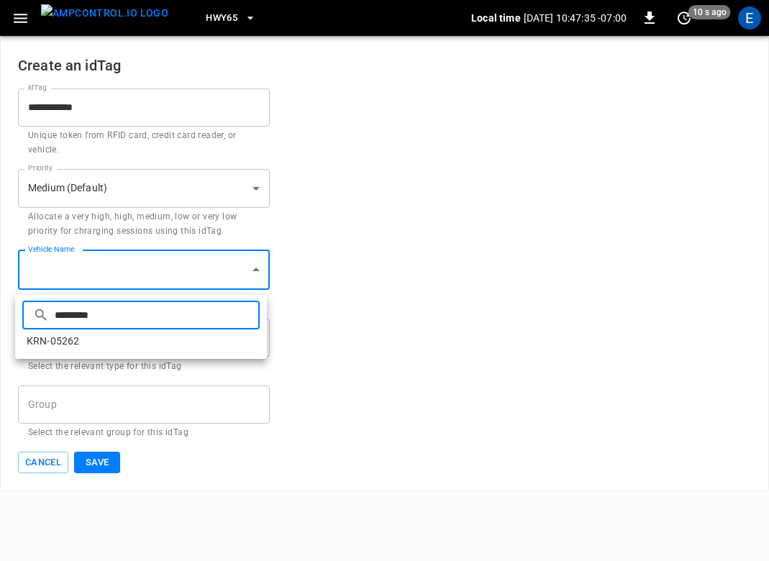
type input "*********"
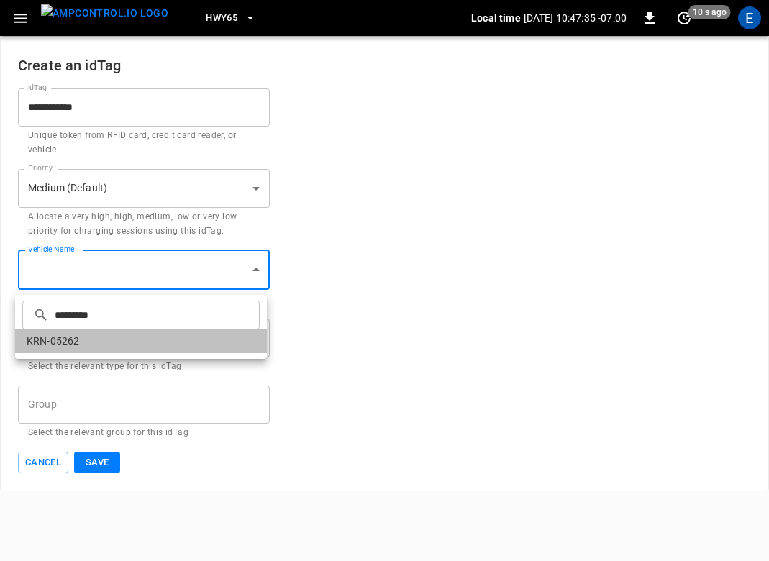
click at [89, 342] on li "KRN-05262" at bounding box center [141, 341] width 252 height 24
type input "**********"
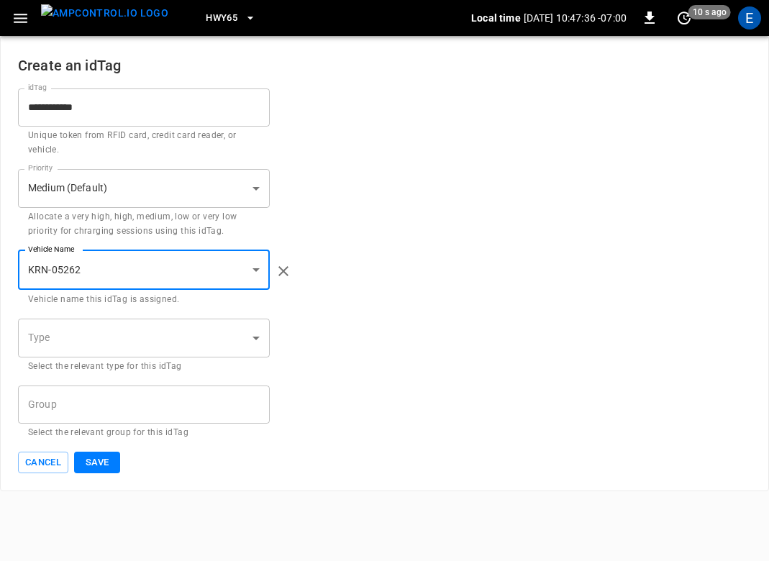
click at [89, 342] on body "**********" at bounding box center [384, 245] width 769 height 491
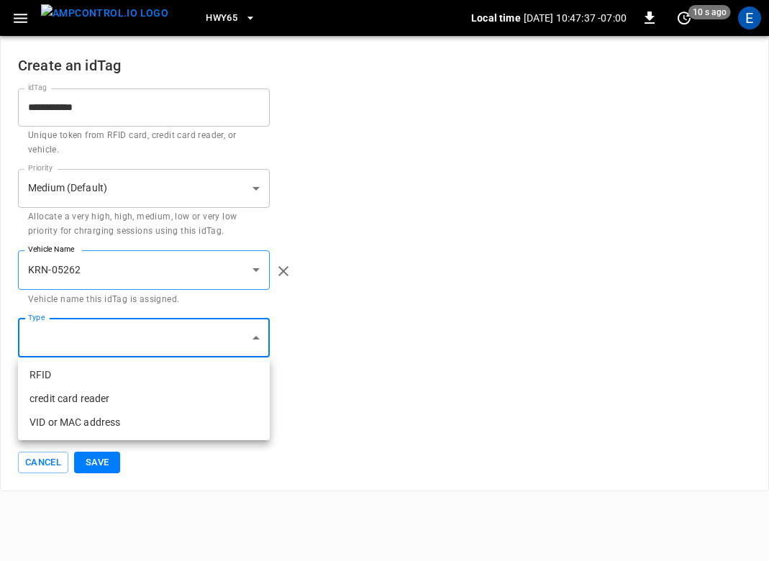
click at [88, 420] on li "VID or MAC address" at bounding box center [144, 423] width 252 height 24
type input "**********"
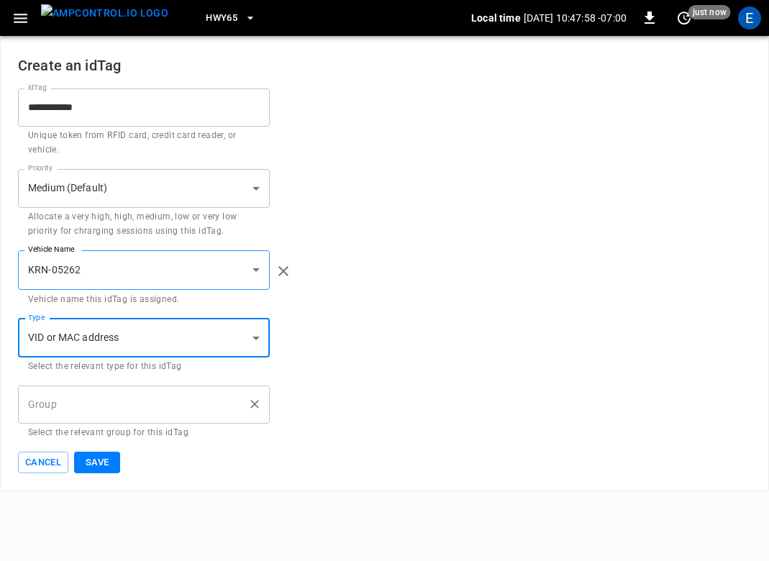
click at [129, 416] on input "Group" at bounding box center [132, 404] width 217 height 25
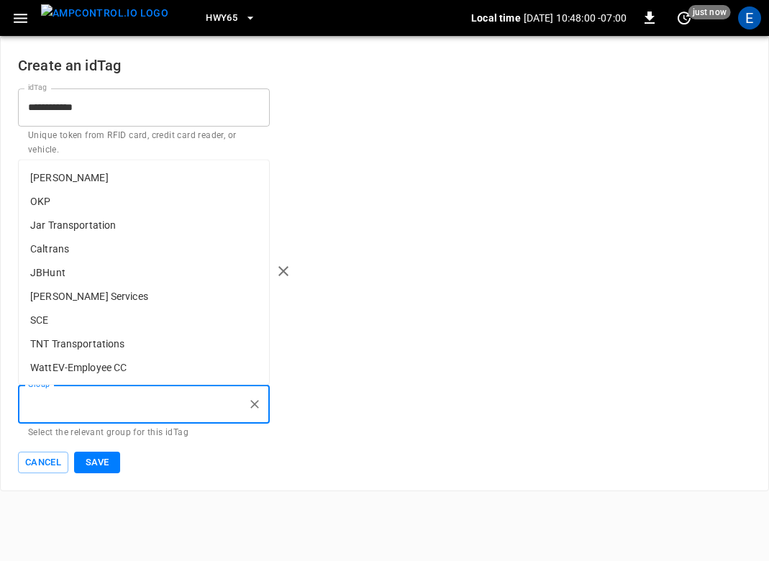
click at [523, 411] on div "Group Group Select the relevant group for this idTag" at bounding box center [384, 413] width 733 height 55
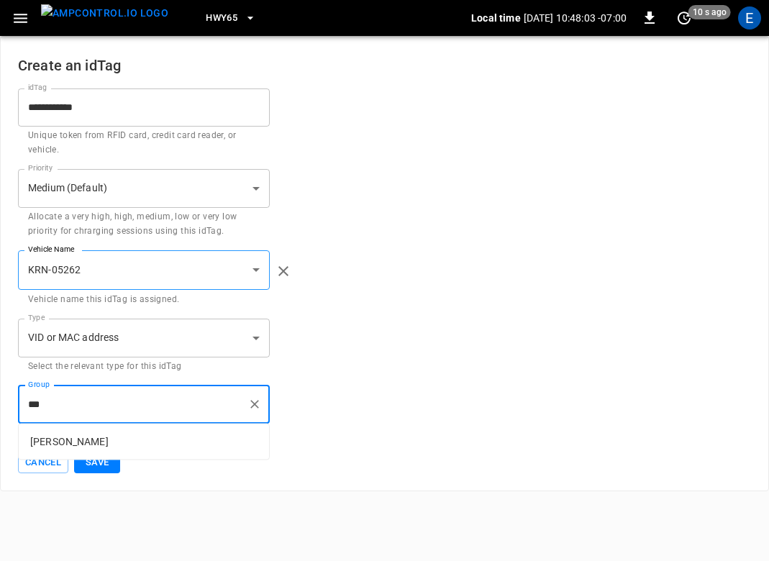
click at [219, 437] on p "Kern" at bounding box center [144, 442] width 250 height 24
type input "****"
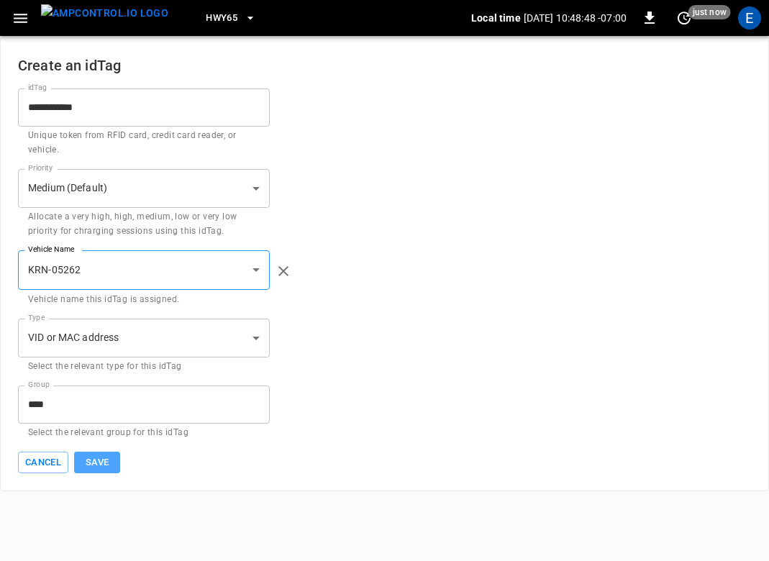
click at [113, 453] on button "Save" at bounding box center [97, 463] width 46 height 22
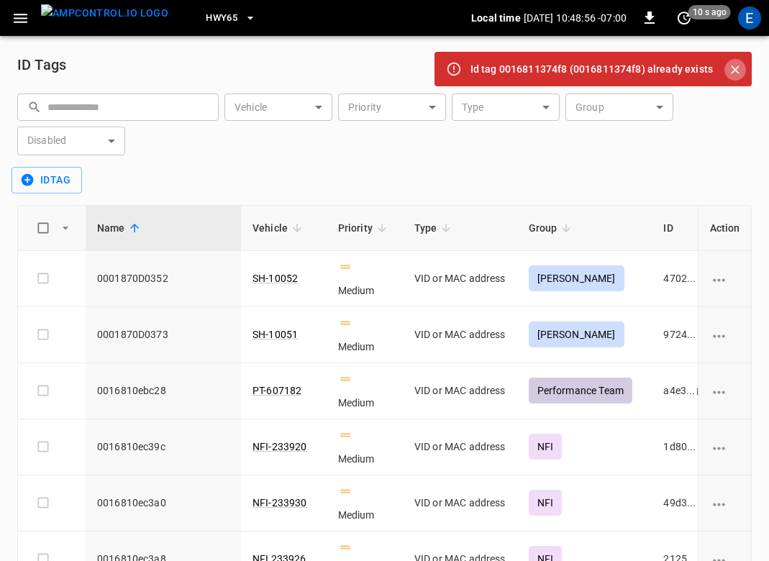
click at [734, 70] on icon "Close" at bounding box center [735, 70] width 14 height 14
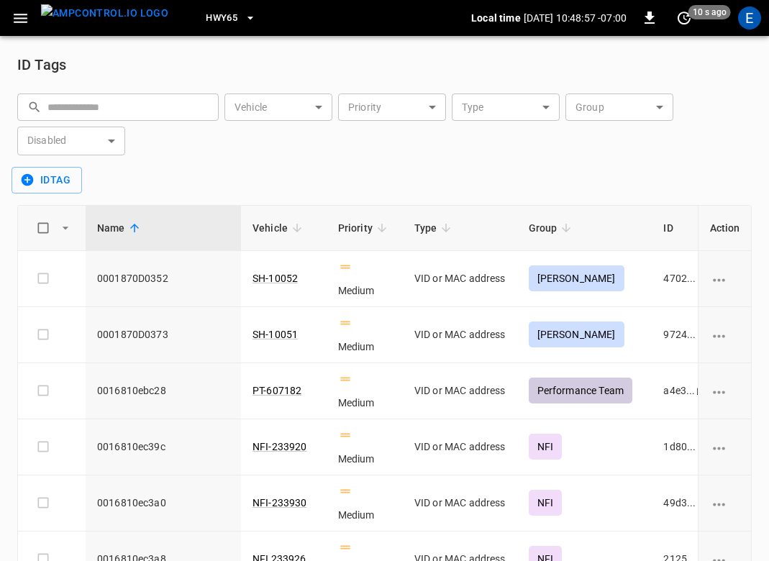
click at [89, 17] on img "menu" at bounding box center [104, 13] width 127 height 18
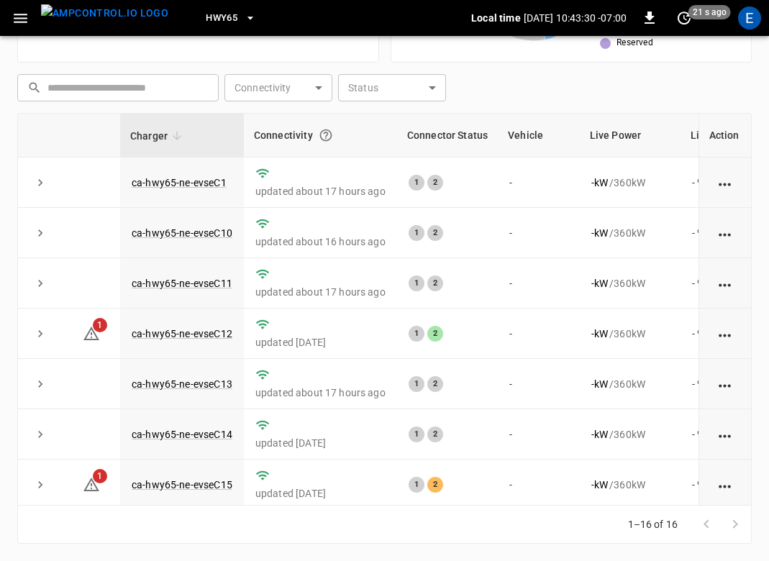
scroll to position [464, 0]
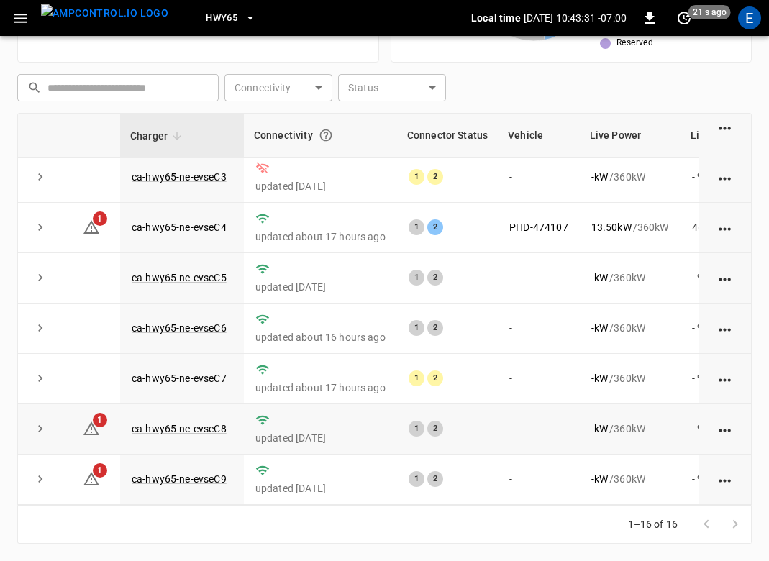
click at [200, 418] on td "ca-hwy65-ne-evseC8" at bounding box center [182, 429] width 124 height 50
click at [199, 429] on link "ca-hwy65-ne-evseC8" at bounding box center [179, 428] width 101 height 17
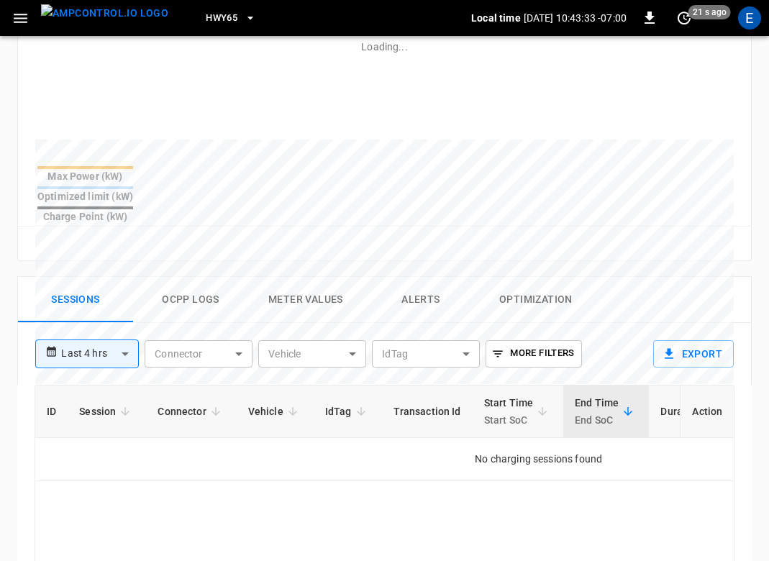
scroll to position [859, 0]
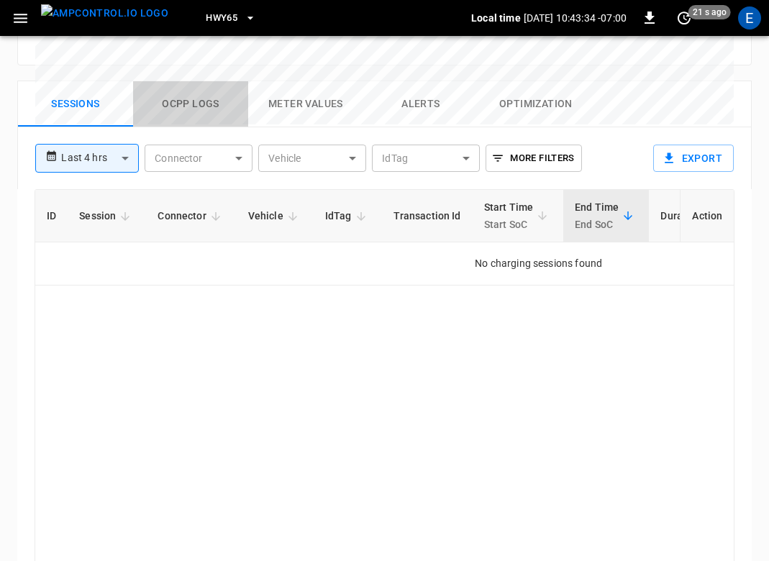
click at [173, 81] on button "Ocpp logs" at bounding box center [190, 104] width 115 height 46
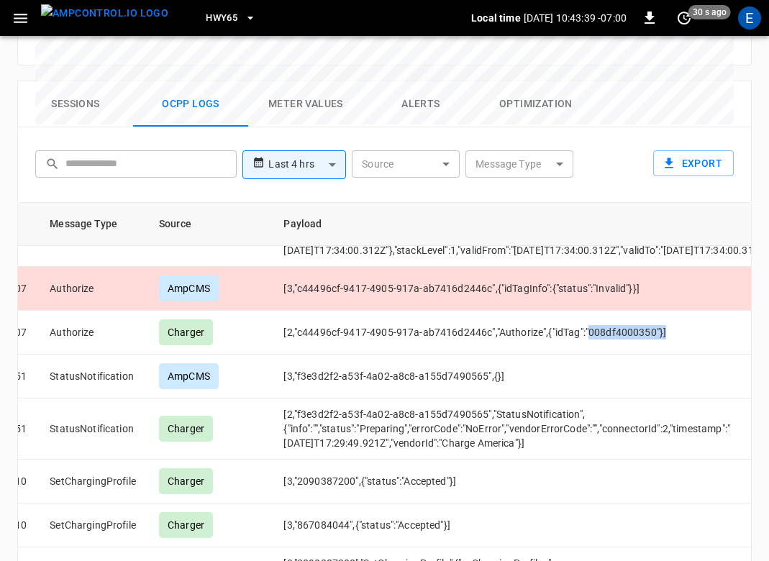
scroll to position [1279, 172]
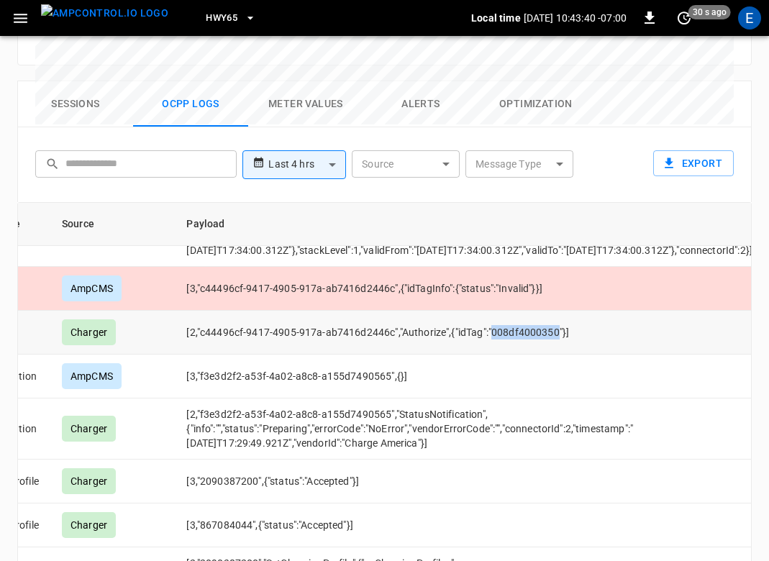
drag, startPoint x: 686, startPoint y: 351, endPoint x: 579, endPoint y: 347, distance: 107.3
click at [578, 347] on td "[2,"c44496cf-9417-4905-917a-ab7416d2446c","Authorize",{"idTag":"008df4000350"}]" at bounding box center [475, 333] width 601 height 44
copy td "008df4000350"
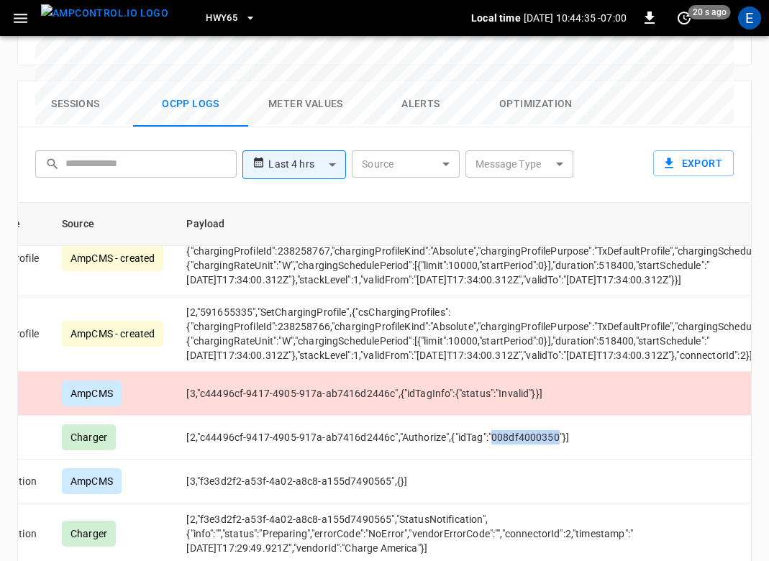
scroll to position [1472, 172]
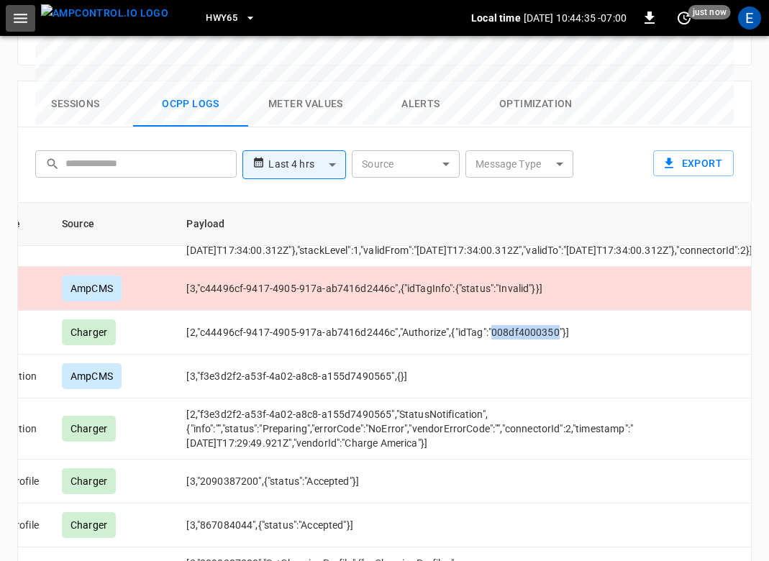
click at [19, 19] on icon "button" at bounding box center [21, 18] width 18 height 18
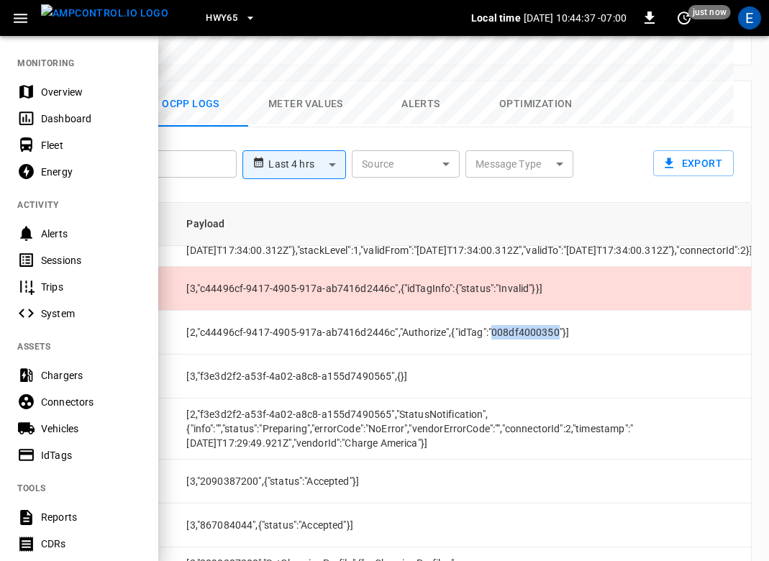
click at [83, 434] on div "Vehicles" at bounding box center [91, 428] width 100 height 14
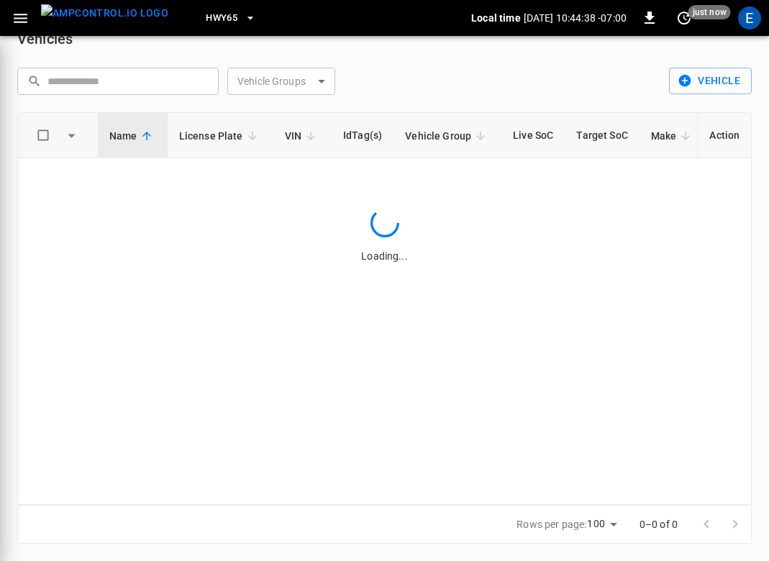
scroll to position [26, 0]
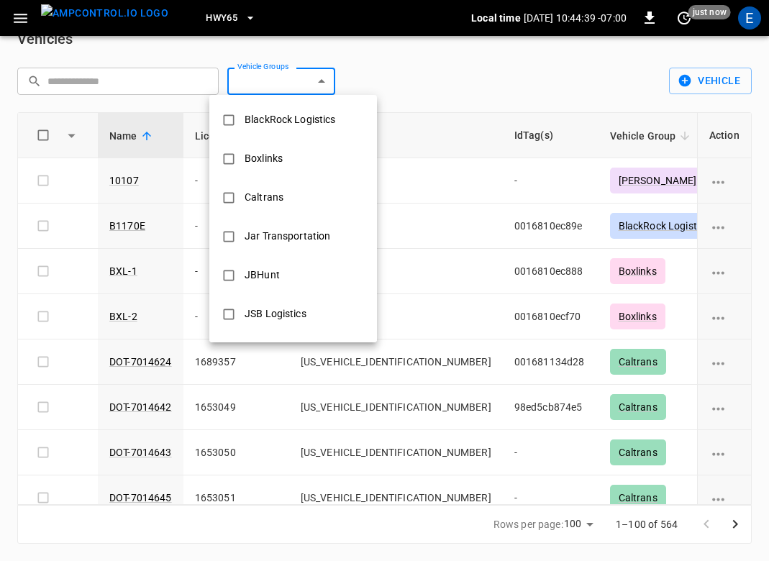
click at [290, 79] on body "HWY65 Local time 2025-08-27 10:44:39 -07:00 0 just now E Vehicles ​ ​ Vehicle G…" at bounding box center [384, 267] width 769 height 587
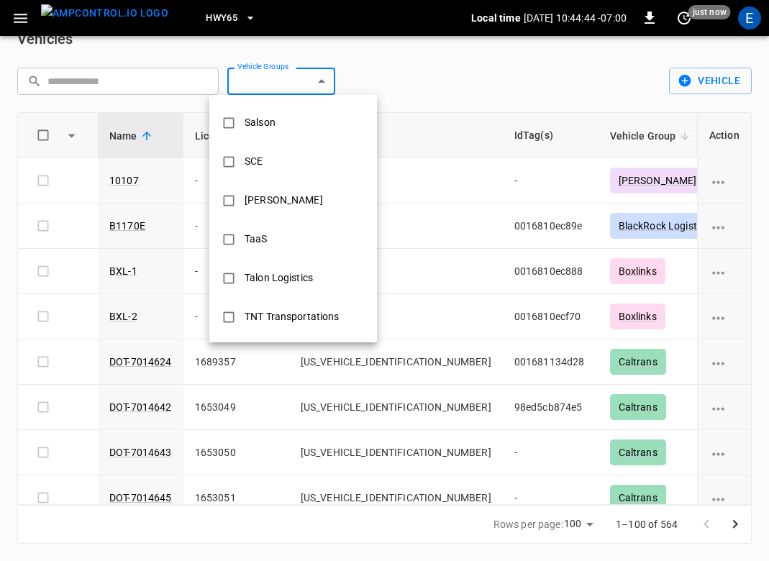
scroll to position [774, 0]
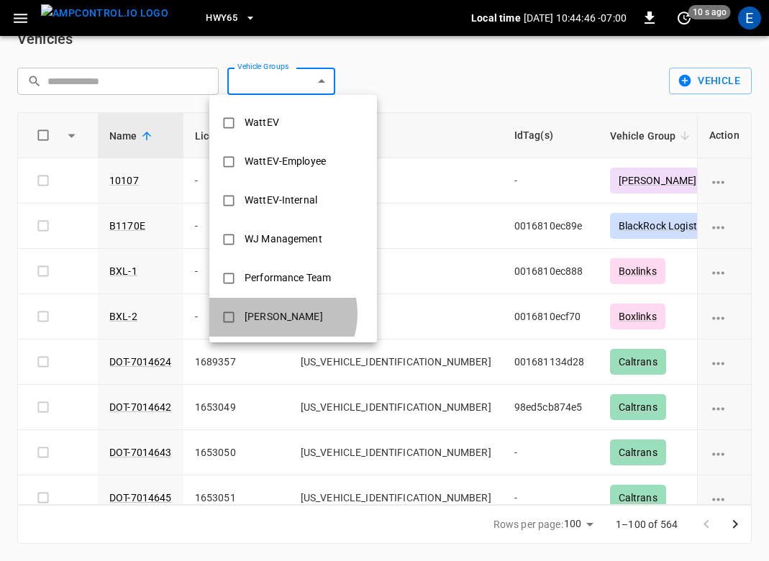
click at [275, 314] on li "[PERSON_NAME]" at bounding box center [293, 317] width 168 height 39
type input "****"
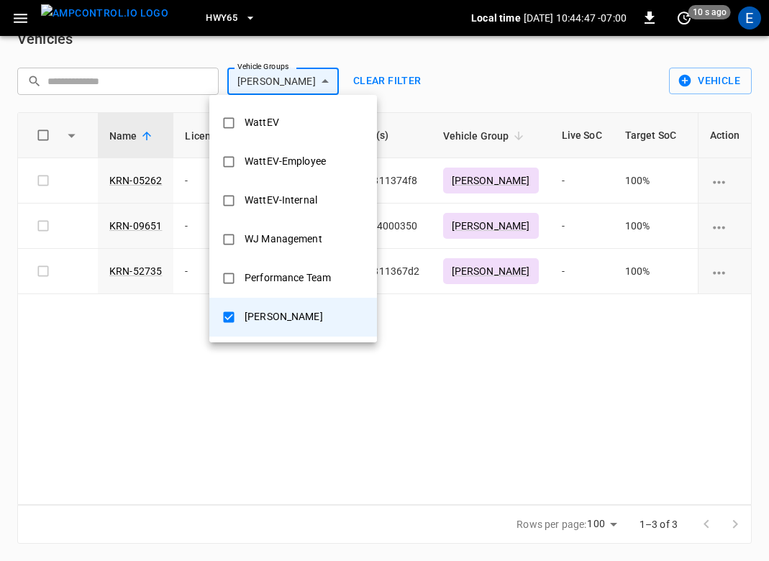
click at [515, 306] on div at bounding box center [384, 280] width 769 height 561
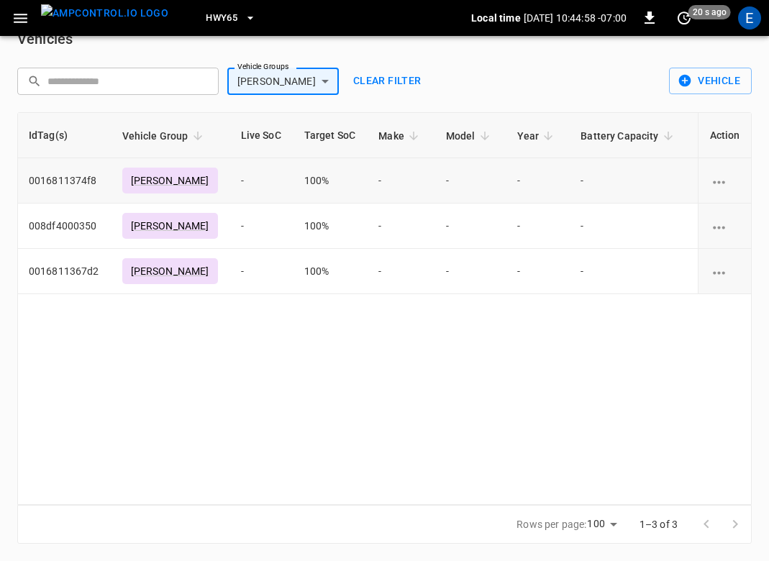
scroll to position [0, 542]
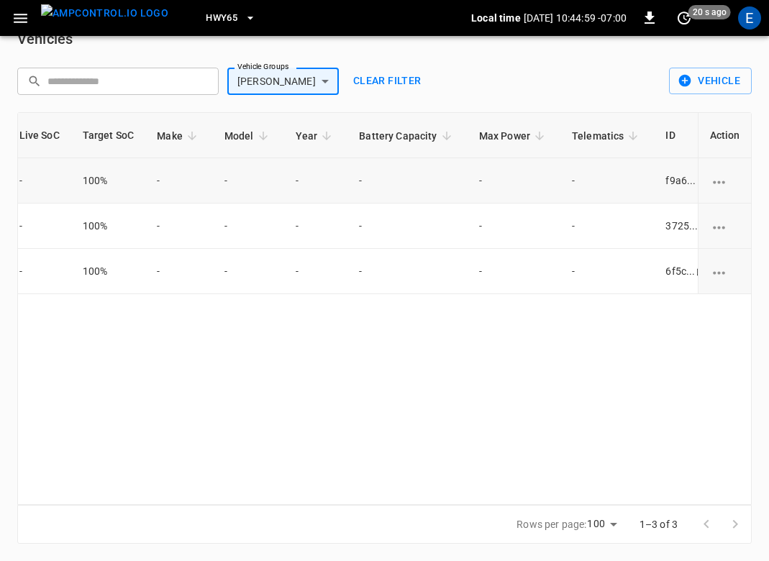
click at [719, 175] on icon "vehicle options" at bounding box center [718, 182] width 18 height 18
click at [721, 183] on li "Edit" at bounding box center [731, 191] width 51 height 24
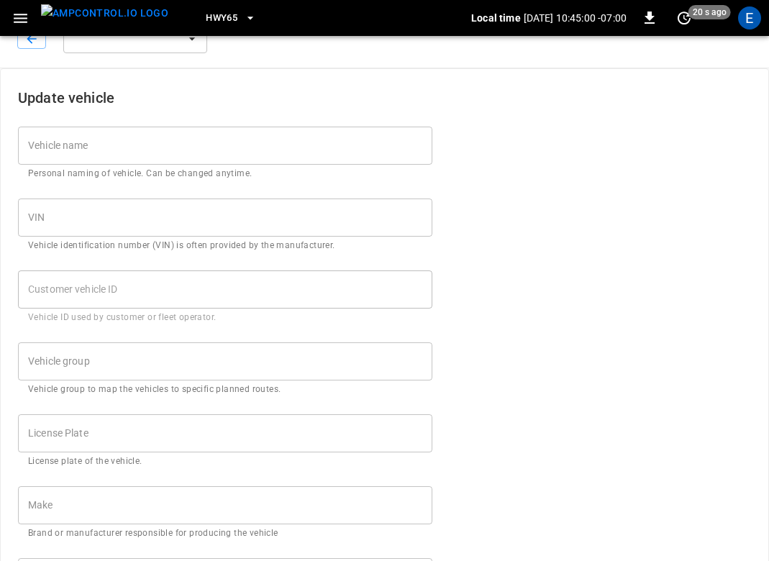
type input "*********"
type input "****"
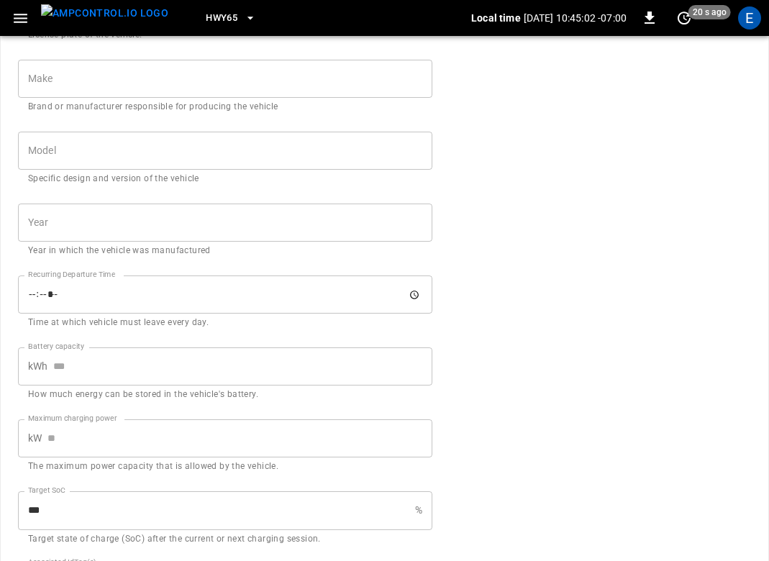
scroll to position [639, 0]
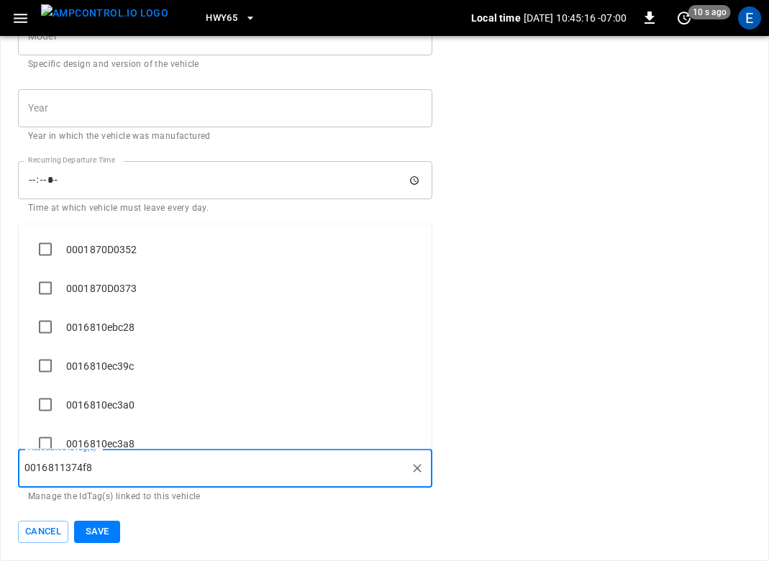
click at [94, 470] on input "Associated IdTag(s)" at bounding box center [248, 467] width 311 height 25
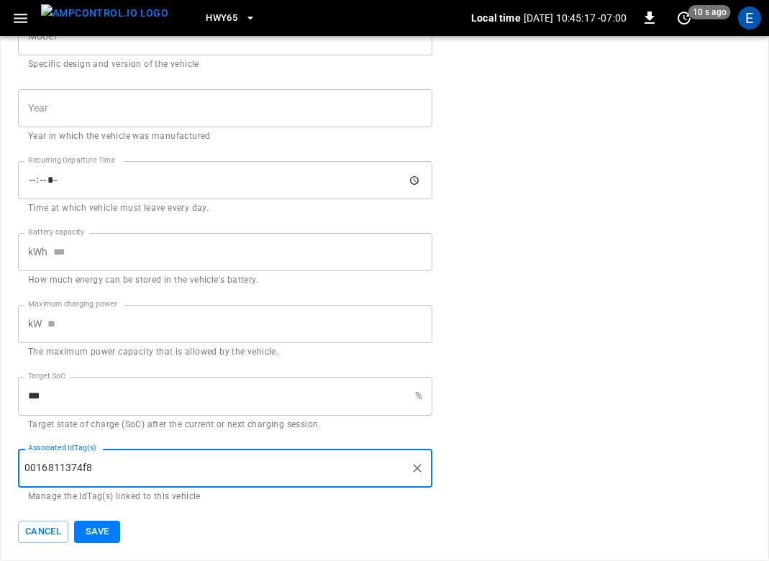
click at [94, 470] on input "Associated IdTag(s)" at bounding box center [248, 467] width 311 height 25
click at [423, 465] on icon "Clear" at bounding box center [417, 468] width 14 height 14
paste input "**********"
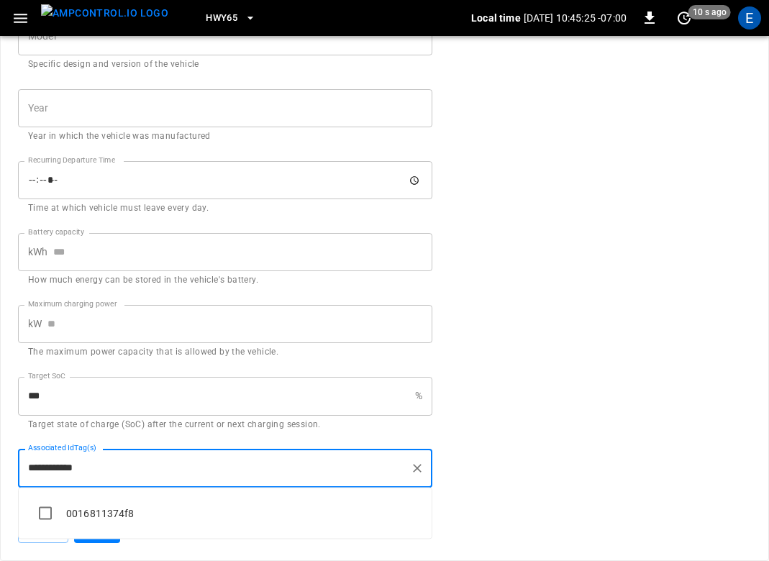
type input "**********"
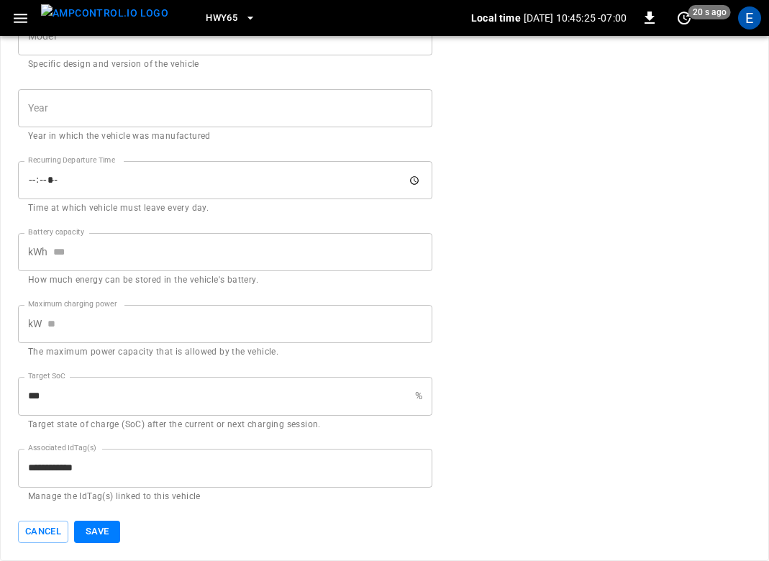
click at [464, 488] on form "**********" at bounding box center [384, -1] width 733 height 1087
click at [109, 529] on button "Save" at bounding box center [97, 532] width 46 height 22
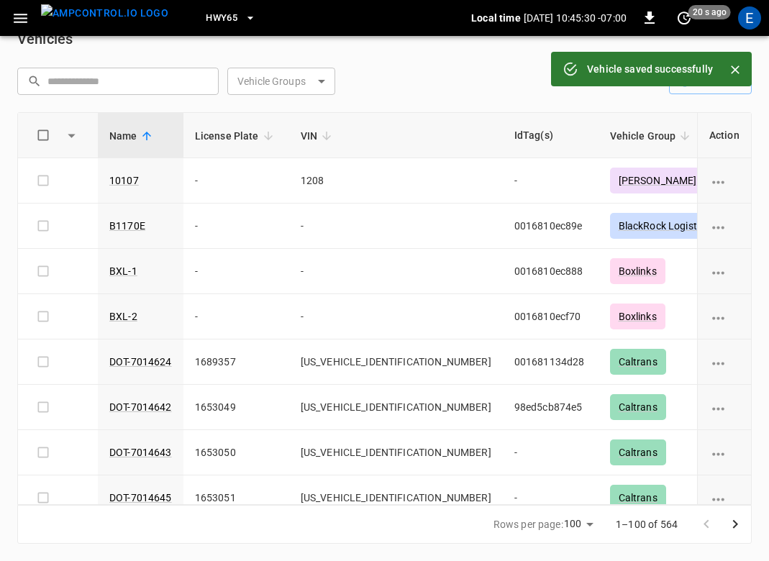
scroll to position [26, 0]
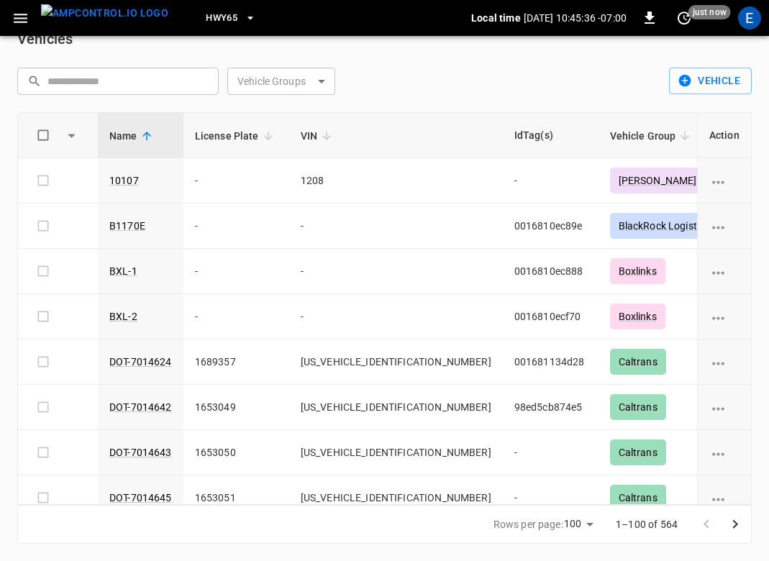
click at [288, 80] on body "HWY65 Local time 2025-08-27 10:45:36 -07:00 0 just now E Vehicles ​ ​ Vehicle G…" at bounding box center [384, 267] width 769 height 587
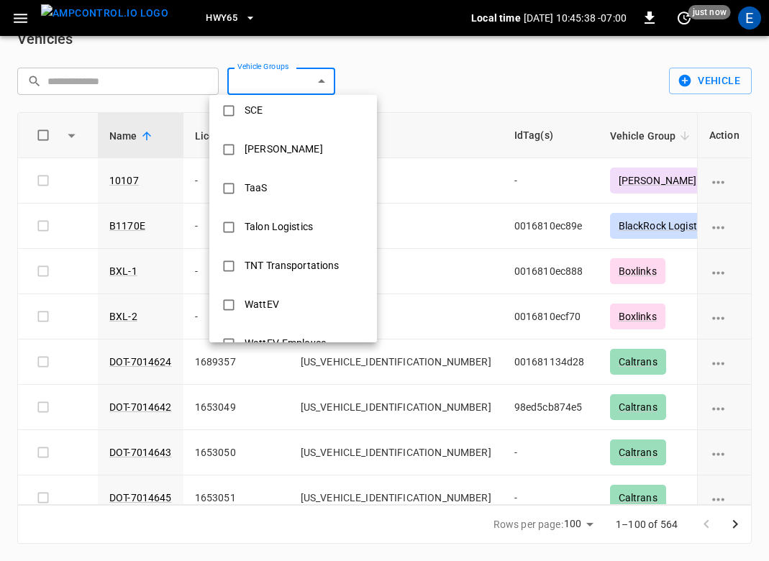
scroll to position [774, 0]
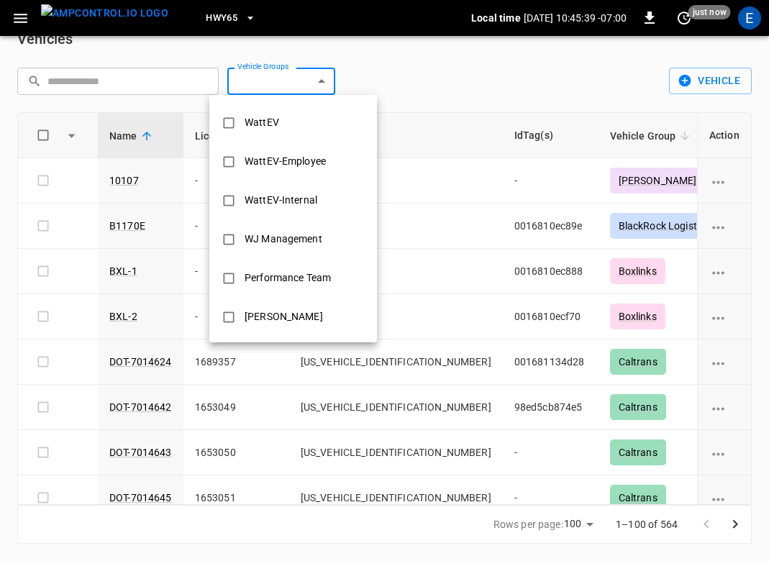
click at [255, 309] on div "Kern" at bounding box center [284, 317] width 96 height 27
type input "****"
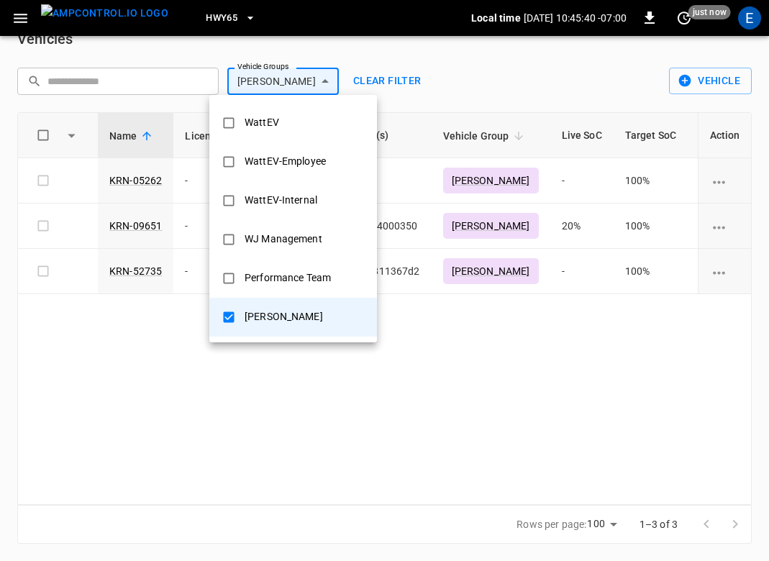
click at [501, 337] on div at bounding box center [384, 280] width 769 height 561
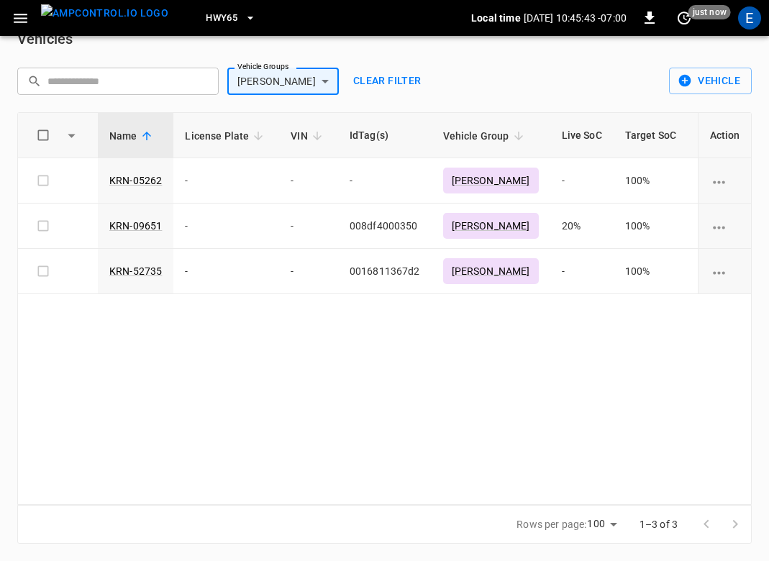
click at [79, 13] on img "menu" at bounding box center [104, 13] width 127 height 18
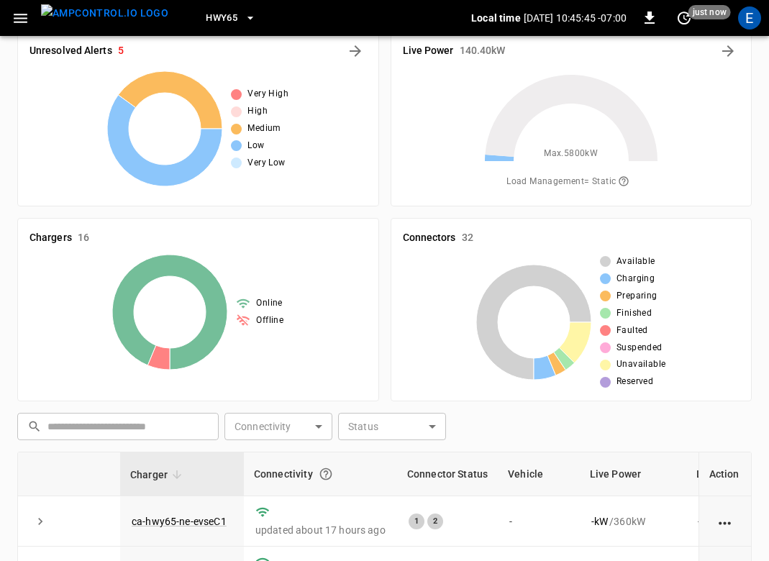
click at [22, 15] on icon "button" at bounding box center [21, 18] width 18 height 18
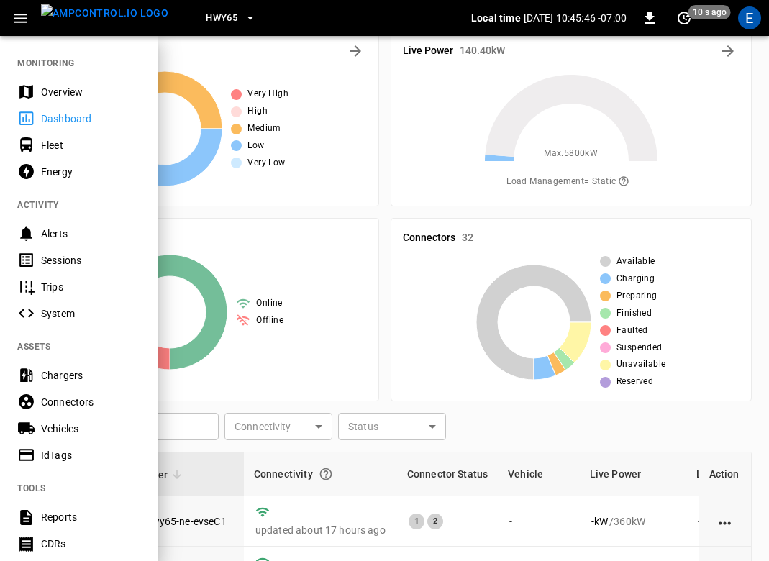
scroll to position [183, 0]
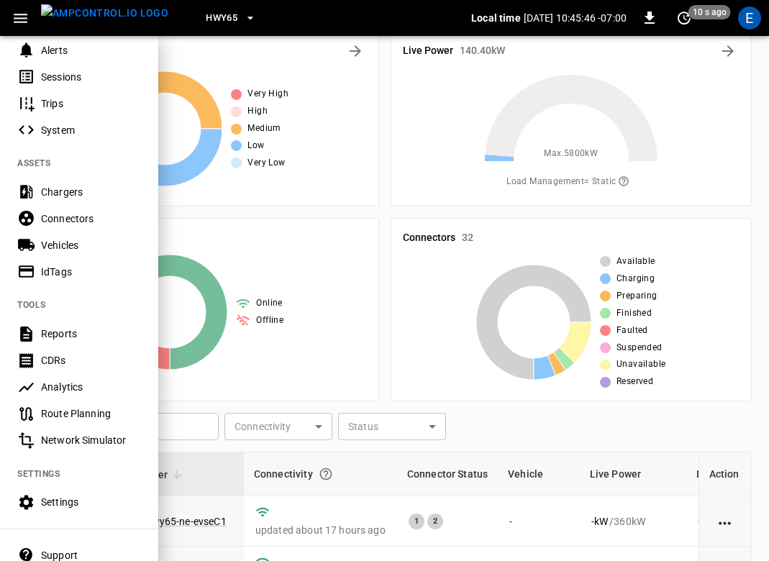
click at [80, 267] on div "IdTags" at bounding box center [91, 272] width 100 height 14
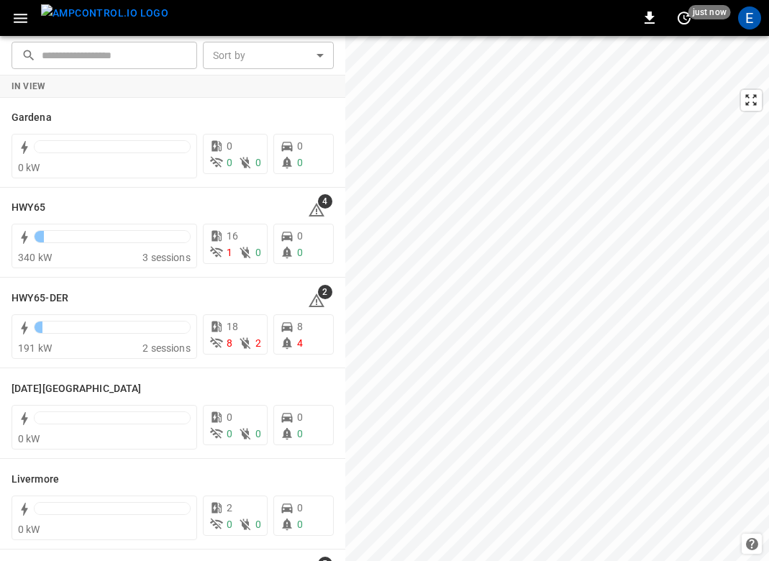
click at [150, 10] on div "0 just now E" at bounding box center [384, 18] width 769 height 36
click at [113, 21] on img "menu" at bounding box center [104, 13] width 127 height 18
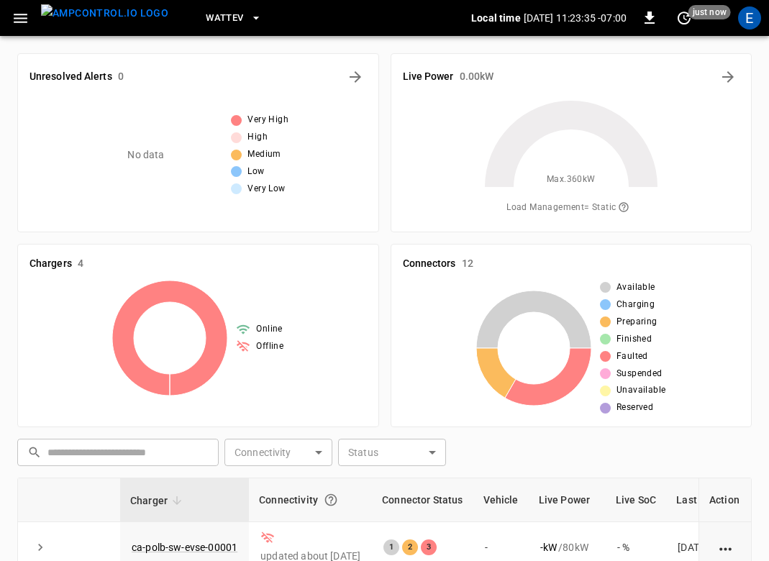
click at [206, 14] on span "WattEV" at bounding box center [224, 18] width 37 height 17
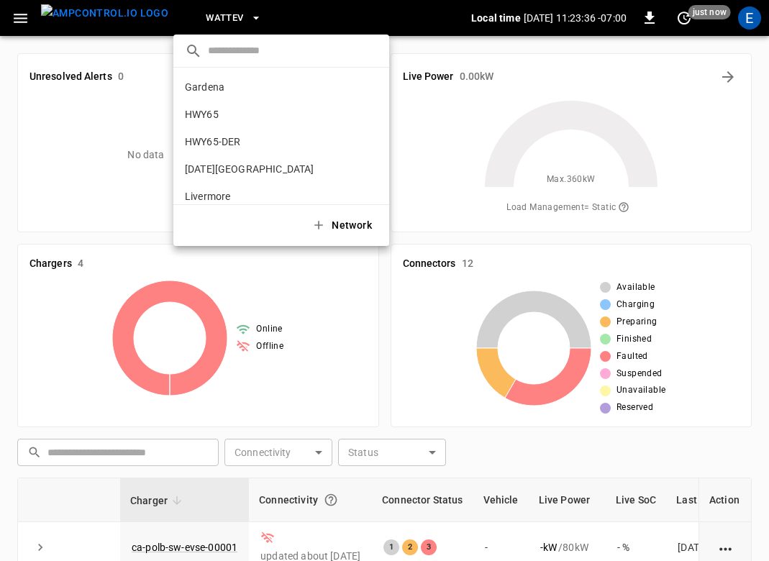
scroll to position [121, 0]
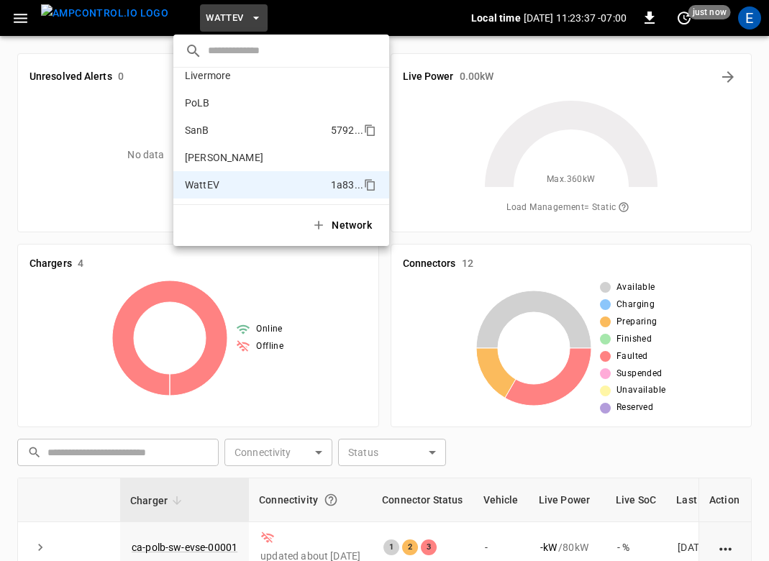
click at [206, 132] on p "SanB" at bounding box center [197, 130] width 24 height 14
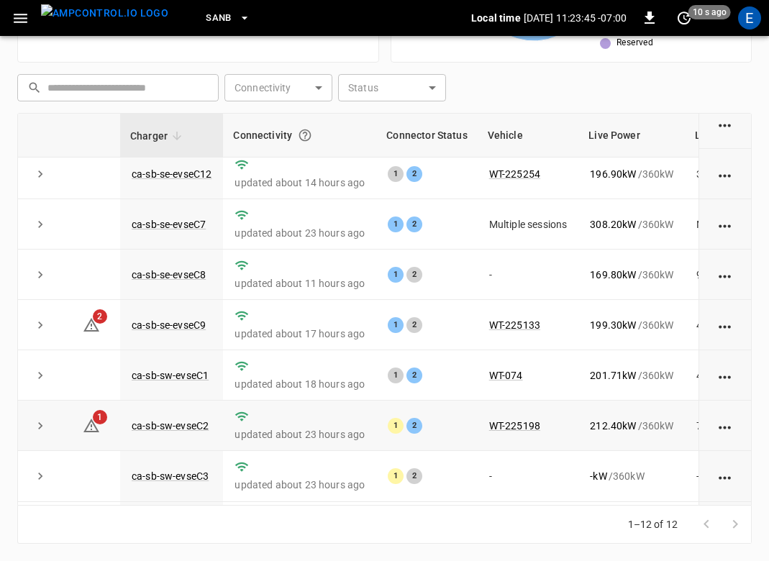
scroll to position [107, 0]
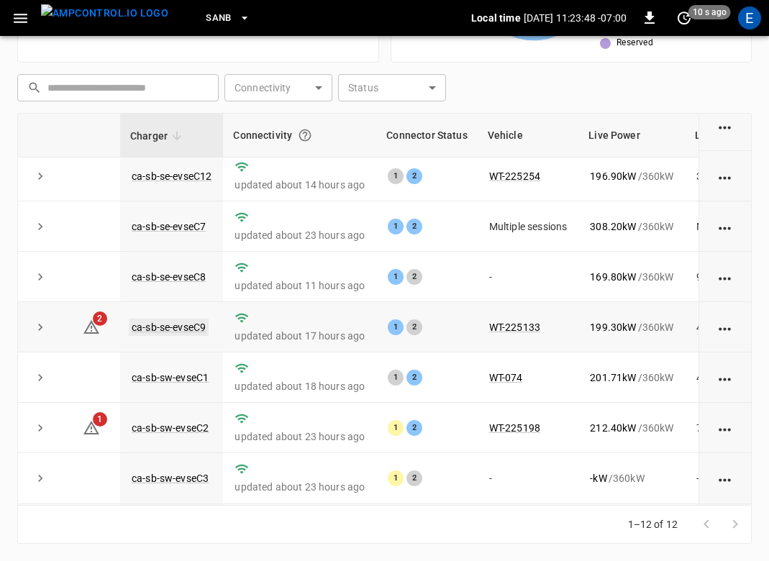
click at [196, 327] on link "ca-sb-se-evseC9" at bounding box center [169, 327] width 80 height 17
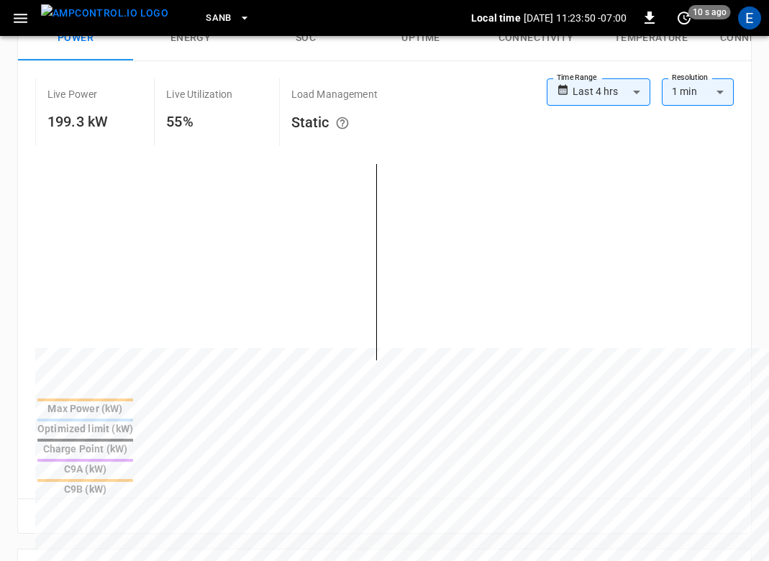
scroll to position [618, 0]
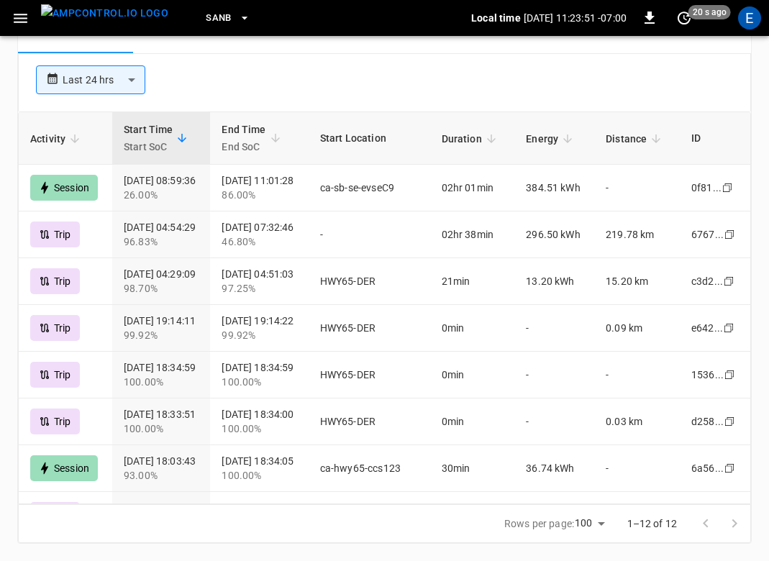
scroll to position [618, 0]
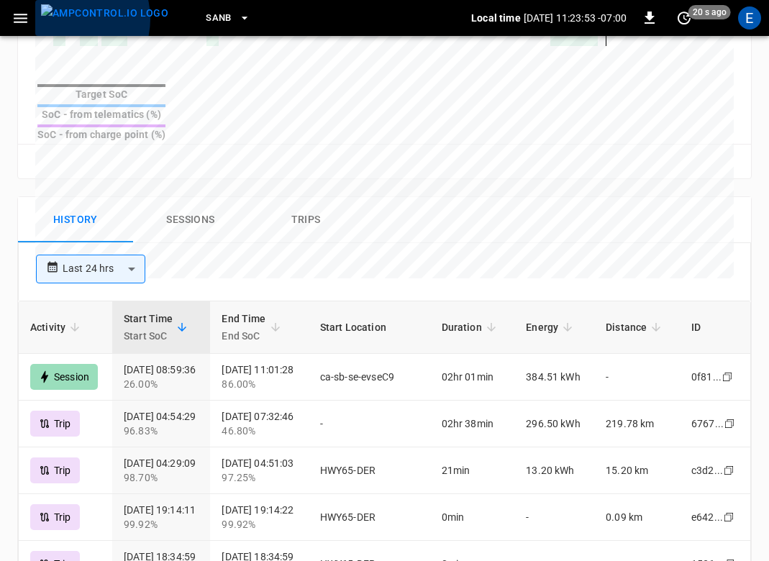
click at [67, 19] on img "menu" at bounding box center [104, 13] width 127 height 18
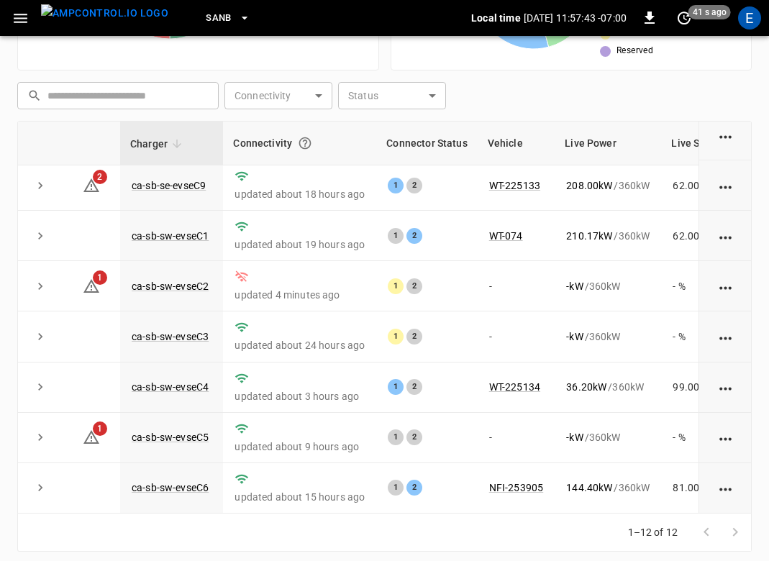
scroll to position [365, 0]
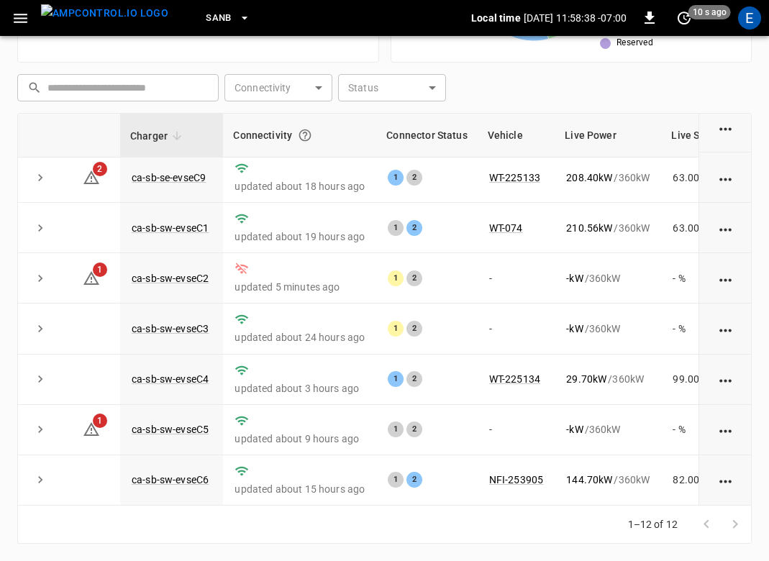
click at [91, 1] on button "menu" at bounding box center [104, 18] width 139 height 36
click at [91, 17] on img "menu" at bounding box center [104, 13] width 127 height 18
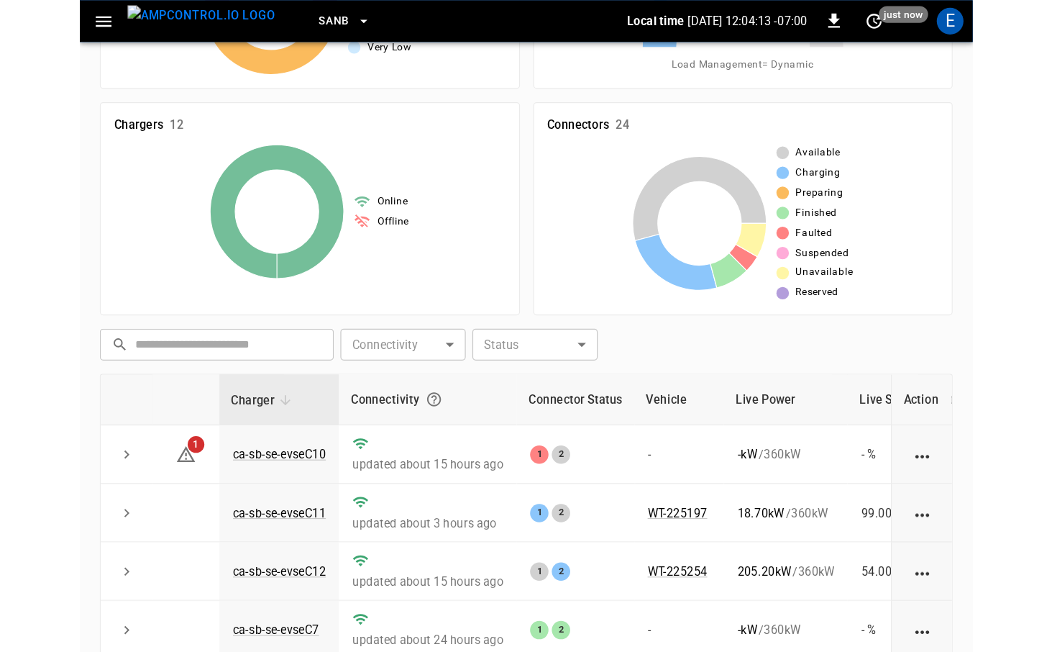
scroll to position [147, 0]
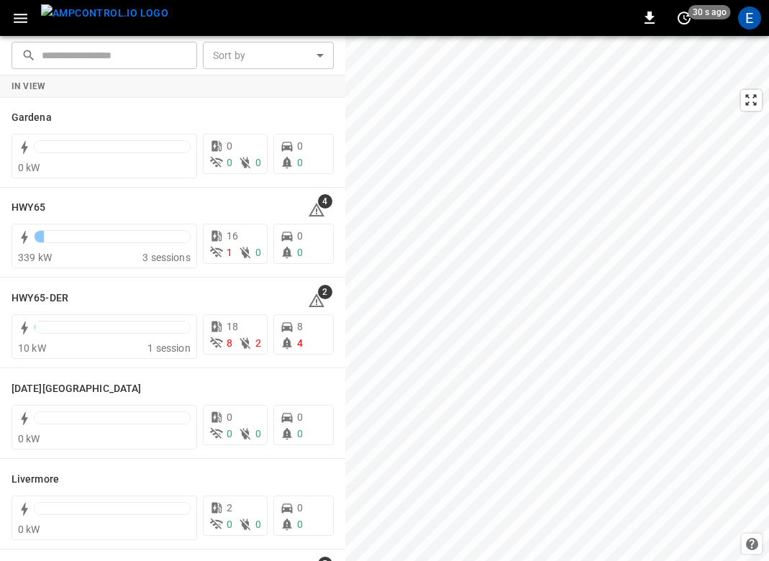
click at [92, 22] on img "menu" at bounding box center [104, 13] width 127 height 18
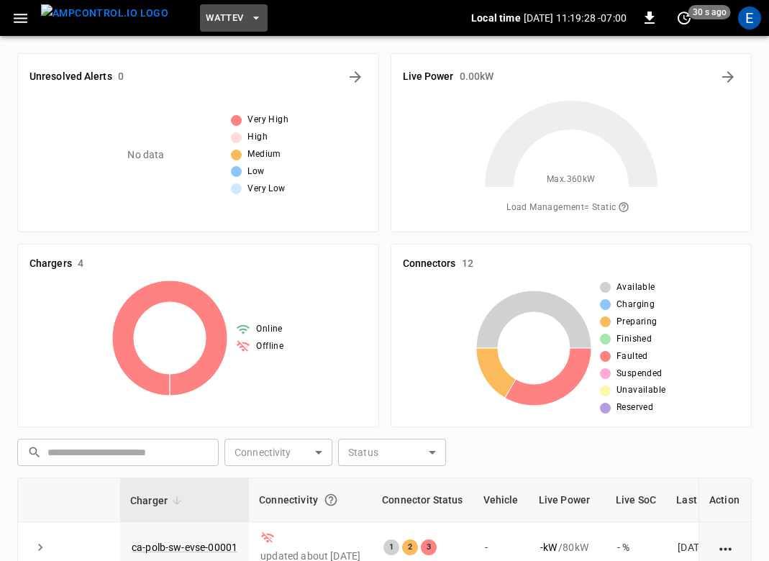
click at [200, 19] on button "WattEV" at bounding box center [234, 18] width 68 height 28
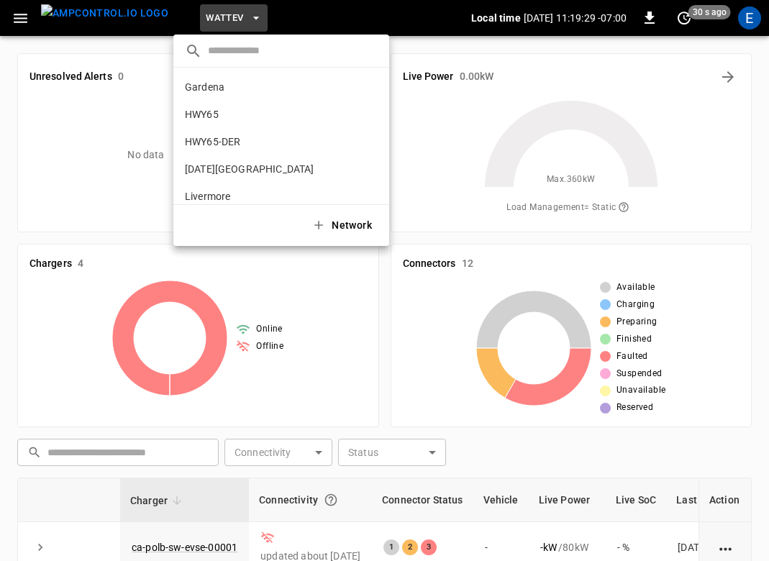
scroll to position [121, 0]
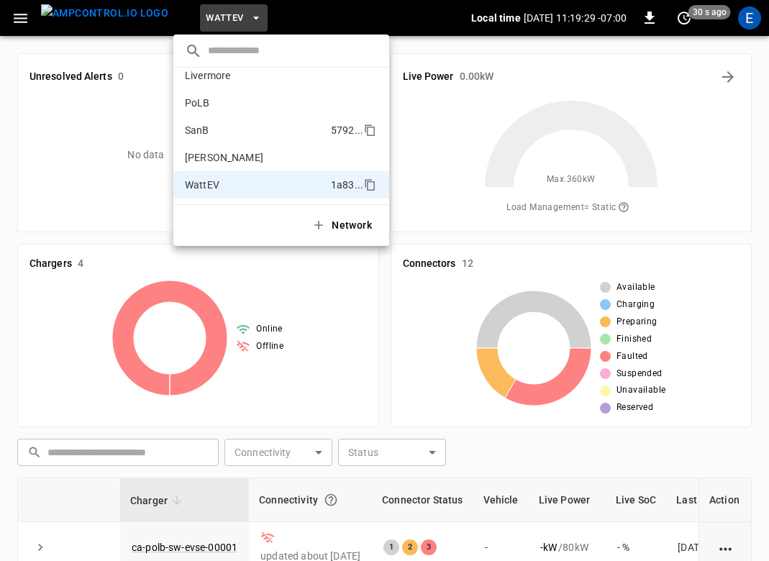
click at [211, 134] on li "SanB 5792 ..." at bounding box center [281, 130] width 216 height 27
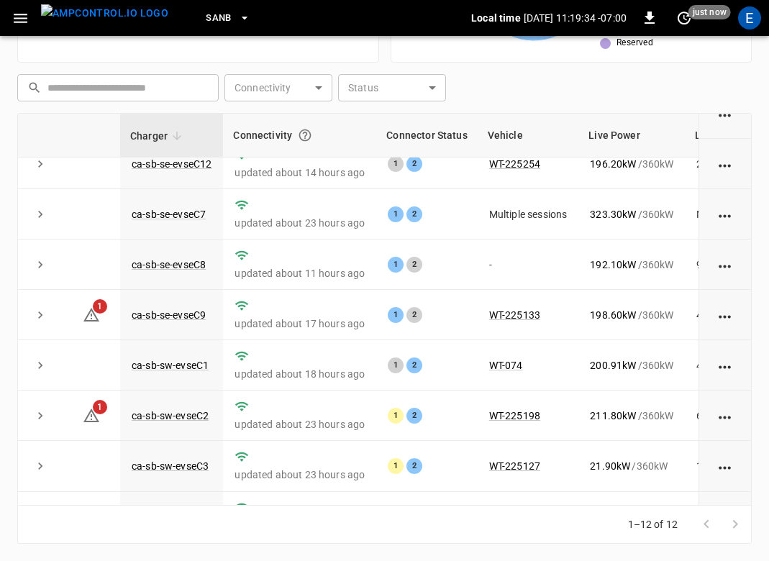
scroll to position [117, 0]
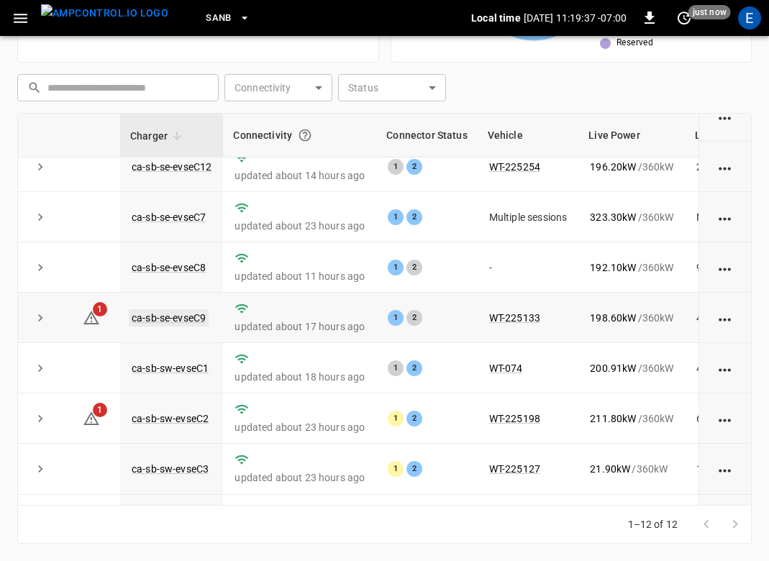
click at [183, 323] on link "ca-sb-se-evseC9" at bounding box center [169, 317] width 80 height 17
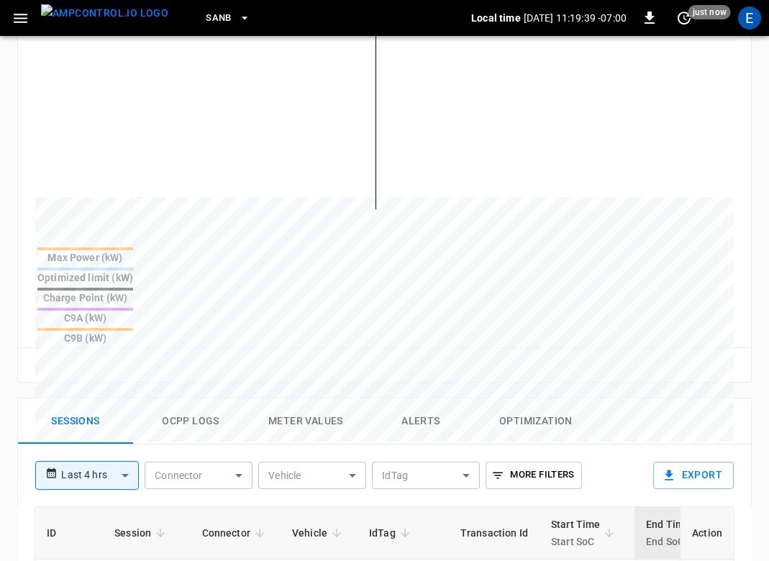
scroll to position [806, 0]
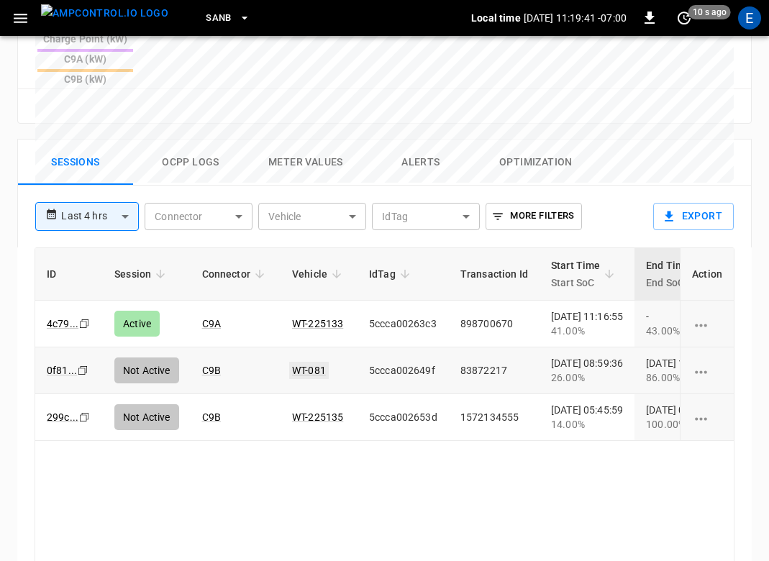
click at [304, 362] on link "WT-081" at bounding box center [309, 370] width 40 height 17
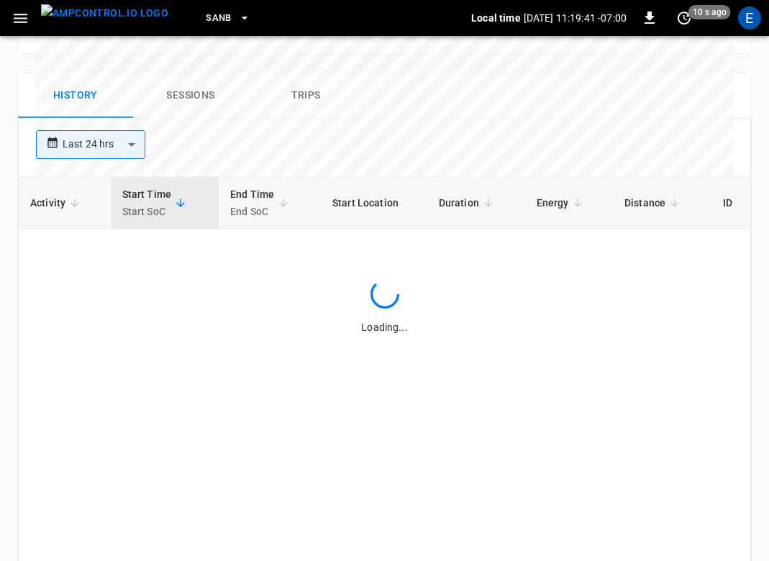
scroll to position [778, 0]
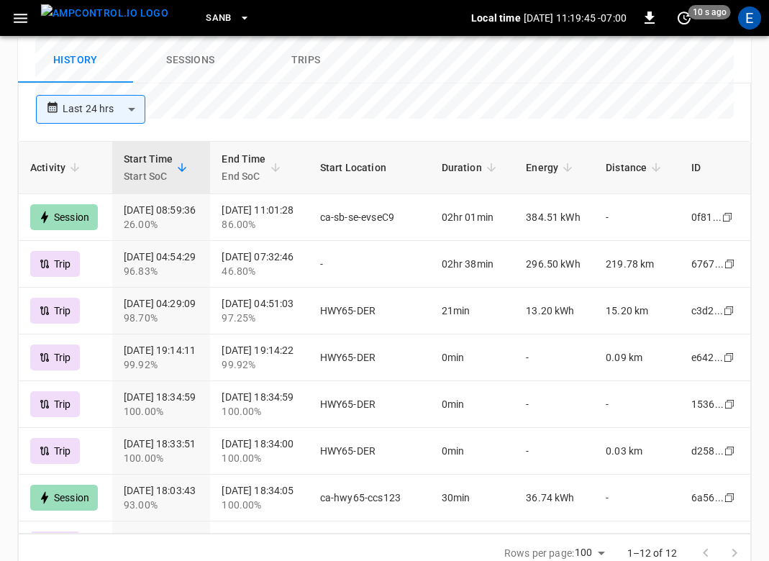
click at [105, 21] on img "menu" at bounding box center [104, 13] width 127 height 18
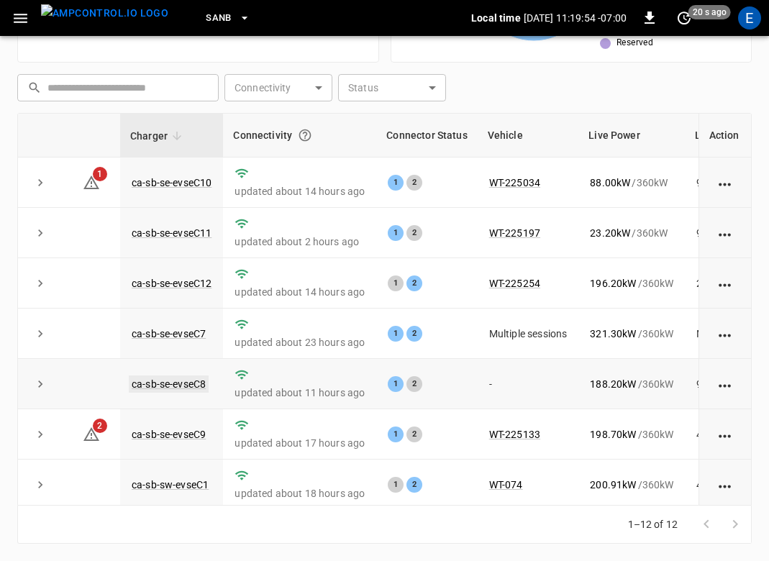
click at [199, 379] on link "ca-sb-se-evseC8" at bounding box center [169, 383] width 80 height 17
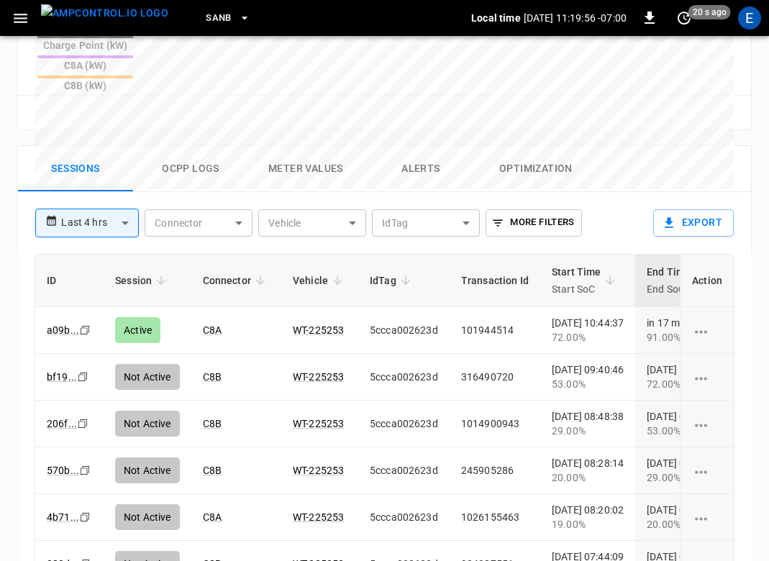
scroll to position [857, 0]
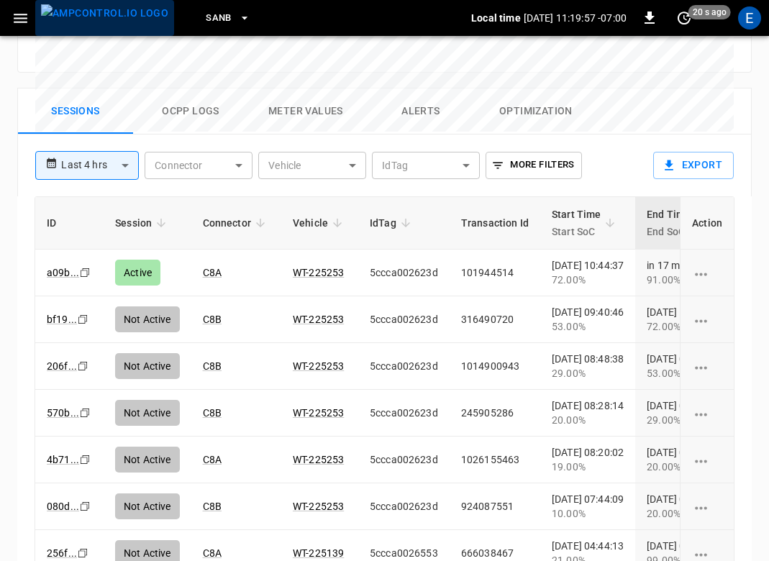
click at [111, 20] on img "menu" at bounding box center [104, 13] width 127 height 18
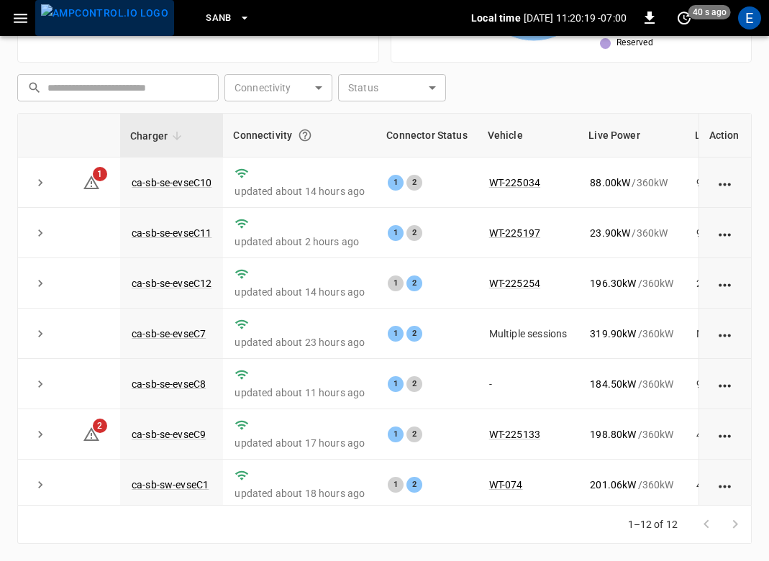
click at [112, 22] on img "menu" at bounding box center [104, 13] width 127 height 18
